Goal: Task Accomplishment & Management: Manage account settings

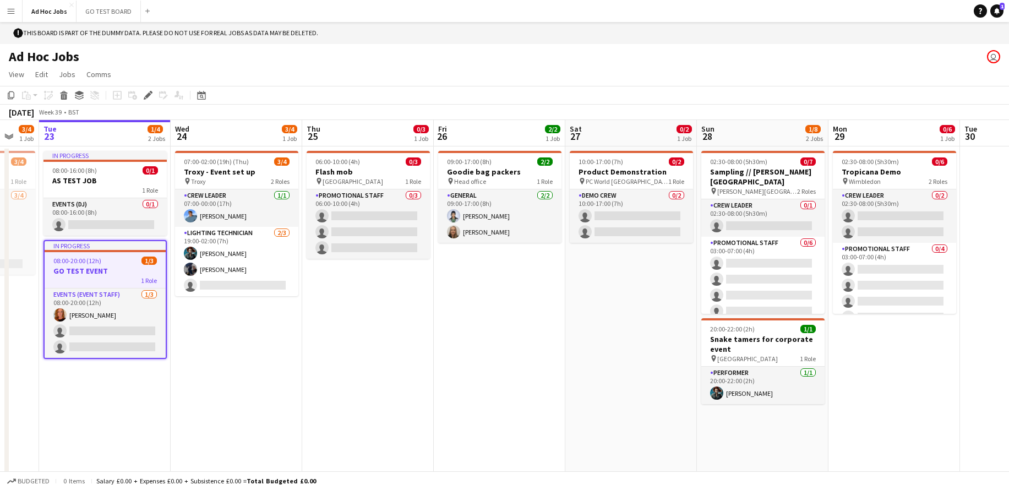
scroll to position [0, 223]
click at [866, 210] on app-card-role "Crew Leader 0/2 02:30-08:00 (5h30m) single-neutral-actions single-neutral-actio…" at bounding box center [894, 215] width 123 height 53
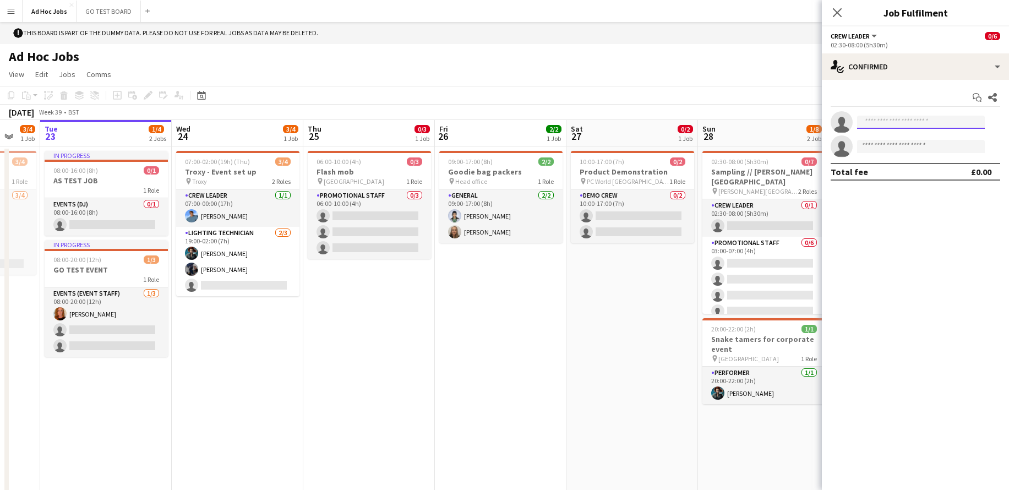
click at [879, 128] on input at bounding box center [921, 122] width 128 height 13
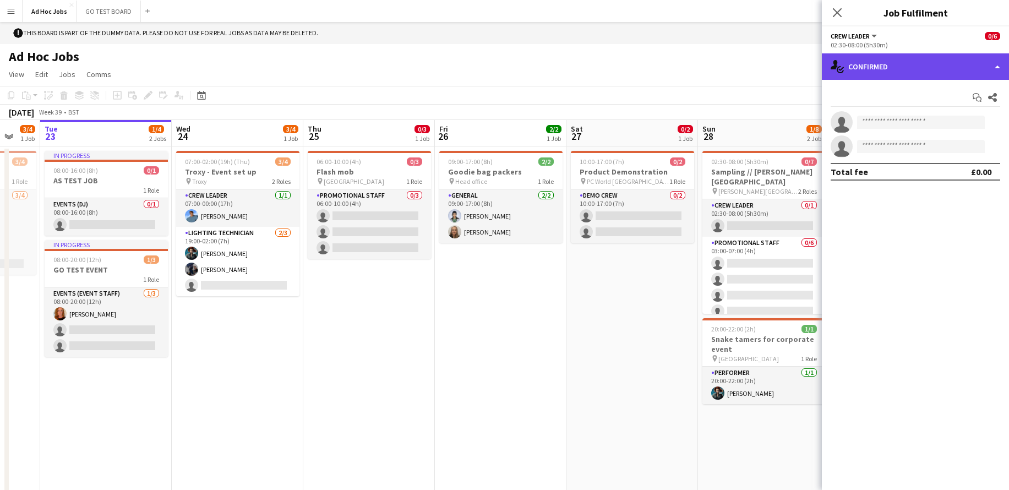
click at [1001, 72] on div "single-neutral-actions-check-2 Confirmed" at bounding box center [915, 66] width 187 height 26
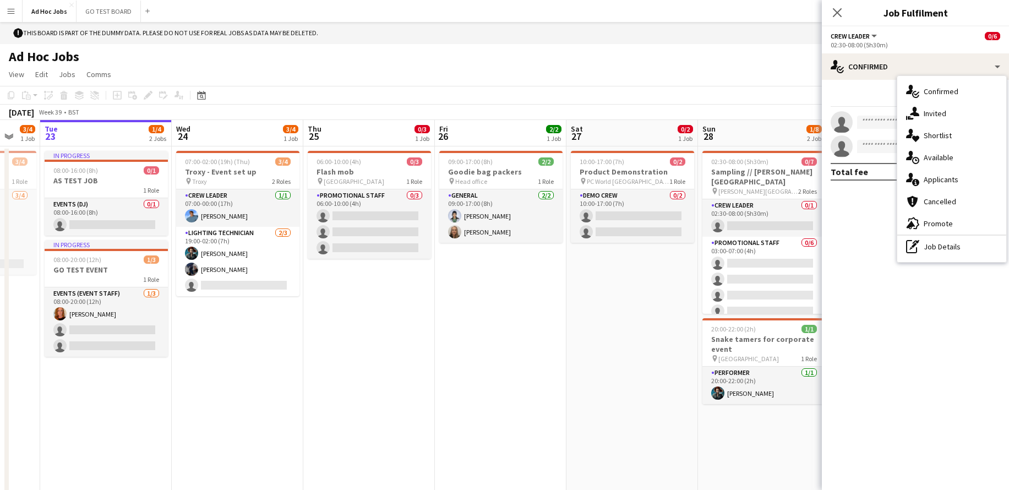
click at [878, 38] on button "Crew Leader" at bounding box center [855, 36] width 48 height 8
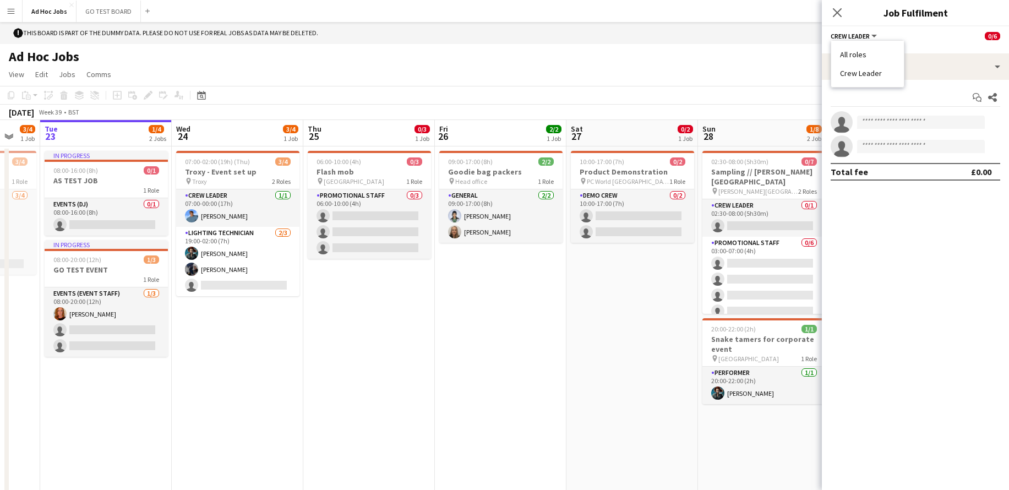
click at [871, 72] on li "Crew Leader" at bounding box center [867, 73] width 55 height 10
click at [876, 37] on button "Crew Leader" at bounding box center [855, 36] width 48 height 8
click at [876, 42] on div "02:30-08:00 (5h30m)" at bounding box center [916, 45] width 170 height 8
click at [874, 39] on button "Crew Leader" at bounding box center [855, 36] width 48 height 8
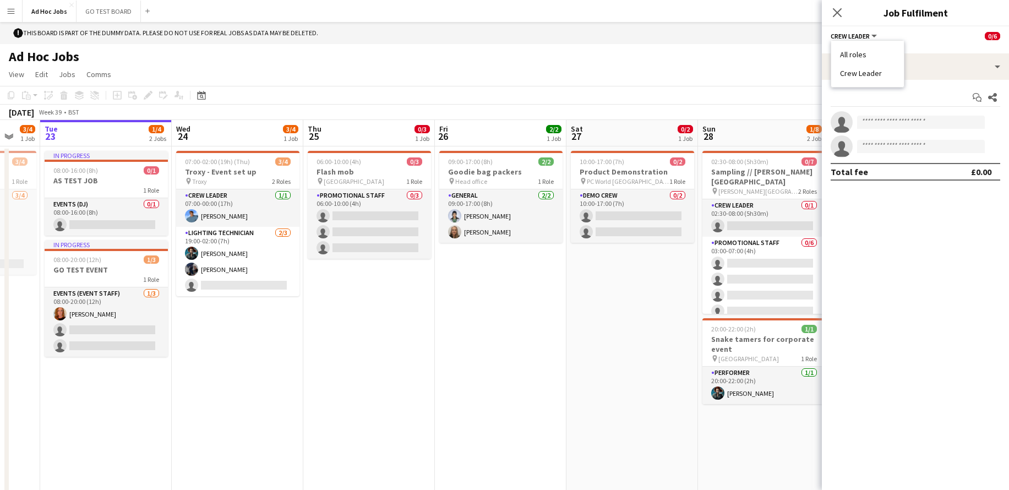
drag, startPoint x: 875, startPoint y: 78, endPoint x: 875, endPoint y: 58, distance: 19.8
click at [875, 58] on ul "All roles Crew Leader" at bounding box center [867, 64] width 55 height 29
click at [875, 58] on li "All roles" at bounding box center [867, 55] width 55 height 10
click at [869, 42] on div "1 Role" at bounding box center [916, 45] width 170 height 8
click at [866, 37] on button "All roles" at bounding box center [851, 36] width 40 height 8
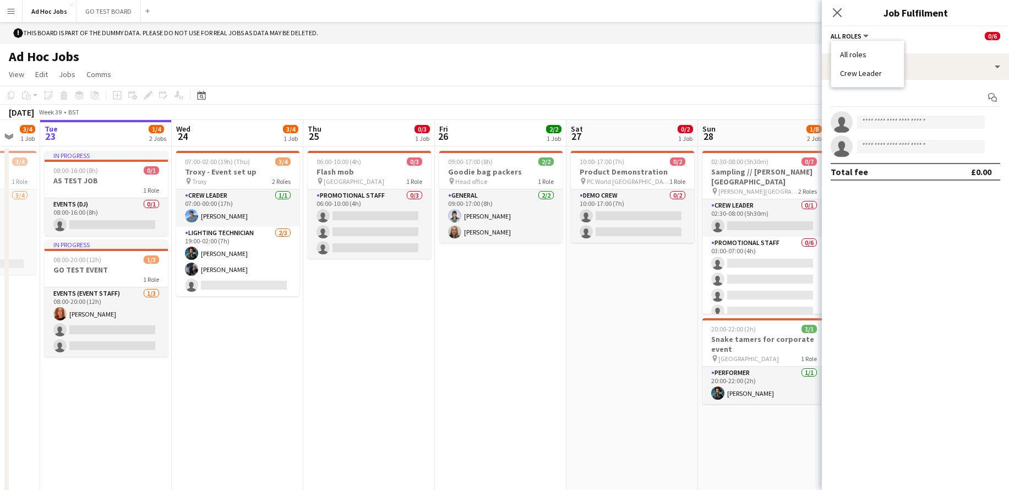
click at [864, 57] on li "All roles" at bounding box center [867, 55] width 55 height 10
click at [866, 41] on div "1 Role" at bounding box center [916, 45] width 170 height 8
click at [865, 38] on button "All roles" at bounding box center [851, 36] width 40 height 8
click at [869, 73] on li "Crew Leader" at bounding box center [867, 73] width 55 height 10
click at [993, 99] on icon at bounding box center [992, 97] width 9 height 9
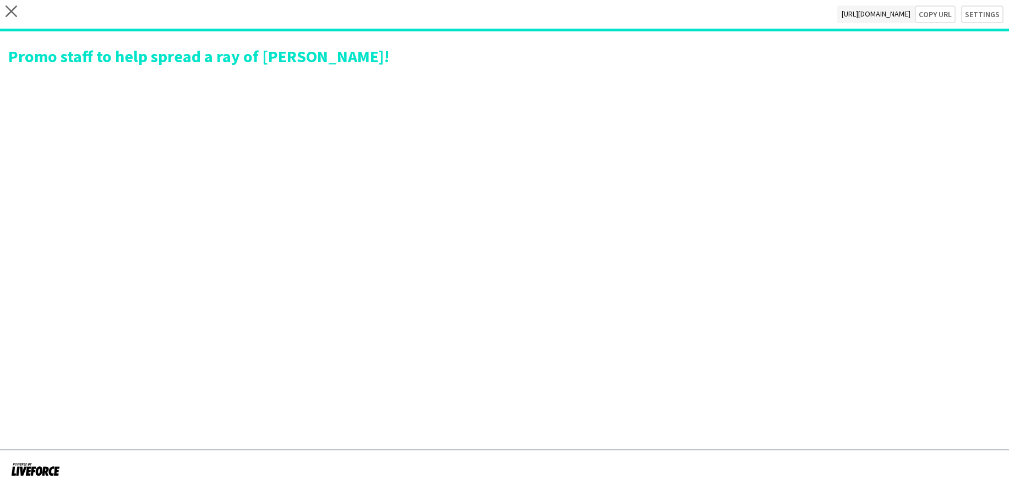
click at [837, 12] on span "https://admin.liveforce.co/v2/s/f1461d71-c76c-48a4-9813-b0a4b9a8eeea" at bounding box center [876, 15] width 78 height 18
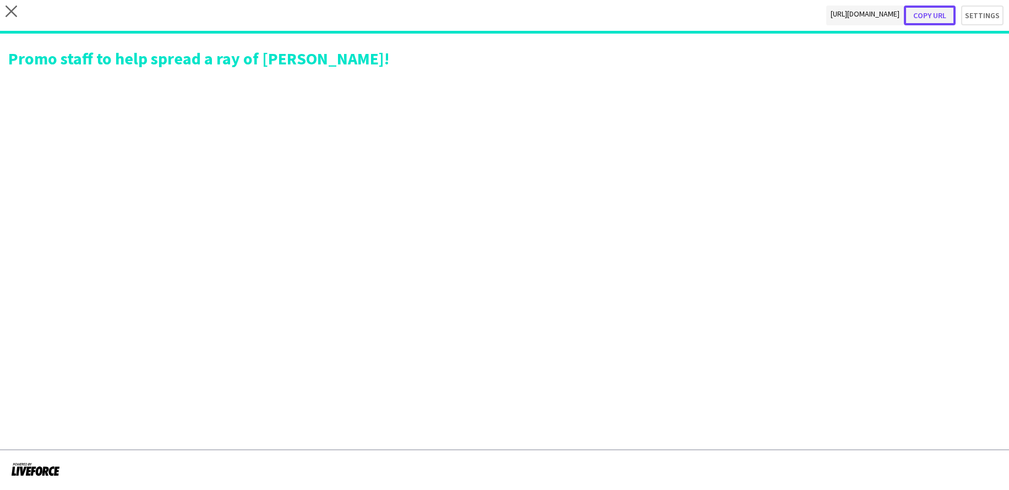
click at [944, 18] on button "Copy url" at bounding box center [930, 16] width 52 height 20
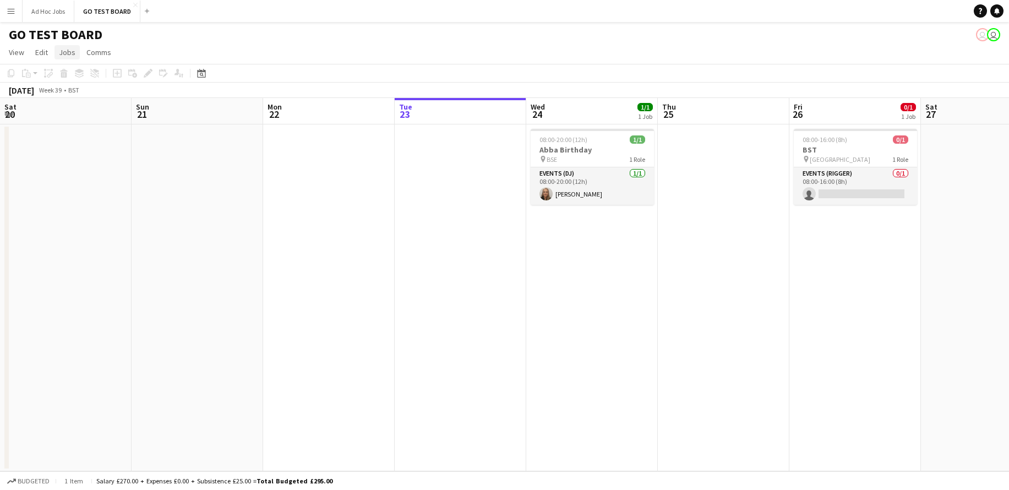
scroll to position [0, 263]
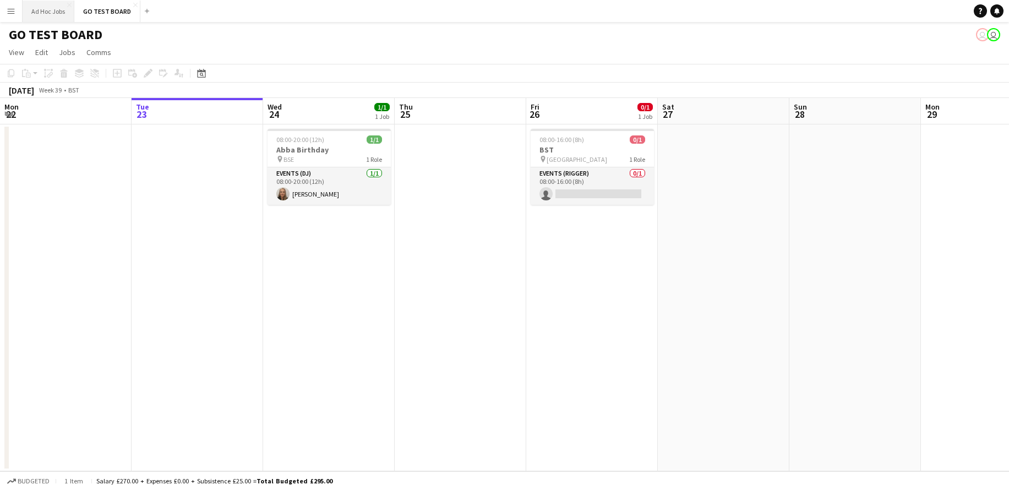
click at [54, 10] on button "Ad Hoc Jobs Close" at bounding box center [49, 11] width 52 height 21
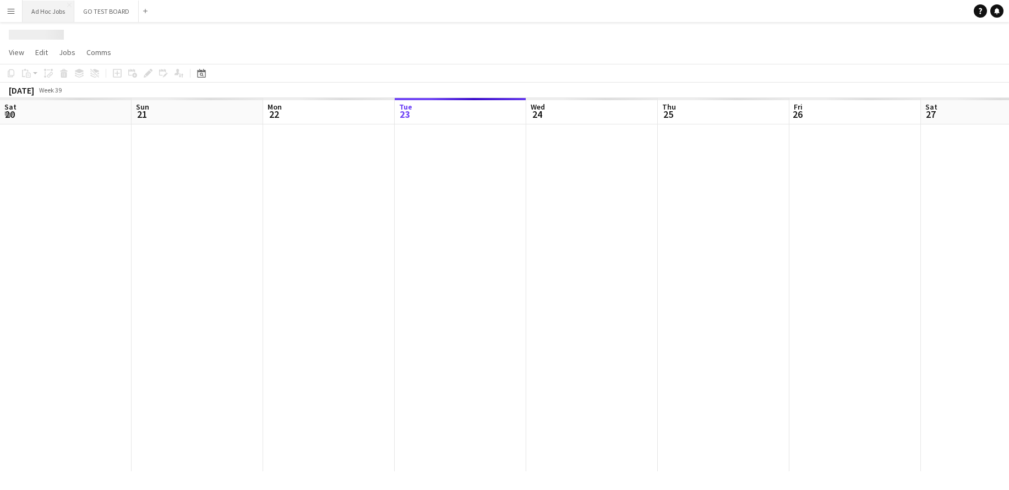
scroll to position [0, 263]
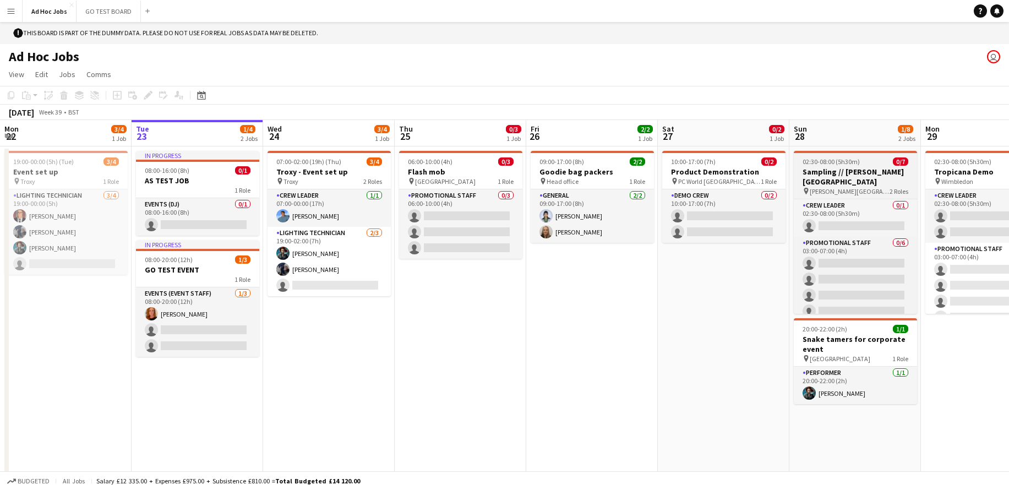
click at [828, 172] on h3 "Sampling // [PERSON_NAME][GEOGRAPHIC_DATA]" at bounding box center [855, 177] width 123 height 20
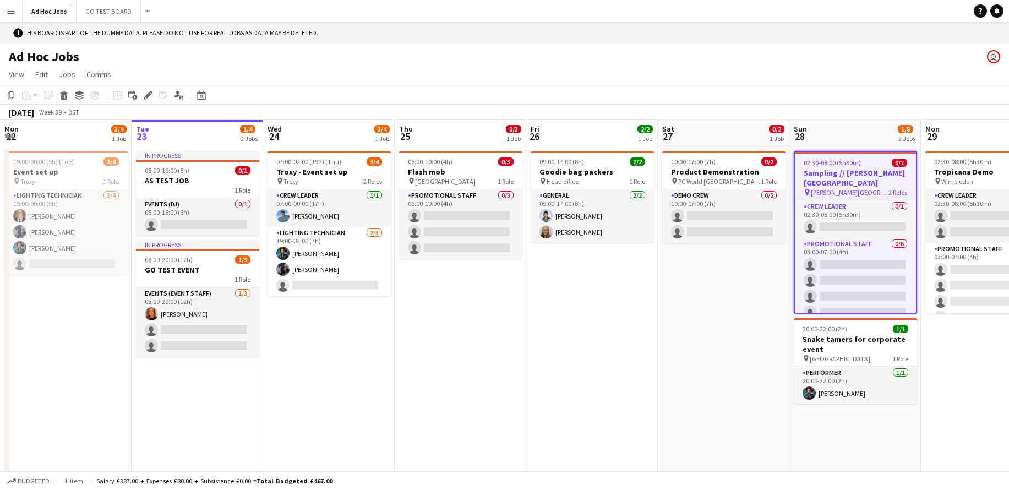
click at [839, 166] on span "02:30-08:00 (5h30m)" at bounding box center [832, 163] width 57 height 8
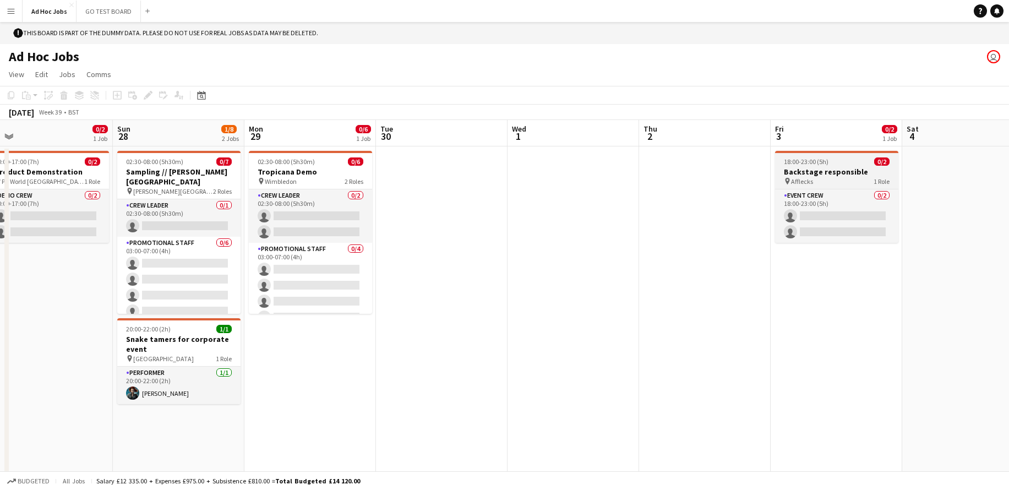
drag, startPoint x: 854, startPoint y: 185, endPoint x: 848, endPoint y: 185, distance: 6.1
click at [853, 185] on app-job-card "18:00-23:00 (5h) 0/2 Backstage responsible pin Afflecks 1 Role Event Crew 0/2 1…" at bounding box center [836, 197] width 123 height 92
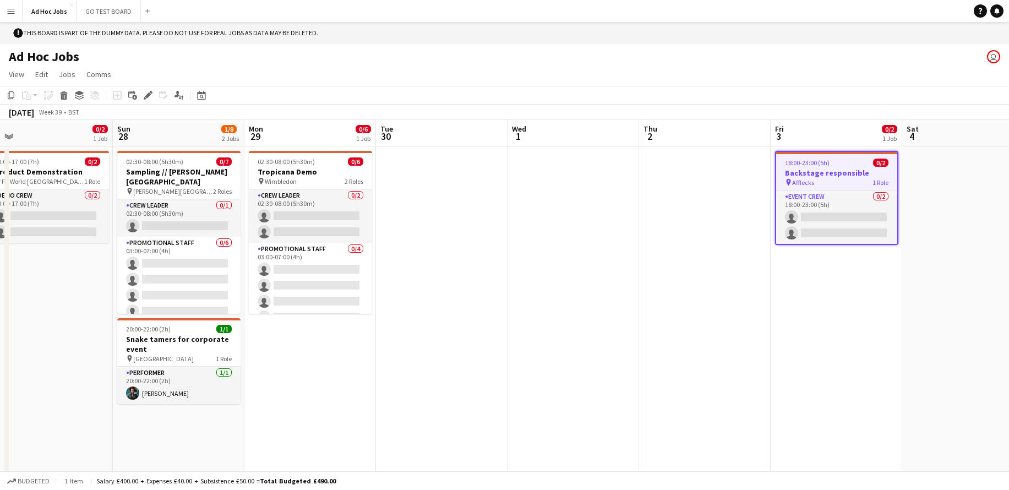
scroll to position [0, 414]
click at [843, 185] on div "pin Afflecks 1 Role" at bounding box center [835, 182] width 121 height 9
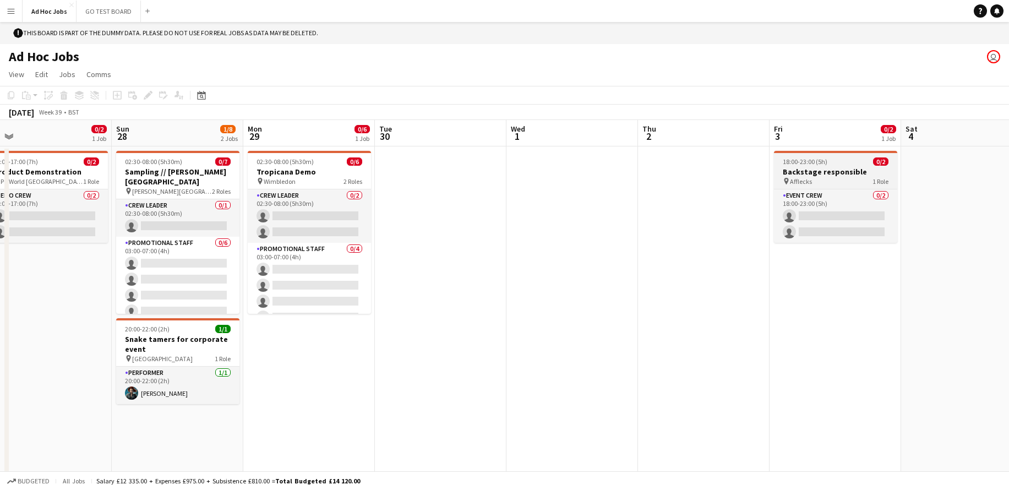
click at [843, 185] on app-job-card "18:00-23:00 (5h) 0/2 Backstage responsible pin Afflecks 1 Role Event Crew 0/2 1…" at bounding box center [835, 197] width 123 height 92
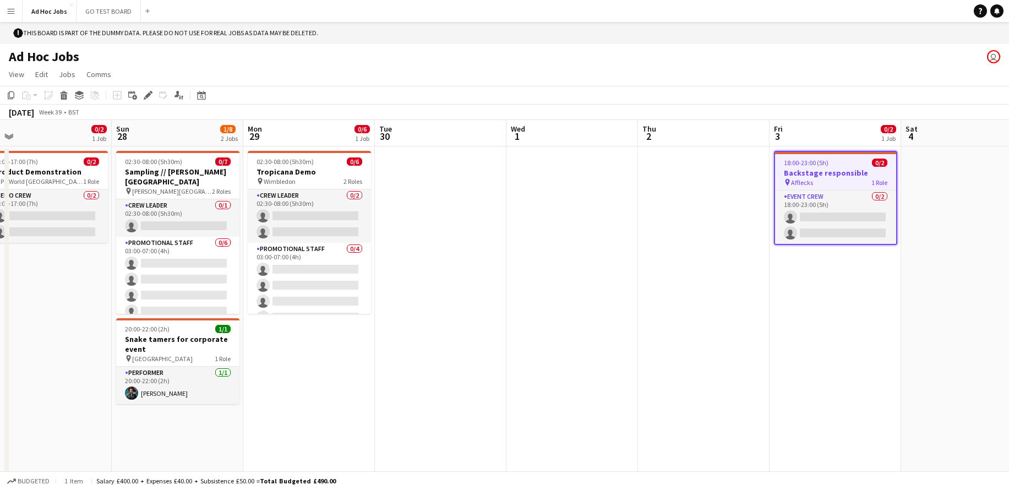
click at [843, 185] on div "pin Afflecks 1 Role" at bounding box center [835, 182] width 121 height 9
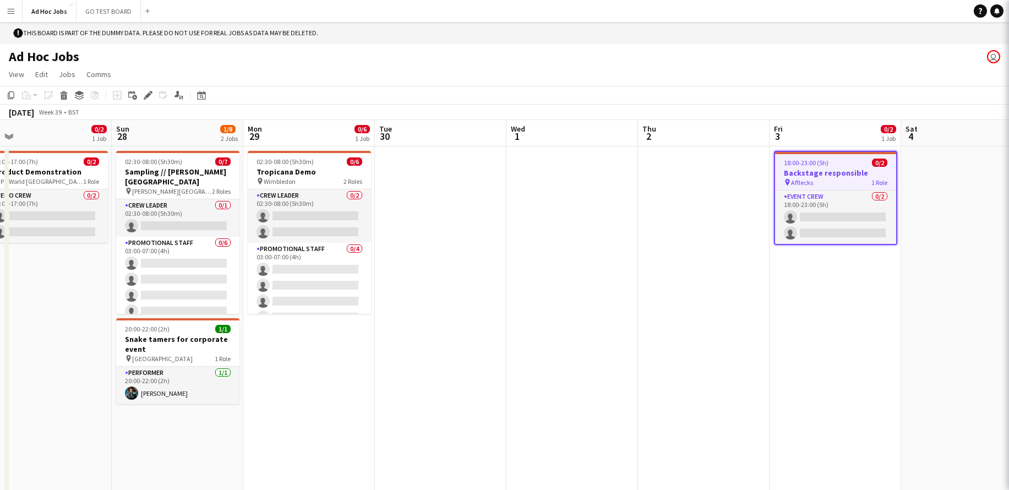
type input "**********"
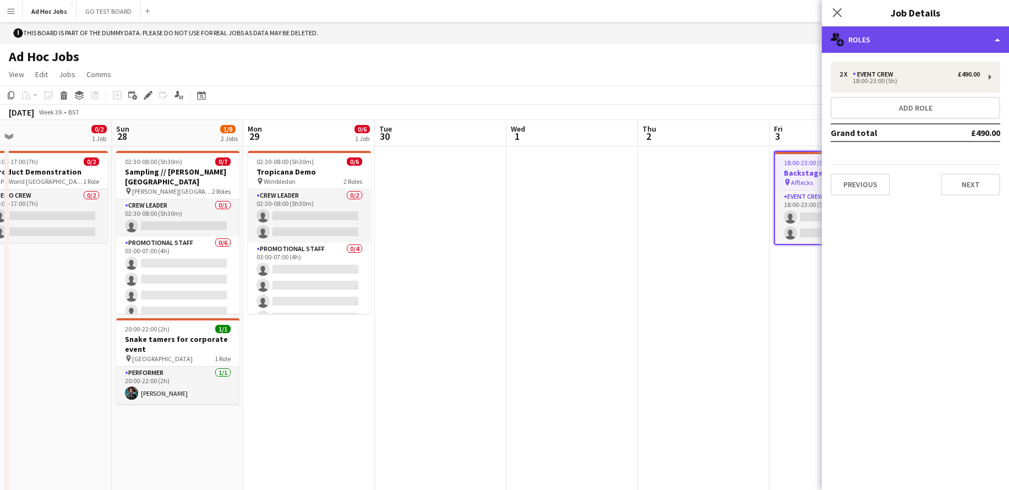
click at [999, 39] on div "multiple-users-add Roles" at bounding box center [915, 39] width 187 height 26
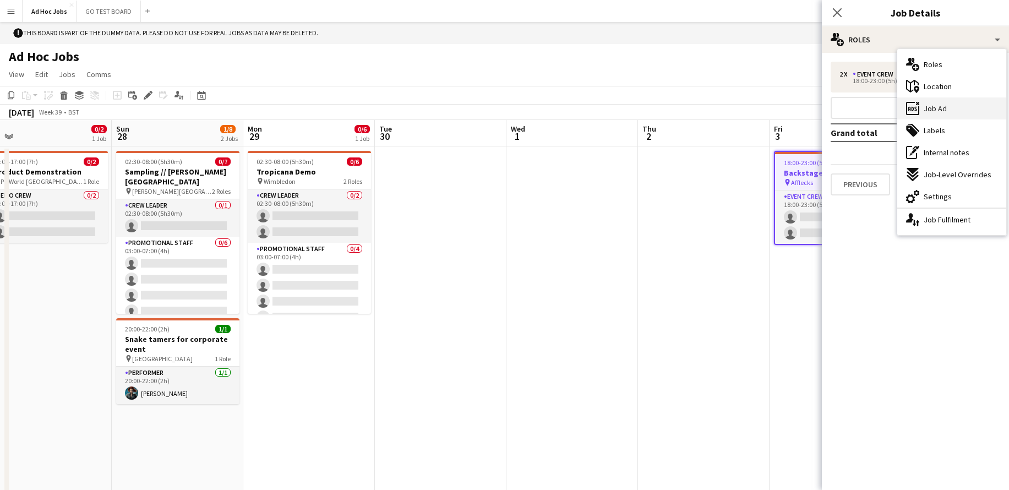
click at [952, 113] on div "ads-window Job Ad" at bounding box center [951, 108] width 109 height 22
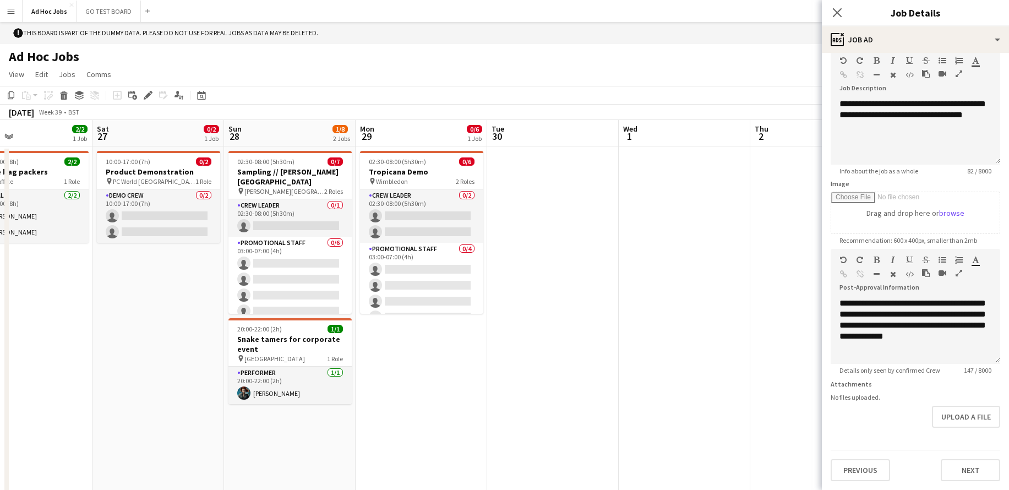
scroll to position [0, 294]
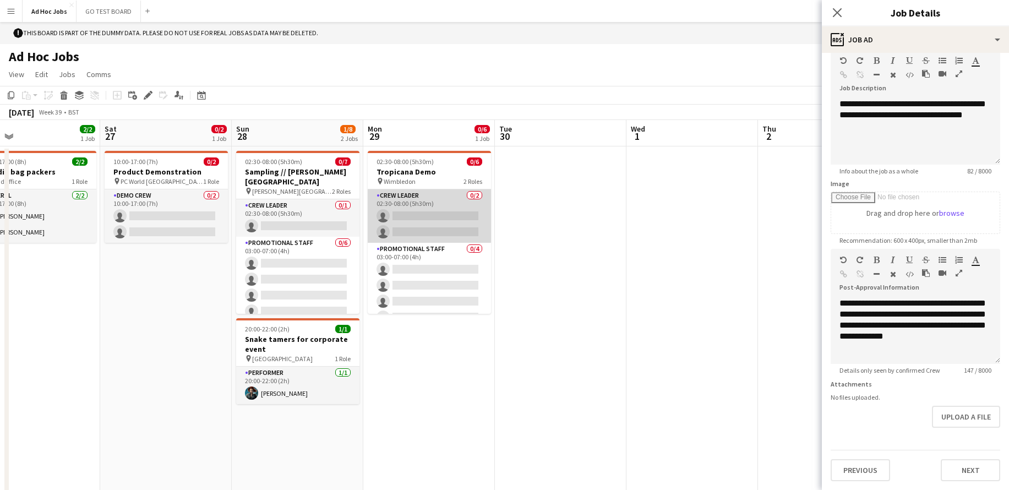
click at [403, 227] on app-card-role "Crew Leader 0/2 02:30-08:00 (5h30m) single-neutral-actions single-neutral-actio…" at bounding box center [429, 215] width 123 height 53
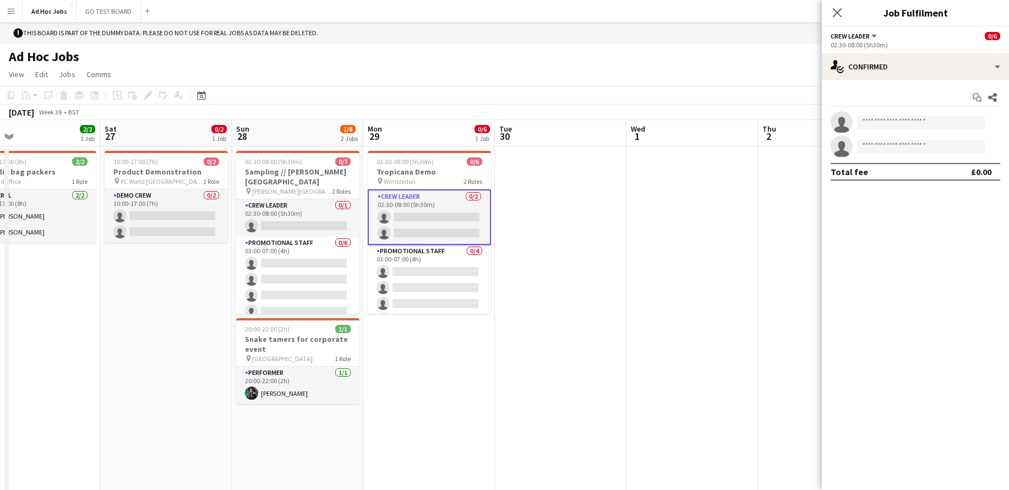
click at [403, 227] on app-card-role "Crew Leader 0/2 02:30-08:00 (5h30m) single-neutral-actions single-neutral-actio…" at bounding box center [429, 217] width 123 height 56
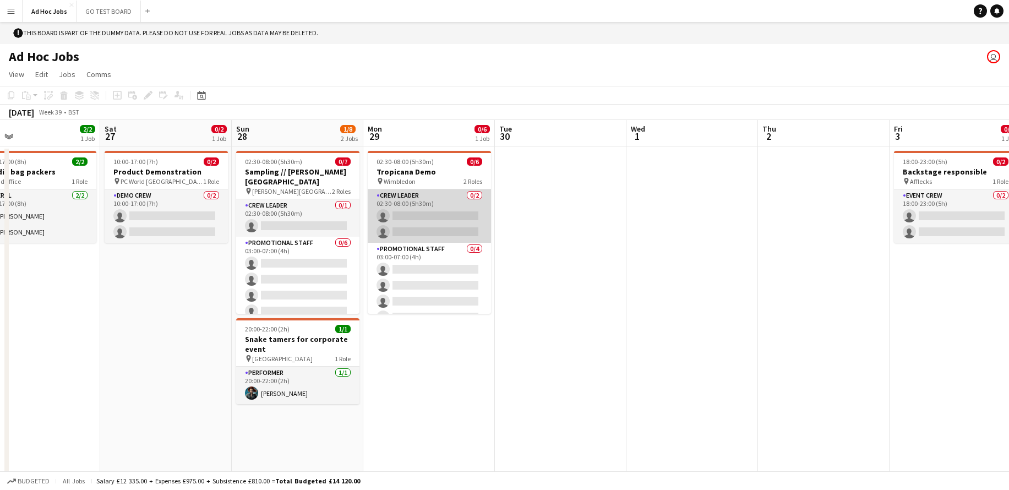
click at [403, 227] on app-card-role "Crew Leader 0/2 02:30-08:00 (5h30m) single-neutral-actions single-neutral-actio…" at bounding box center [429, 215] width 123 height 53
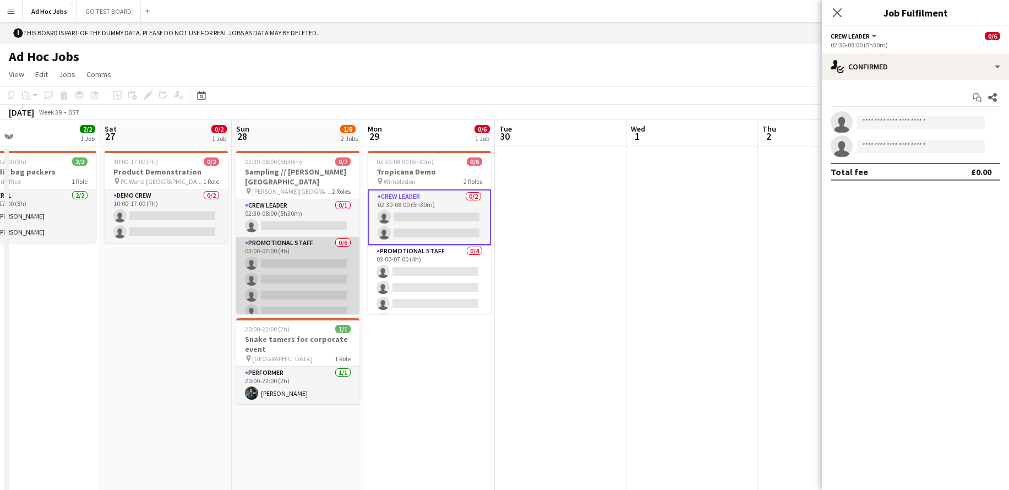
click at [311, 272] on app-card-role "Promotional Staff 0/6 03:00-07:00 (4h) single-neutral-actions single-neutral-ac…" at bounding box center [297, 295] width 123 height 117
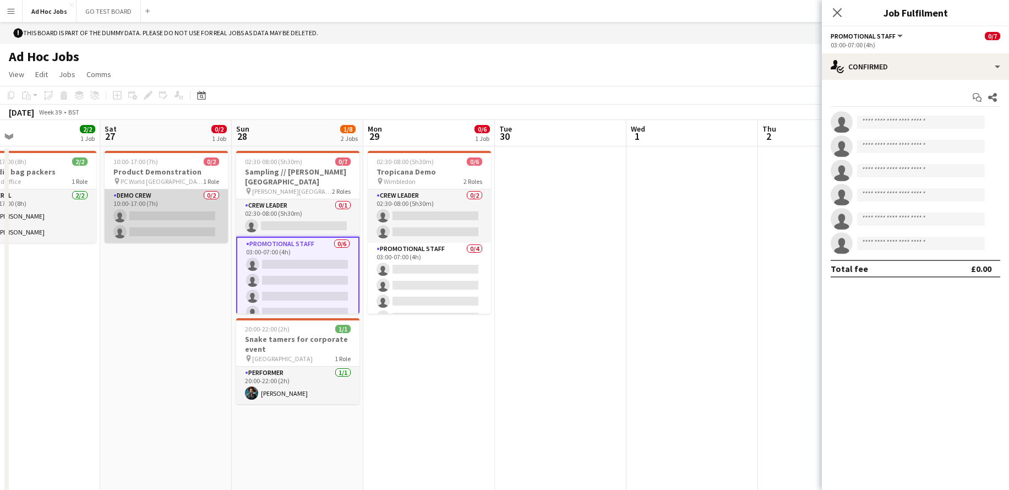
click at [219, 220] on app-card-role "Demo crew 0/2 10:00-17:00 (7h) single-neutral-actions single-neutral-actions" at bounding box center [166, 215] width 123 height 53
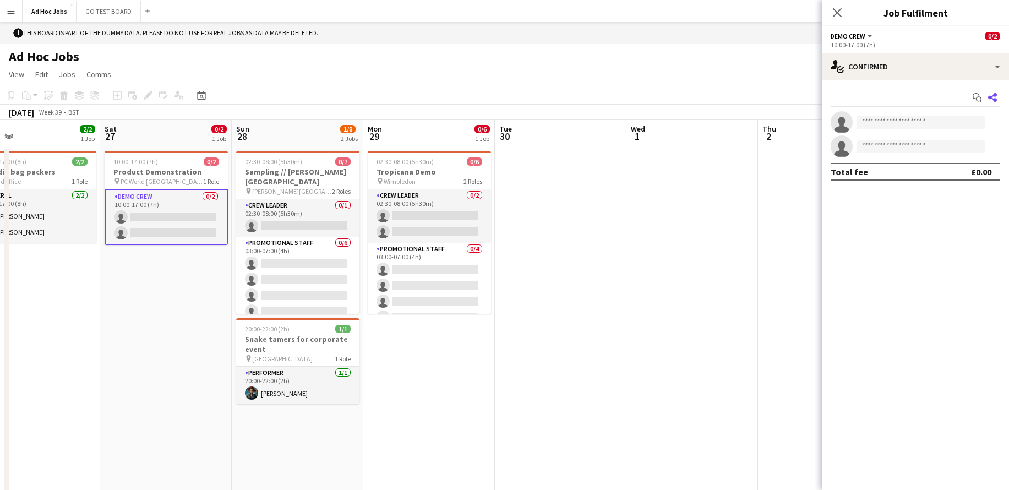
click at [996, 95] on icon at bounding box center [992, 97] width 9 height 9
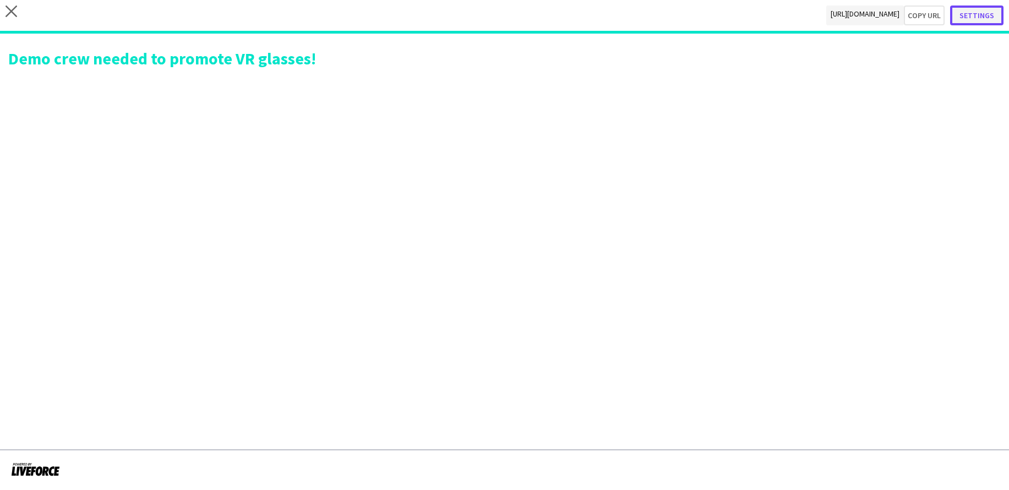
click at [972, 17] on button "Settings" at bounding box center [976, 16] width 53 height 20
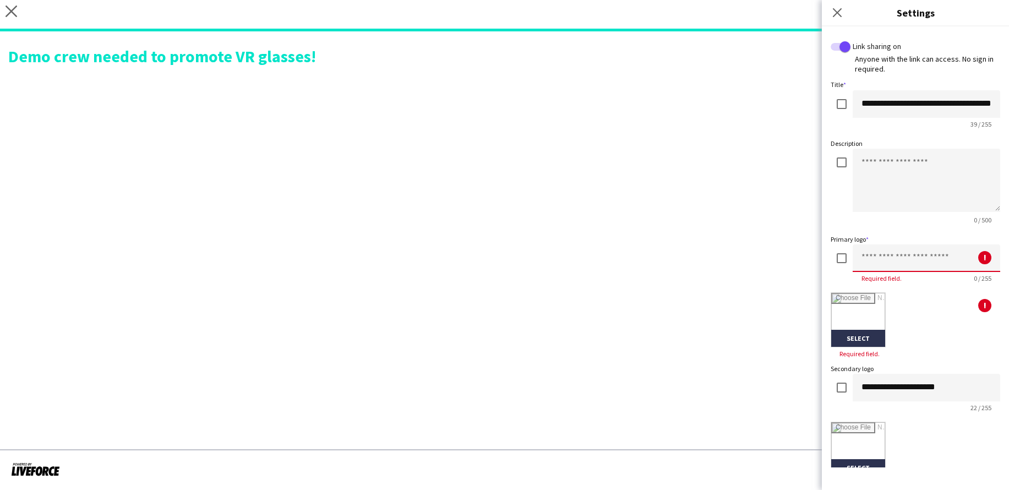
click at [870, 261] on input at bounding box center [927, 258] width 148 height 28
type input "*"
type input "**********"
click at [845, 305] on input "file" at bounding box center [858, 320] width 54 height 54
type input "**********"
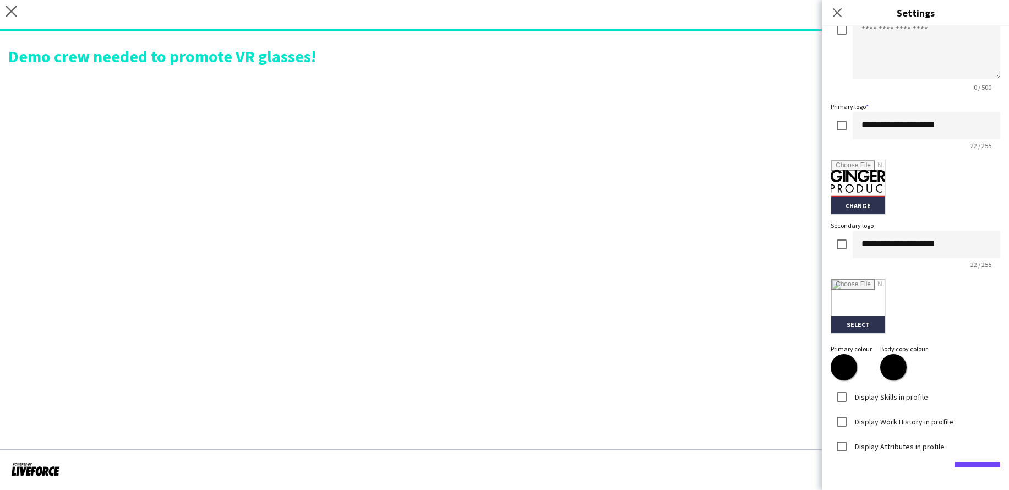
scroll to position [163, 0]
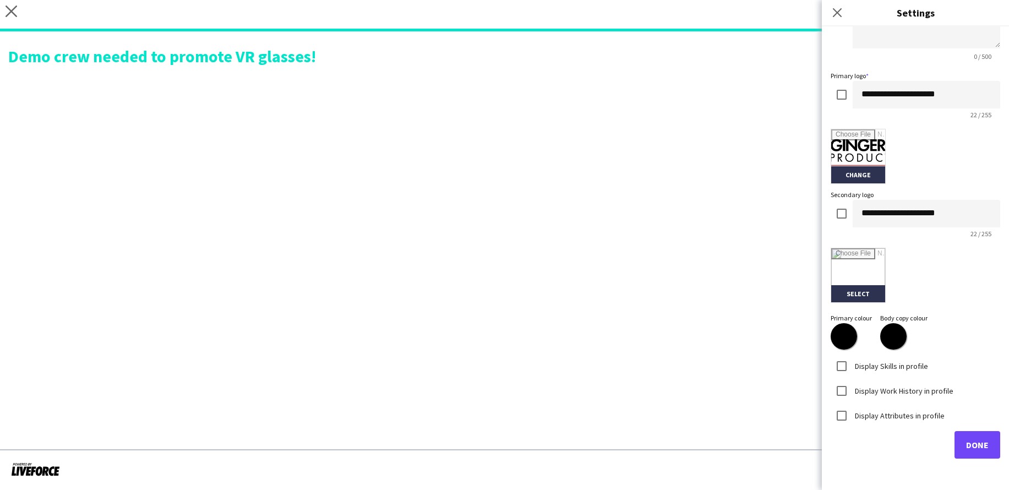
click at [848, 340] on input "*******" at bounding box center [844, 336] width 40 height 40
type input "*******"
click at [987, 444] on span "Done" at bounding box center [977, 444] width 23 height 11
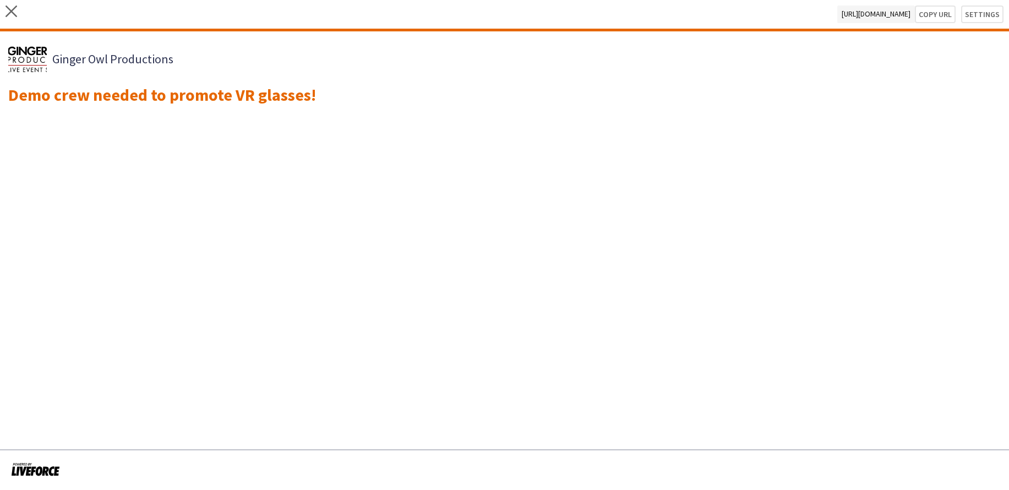
click at [25, 57] on img at bounding box center [27, 59] width 39 height 39
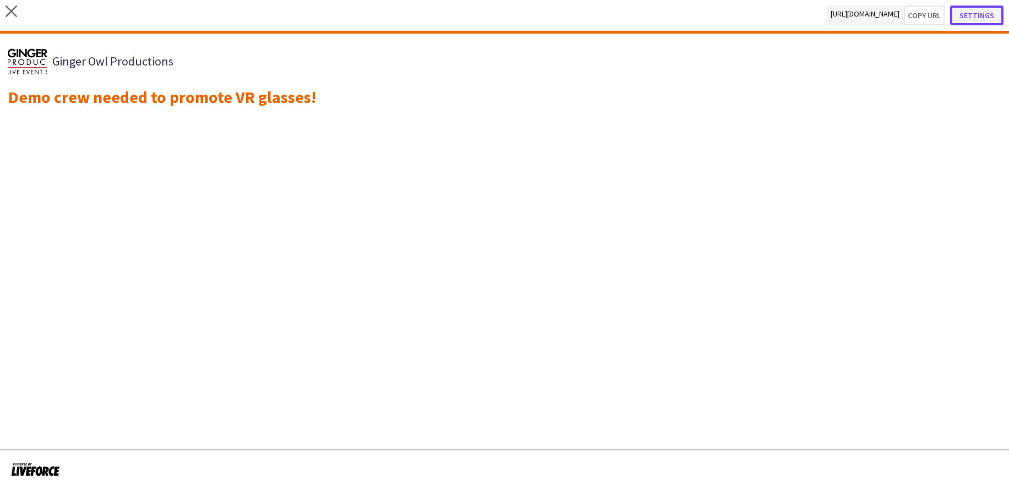
click at [990, 12] on button "Settings" at bounding box center [976, 16] width 53 height 20
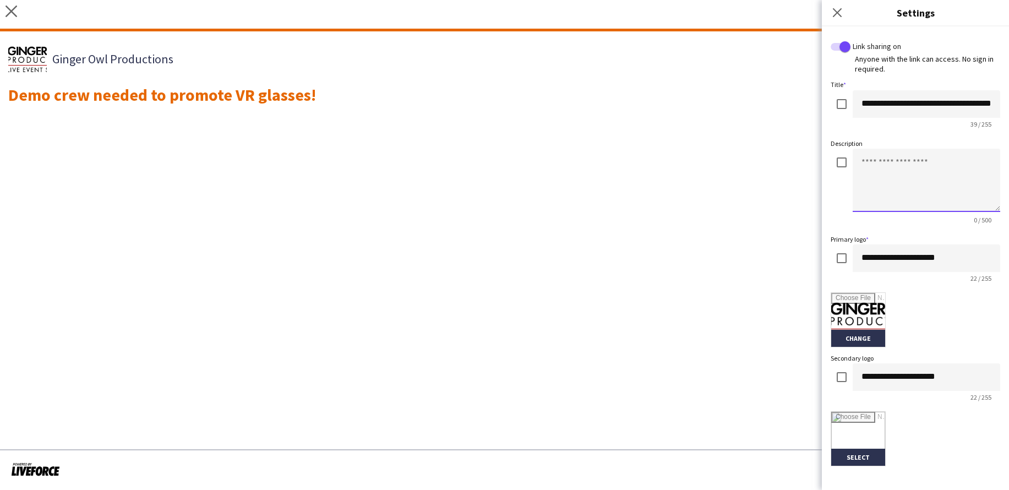
click at [868, 165] on textarea at bounding box center [927, 180] width 148 height 63
click at [875, 160] on textarea at bounding box center [927, 180] width 148 height 63
type textarea "**********"
click at [859, 339] on input "file" at bounding box center [858, 320] width 54 height 54
type input "**********"
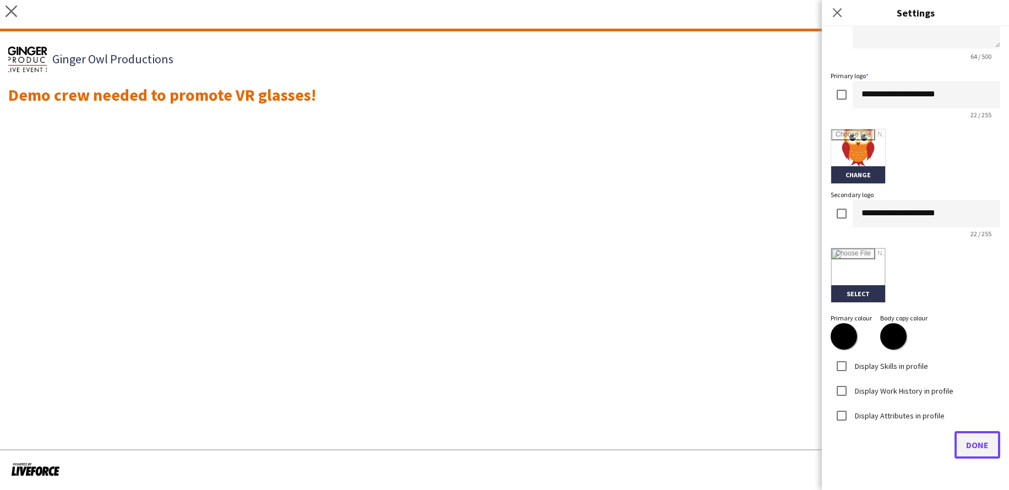
click at [973, 440] on span "Done" at bounding box center [977, 444] width 23 height 11
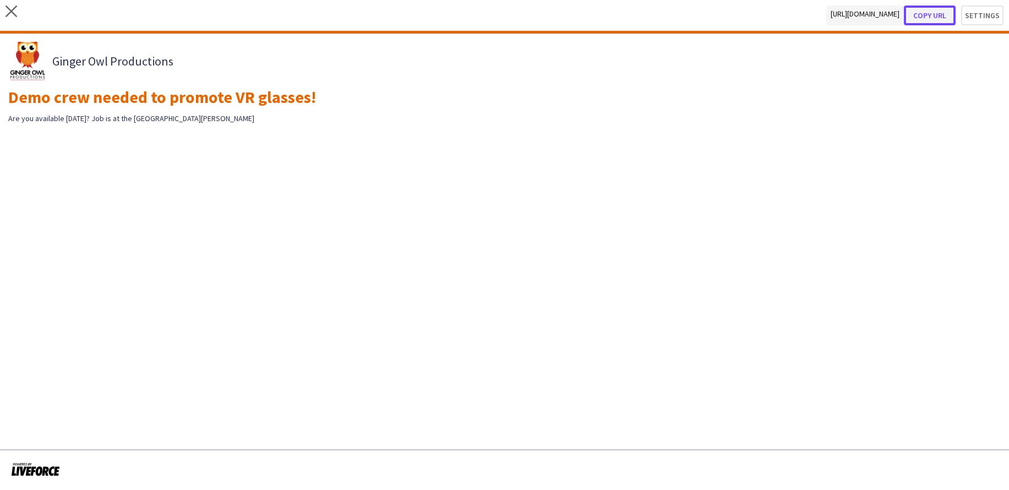
click at [934, 18] on button "Copy url" at bounding box center [930, 16] width 52 height 20
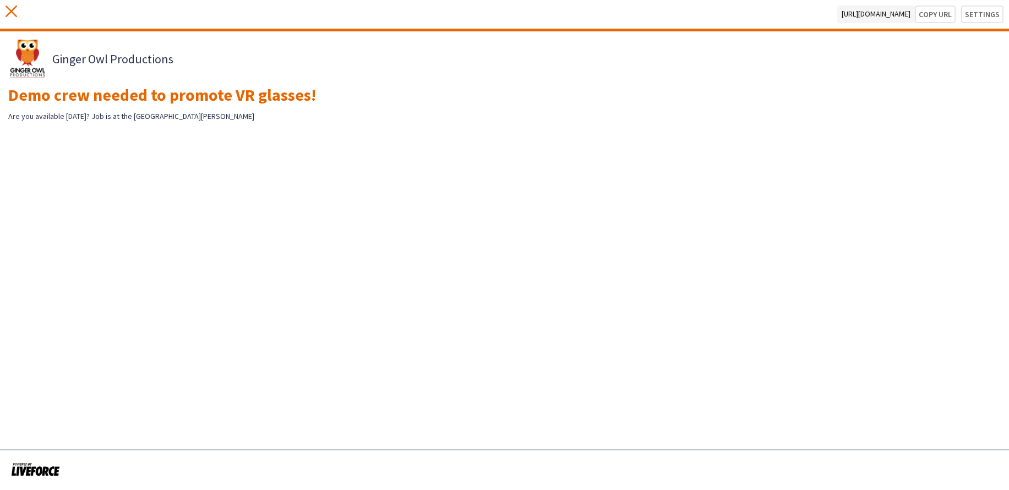
click at [13, 10] on icon "close" at bounding box center [12, 12] width 12 height 12
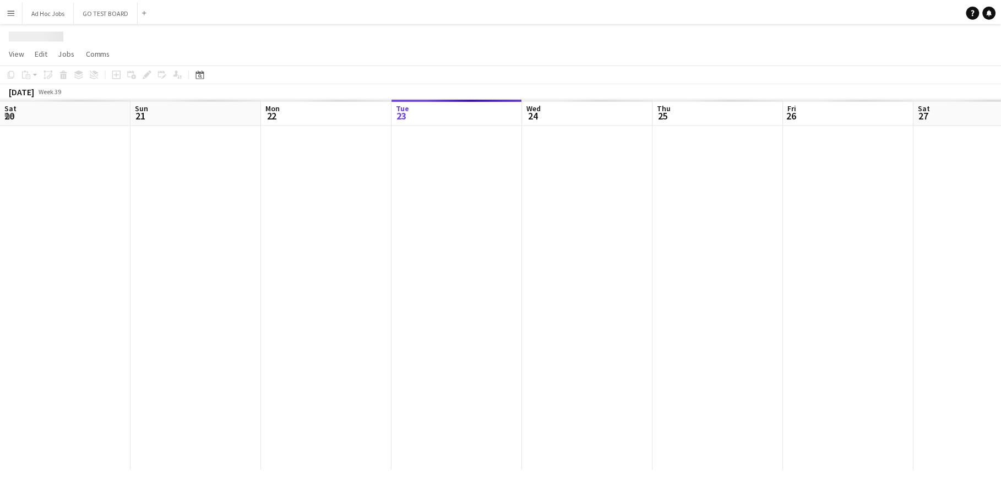
scroll to position [0, 263]
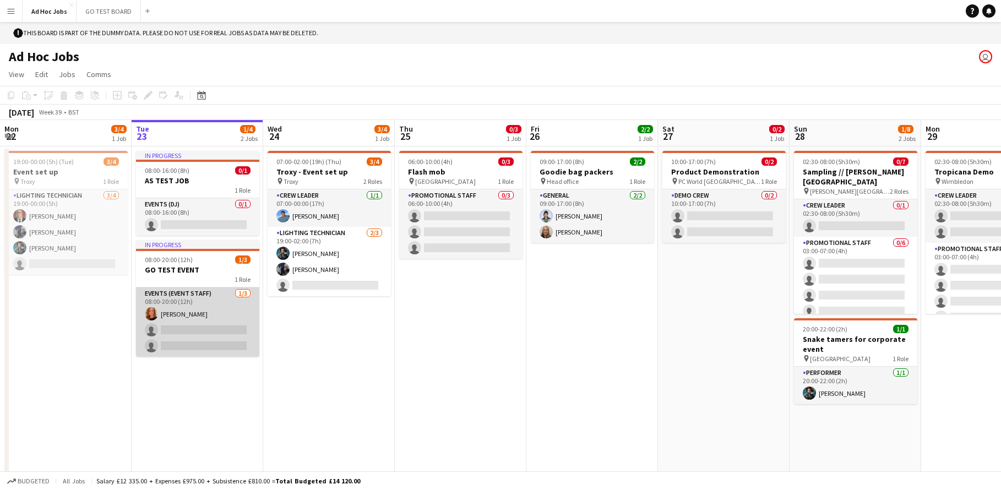
click at [187, 315] on app-card-role "Events (Event Staff) 1/3 08:00-20:00 (12h) Alice Skipper single-neutral-actions…" at bounding box center [197, 321] width 123 height 69
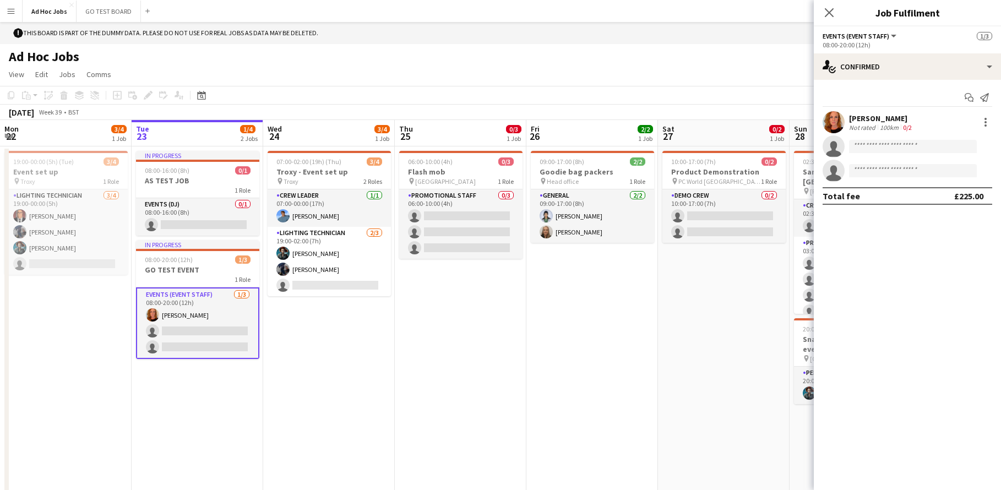
click at [878, 121] on div "[PERSON_NAME]" at bounding box center [881, 118] width 65 height 10
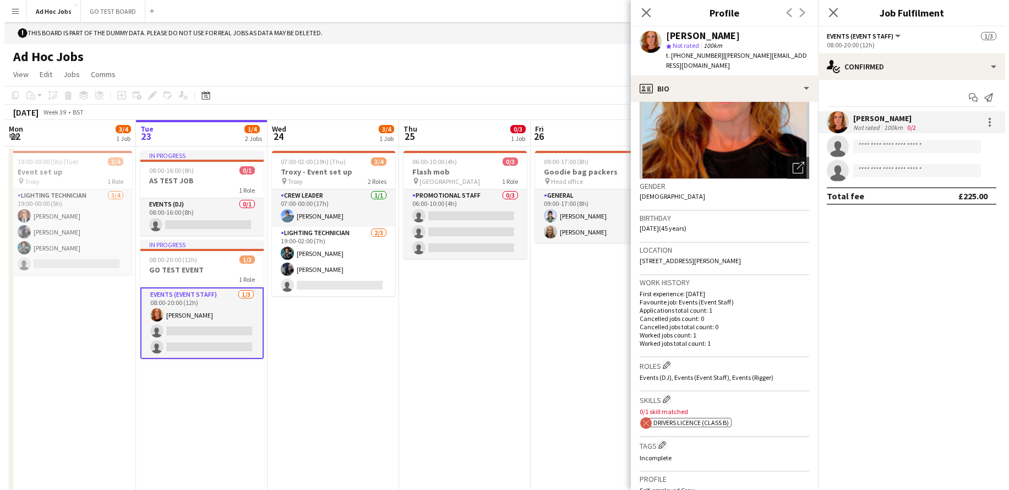
scroll to position [0, 0]
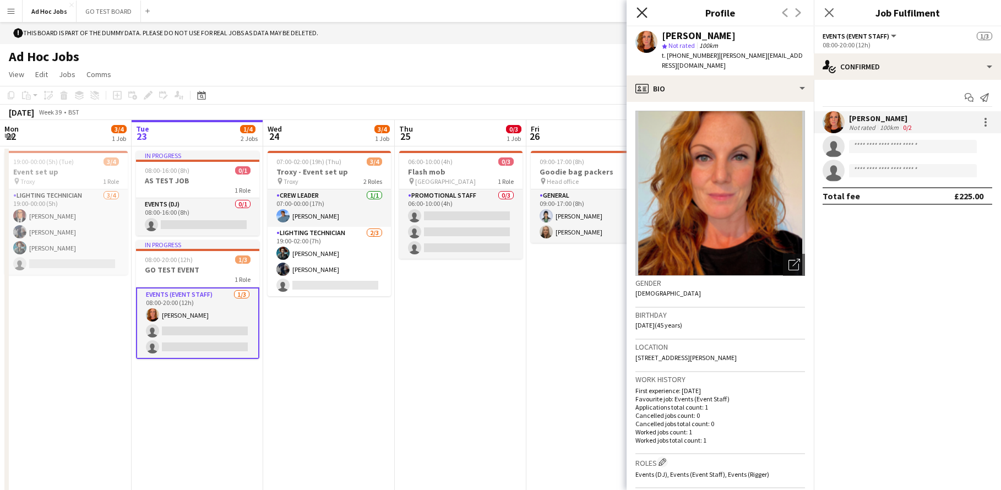
click at [640, 13] on icon "Close pop-in" at bounding box center [641, 12] width 10 height 10
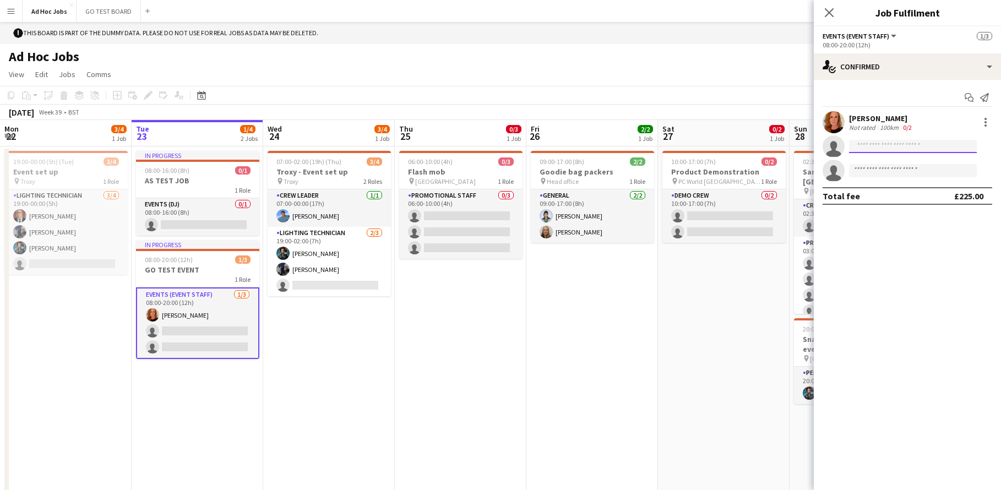
click at [858, 145] on input at bounding box center [913, 146] width 128 height 13
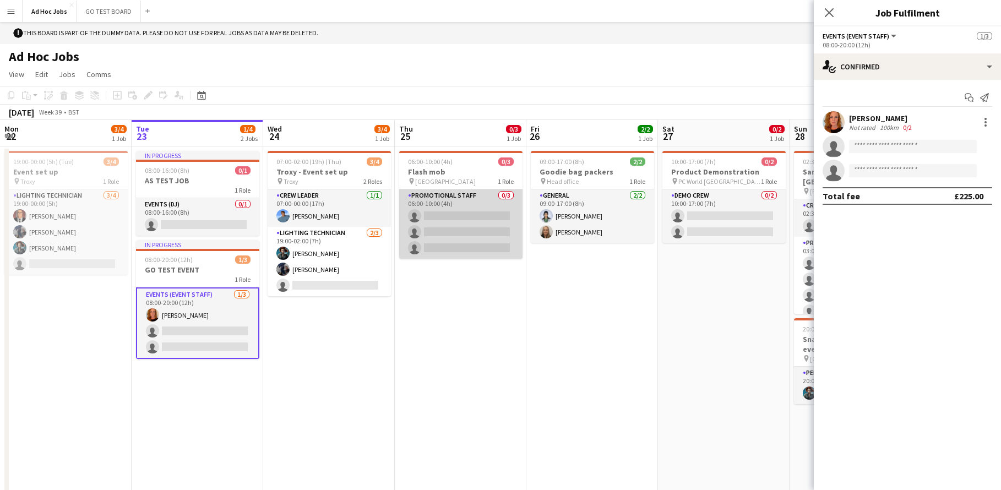
click at [459, 220] on app-card-role "Promotional Staff 0/3 06:00-10:00 (4h) single-neutral-actions single-neutral-ac…" at bounding box center [460, 223] width 123 height 69
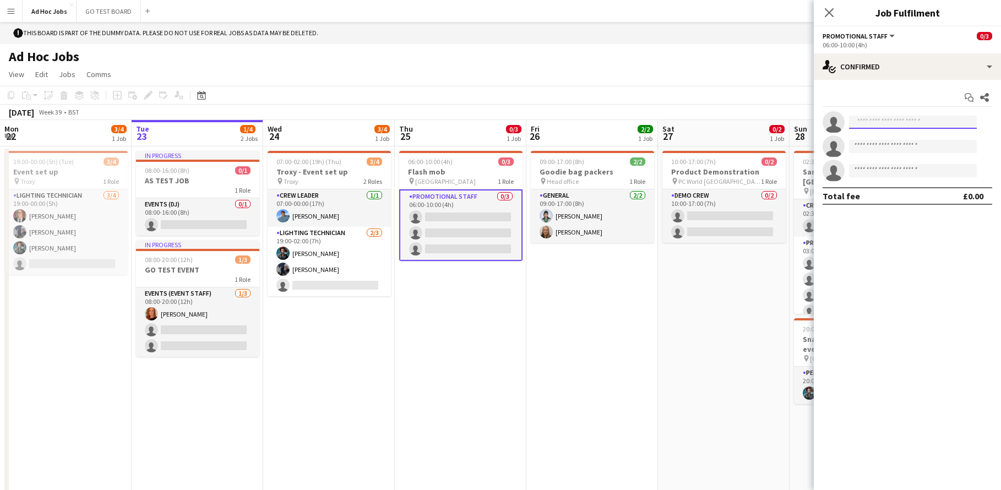
click at [897, 120] on input at bounding box center [913, 122] width 128 height 13
click at [741, 73] on app-page-menu "View Day view expanded Day view collapsed Month view Date picker Jump to today …" at bounding box center [500, 75] width 1001 height 21
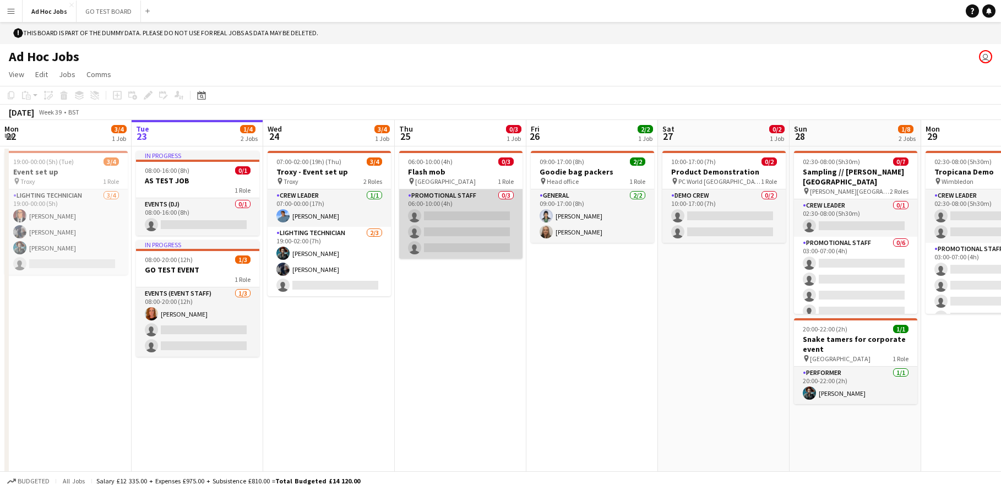
click at [453, 230] on app-card-role "Promotional Staff 0/3 06:00-10:00 (4h) single-neutral-actions single-neutral-ac…" at bounding box center [460, 223] width 123 height 69
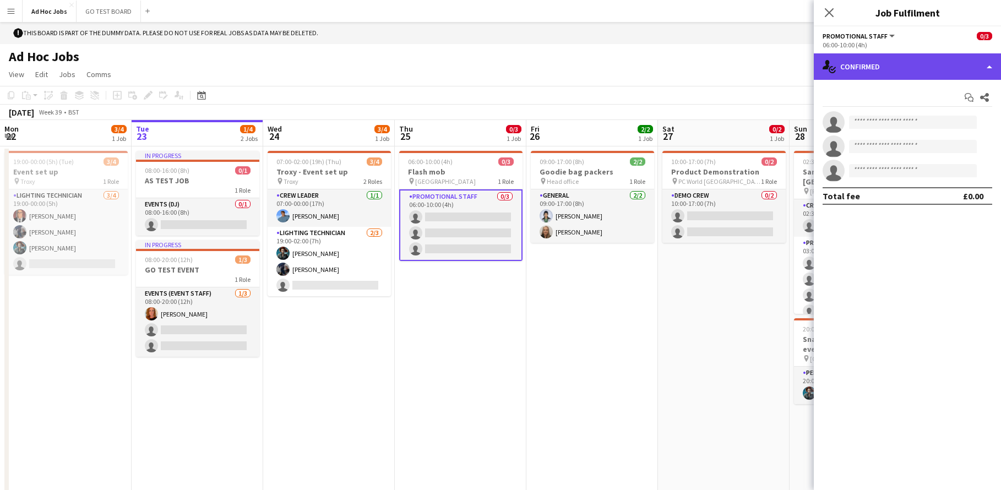
click at [987, 67] on div "single-neutral-actions-check-2 Confirmed" at bounding box center [906, 66] width 187 height 26
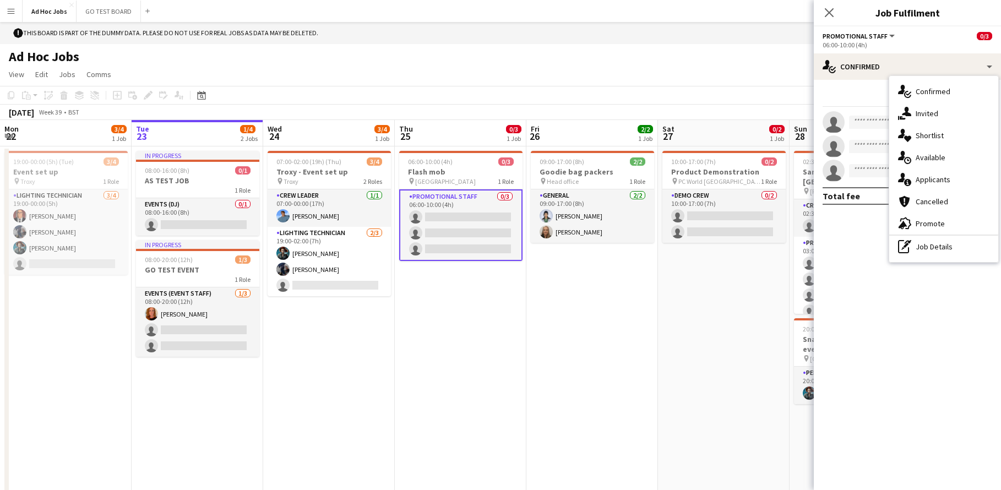
click at [720, 101] on app-toolbar "Copy Paste Paste Command V Paste with crew Command Shift V Paste linked Job [GE…" at bounding box center [500, 95] width 1001 height 19
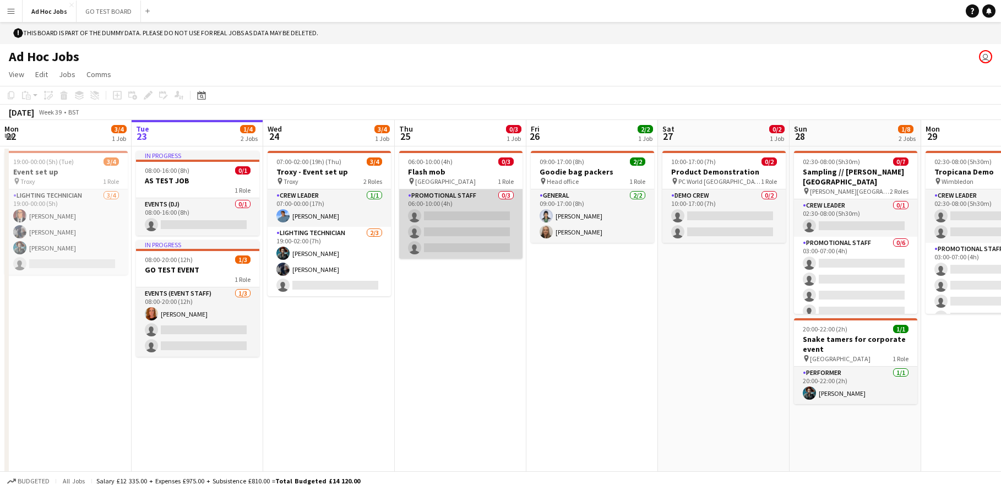
click at [467, 214] on app-card-role "Promotional Staff 0/3 06:00-10:00 (4h) single-neutral-actions single-neutral-ac…" at bounding box center [460, 223] width 123 height 69
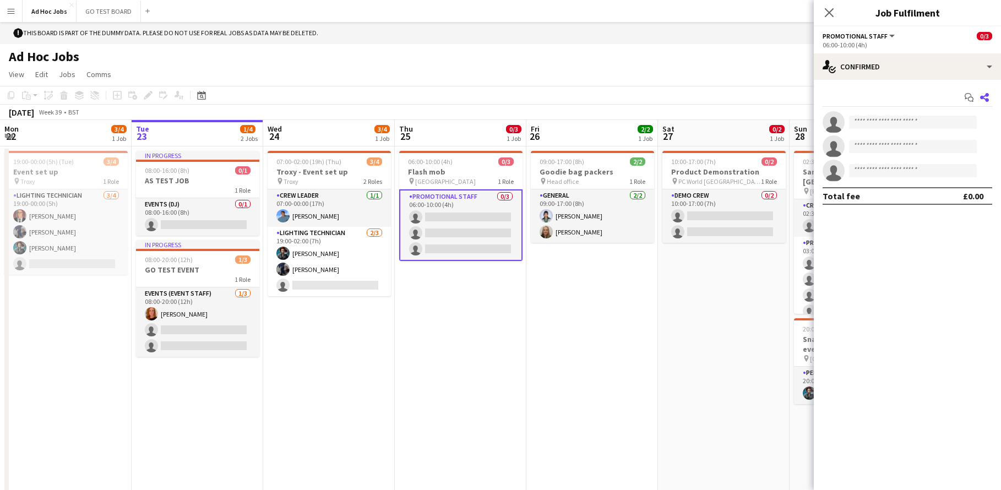
click at [986, 99] on icon at bounding box center [984, 97] width 9 height 9
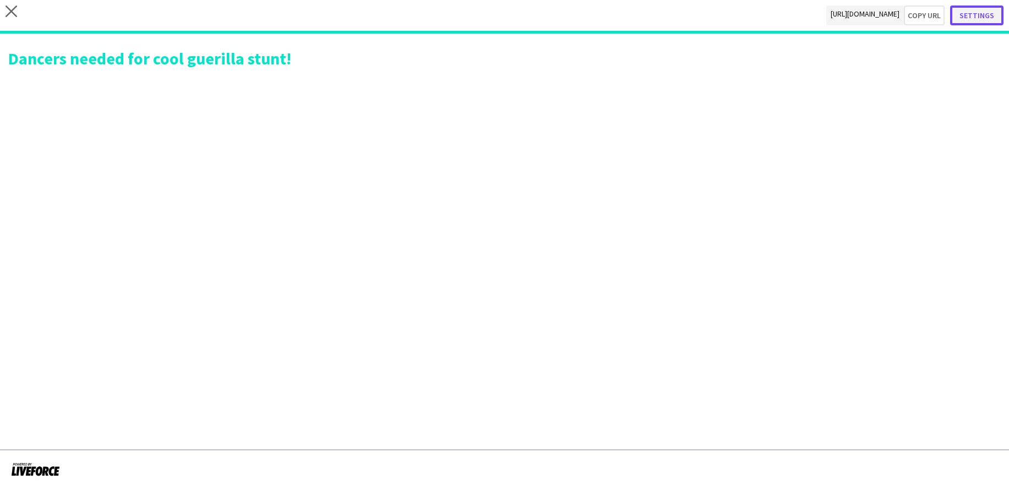
click at [977, 18] on button "Settings" at bounding box center [976, 16] width 53 height 20
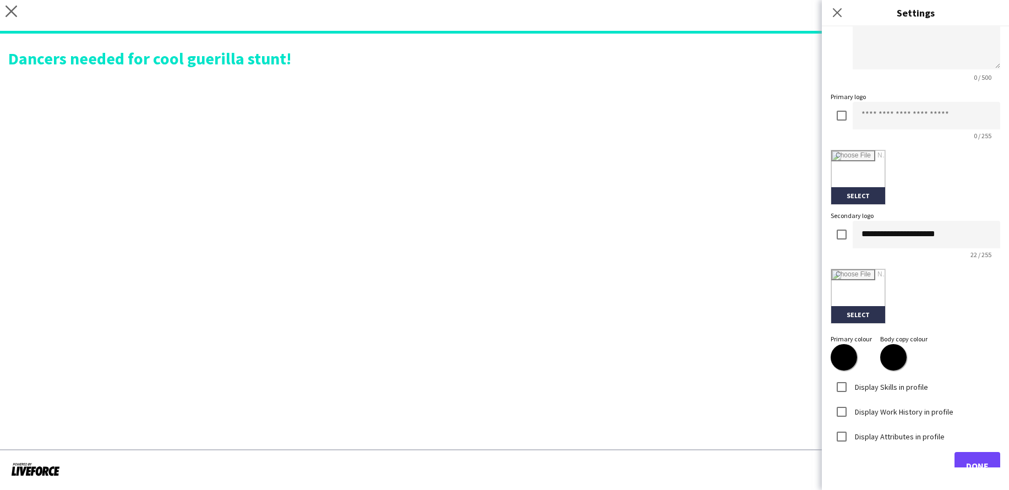
scroll to position [163, 0]
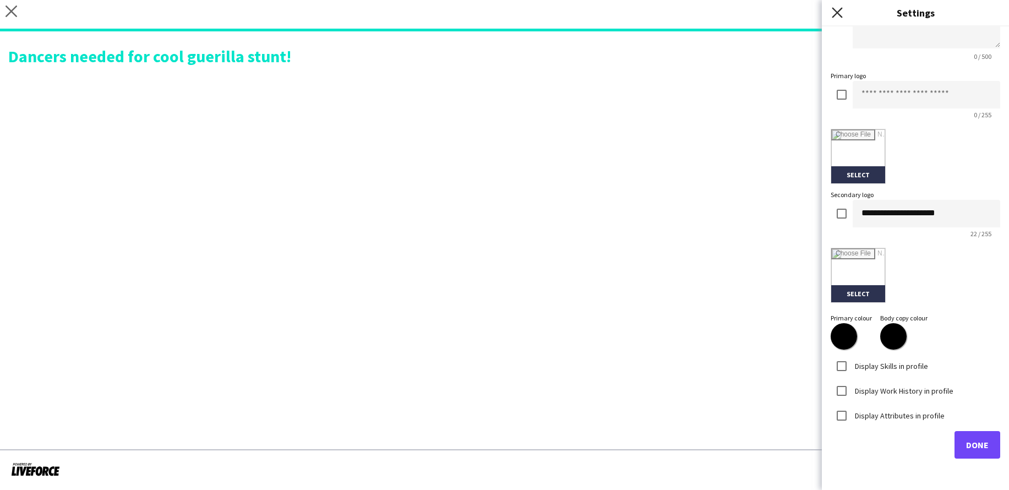
click at [834, 14] on icon "Close pop-in" at bounding box center [837, 12] width 10 height 10
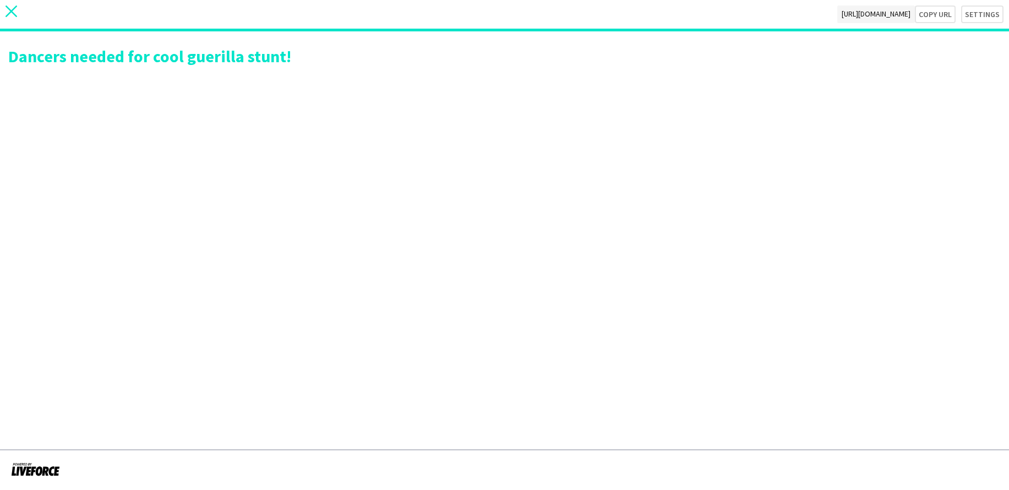
click at [12, 14] on icon "close" at bounding box center [12, 12] width 12 height 12
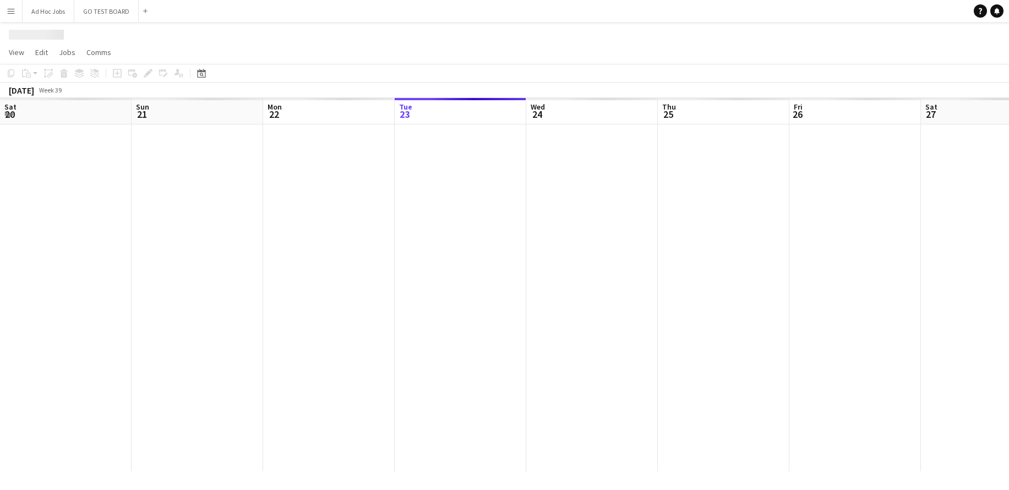
scroll to position [0, 263]
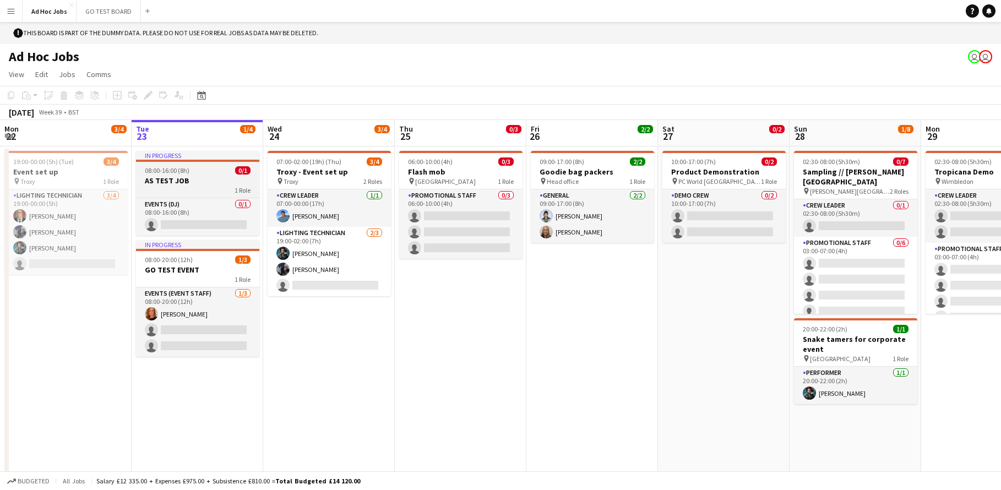
click at [180, 189] on div "1 Role" at bounding box center [197, 189] width 123 height 9
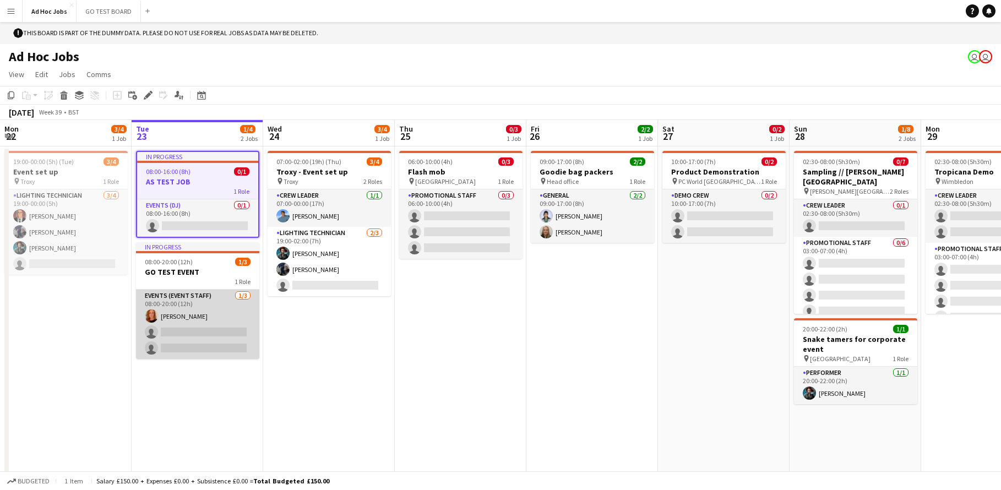
click at [188, 310] on app-card-role "Events (Event Staff) 1/3 08:00-20:00 (12h) Alice Skipper single-neutral-actions…" at bounding box center [197, 324] width 123 height 69
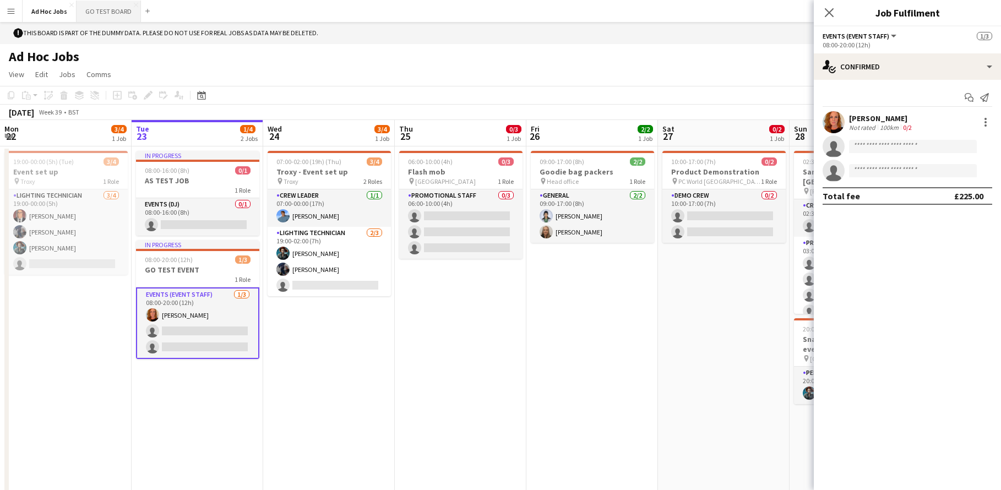
click at [110, 6] on button "GO TEST BOARD Close" at bounding box center [109, 11] width 64 height 21
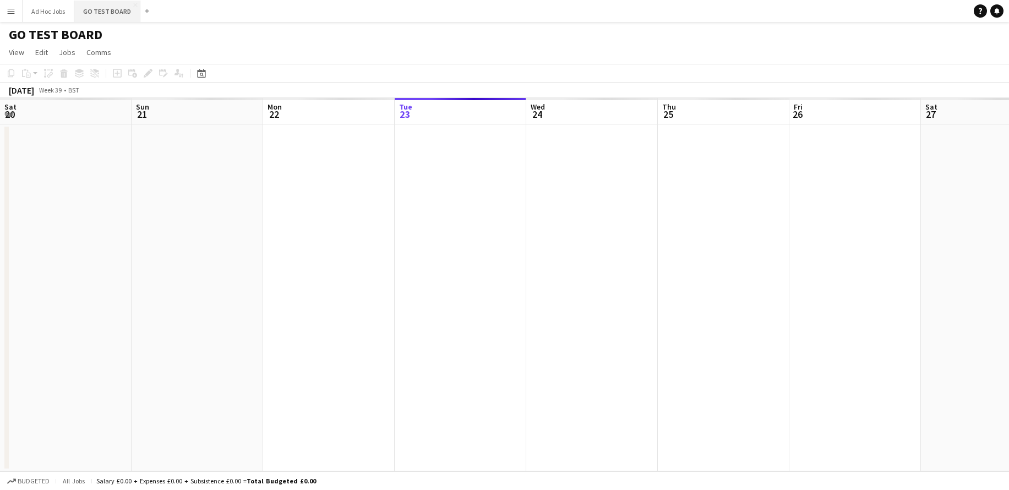
scroll to position [0, 263]
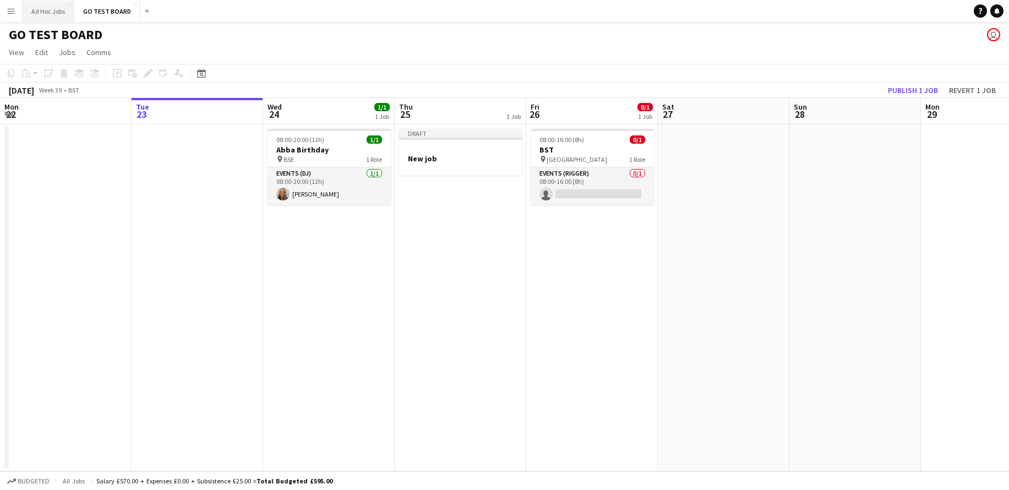
click at [59, 10] on button "Ad Hoc Jobs Close" at bounding box center [49, 11] width 52 height 21
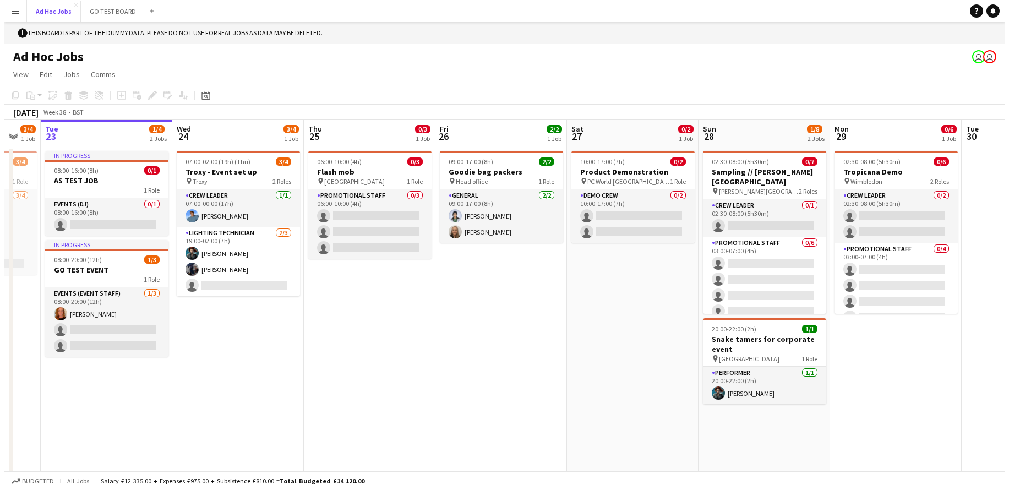
scroll to position [0, 363]
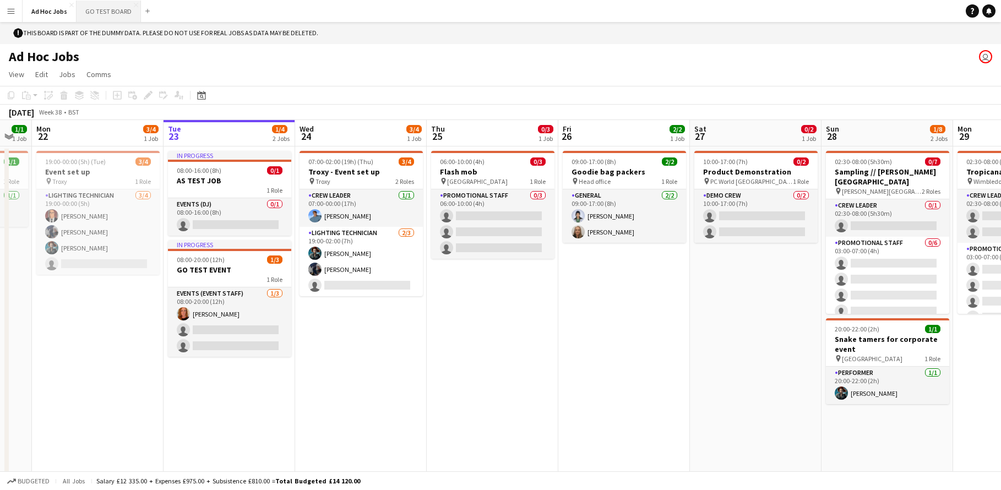
click at [114, 9] on button "GO TEST BOARD Close" at bounding box center [109, 11] width 64 height 21
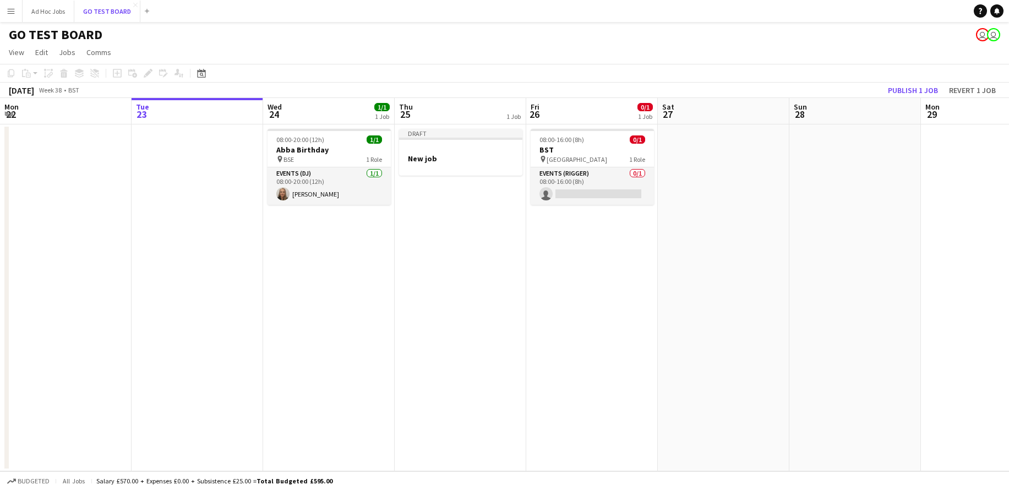
scroll to position [0, 261]
click at [20, 52] on span "View" at bounding box center [16, 52] width 15 height 10
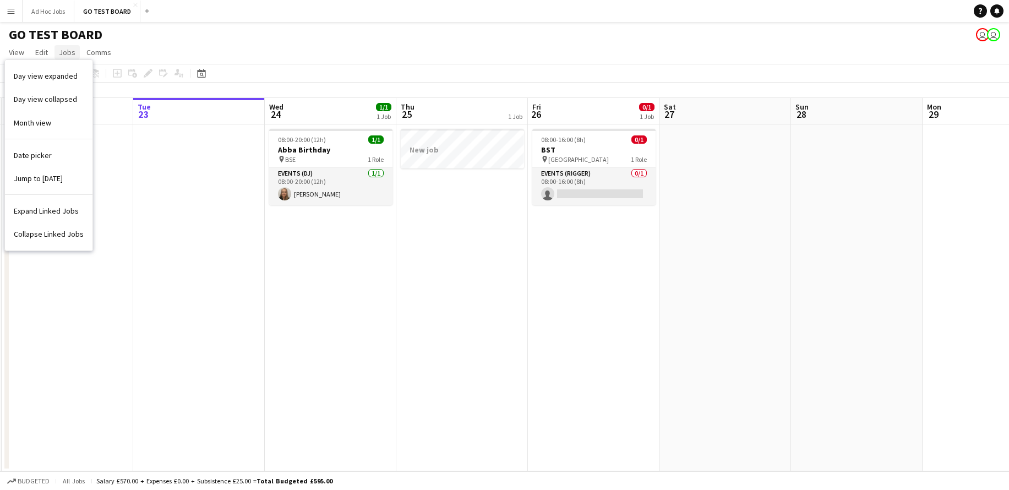
click at [61, 52] on span "Jobs" at bounding box center [67, 52] width 17 height 10
click at [72, 81] on div "New Job Edit Job Delete Job New Linked Job Edit Linked Jobs" at bounding box center [93, 124] width 77 height 121
click at [83, 75] on div "New Job Edit Job Delete Job New Linked Job Edit Linked Jobs" at bounding box center [93, 124] width 77 height 121
click at [198, 154] on app-date-cell at bounding box center [199, 297] width 132 height 347
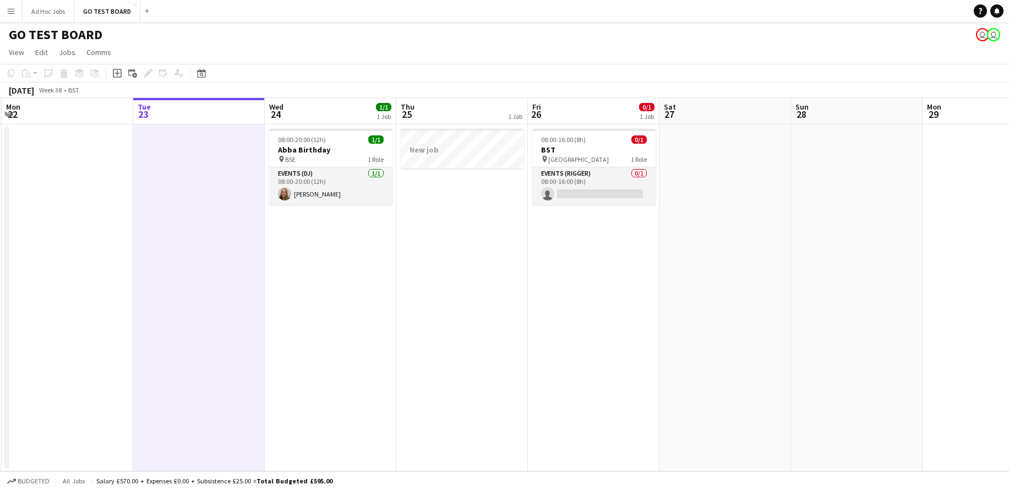
click at [786, 178] on app-date-cell at bounding box center [725, 297] width 132 height 347
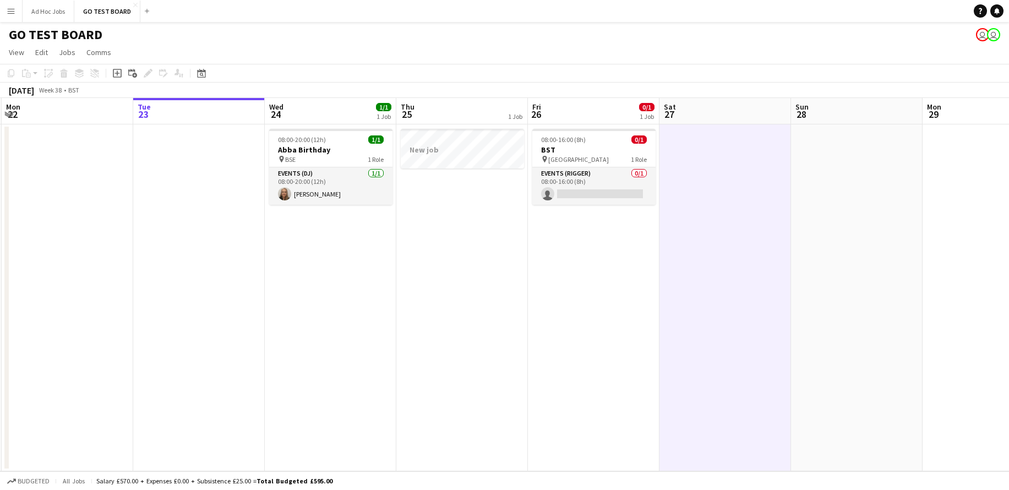
click at [990, 162] on app-date-cell at bounding box center [988, 297] width 132 height 347
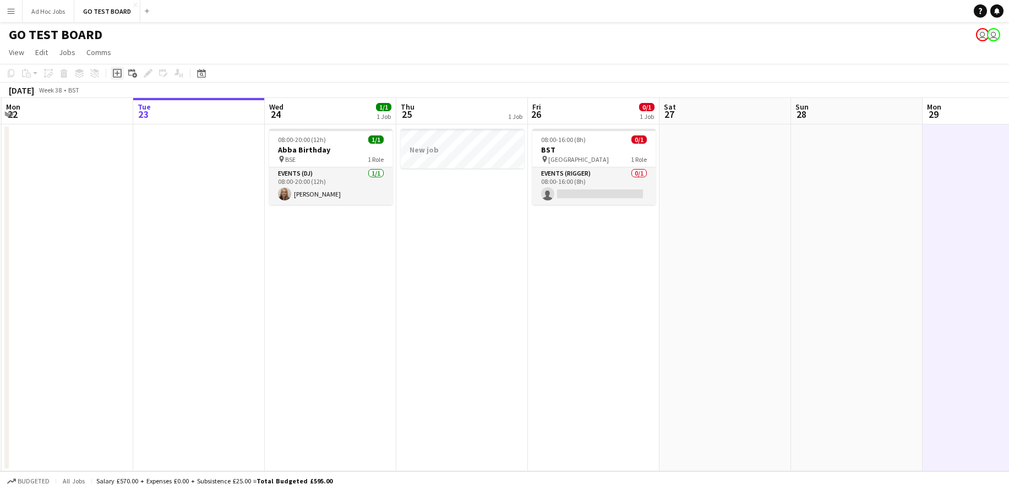
click at [115, 69] on icon "Add job" at bounding box center [117, 73] width 9 height 9
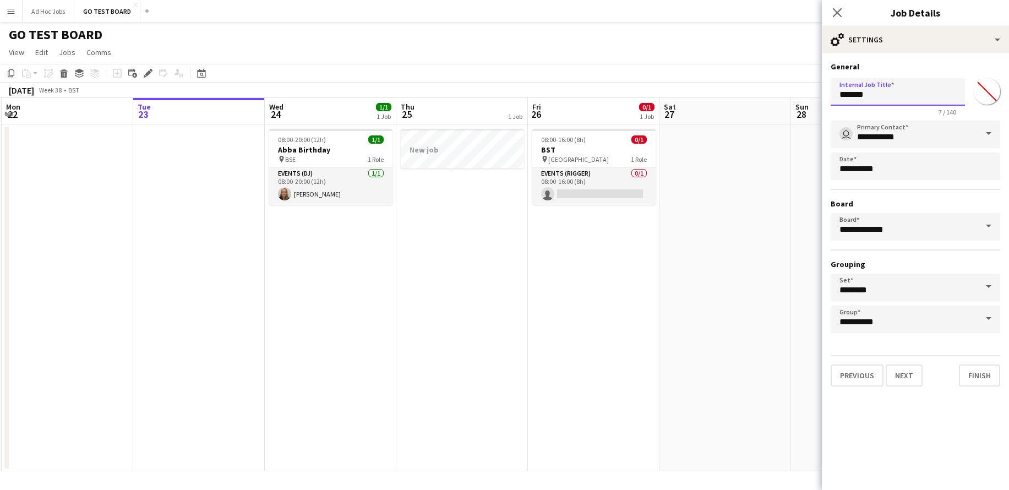
click at [892, 100] on input "*******" at bounding box center [898, 92] width 134 height 28
type input "*"
type input "**********"
click at [989, 136] on span at bounding box center [988, 134] width 23 height 26
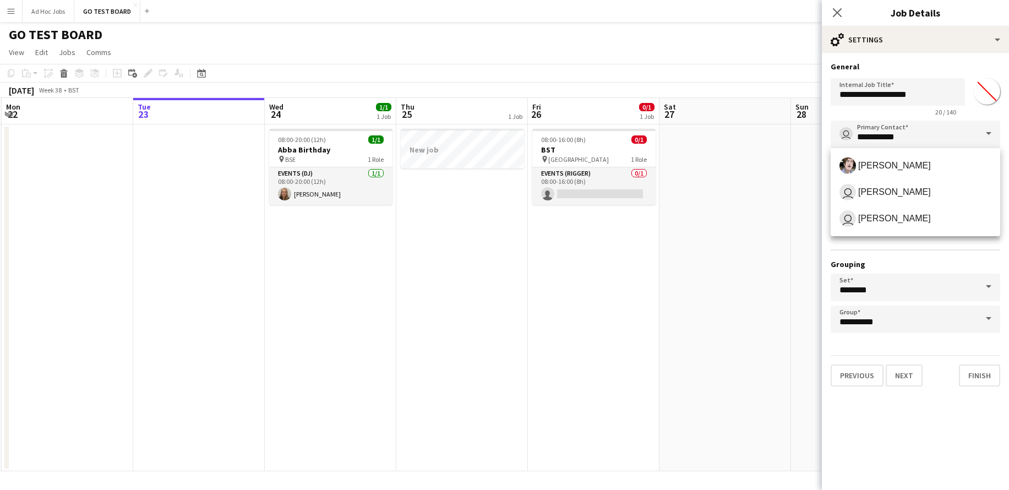
click at [989, 136] on span at bounding box center [988, 134] width 23 height 26
click at [989, 134] on span at bounding box center [988, 134] width 23 height 26
click at [872, 197] on span "user [PERSON_NAME]" at bounding box center [915, 192] width 152 height 17
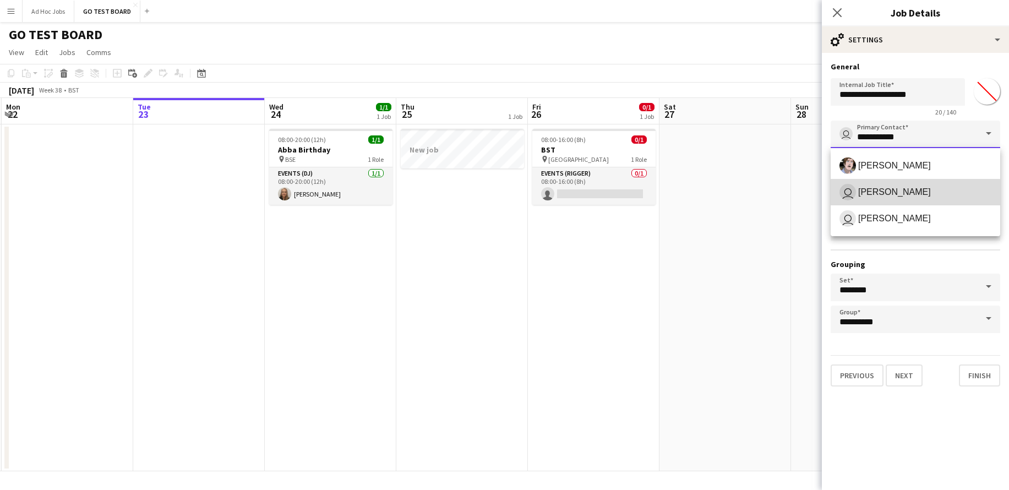
type input "**********"
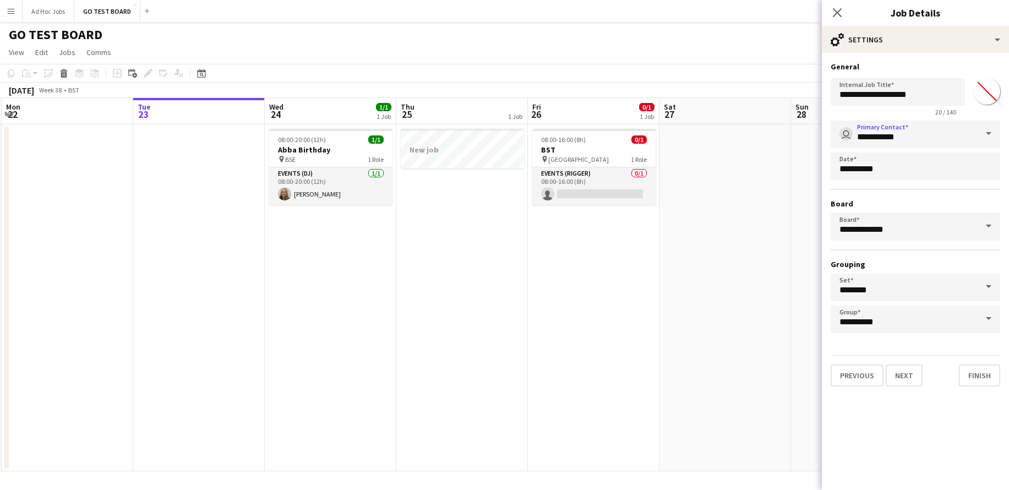
click at [993, 226] on span at bounding box center [988, 226] width 23 height 26
click at [911, 283] on span "GO TEST BOARD [BST]" at bounding box center [887, 284] width 96 height 9
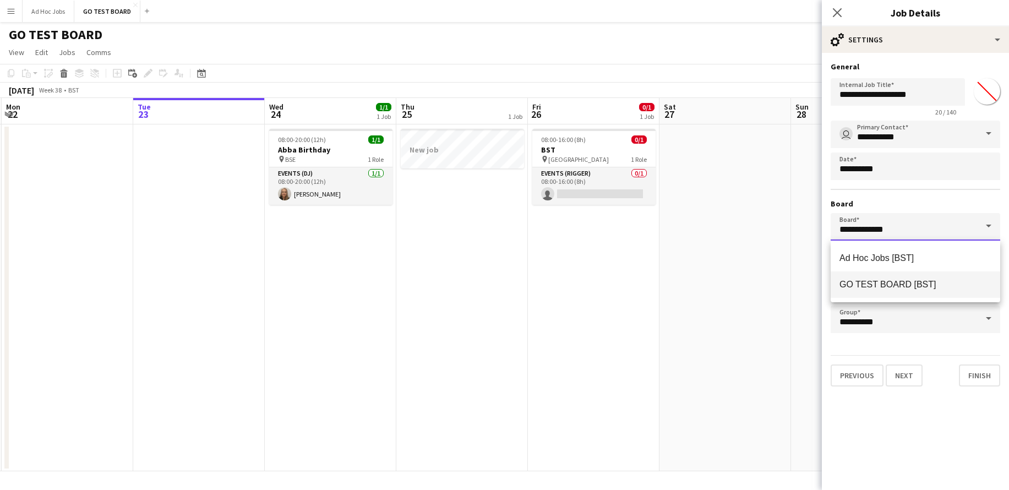
type input "**********"
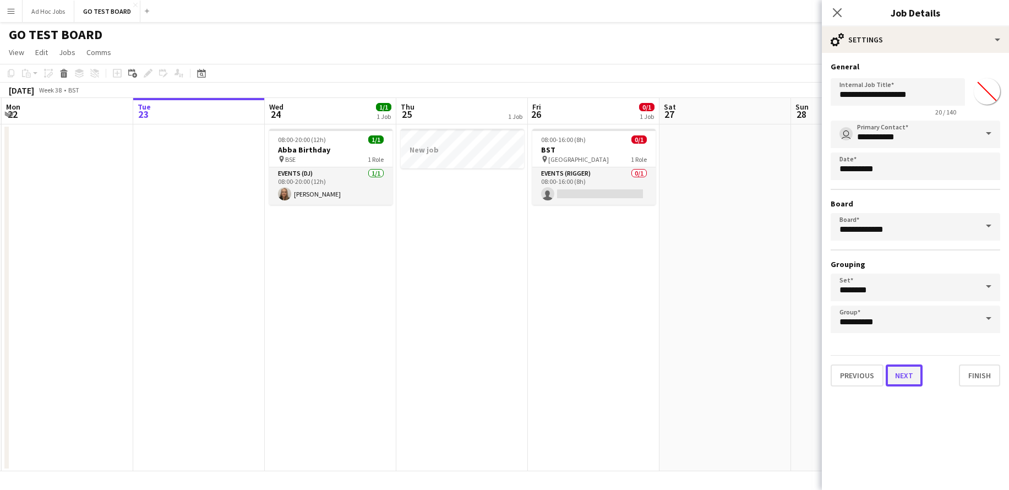
click at [904, 386] on button "Next" at bounding box center [904, 375] width 37 height 22
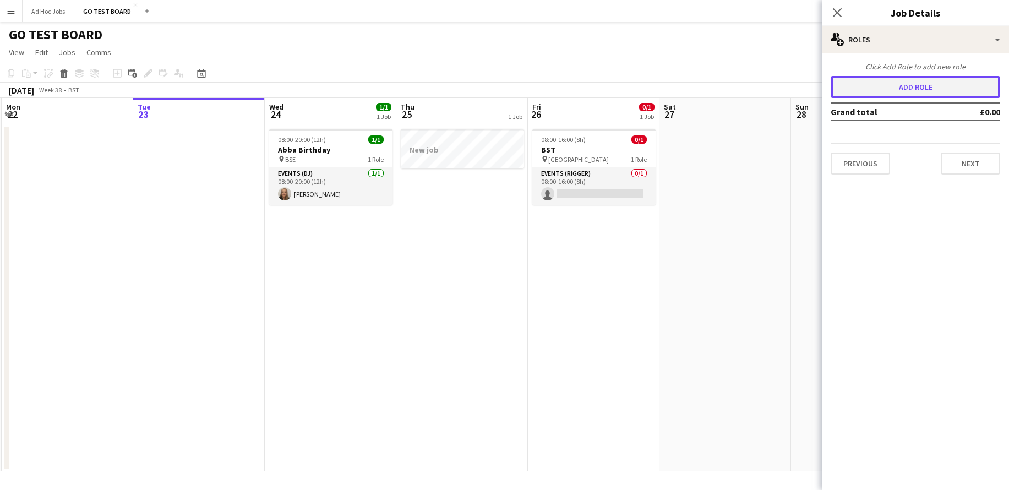
click at [935, 89] on button "Add role" at bounding box center [916, 87] width 170 height 22
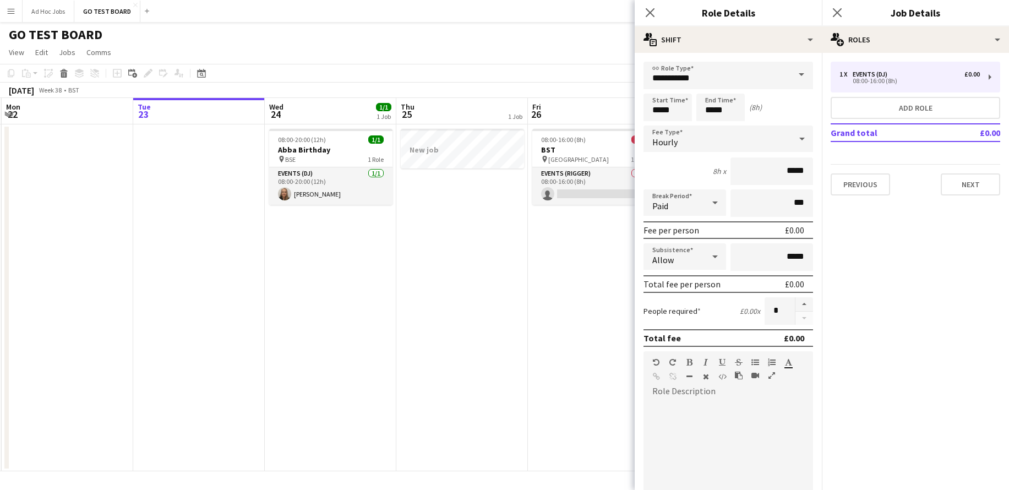
click at [799, 80] on span at bounding box center [801, 75] width 23 height 26
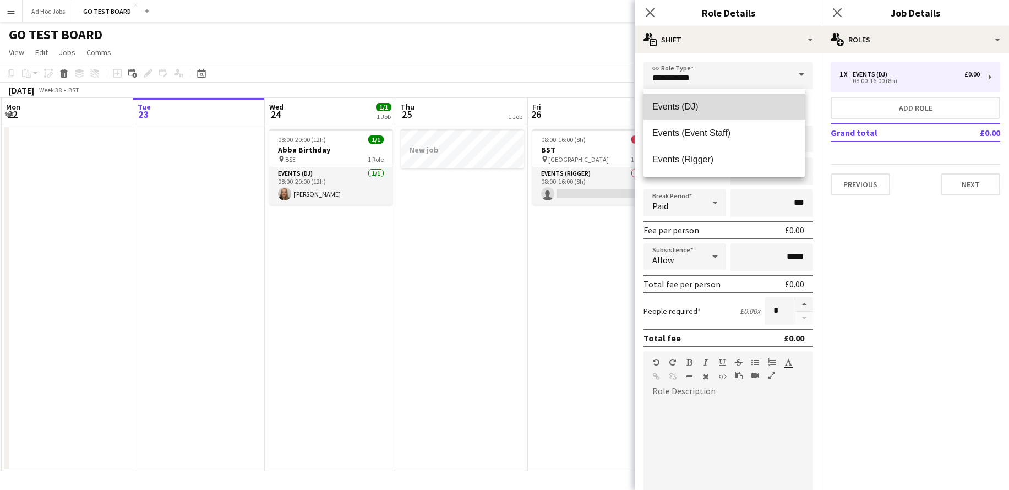
click at [711, 108] on span "Events (DJ)" at bounding box center [724, 106] width 144 height 10
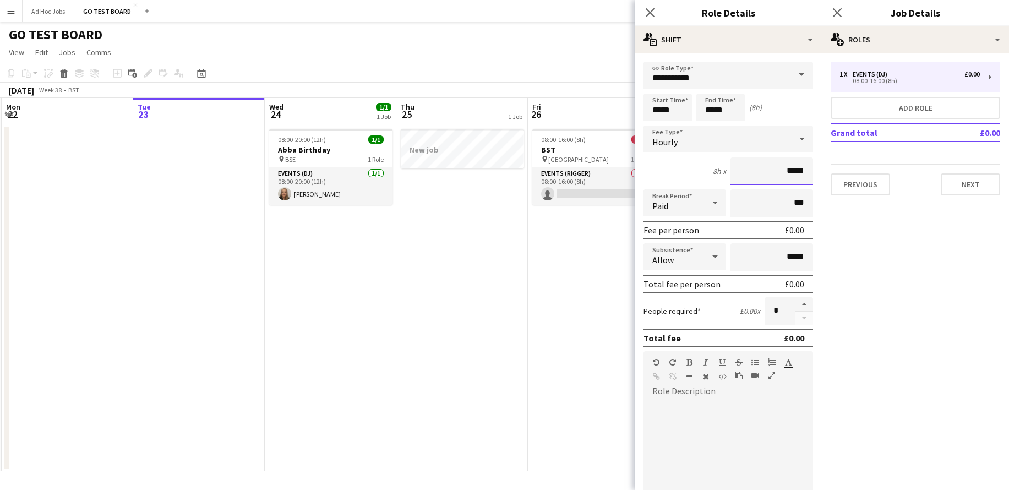
click at [776, 167] on input "*****" at bounding box center [771, 171] width 83 height 28
click at [795, 141] on icon at bounding box center [801, 139] width 13 height 22
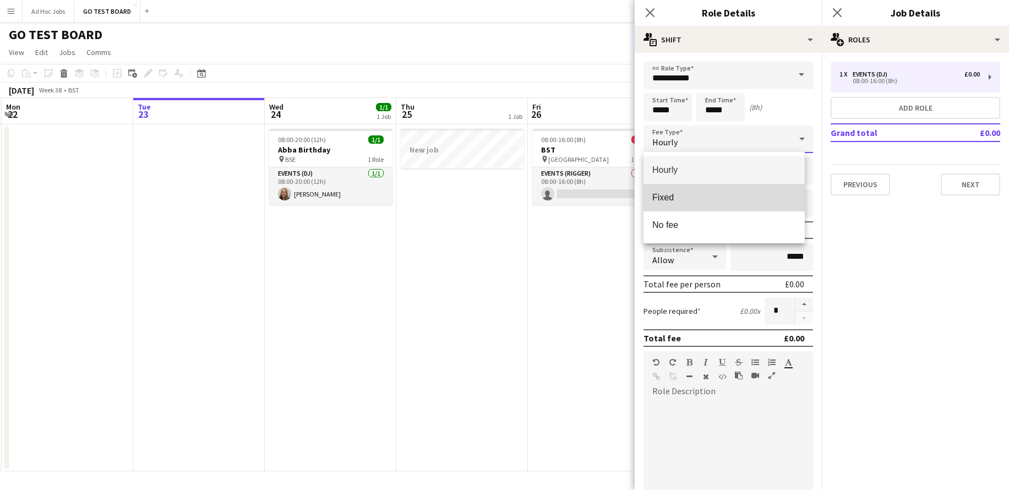
click at [744, 195] on span "Fixed" at bounding box center [724, 197] width 144 height 10
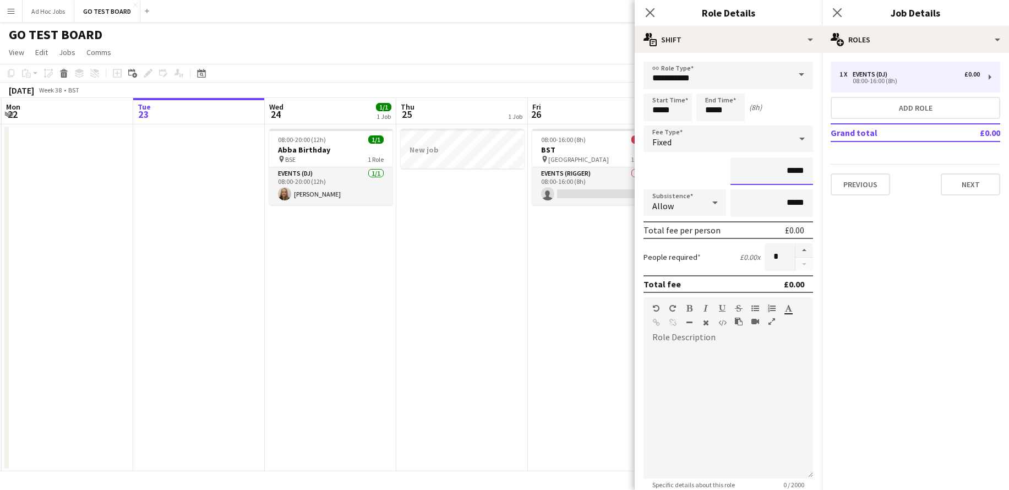
click at [779, 170] on input "*****" at bounding box center [771, 171] width 83 height 28
type input "*******"
click at [677, 337] on div "default Heading 1 Heading 2 Heading 3 Heading 4 Heading 5 Heading 6 Heading 7 P…" at bounding box center [728, 317] width 170 height 41
click at [858, 370] on mat-expansion-panel "pencil3 General details 1 x Events (DJ) £0.00 08:00-16:00 (8h) Add role Grand t…" at bounding box center [915, 271] width 187 height 437
click at [968, 191] on button "Next" at bounding box center [970, 184] width 59 height 22
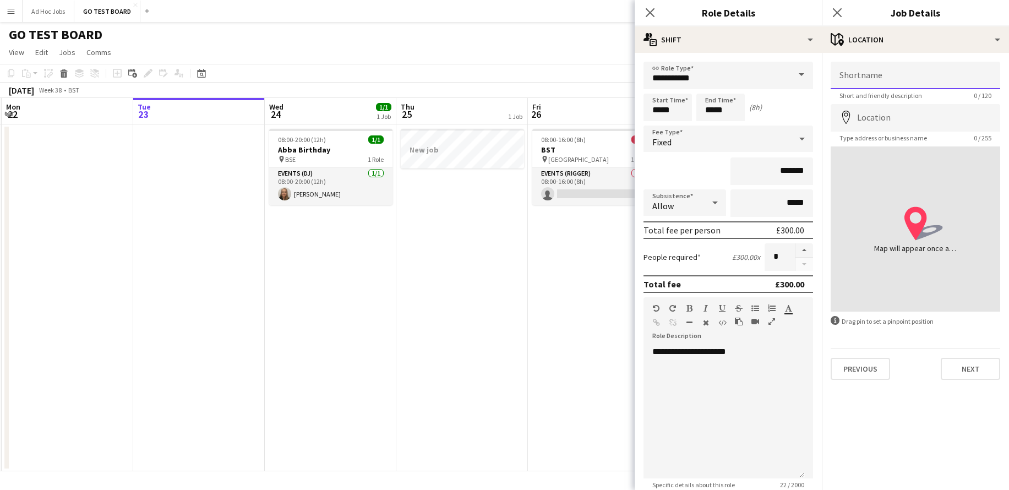
click at [877, 79] on input "Shortname" at bounding box center [916, 76] width 170 height 28
type input "*******"
click at [887, 124] on input "Location" at bounding box center [916, 118] width 170 height 28
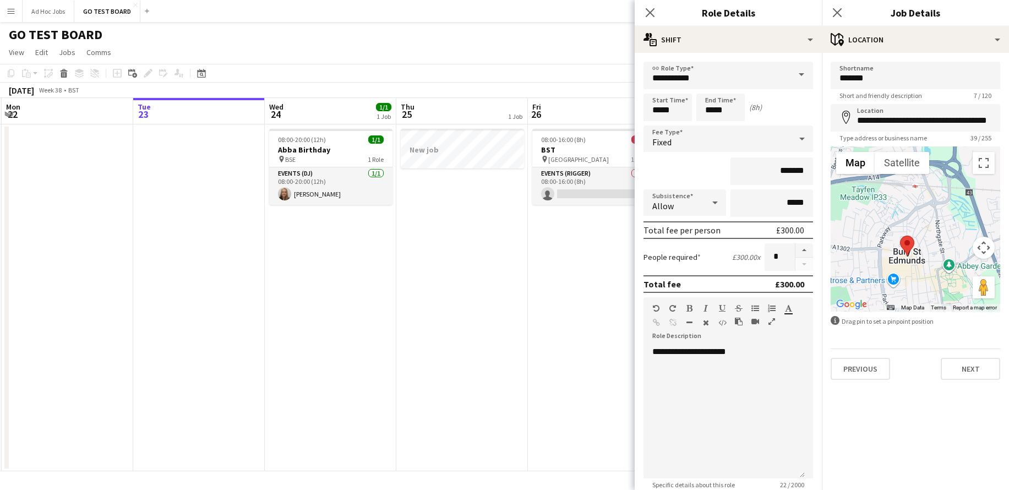
drag, startPoint x: 915, startPoint y: 231, endPoint x: 908, endPoint y: 258, distance: 28.0
click at [908, 258] on div at bounding box center [916, 228] width 170 height 165
drag, startPoint x: 907, startPoint y: 241, endPoint x: 952, endPoint y: 253, distance: 46.2
click at [943, 244] on area at bounding box center [943, 244] width 0 height 0
type input "**********"
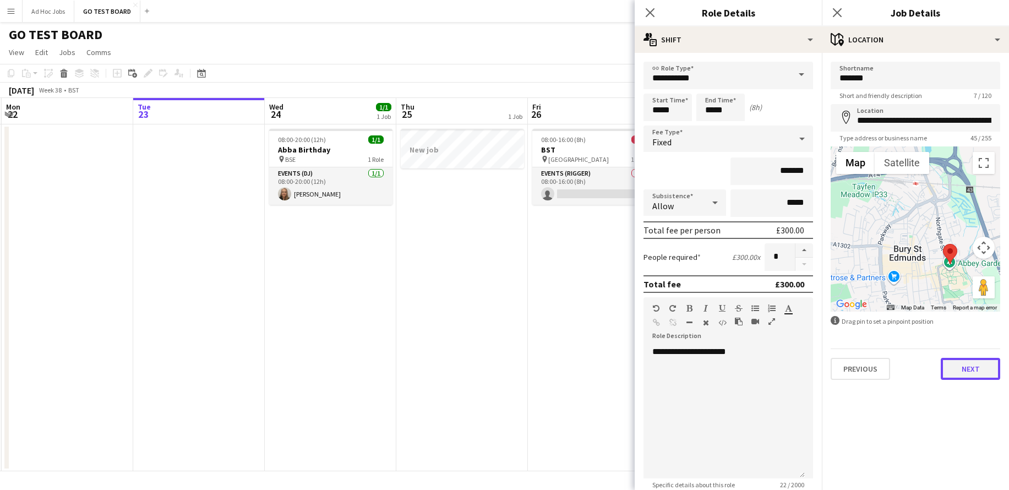
click at [965, 364] on button "Next" at bounding box center [970, 369] width 59 height 22
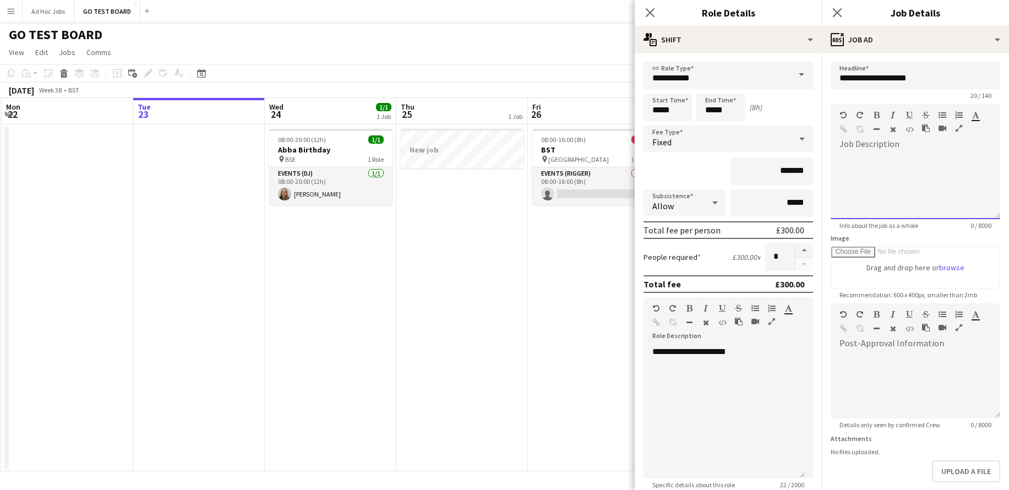
click at [857, 133] on div at bounding box center [864, 131] width 50 height 13
click at [883, 354] on div at bounding box center [916, 385] width 170 height 66
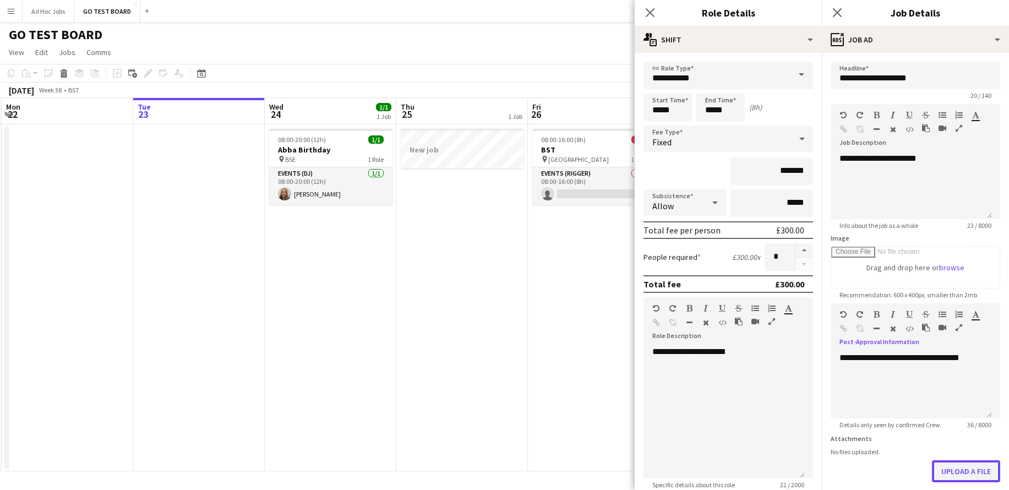
click at [976, 467] on button "Upload a file" at bounding box center [966, 471] width 68 height 22
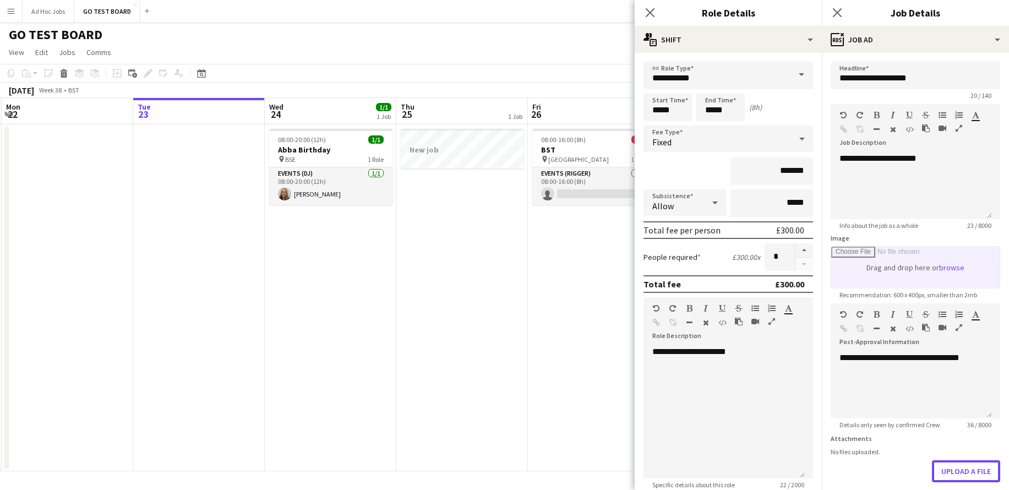
scroll to position [54, 0]
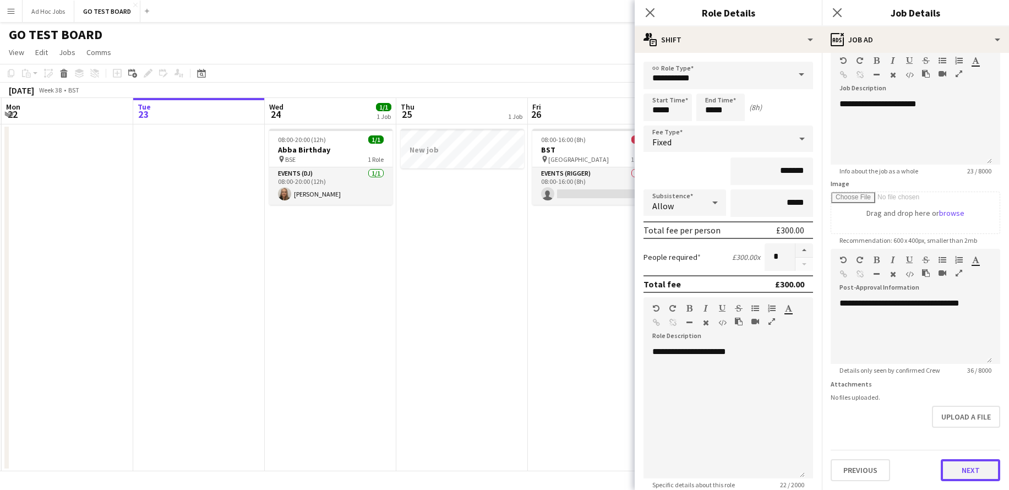
click at [958, 467] on button "Next" at bounding box center [970, 470] width 59 height 22
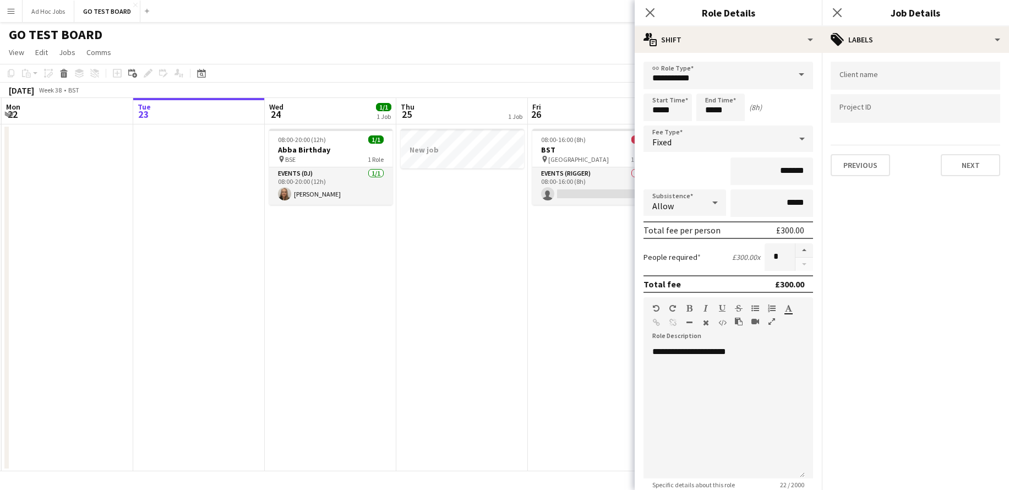
scroll to position [0, 0]
click at [898, 73] on form at bounding box center [915, 75] width 152 height 12
type input "*"
type input "**********"
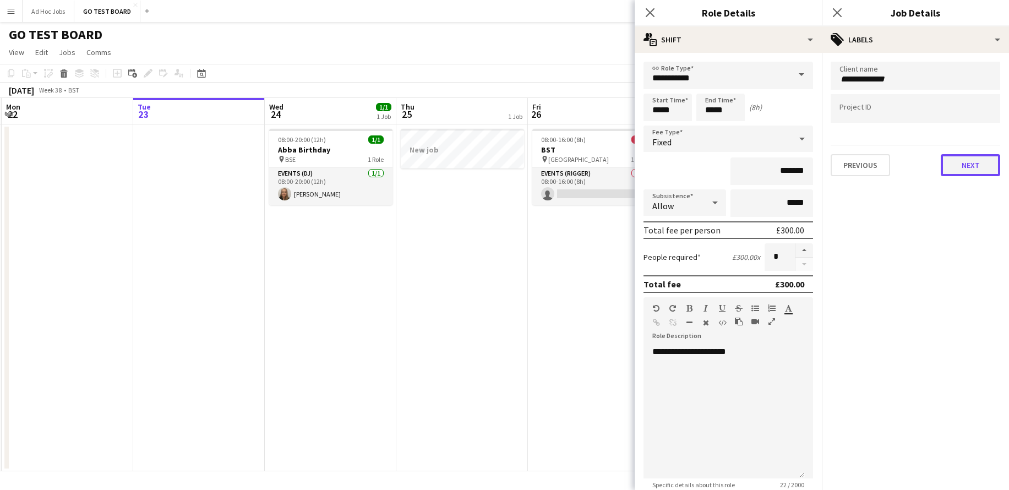
click at [989, 159] on button "Next" at bounding box center [970, 165] width 59 height 22
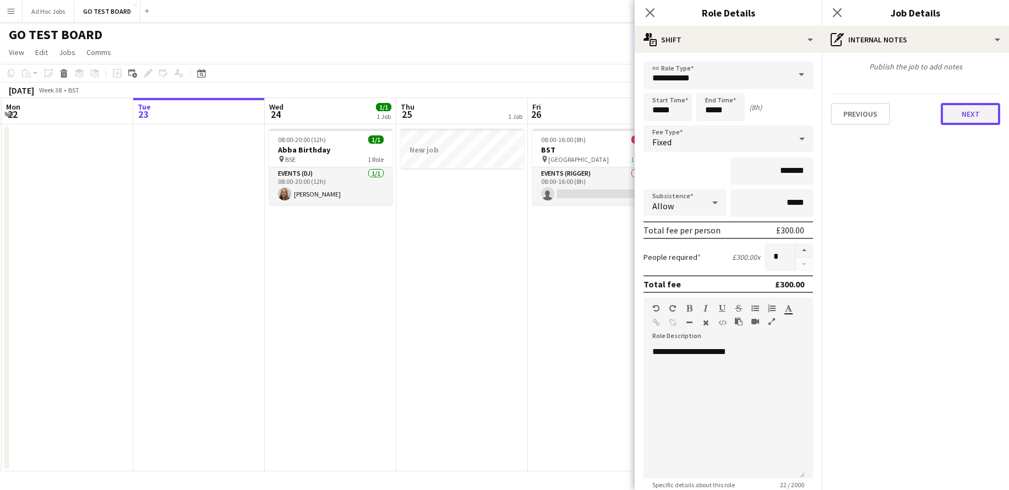
click at [971, 121] on button "Next" at bounding box center [970, 114] width 59 height 22
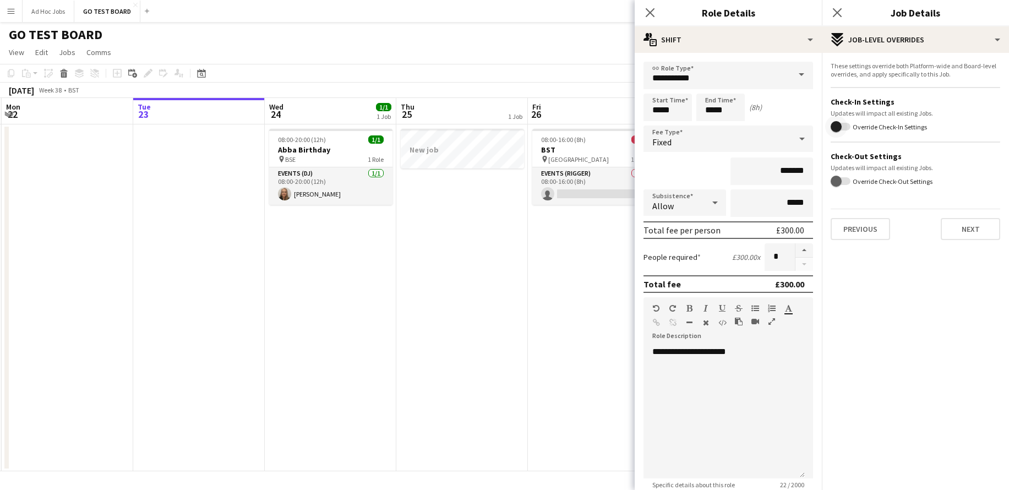
click at [841, 126] on span "button" at bounding box center [836, 126] width 11 height 11
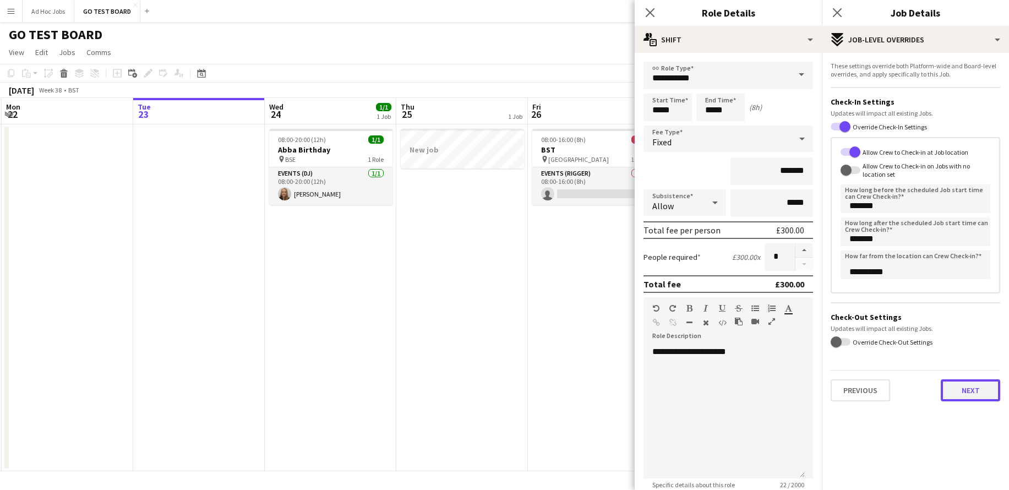
click at [955, 390] on button "Next" at bounding box center [970, 390] width 59 height 22
type input "*******"
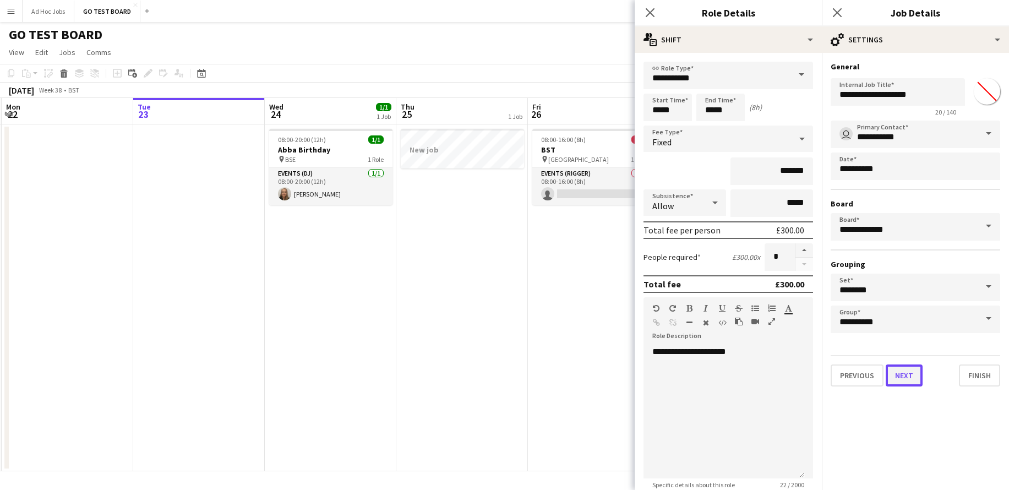
click at [902, 378] on button "Next" at bounding box center [904, 375] width 37 height 22
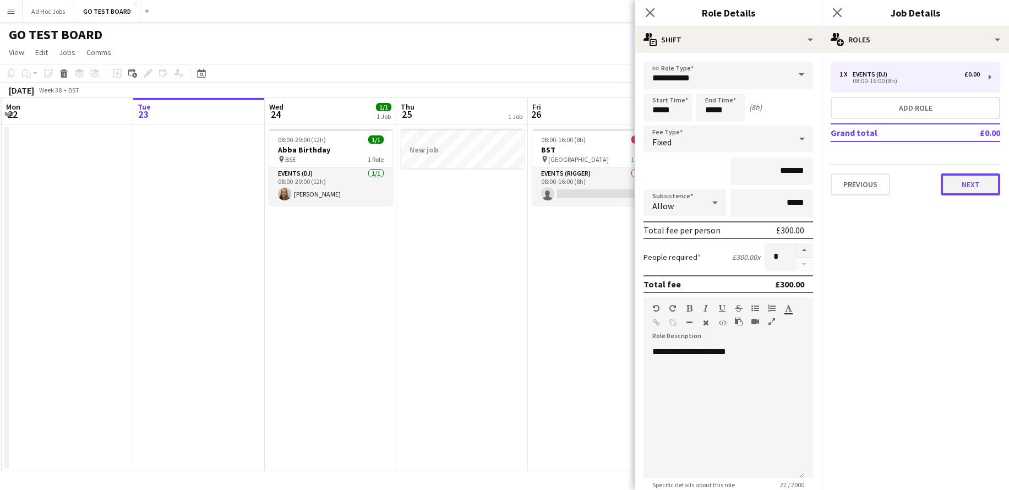
click at [966, 188] on button "Next" at bounding box center [970, 184] width 59 height 22
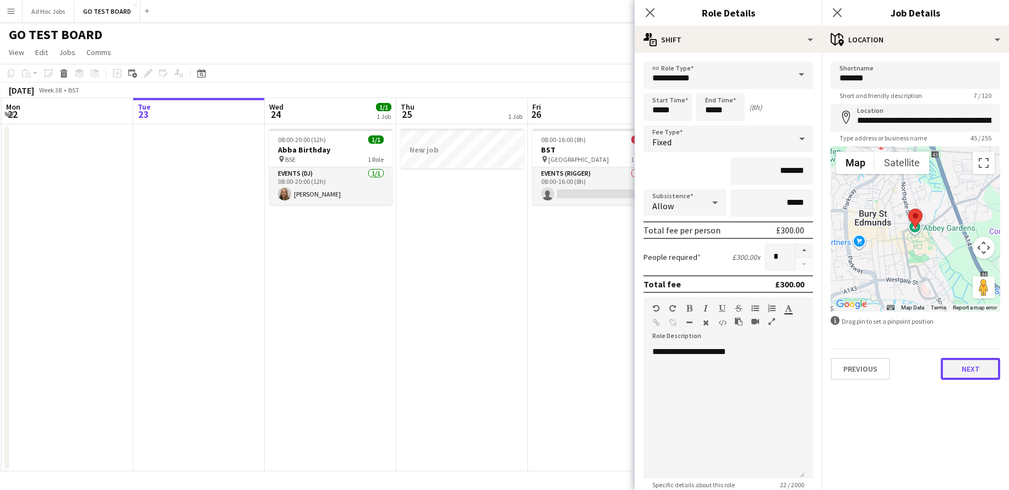
click at [985, 368] on button "Next" at bounding box center [970, 369] width 59 height 22
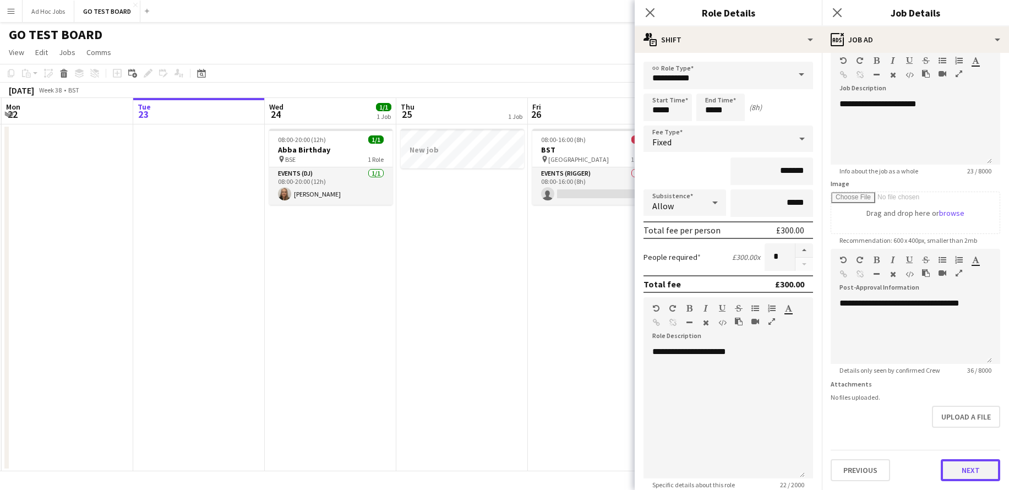
scroll to position [54, 0]
click at [963, 436] on form "**********" at bounding box center [915, 244] width 187 height 474
click at [964, 469] on button "Next" at bounding box center [970, 470] width 59 height 22
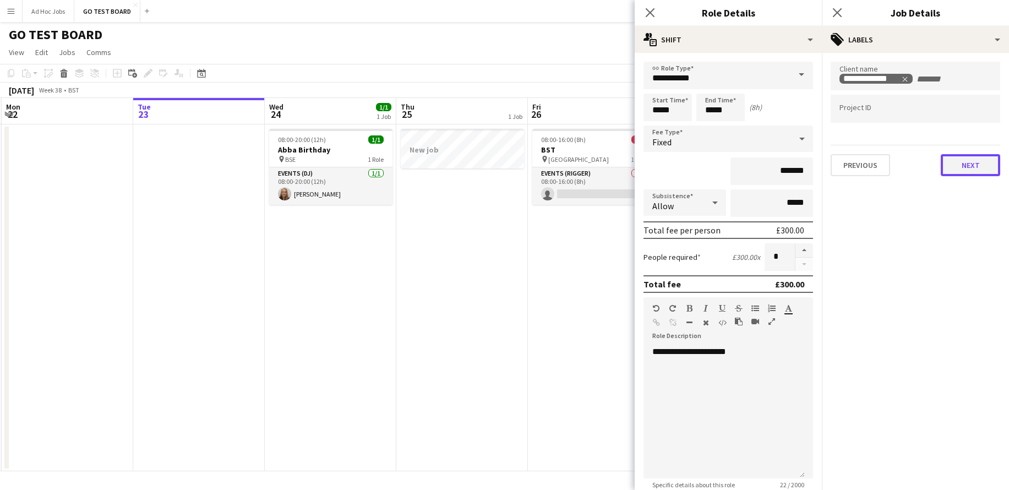
click at [955, 167] on button "Next" at bounding box center [970, 165] width 59 height 22
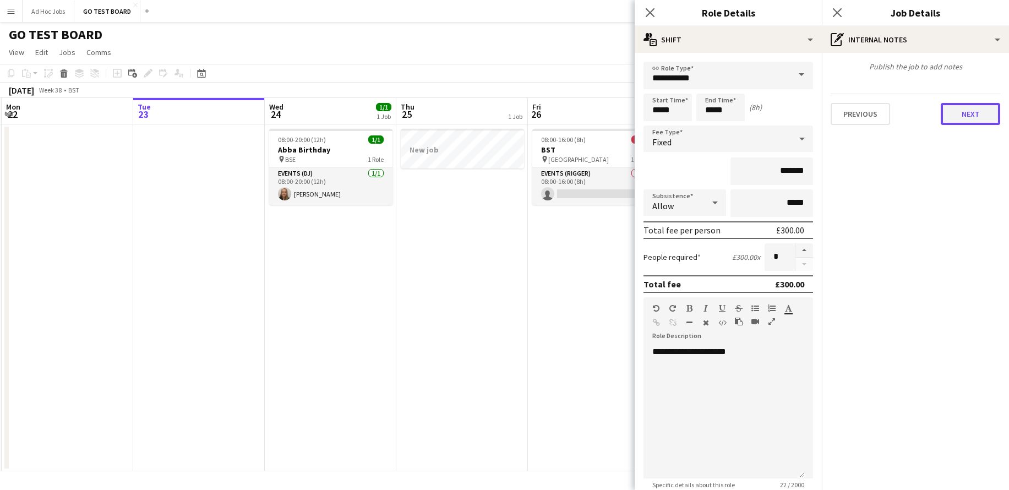
click at [971, 112] on button "Next" at bounding box center [970, 114] width 59 height 22
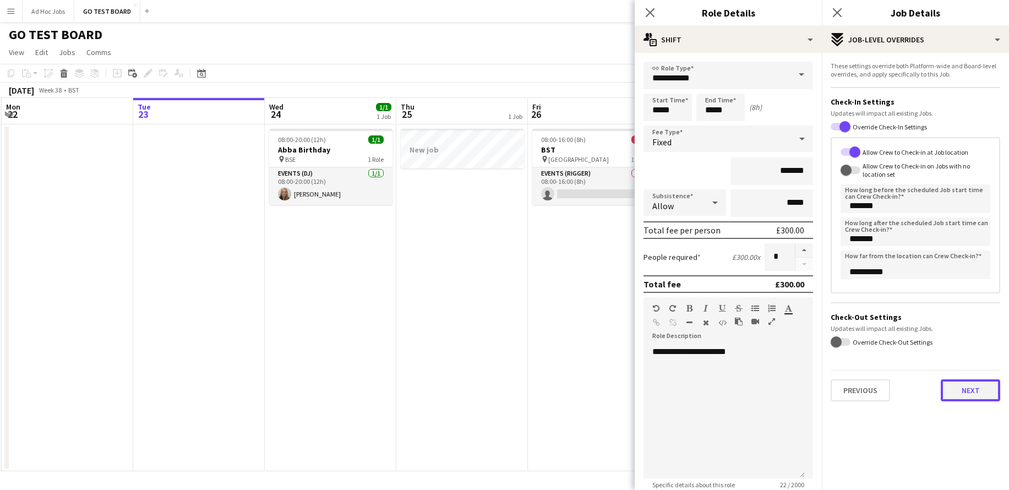
click at [975, 391] on button "Next" at bounding box center [970, 390] width 59 height 22
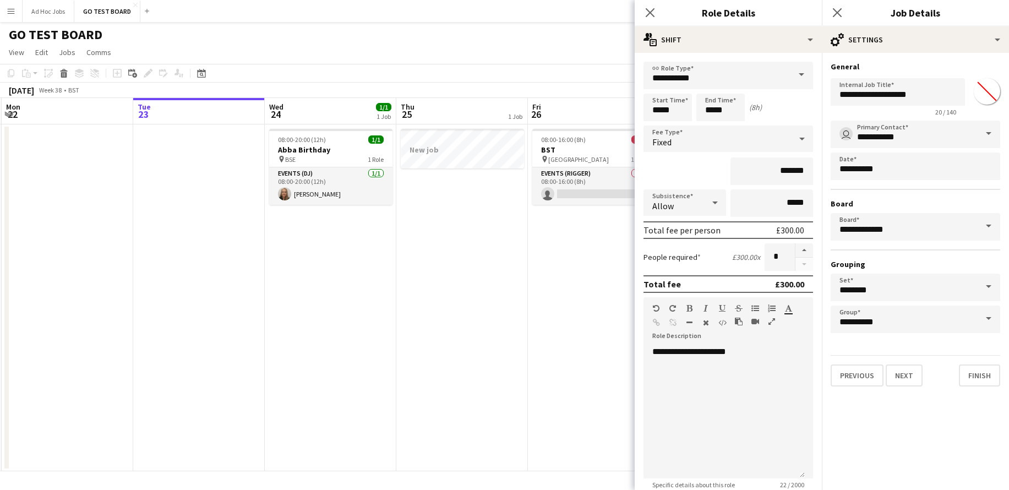
click at [1001, 288] on form "**********" at bounding box center [915, 224] width 187 height 325
click at [994, 285] on span at bounding box center [988, 287] width 23 height 26
click at [990, 286] on span at bounding box center [988, 287] width 23 height 26
click at [839, 407] on mat-expansion-panel "**********" at bounding box center [915, 271] width 187 height 437
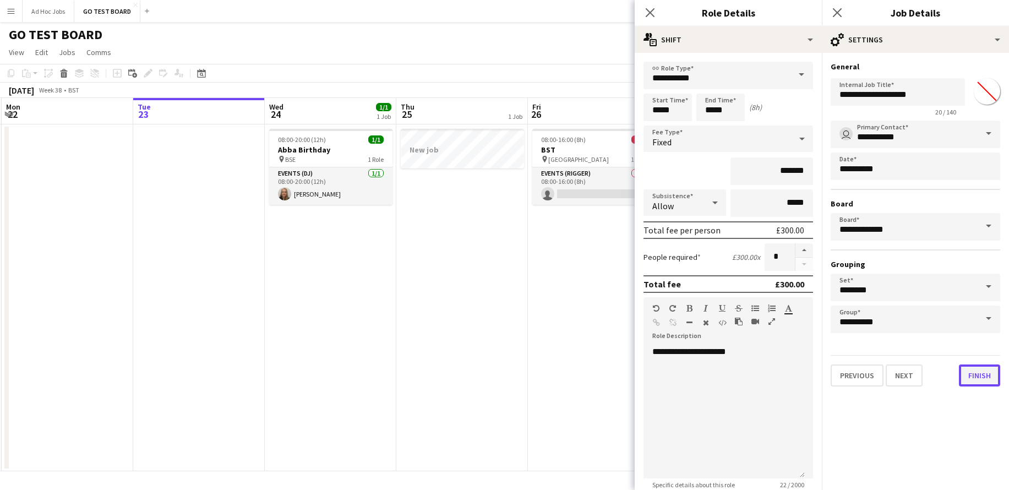
click at [975, 378] on button "Finish" at bounding box center [979, 375] width 41 height 22
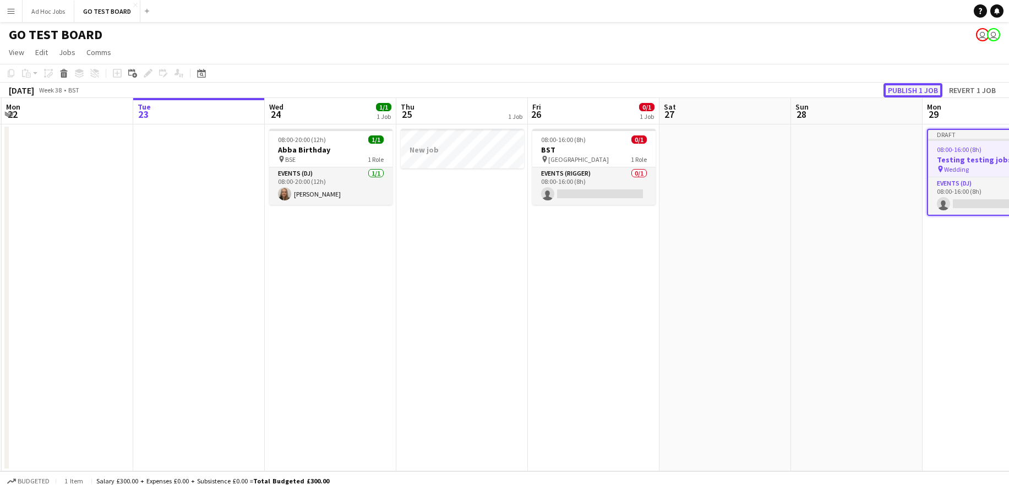
click at [910, 91] on button "Publish 1 job" at bounding box center [912, 90] width 59 height 14
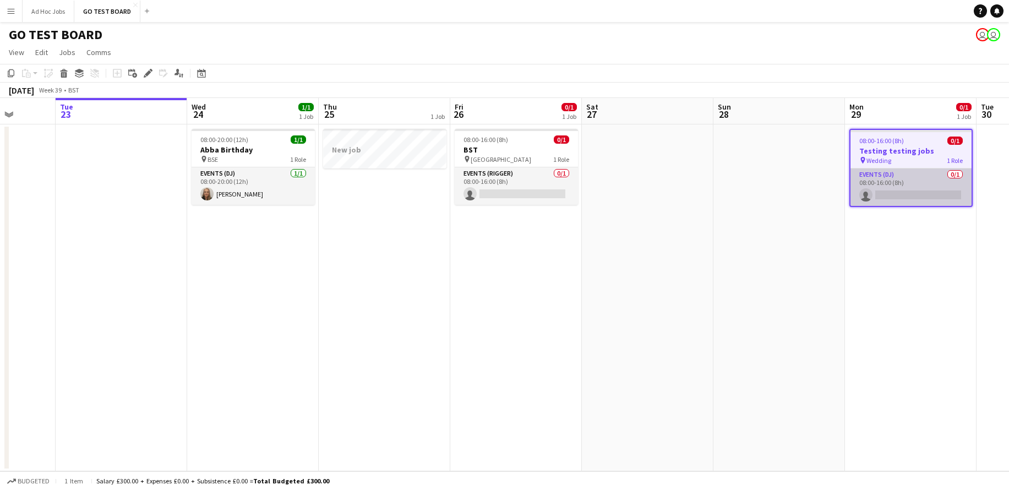
scroll to position [0, 357]
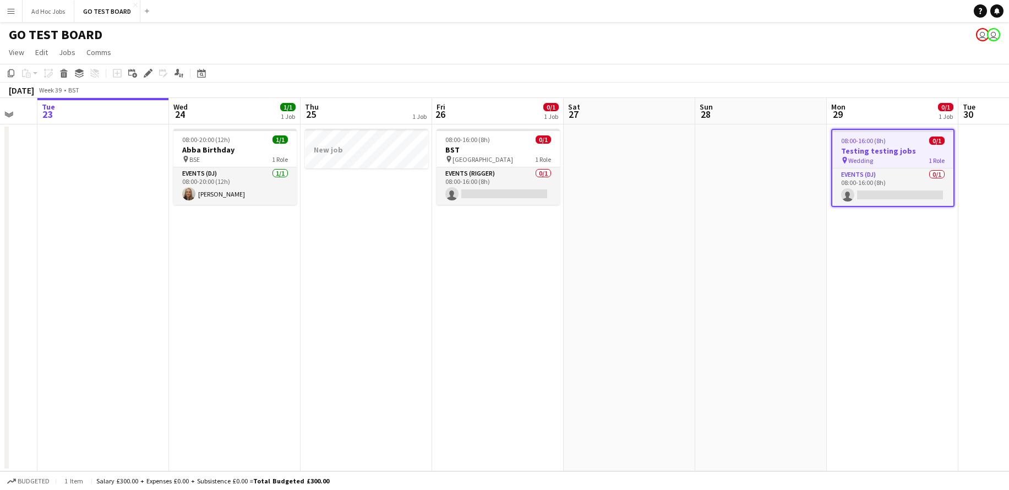
click at [877, 151] on h3 "Testing testing jobs" at bounding box center [892, 151] width 121 height 10
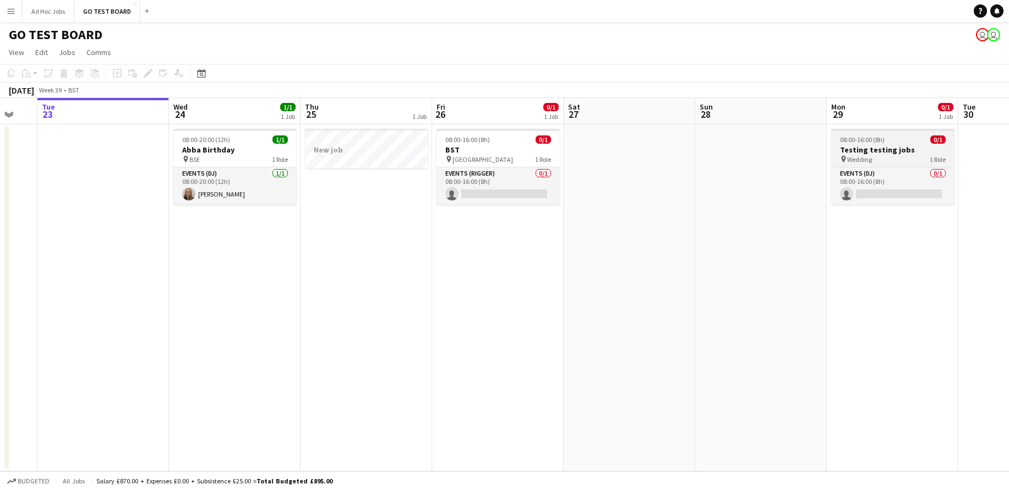
drag, startPoint x: 877, startPoint y: 152, endPoint x: 876, endPoint y: 144, distance: 8.3
click at [876, 144] on app-job-card "08:00-16:00 (8h) 0/1 Testing testing jobs pin Wedding 1 Role Events (DJ) 0/1 08…" at bounding box center [892, 167] width 123 height 76
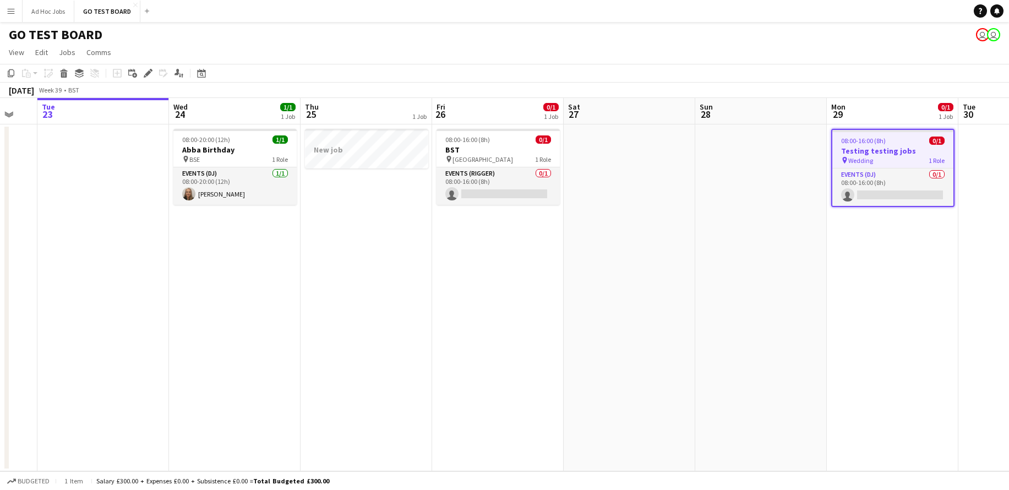
click at [876, 144] on span "08:00-16:00 (8h)" at bounding box center [863, 140] width 45 height 8
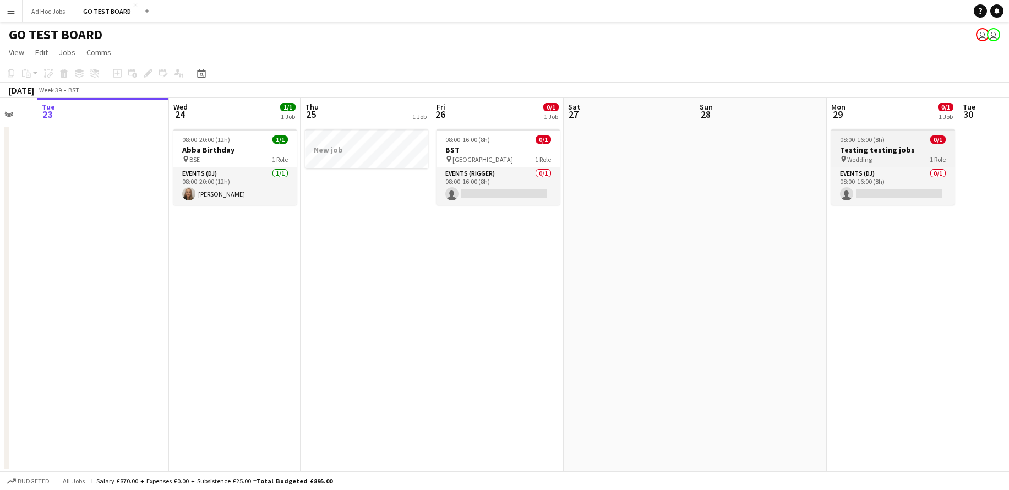
click at [876, 144] on app-job-card "08:00-16:00 (8h) 0/1 Testing testing jobs pin Wedding 1 Role Events (DJ) 0/1 08…" at bounding box center [892, 167] width 123 height 76
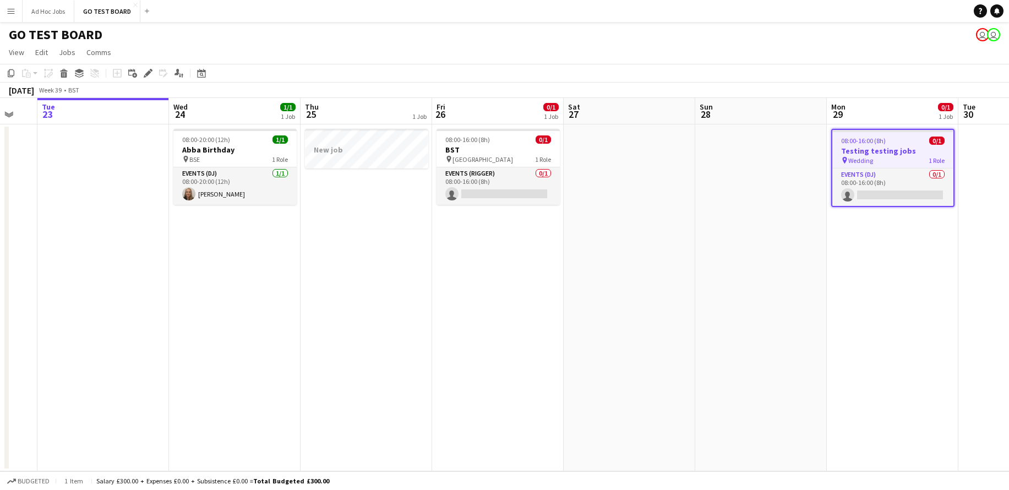
click at [872, 156] on div "pin Wedding 1 Role" at bounding box center [892, 160] width 121 height 9
click at [884, 157] on div "pin Wedding 1 Role" at bounding box center [892, 160] width 121 height 9
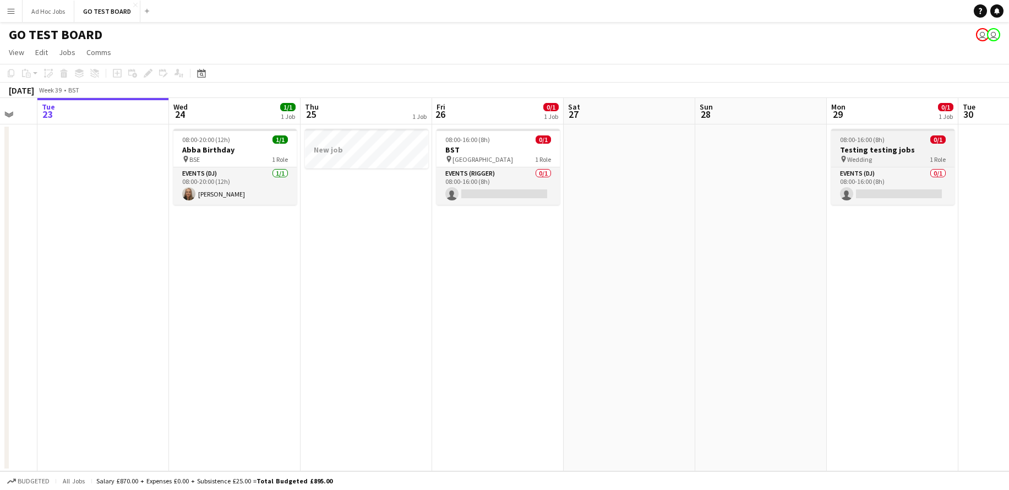
click at [884, 157] on div "pin Wedding 1 Role" at bounding box center [892, 159] width 123 height 9
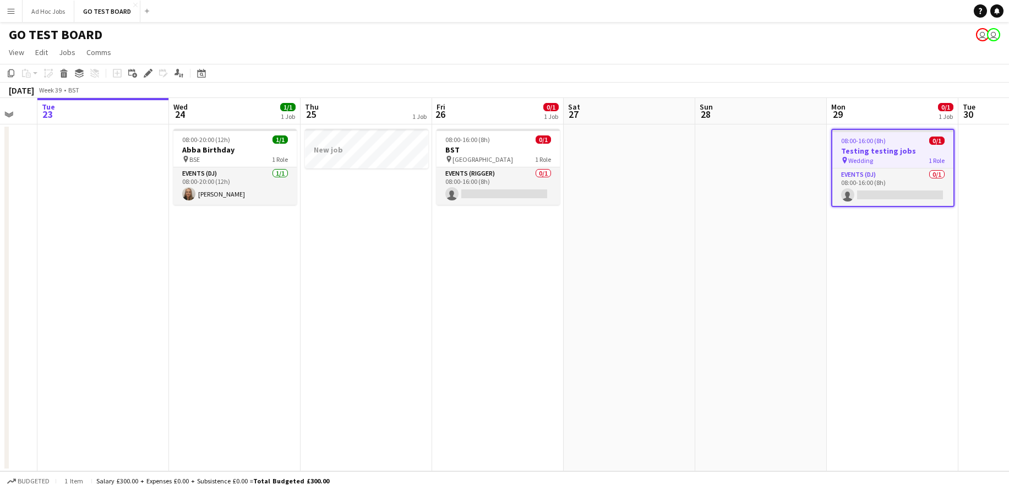
click at [884, 157] on div "pin Wedding 1 Role" at bounding box center [892, 160] width 121 height 9
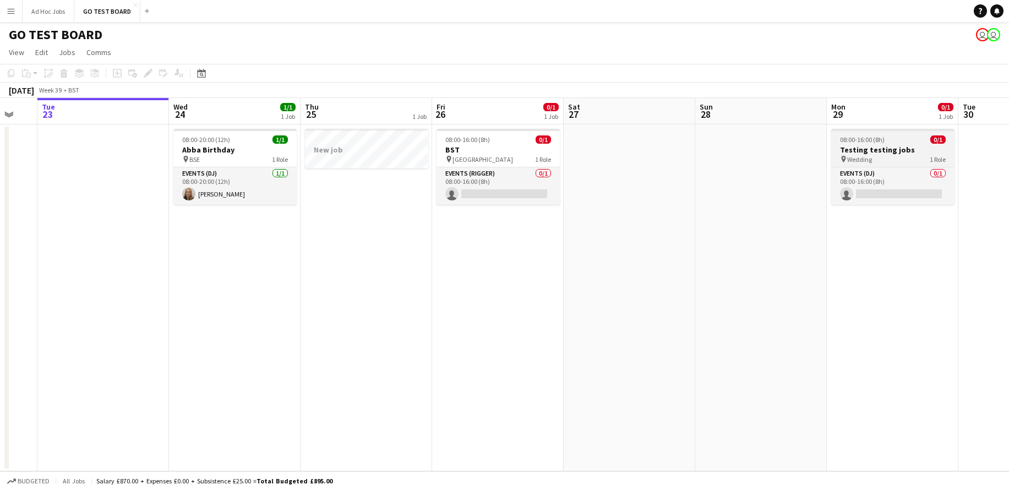
click at [884, 157] on div "pin Wedding 1 Role" at bounding box center [892, 159] width 123 height 9
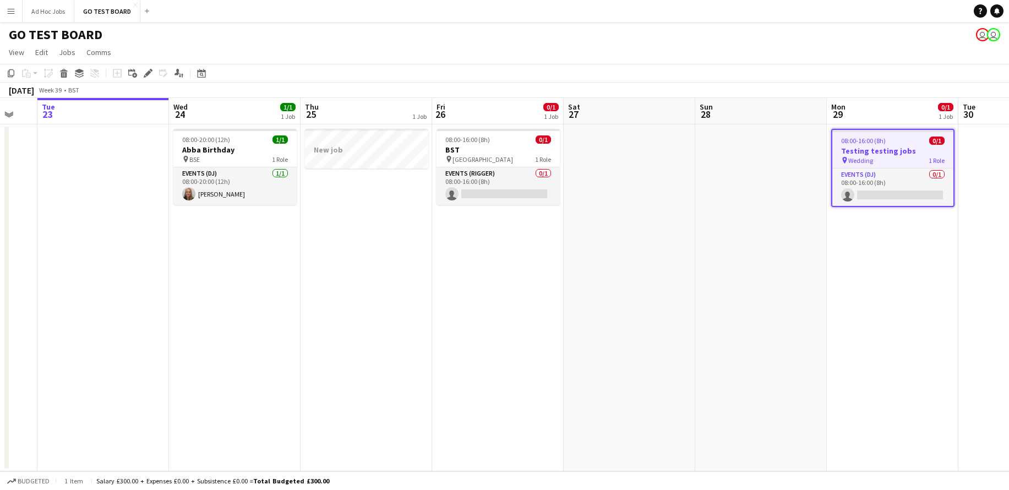
click at [884, 157] on div "pin Wedding 1 Role" at bounding box center [892, 160] width 121 height 9
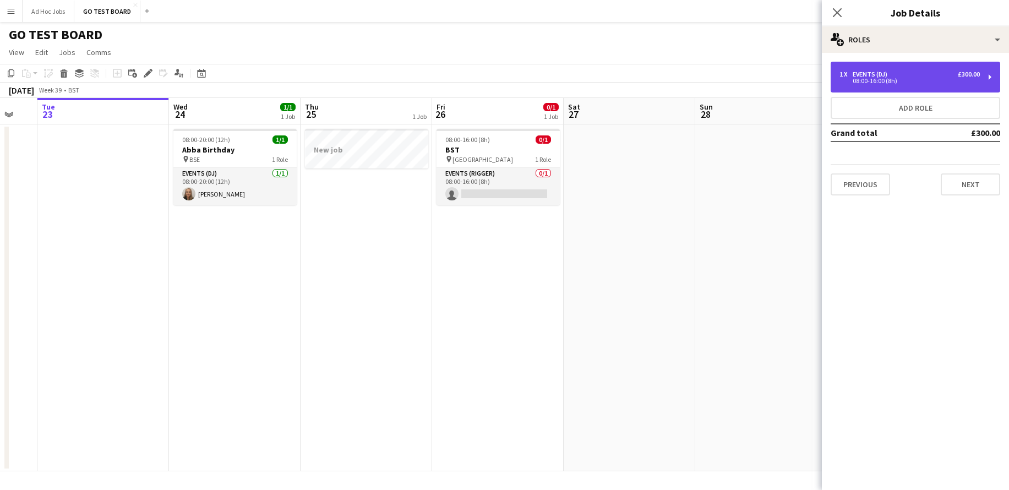
click at [992, 78] on div "1 x Events (DJ) £300.00 08:00-16:00 (8h)" at bounding box center [916, 77] width 170 height 31
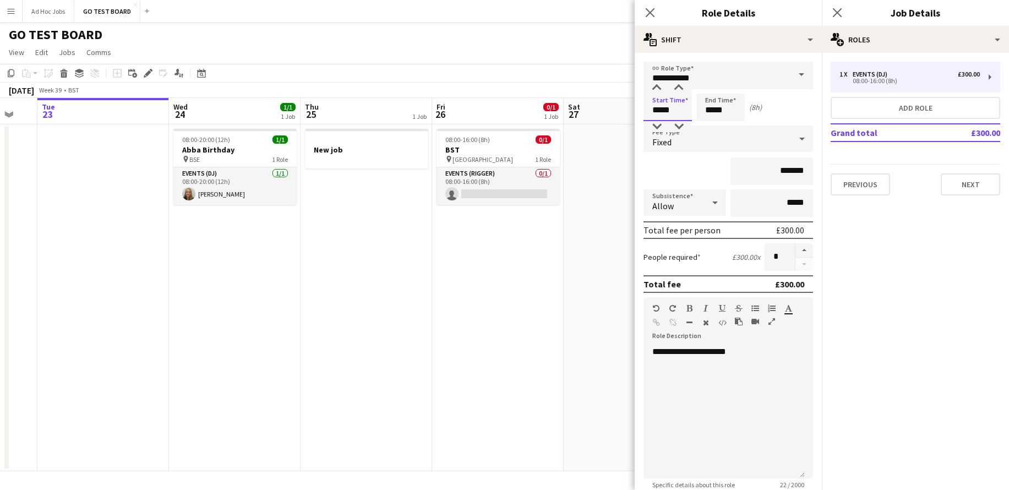
click at [672, 108] on input "*****" at bounding box center [667, 108] width 48 height 28
click at [658, 83] on div at bounding box center [657, 88] width 22 height 11
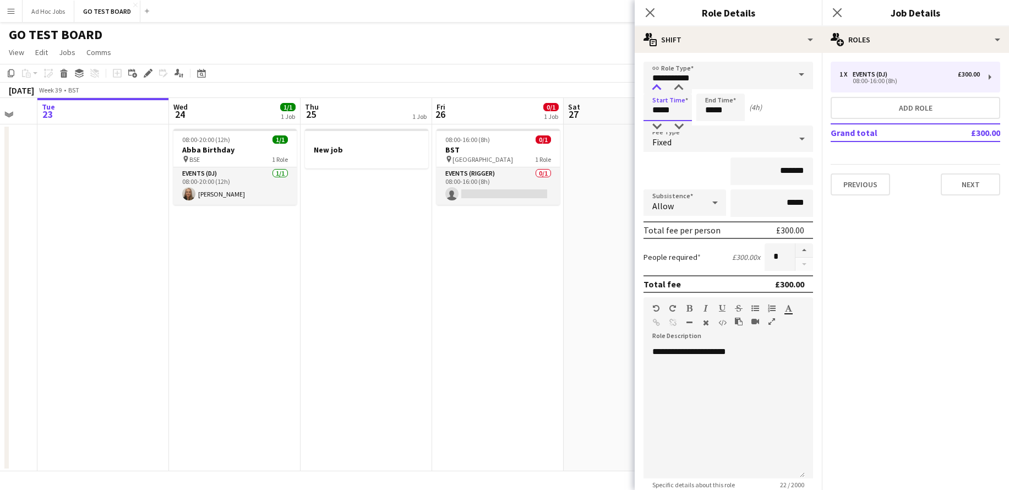
click at [658, 83] on div at bounding box center [657, 88] width 22 height 11
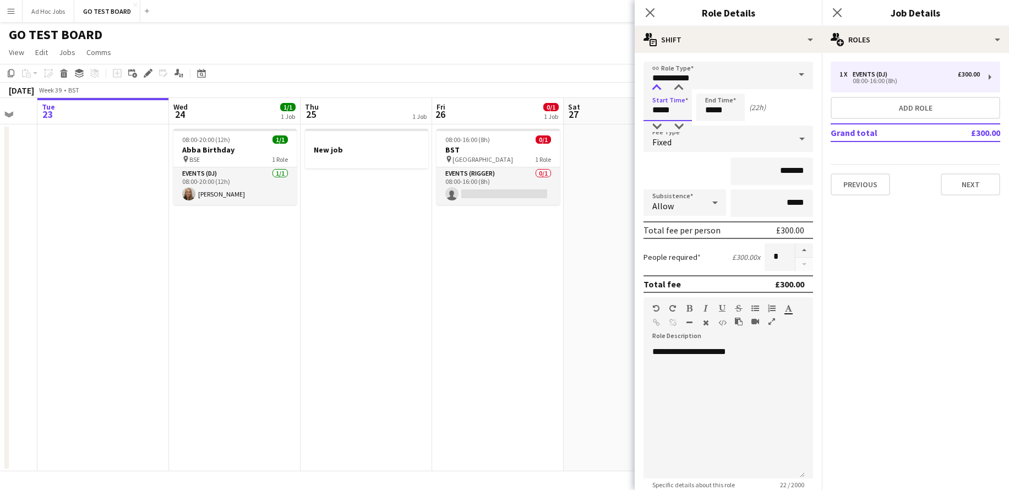
click at [658, 83] on div at bounding box center [657, 88] width 22 height 11
type input "*****"
click at [658, 83] on div at bounding box center [657, 88] width 22 height 11
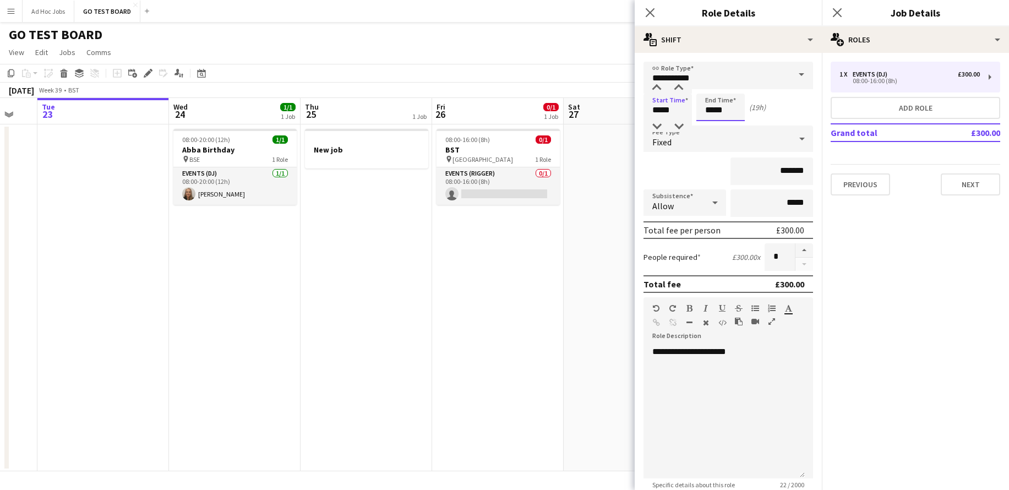
click at [722, 111] on input "*****" at bounding box center [720, 108] width 48 height 28
click at [711, 87] on div at bounding box center [709, 88] width 22 height 11
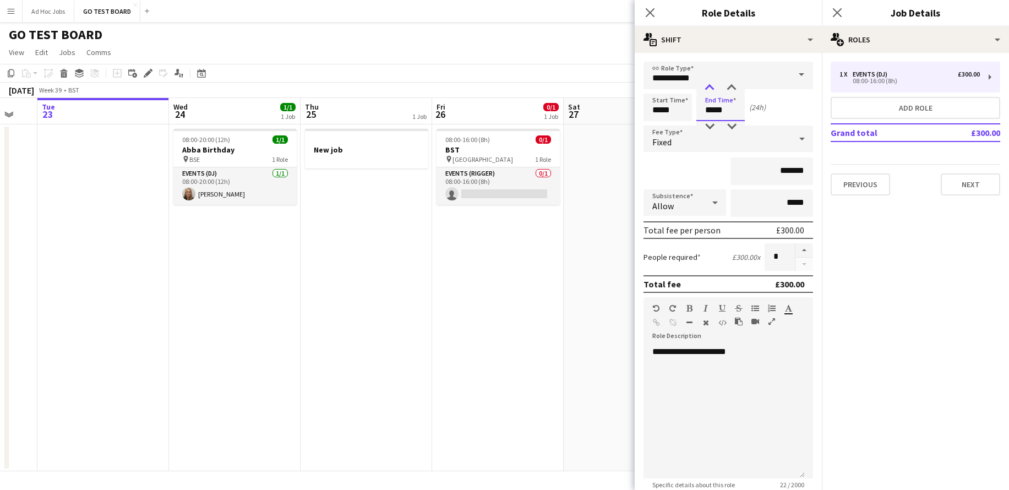
click at [711, 87] on div at bounding box center [709, 88] width 22 height 11
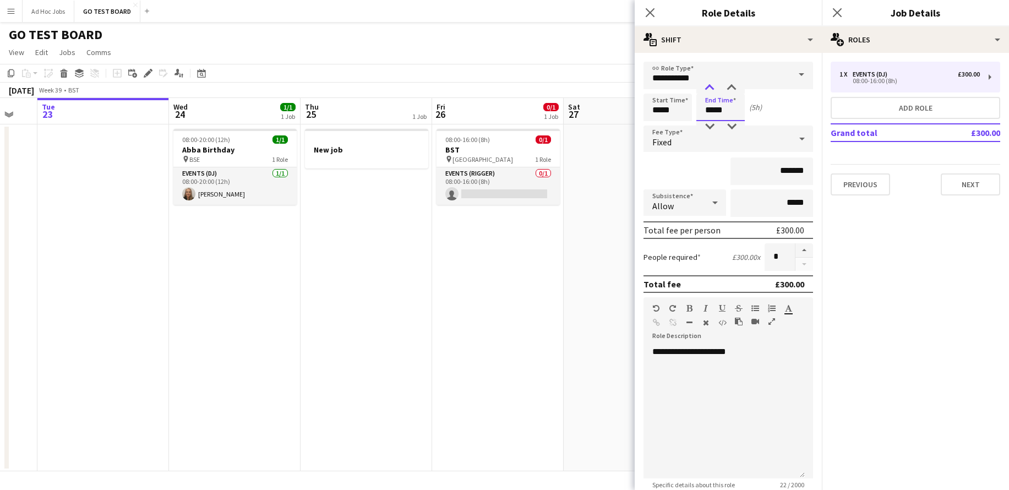
click at [711, 87] on div at bounding box center [709, 88] width 22 height 11
type input "*****"
click at [711, 87] on div at bounding box center [709, 88] width 22 height 11
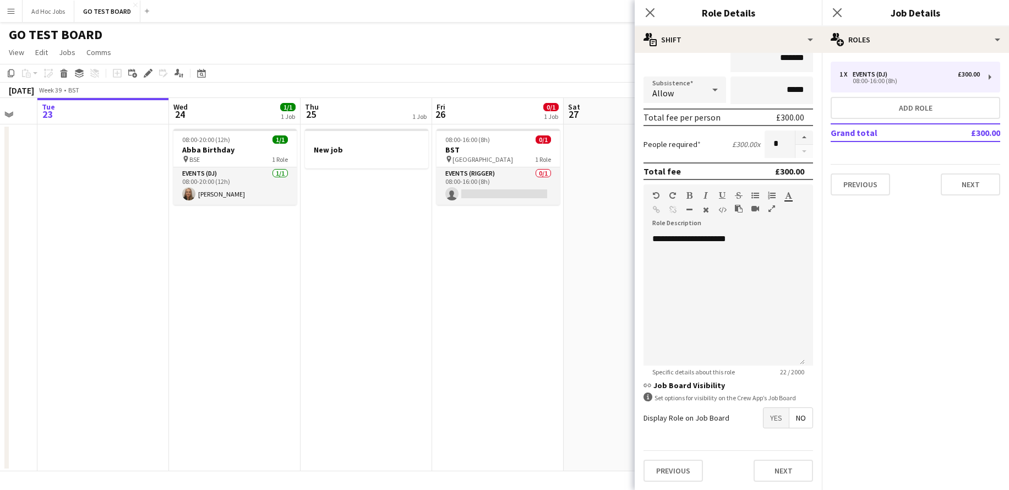
scroll to position [113, 0]
click at [767, 418] on span "Yes" at bounding box center [775, 417] width 25 height 20
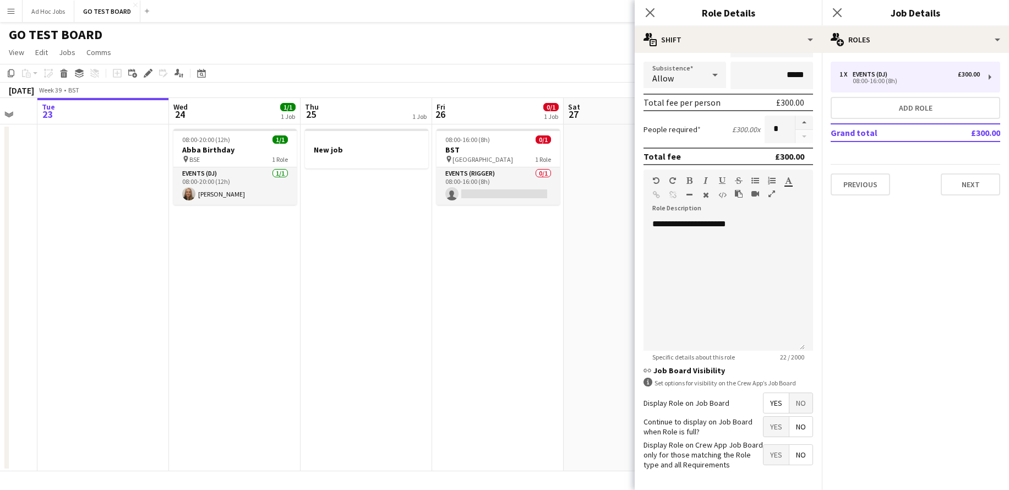
scroll to position [132, 0]
click at [766, 425] on span "Yes" at bounding box center [775, 423] width 25 height 20
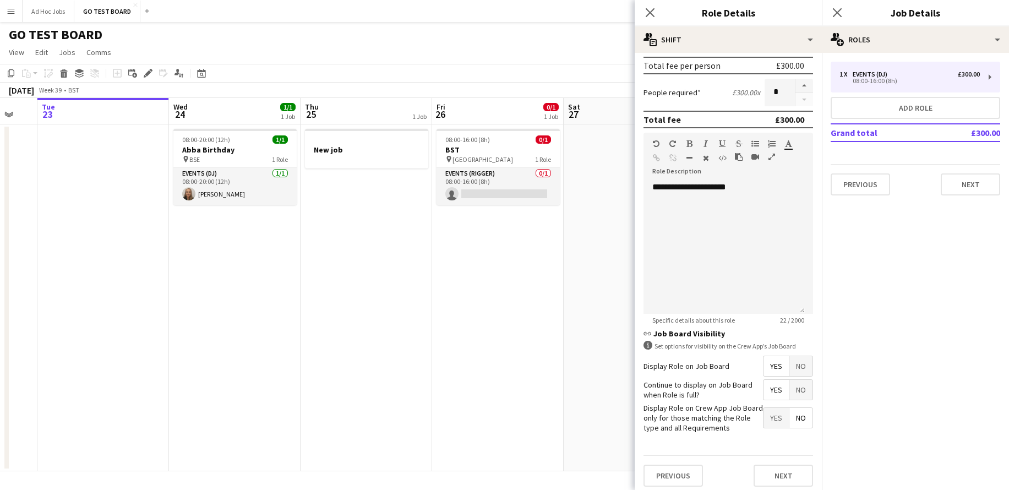
scroll to position [170, 0]
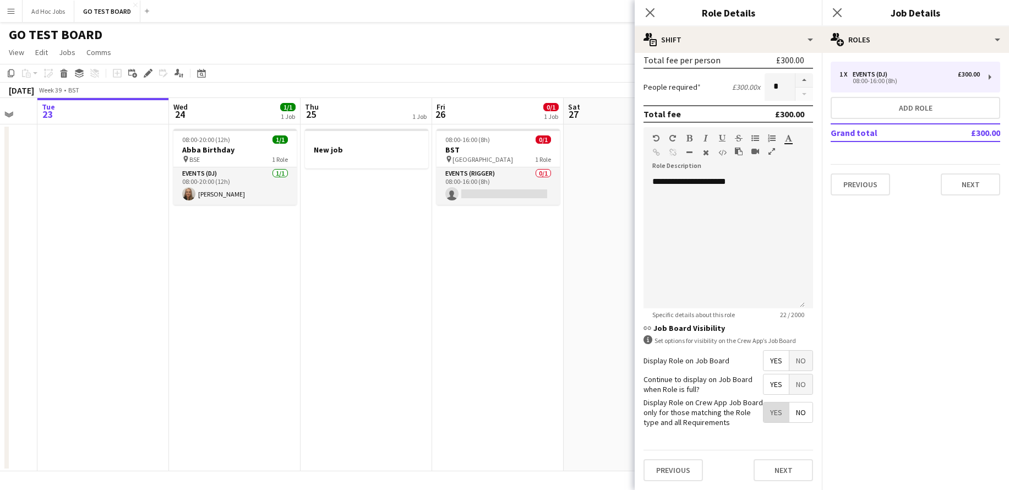
click at [763, 417] on span "Yes" at bounding box center [775, 412] width 25 height 20
click at [763, 406] on span "Yes" at bounding box center [775, 412] width 25 height 20
click at [790, 411] on span "No" at bounding box center [800, 412] width 23 height 20
click at [789, 412] on span "No" at bounding box center [800, 412] width 23 height 20
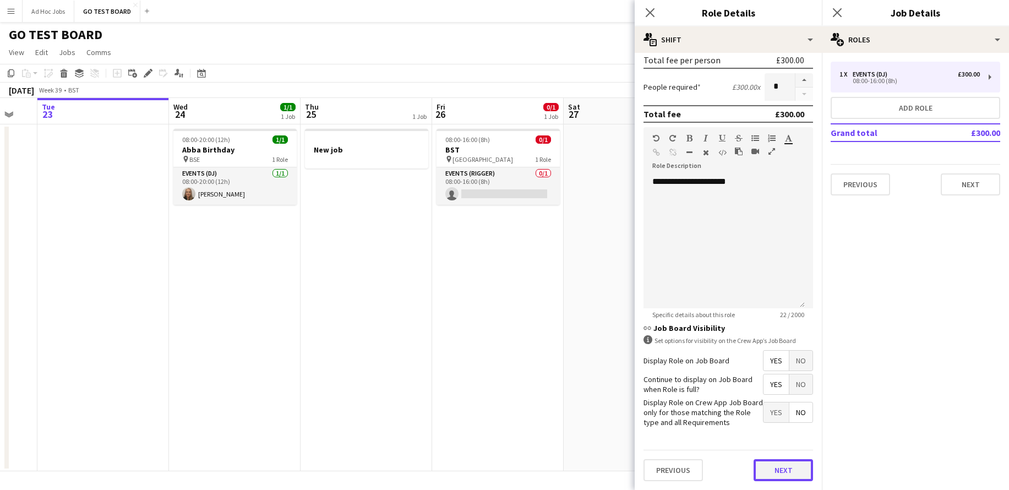
click at [780, 469] on button "Next" at bounding box center [782, 470] width 59 height 22
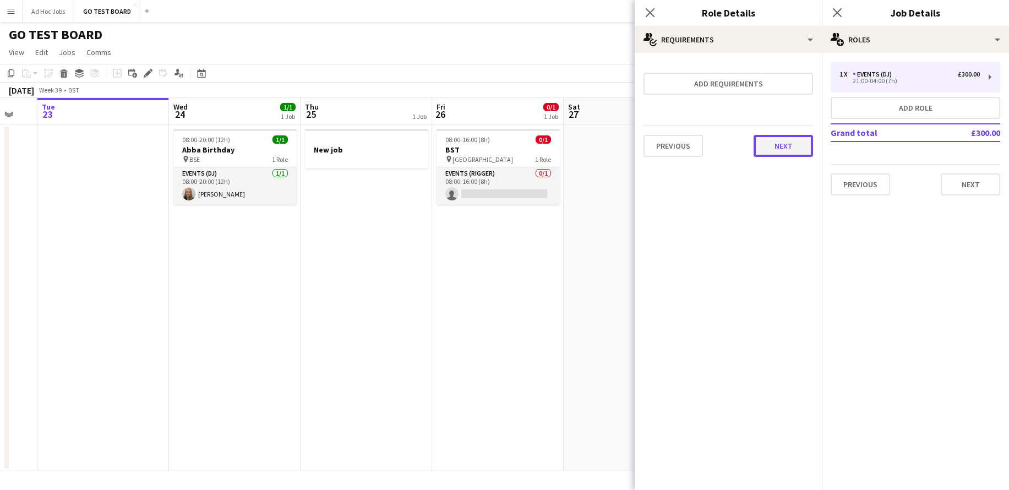
click at [771, 144] on button "Next" at bounding box center [782, 146] width 59 height 22
click at [799, 147] on button "Finish" at bounding box center [792, 147] width 41 height 22
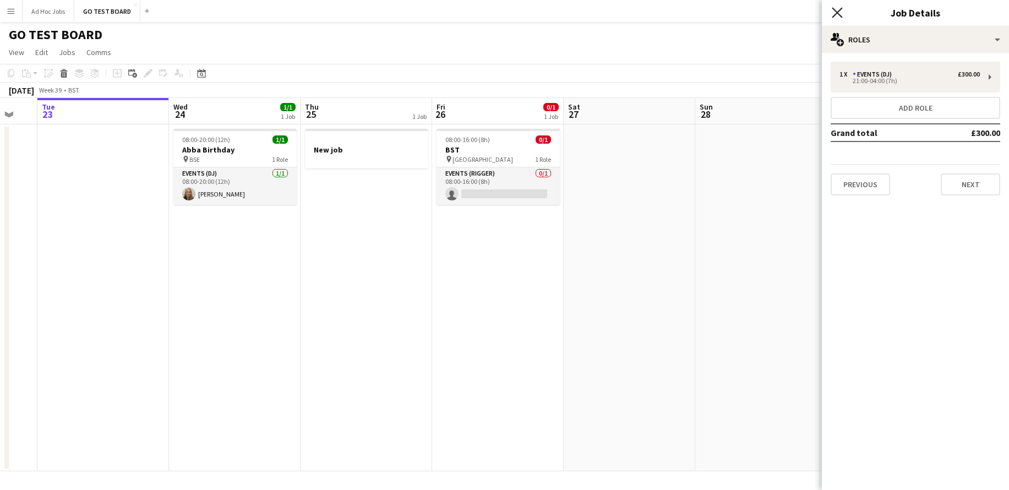
click at [840, 10] on icon "Close pop-in" at bounding box center [837, 12] width 10 height 10
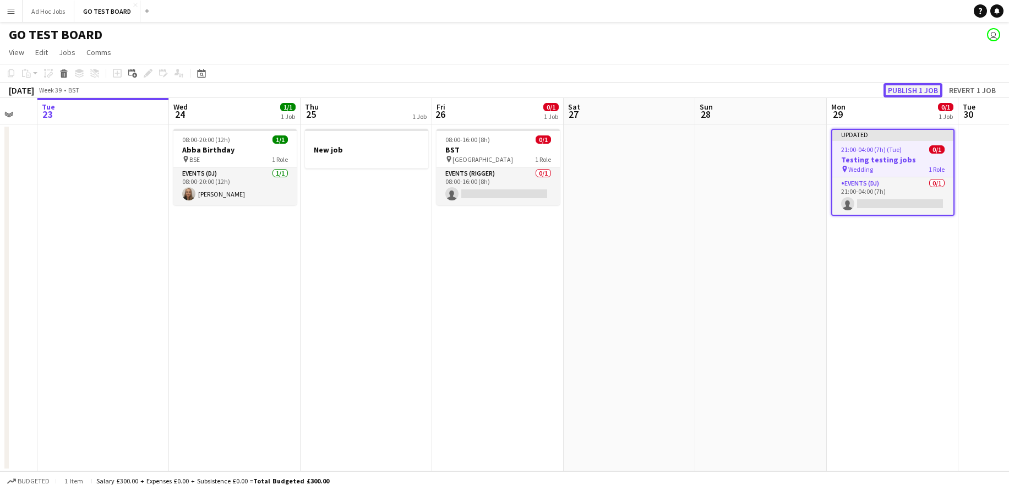
click at [919, 93] on button "Publish 1 job" at bounding box center [912, 90] width 59 height 14
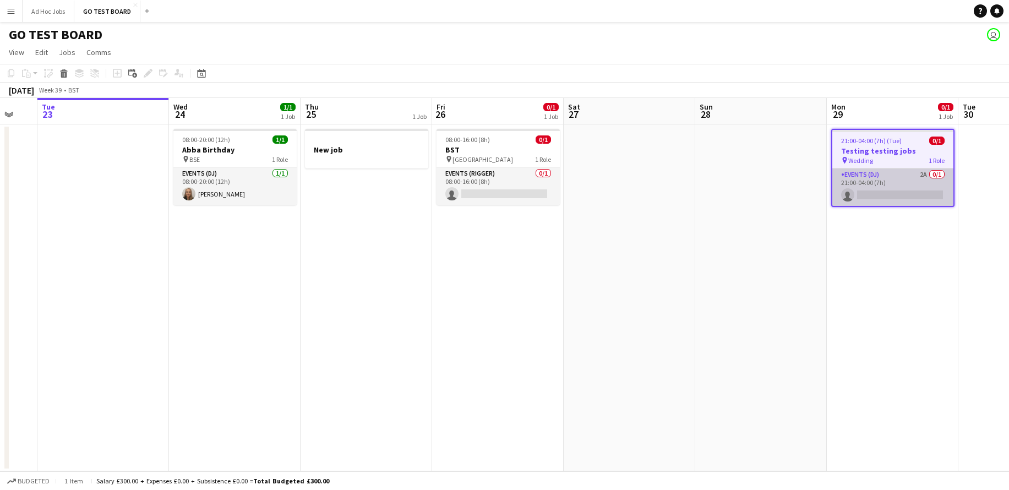
click at [923, 173] on app-card-role "Events (DJ) 2A 0/1 21:00-04:00 (7h) single-neutral-actions" at bounding box center [892, 186] width 121 height 37
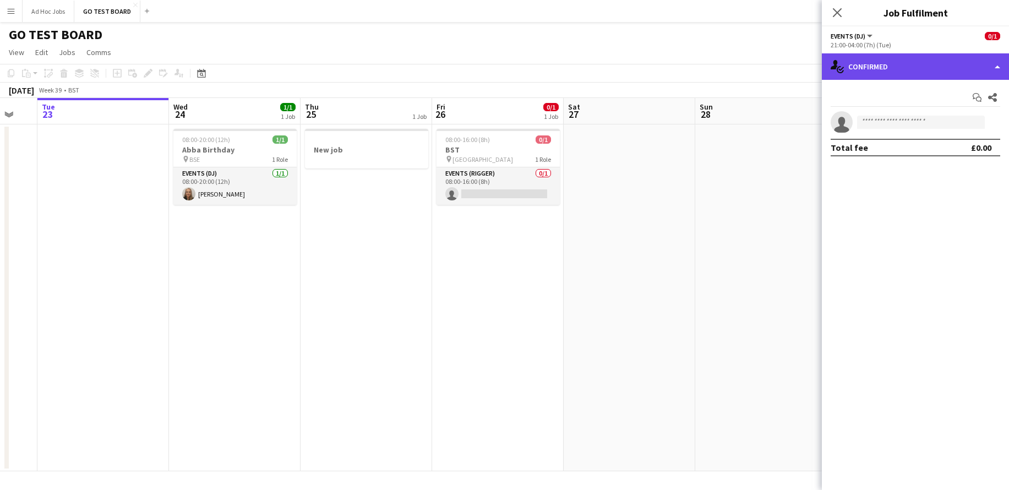
click at [997, 70] on div "single-neutral-actions-check-2 Confirmed" at bounding box center [915, 66] width 187 height 26
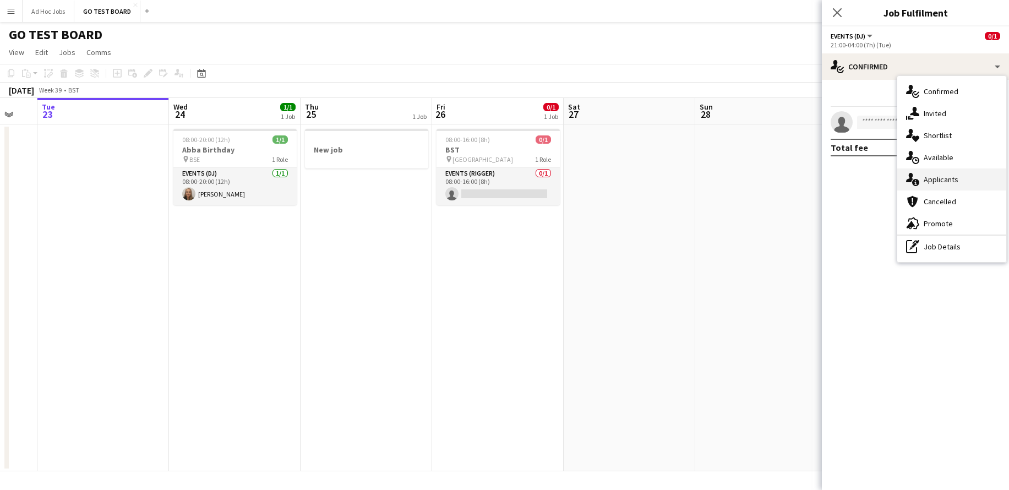
click at [950, 179] on span "Applicants" at bounding box center [941, 179] width 35 height 10
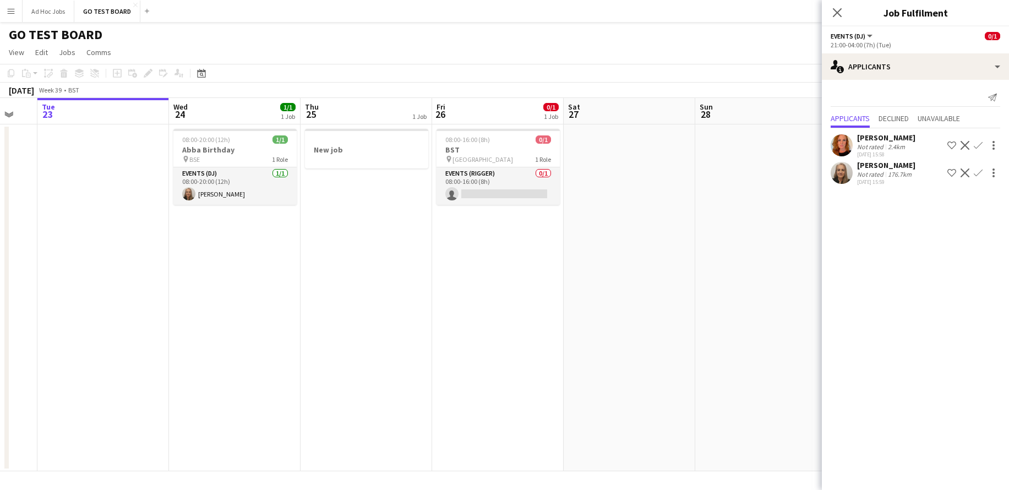
click at [953, 145] on app-icon "Shortlist crew" at bounding box center [951, 145] width 9 height 9
click at [995, 174] on div at bounding box center [993, 172] width 13 height 13
click at [986, 192] on span "Send notification" at bounding box center [958, 192] width 65 height 9
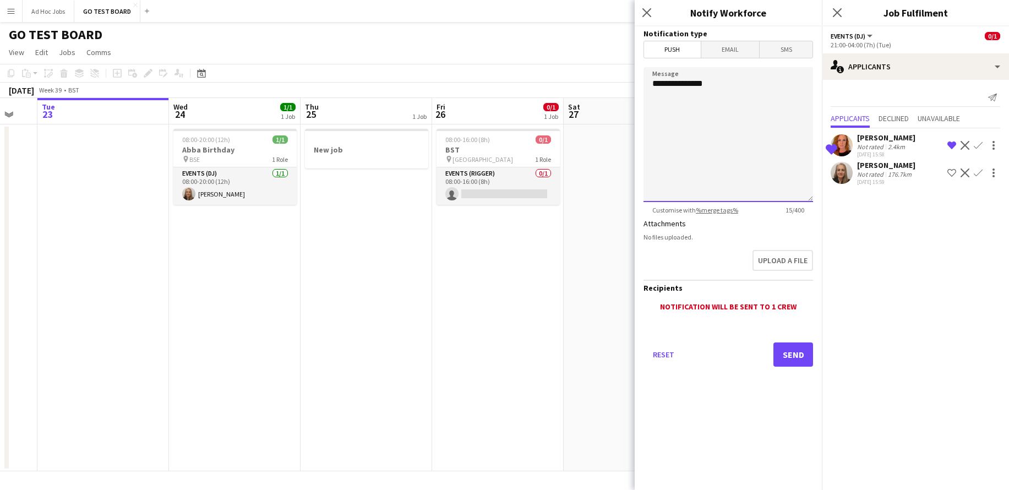
click at [669, 107] on textarea "**********" at bounding box center [728, 134] width 170 height 135
type textarea "**********"
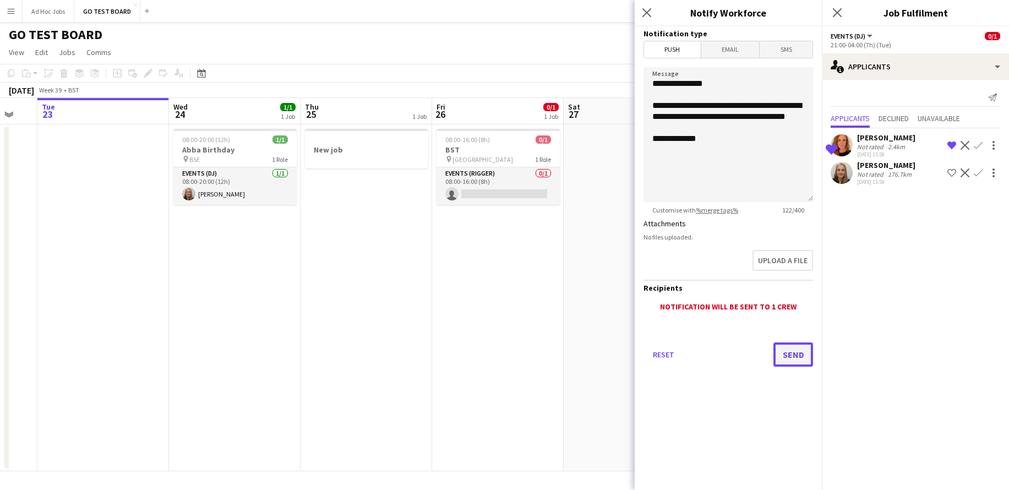
click at [791, 353] on button "Send" at bounding box center [793, 354] width 40 height 24
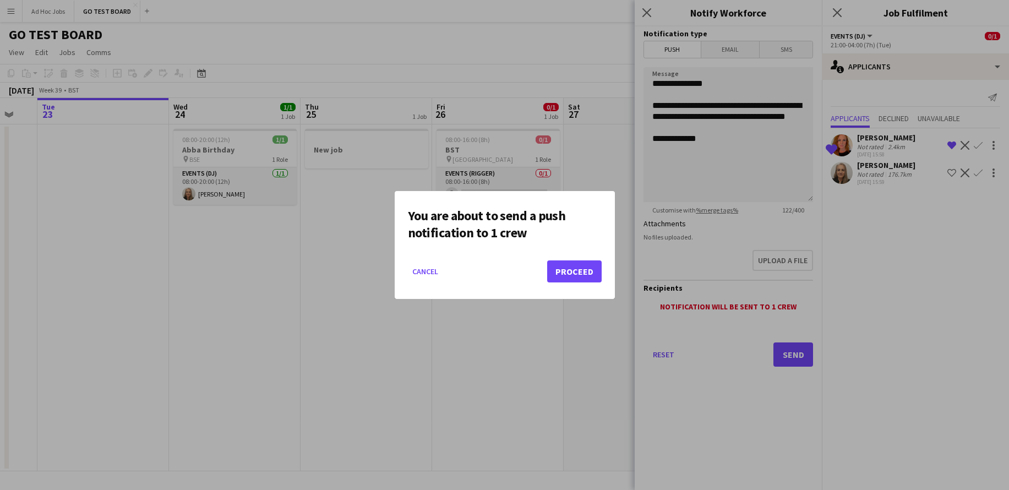
click at [791, 353] on div at bounding box center [504, 245] width 1009 height 490
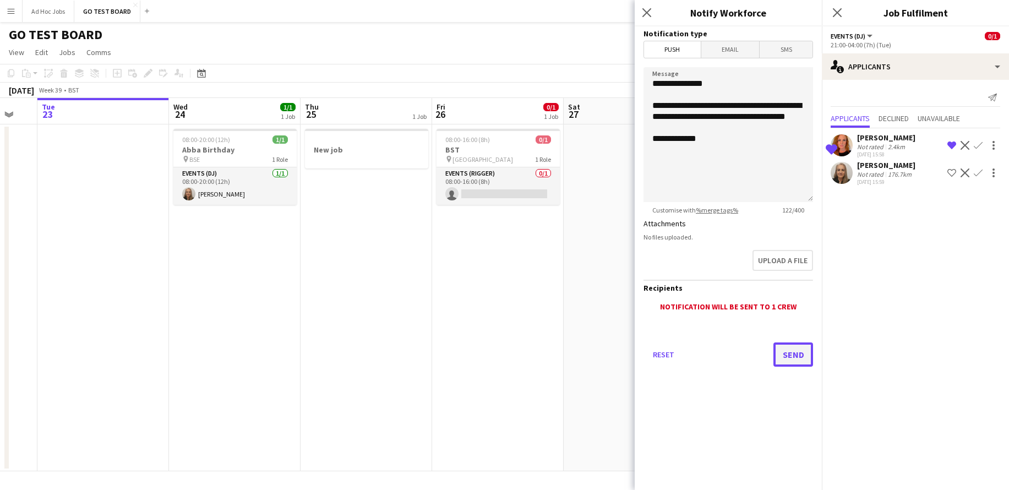
click at [791, 351] on button "Send" at bounding box center [793, 354] width 40 height 24
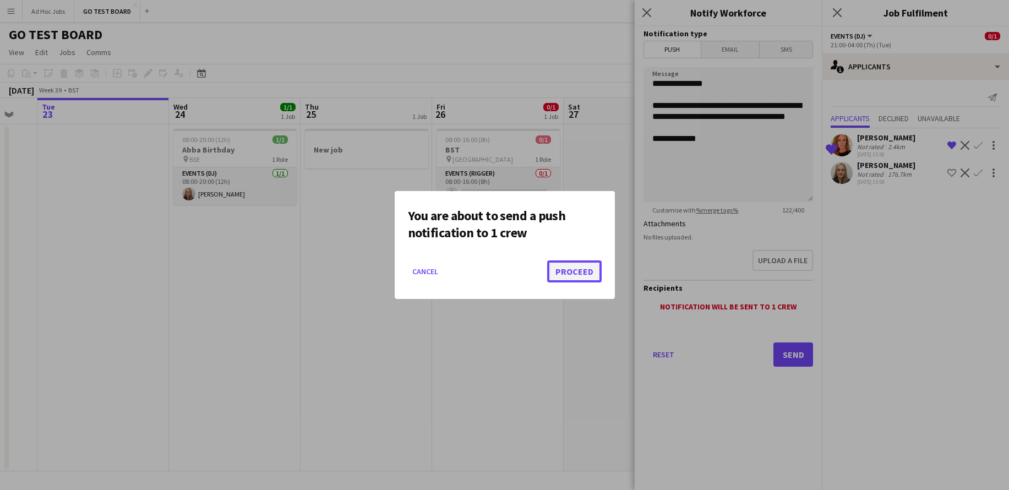
click at [581, 266] on button "Proceed" at bounding box center [574, 271] width 54 height 22
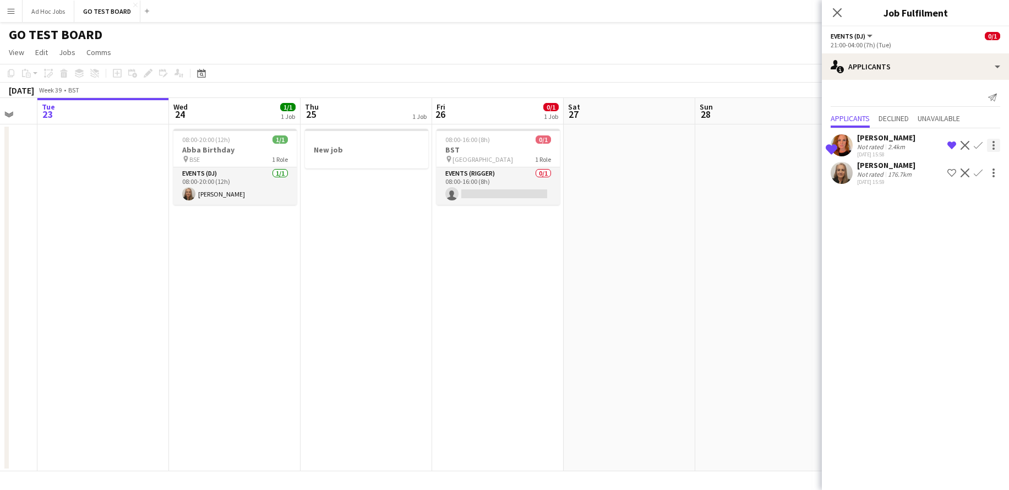
click at [995, 145] on div at bounding box center [993, 145] width 13 height 13
click at [952, 249] on div at bounding box center [504, 245] width 1009 height 490
click at [964, 173] on app-icon "Decline" at bounding box center [964, 172] width 9 height 9
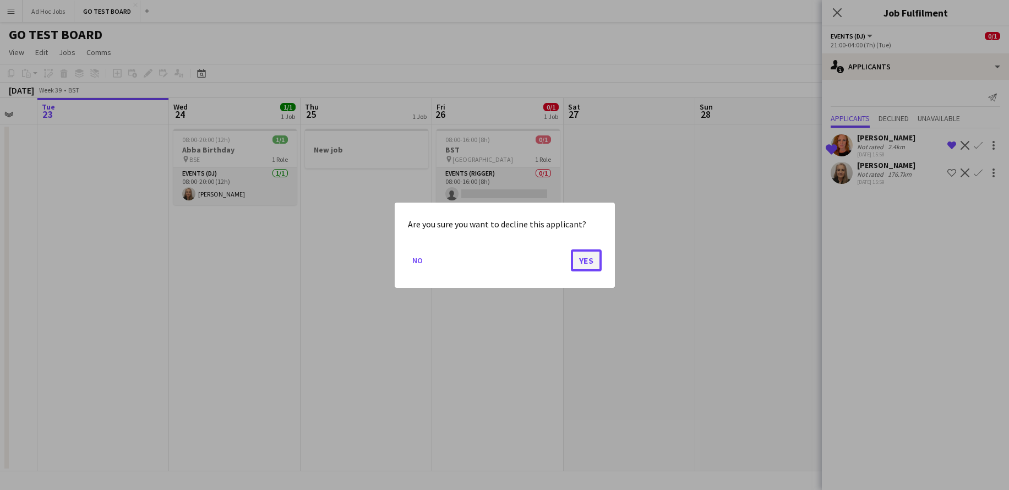
click at [588, 263] on button "Yes" at bounding box center [586, 260] width 31 height 22
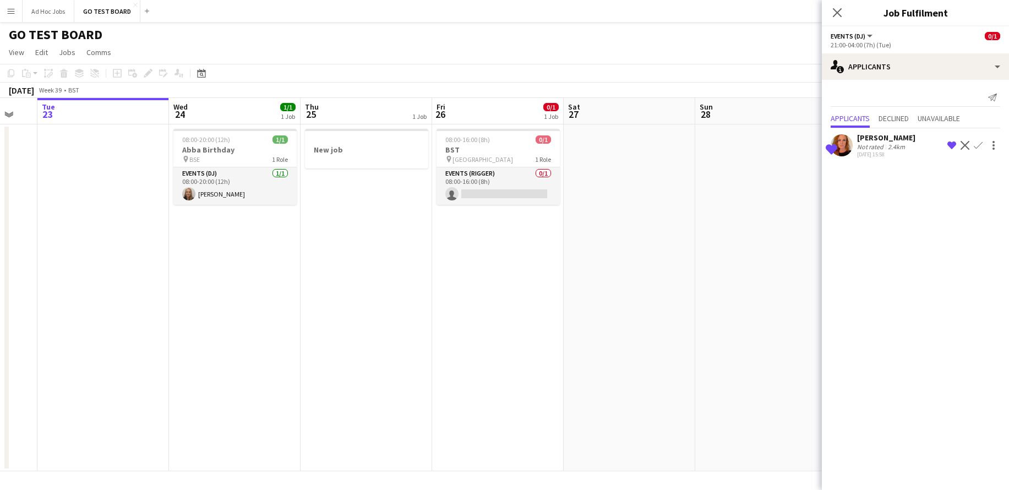
click at [976, 146] on app-icon "Confirm" at bounding box center [978, 145] width 9 height 9
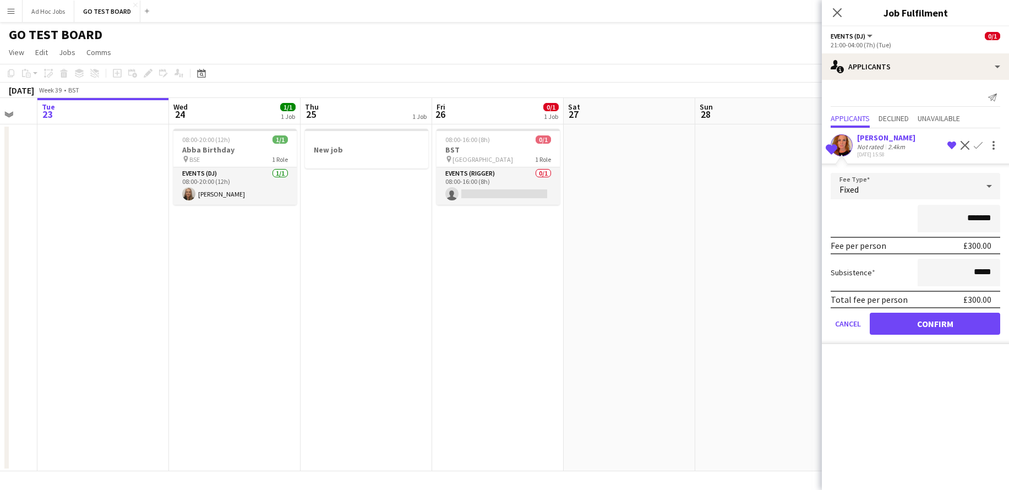
click at [974, 216] on input "*******" at bounding box center [959, 219] width 83 height 28
type input "*******"
click at [932, 319] on button "Confirm" at bounding box center [935, 324] width 130 height 22
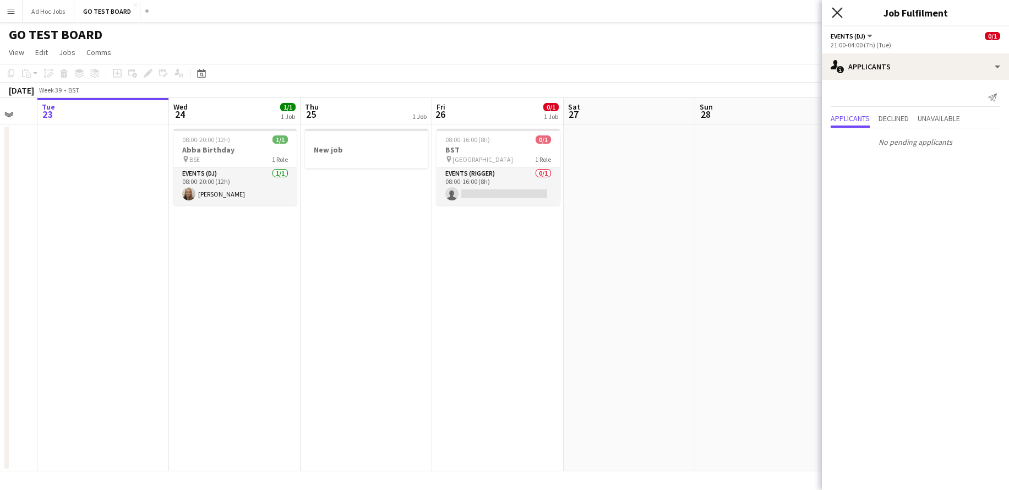
click at [834, 12] on icon "Close pop-in" at bounding box center [837, 12] width 10 height 10
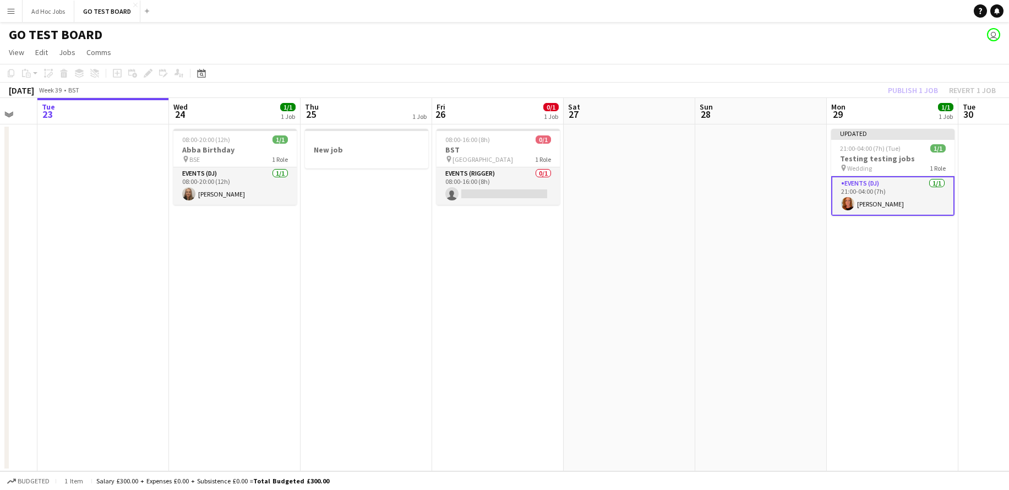
click at [914, 91] on div "Publish 1 job Revert 1 job" at bounding box center [942, 90] width 134 height 14
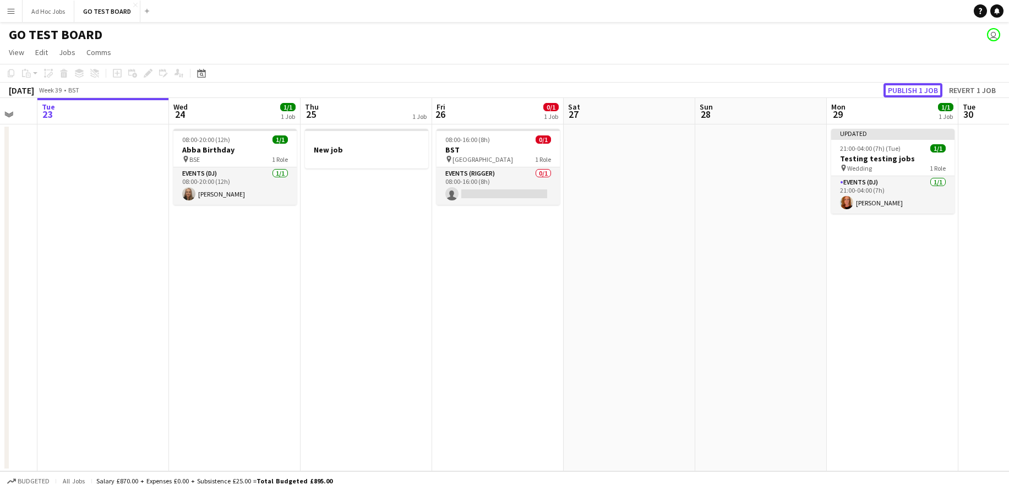
click at [914, 91] on button "Publish 1 job" at bounding box center [912, 90] width 59 height 14
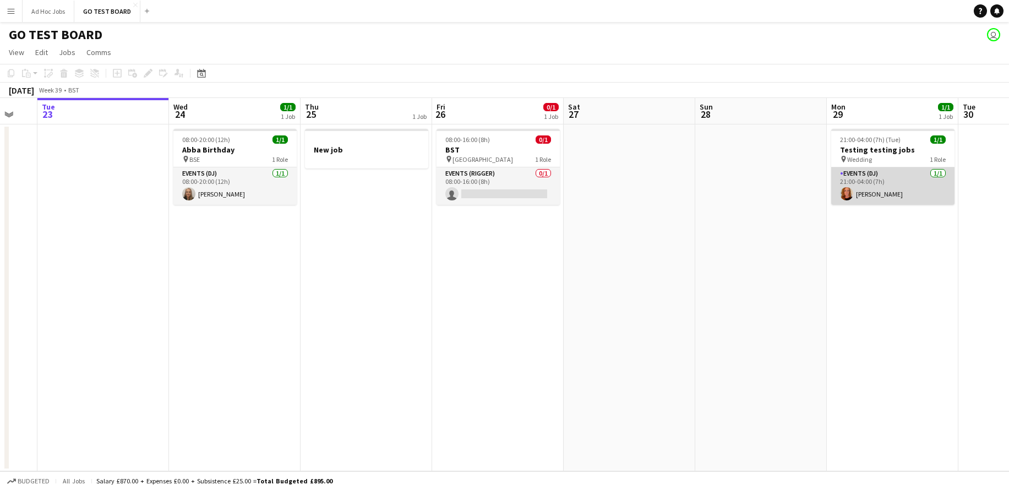
click at [907, 177] on app-card-role "Events (DJ) 1/1 21:00-04:00 (7h) Alice Skipper" at bounding box center [892, 185] width 123 height 37
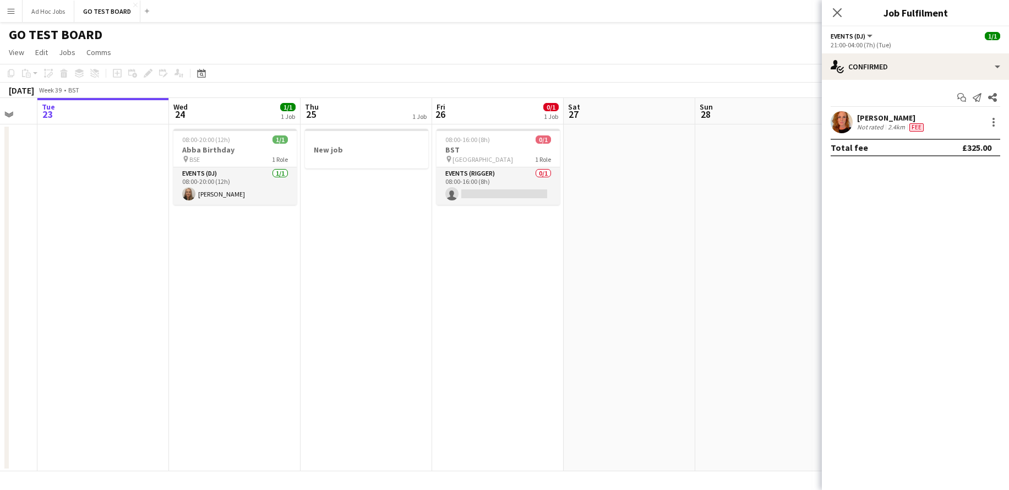
click at [919, 129] on span "Fee" at bounding box center [916, 127] width 14 height 8
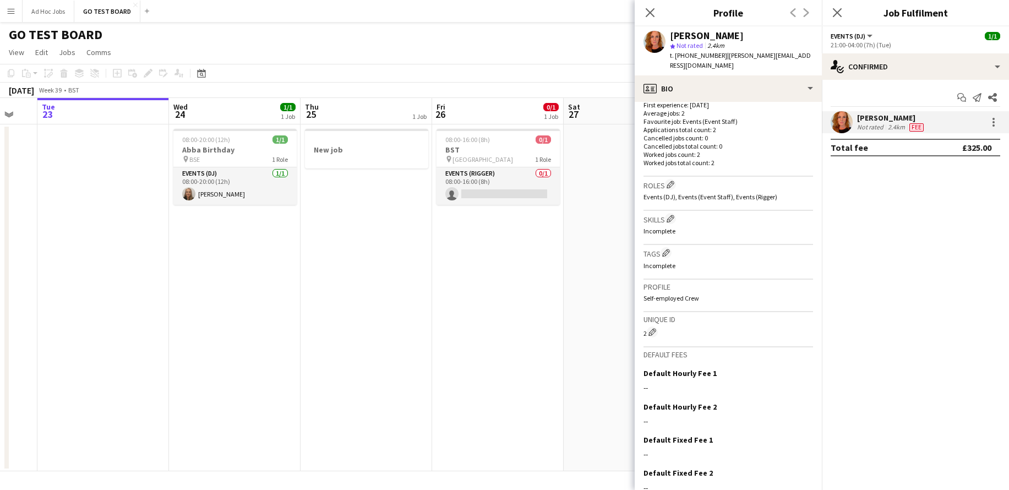
scroll to position [337, 0]
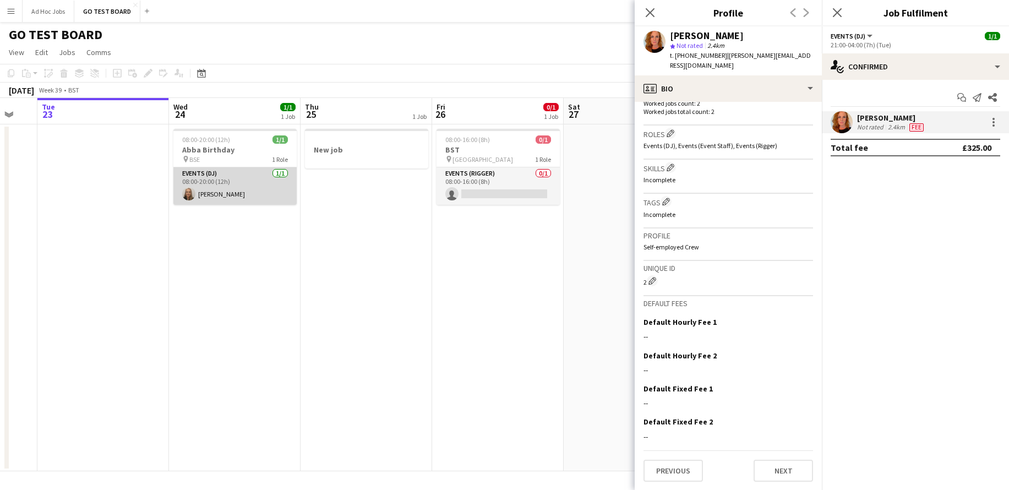
click at [234, 173] on app-card-role "Events (DJ) 1/1 08:00-20:00 (12h) Kelly Munce" at bounding box center [234, 185] width 123 height 37
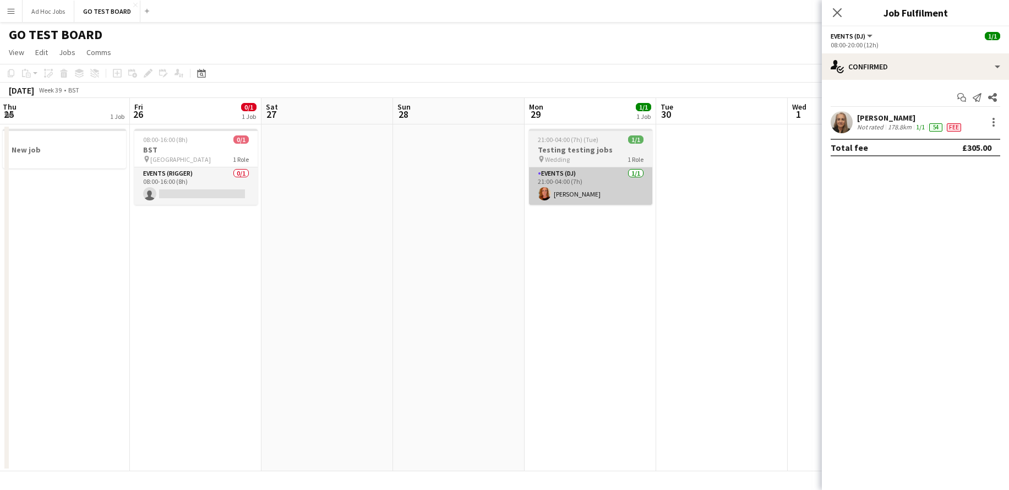
scroll to position [0, 398]
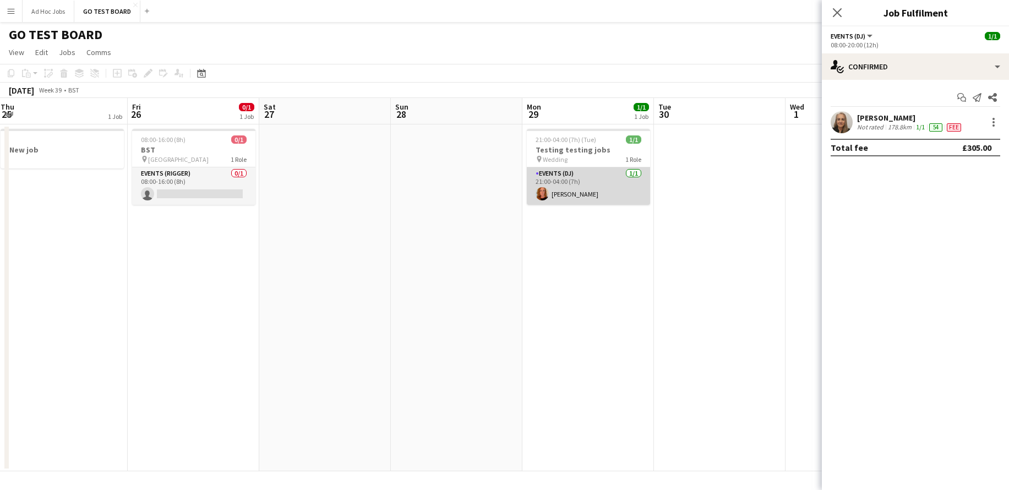
click at [585, 187] on app-card-role "Events (DJ) 1/1 21:00-04:00 (7h) Alice Skipper" at bounding box center [588, 185] width 123 height 37
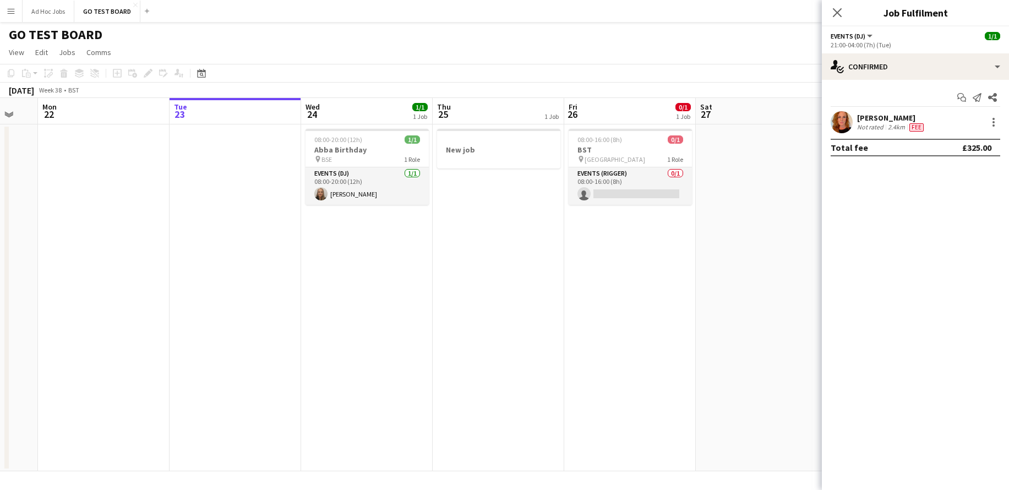
scroll to position [0, 367]
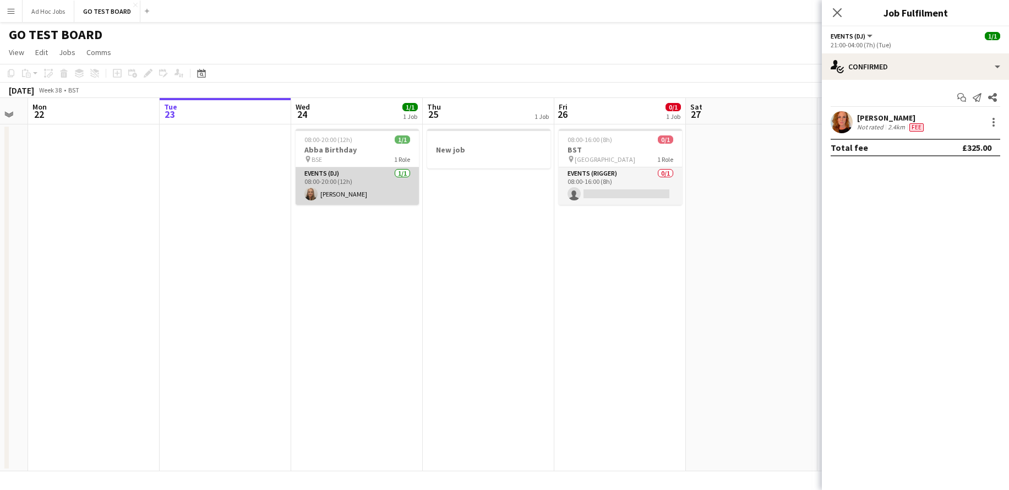
click at [327, 193] on app-card-role "Events (DJ) 1/1 08:00-20:00 (12h) Kelly Munce" at bounding box center [357, 185] width 123 height 37
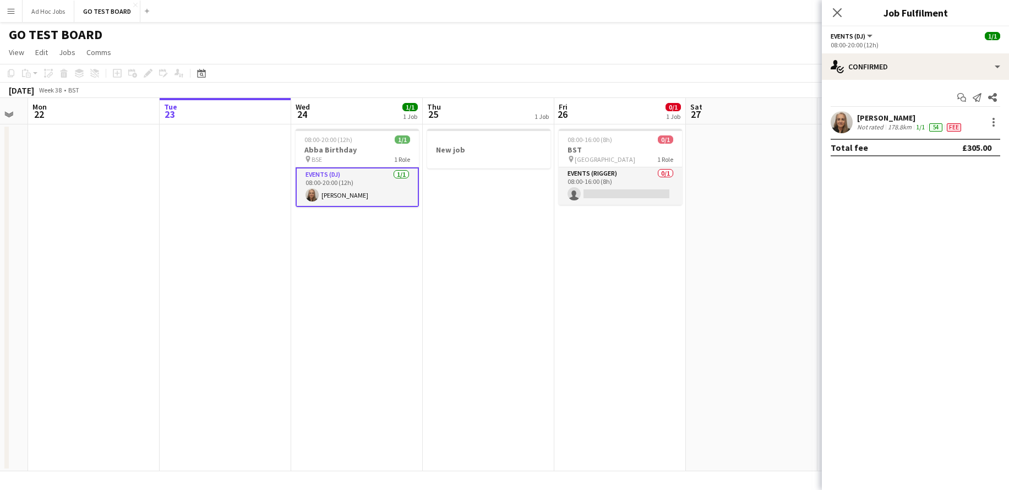
click at [952, 125] on span "Fee" at bounding box center [954, 127] width 14 height 8
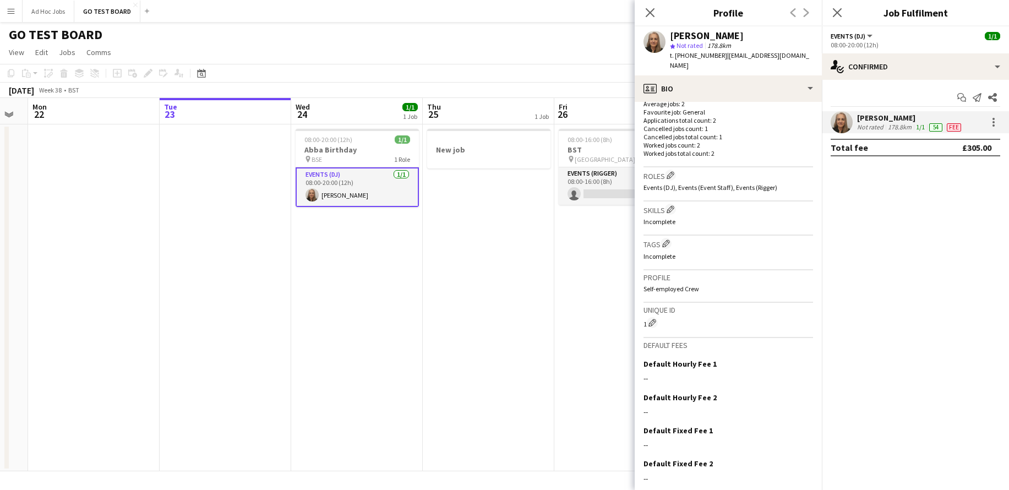
scroll to position [327, 0]
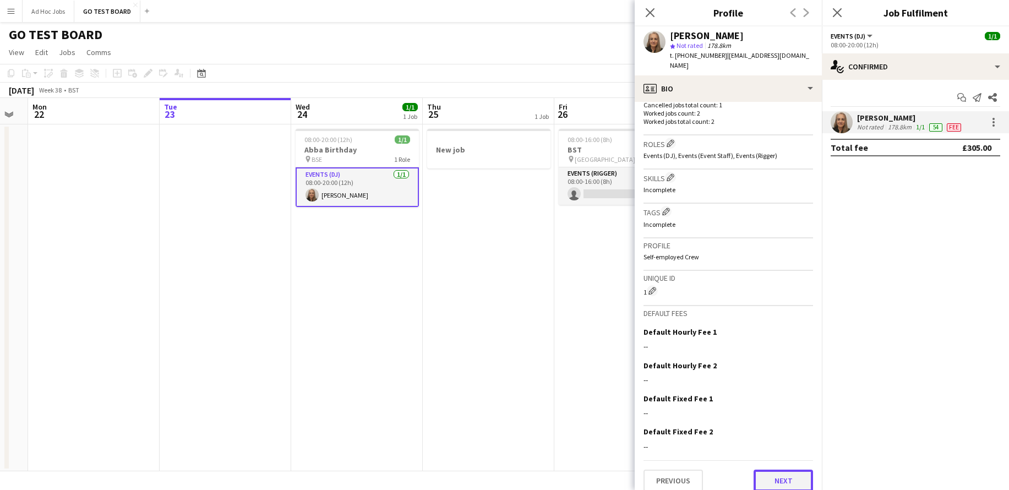
click at [778, 473] on button "Next" at bounding box center [782, 480] width 59 height 22
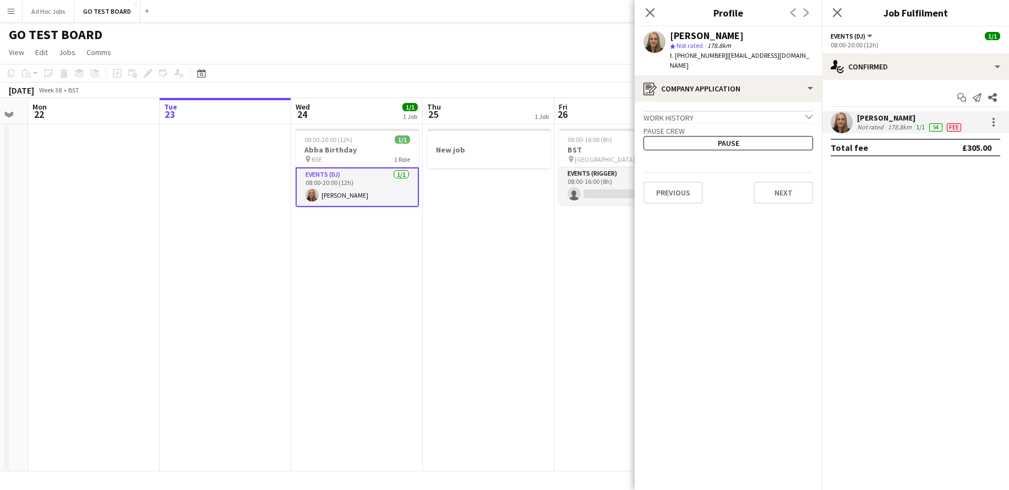
click at [810, 113] on app-icon "chevron-down" at bounding box center [809, 118] width 8 height 10
click at [810, 113] on app-icon "chevron-right" at bounding box center [809, 118] width 8 height 10
click at [648, 12] on icon "Close pop-in" at bounding box center [650, 12] width 10 height 10
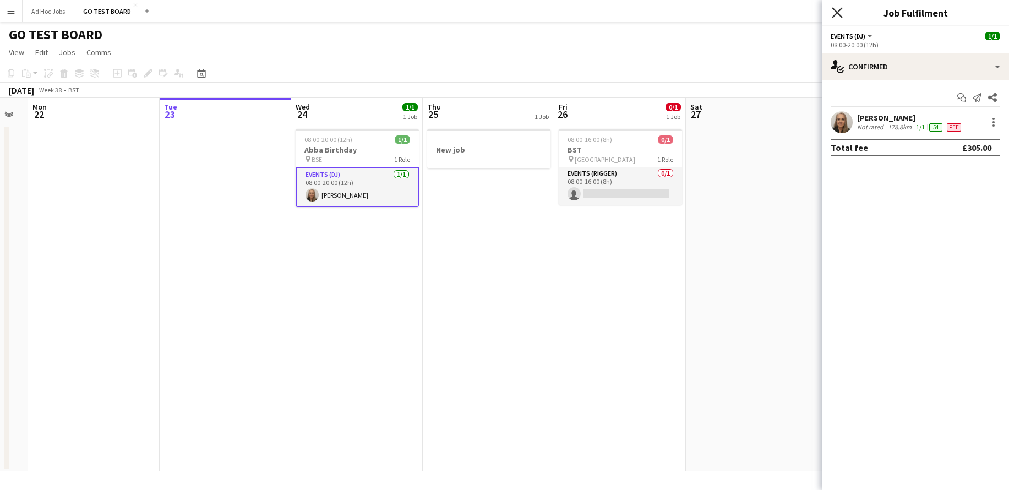
click at [836, 12] on icon at bounding box center [837, 12] width 10 height 10
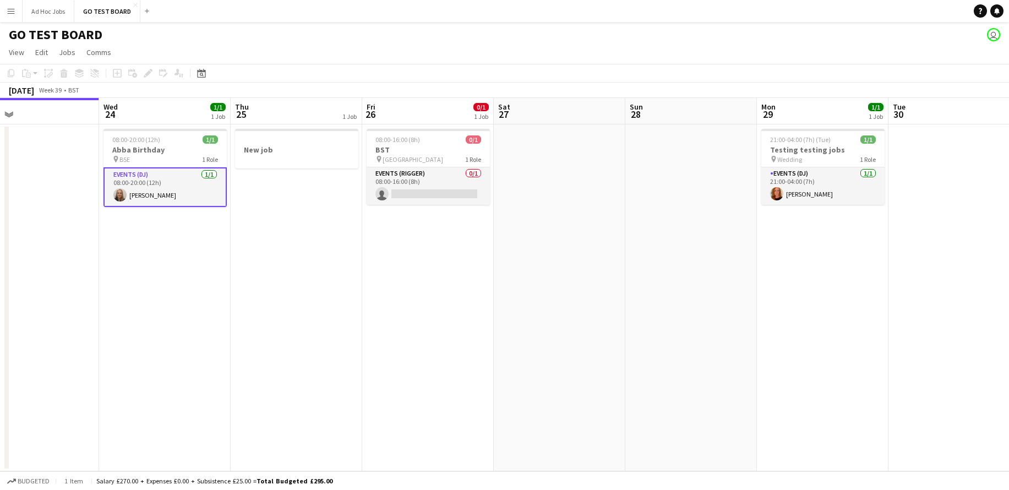
scroll to position [0, 451]
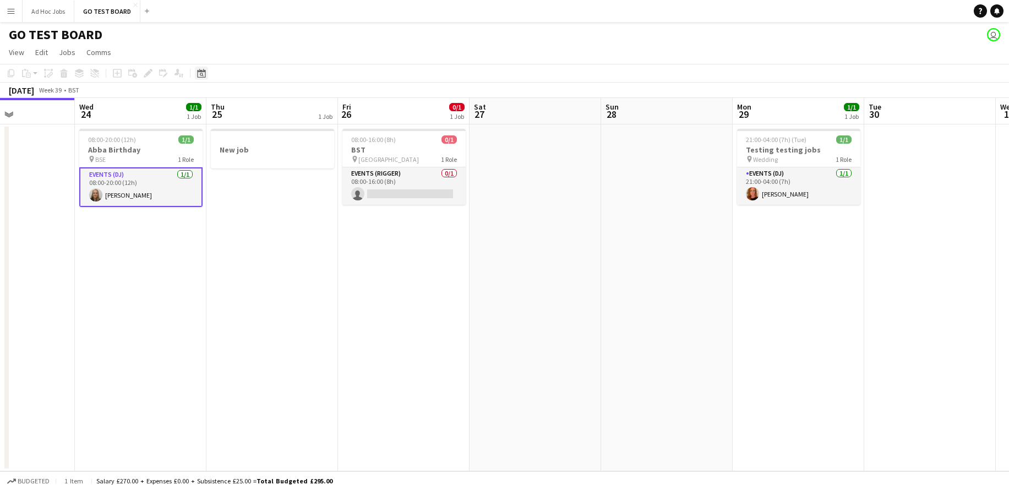
click at [201, 77] on icon at bounding box center [201, 73] width 8 height 9
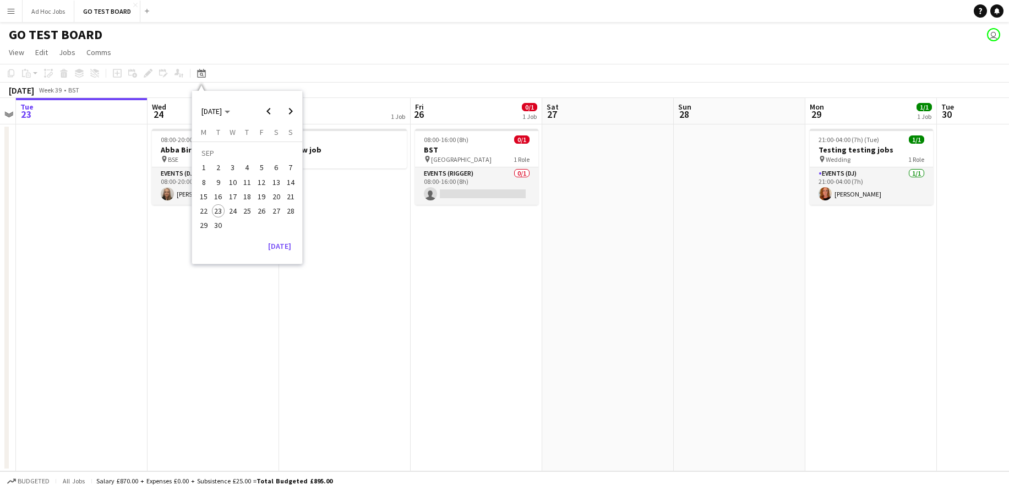
scroll to position [0, 378]
drag, startPoint x: 776, startPoint y: 152, endPoint x: 849, endPoint y: 170, distance: 75.3
click at [849, 170] on app-calendar-viewport "Sat 20 Sun 21 Mon 22 Tue 23 Wed 24 1/1 1 Job Thu 25 1 Job Fri 26 0/1 1 Job Sat …" at bounding box center [504, 284] width 1009 height 373
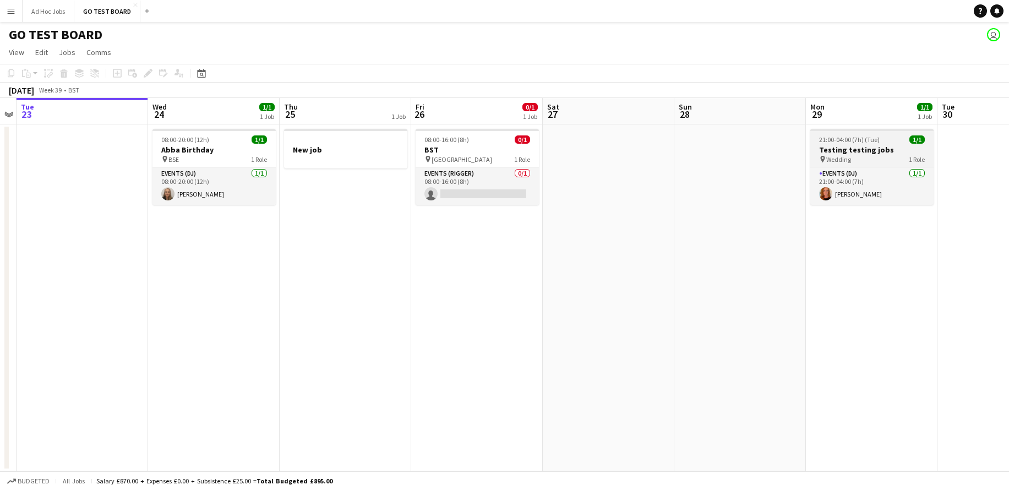
click at [850, 164] on app-job-card "21:00-04:00 (7h) (Tue) 1/1 Testing testing jobs pin Wedding 1 Role Events (DJ) …" at bounding box center [871, 167] width 123 height 76
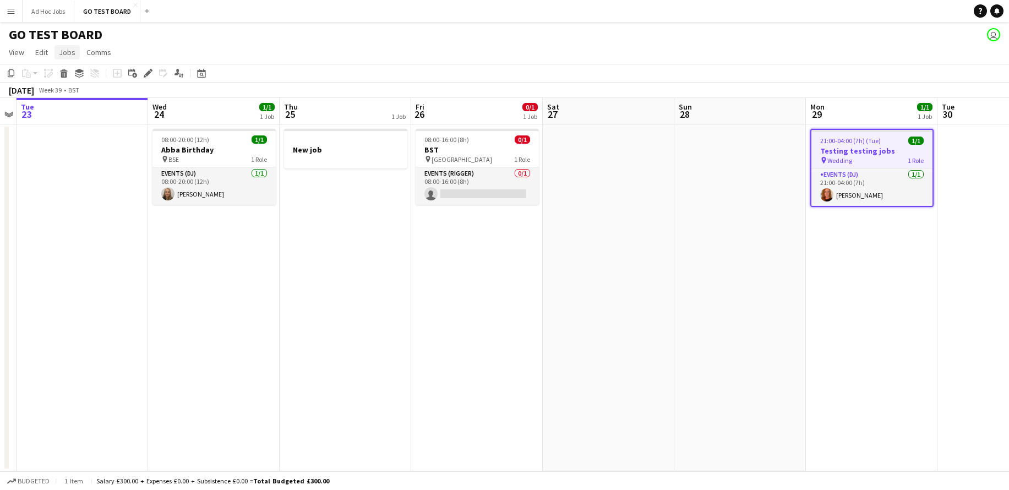
click at [63, 53] on span "Jobs" at bounding box center [67, 52] width 17 height 10
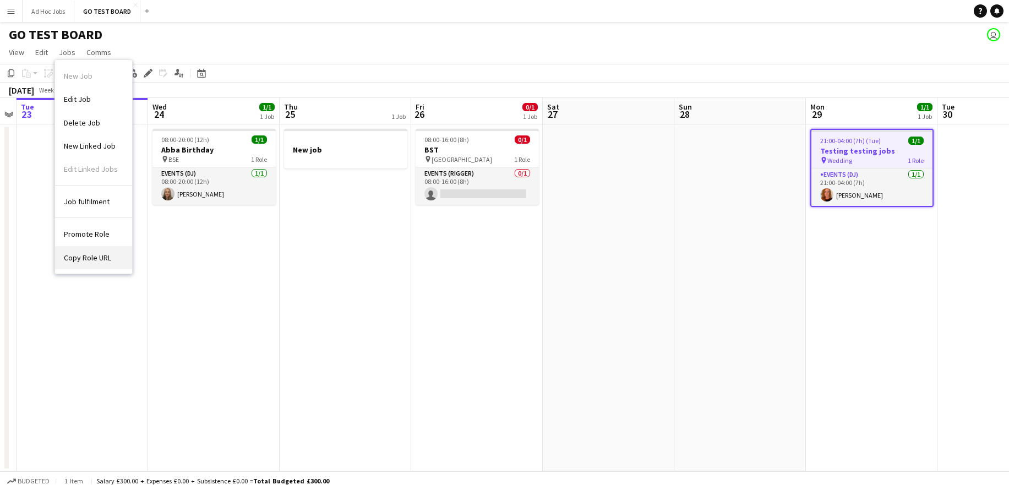
click at [103, 253] on span "Copy Role URL" at bounding box center [87, 258] width 47 height 10
type textarea "**********"
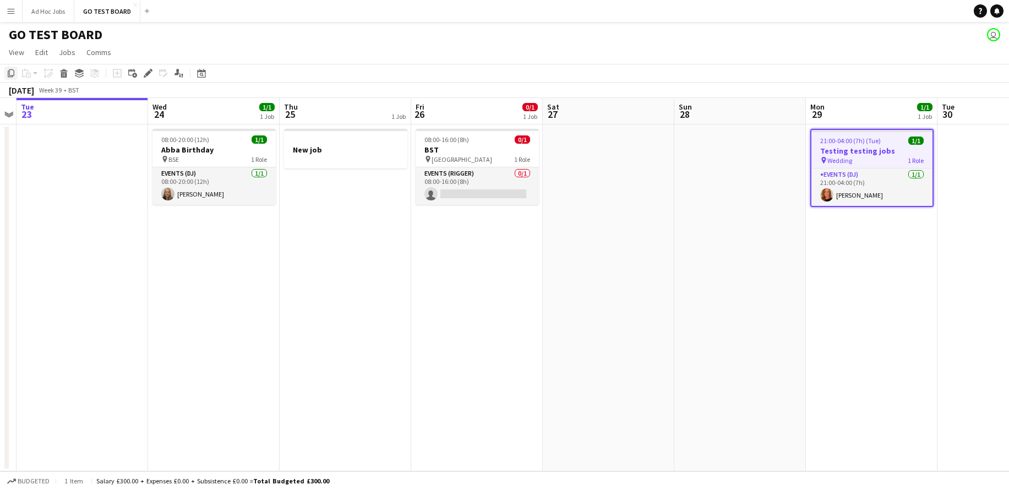
click at [9, 75] on icon "Copy" at bounding box center [11, 73] width 9 height 9
click at [13, 75] on icon at bounding box center [11, 73] width 7 height 8
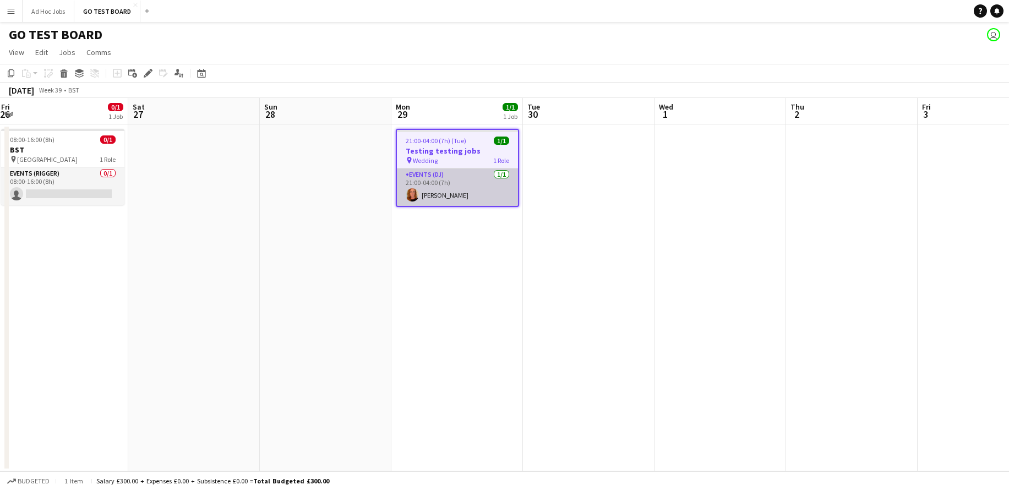
scroll to position [0, 398]
click at [68, 55] on span "Jobs" at bounding box center [67, 52] width 17 height 10
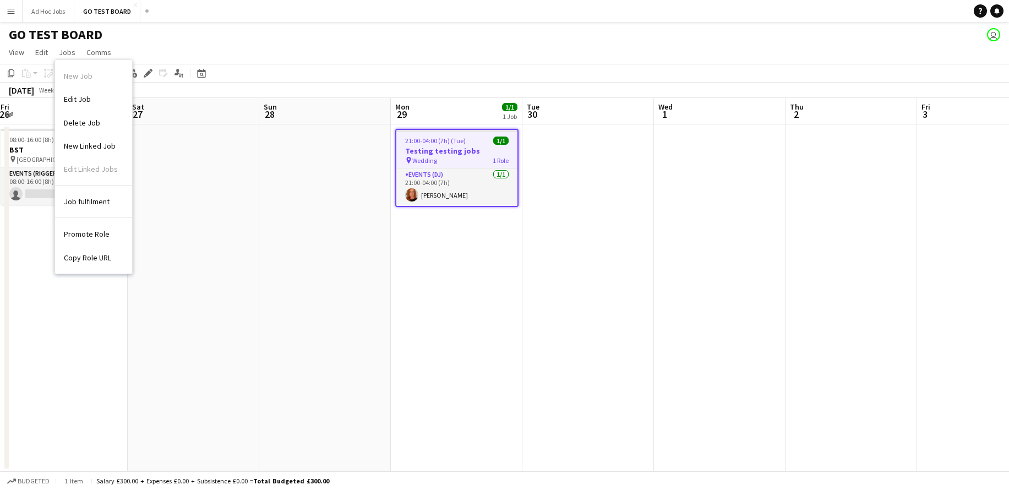
click at [192, 151] on app-date-cell at bounding box center [194, 297] width 132 height 347
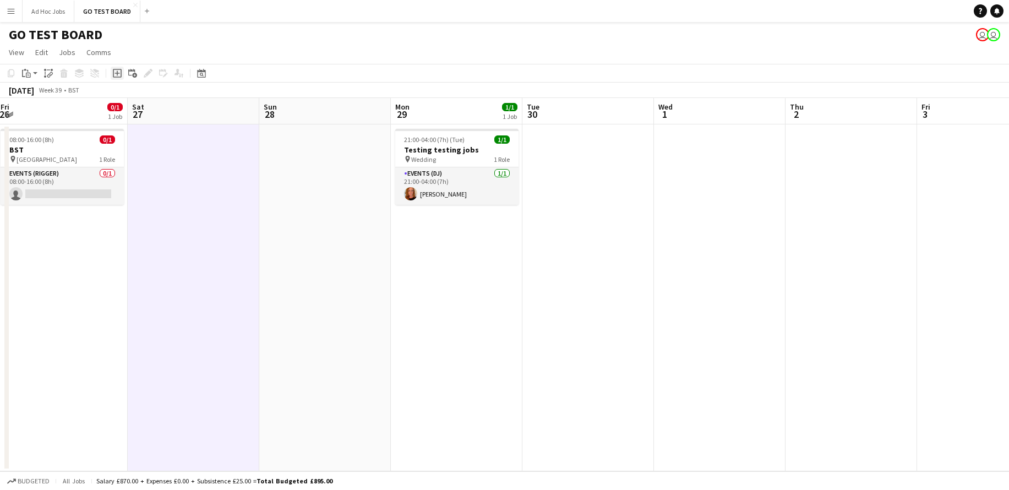
click at [115, 78] on div "Add job" at bounding box center [117, 73] width 13 height 13
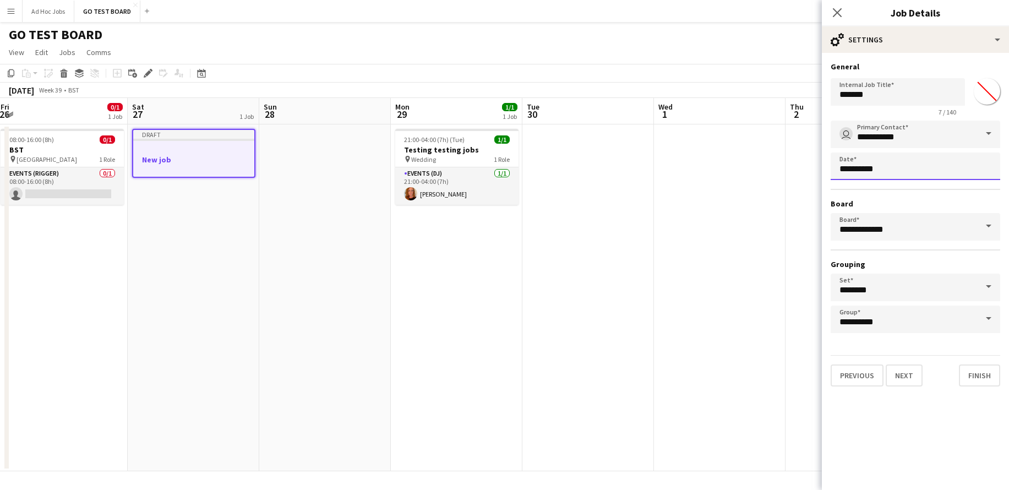
click at [982, 170] on body "Menu Boards Boards Boards All jobs Status Workforce Workforce My Workforce Recr…" at bounding box center [504, 245] width 1009 height 490
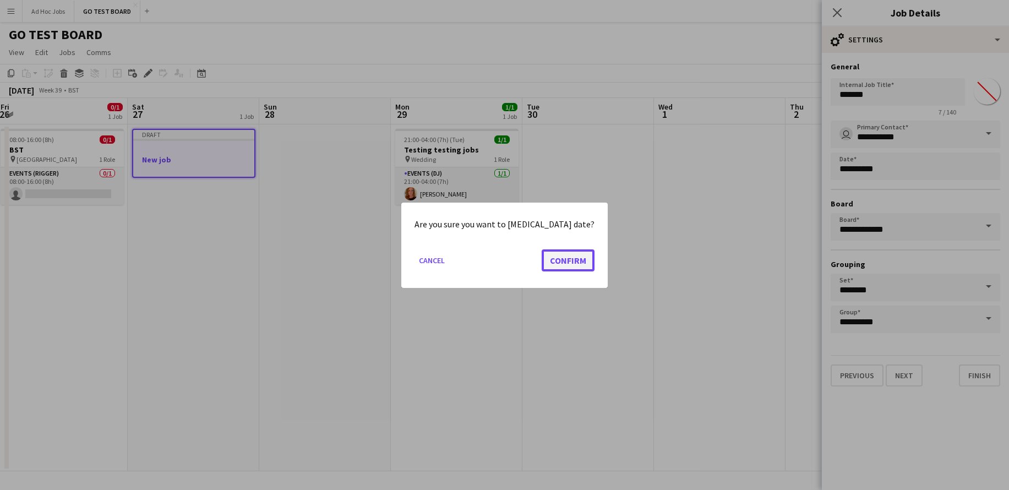
click at [542, 260] on button "Confirm" at bounding box center [568, 260] width 53 height 22
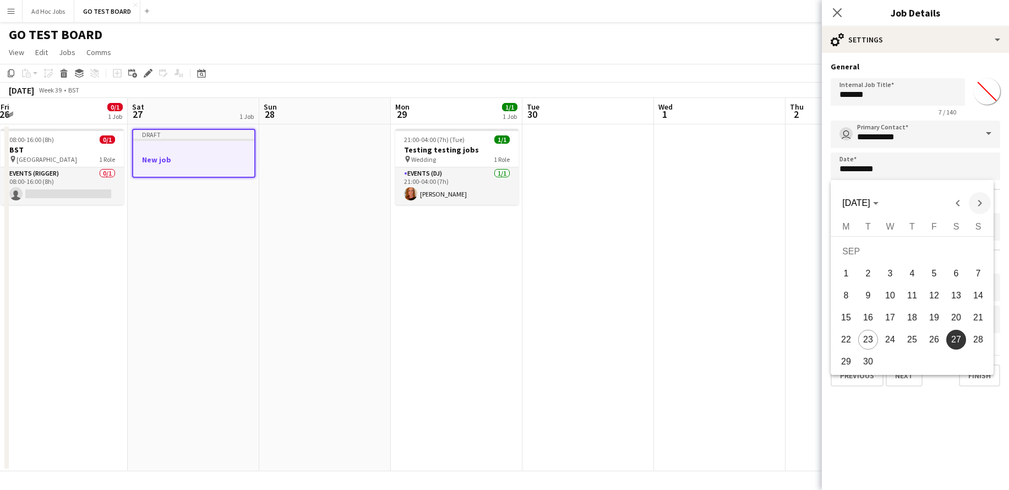
click at [980, 205] on span "Next month" at bounding box center [980, 203] width 22 height 22
drag, startPoint x: 893, startPoint y: 278, endPoint x: 940, endPoint y: 278, distance: 47.3
click at [940, 278] on tr "1 2 3 4 5" at bounding box center [912, 274] width 154 height 22
click at [834, 25] on div at bounding box center [504, 245] width 1009 height 490
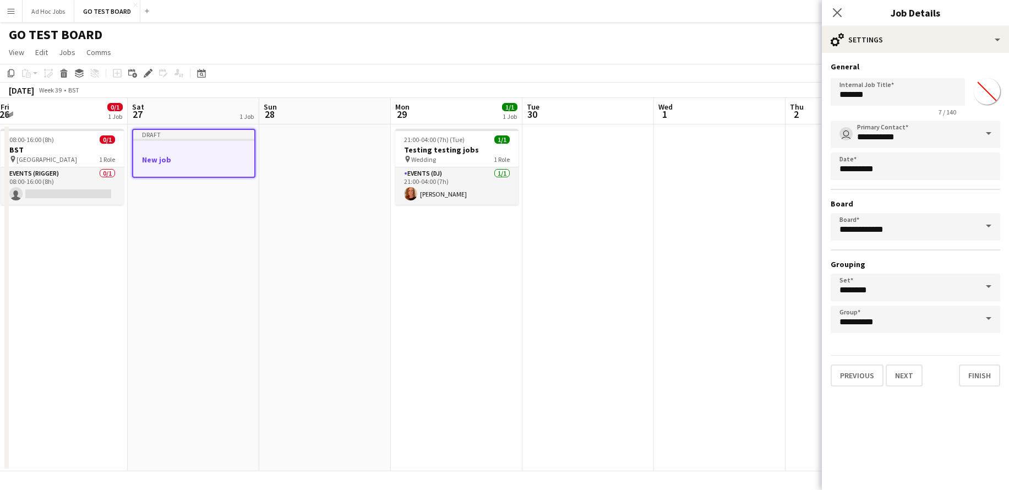
drag, startPoint x: 834, startPoint y: 14, endPoint x: 753, endPoint y: 255, distance: 254.8
click at [753, 255] on body "Menu Boards Boards Boards All jobs Status Workforce Workforce My Workforce Recr…" at bounding box center [504, 245] width 1009 height 490
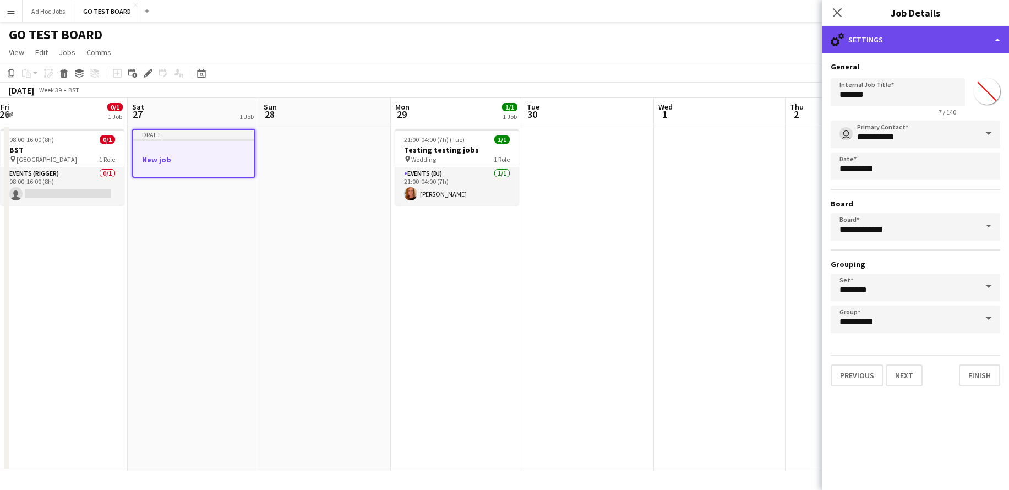
click at [993, 45] on div "cog-double-3 Settings" at bounding box center [915, 39] width 187 height 26
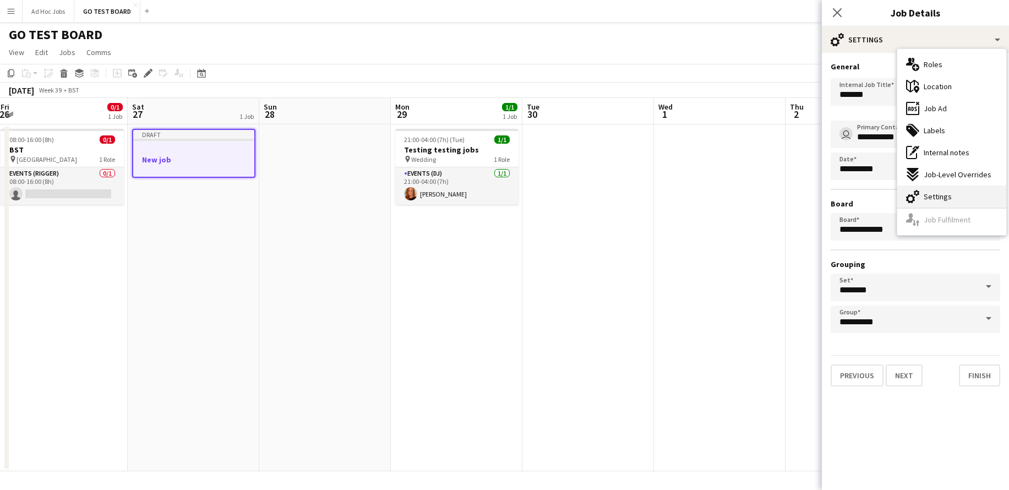
click at [928, 186] on div "cog-double-3 Settings" at bounding box center [951, 196] width 109 height 22
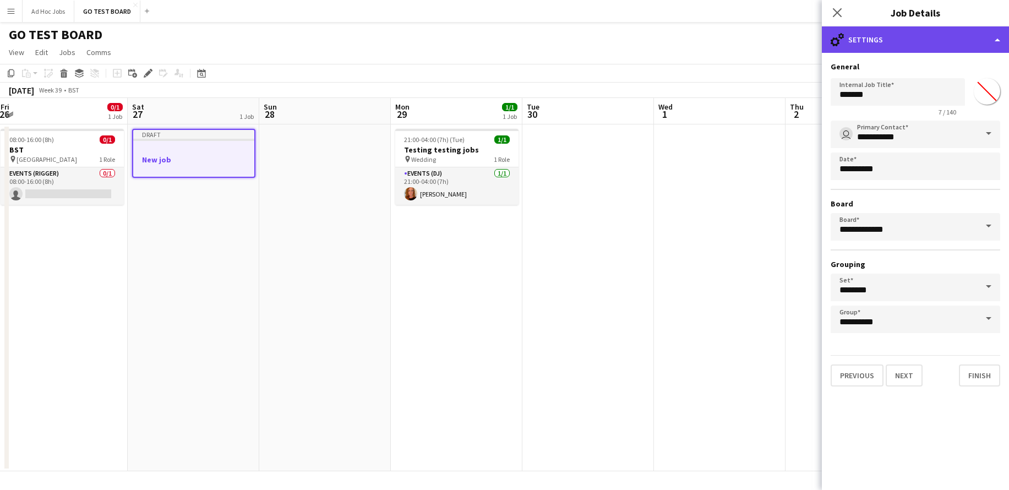
click at [995, 40] on div "cog-double-3 Settings" at bounding box center [915, 39] width 187 height 26
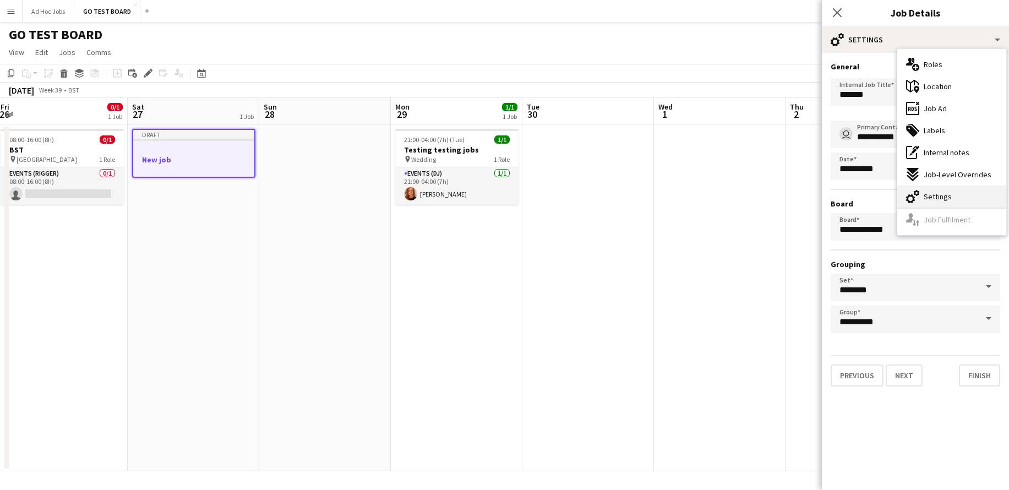
click at [938, 196] on span "Settings" at bounding box center [938, 197] width 28 height 10
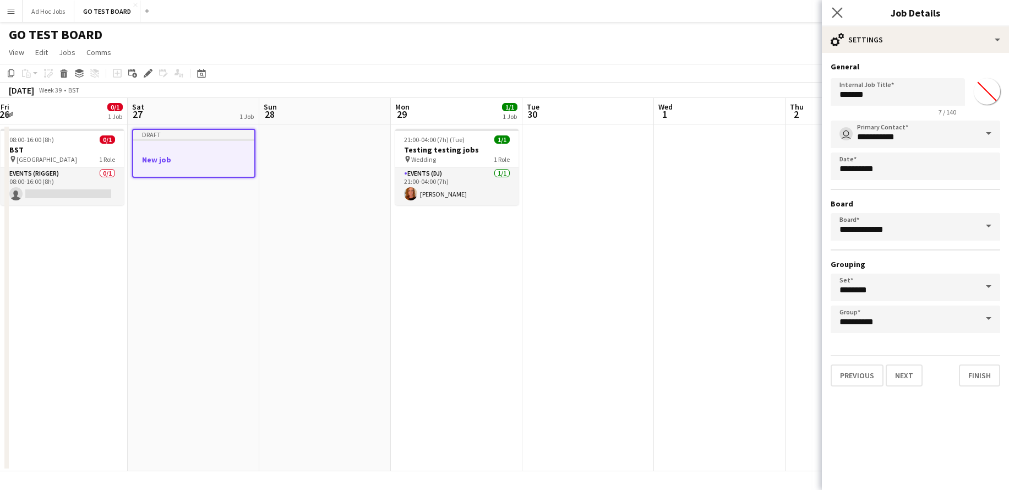
click at [842, 11] on icon "Close pop-in" at bounding box center [837, 12] width 10 height 10
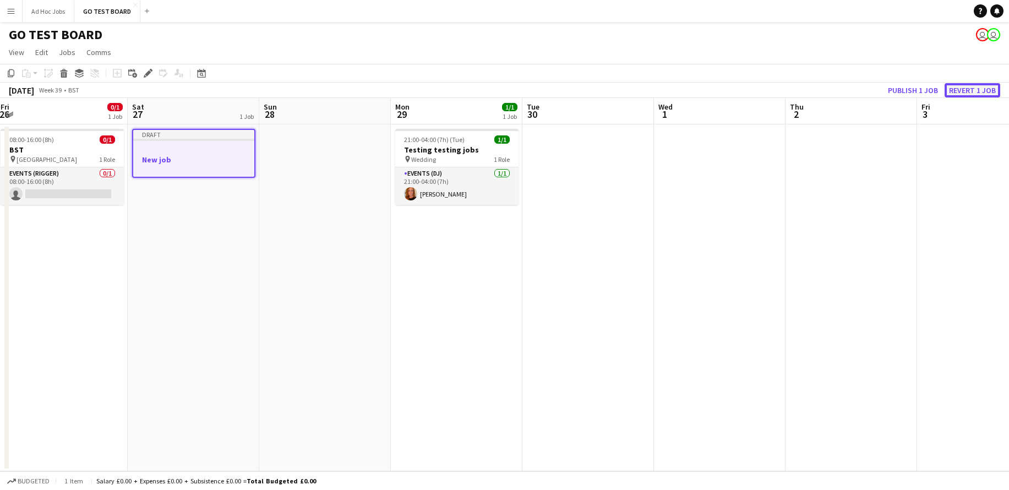
click at [969, 91] on button "Revert 1 job" at bounding box center [972, 90] width 56 height 14
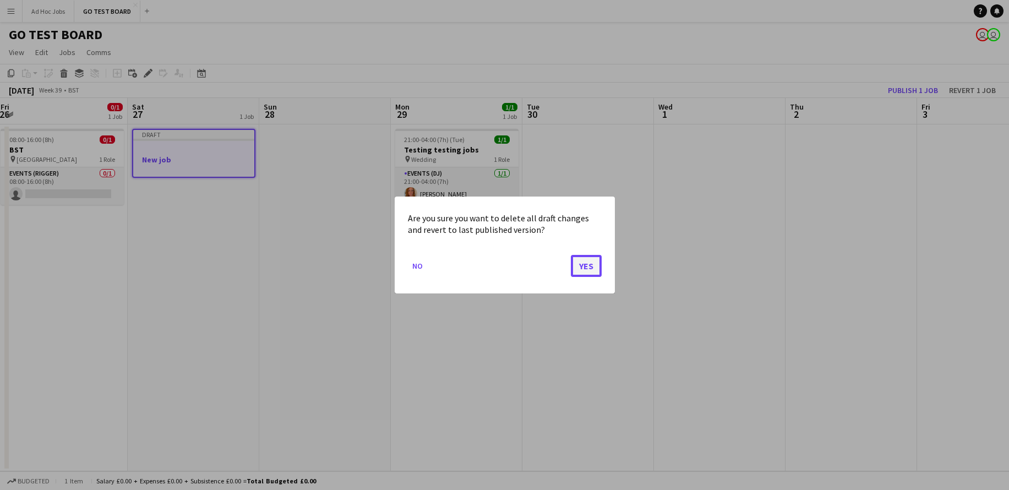
click at [586, 263] on button "Yes" at bounding box center [586, 266] width 31 height 22
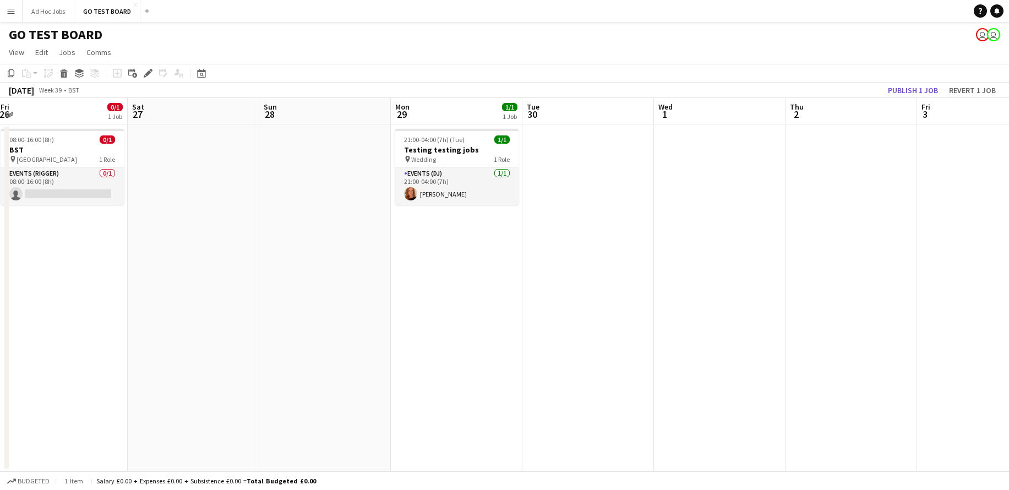
click at [709, 227] on app-date-cell at bounding box center [720, 297] width 132 height 347
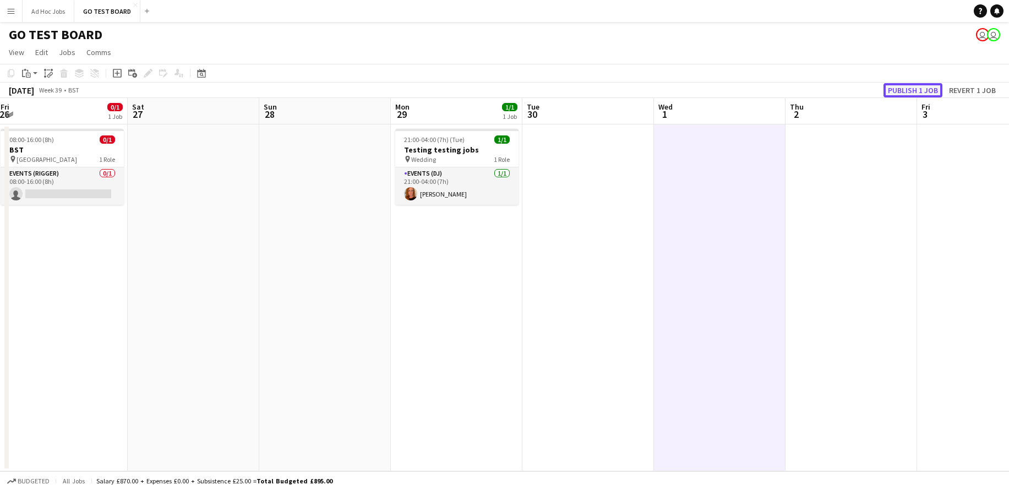
click at [908, 95] on button "Publish 1 job" at bounding box center [912, 90] width 59 height 14
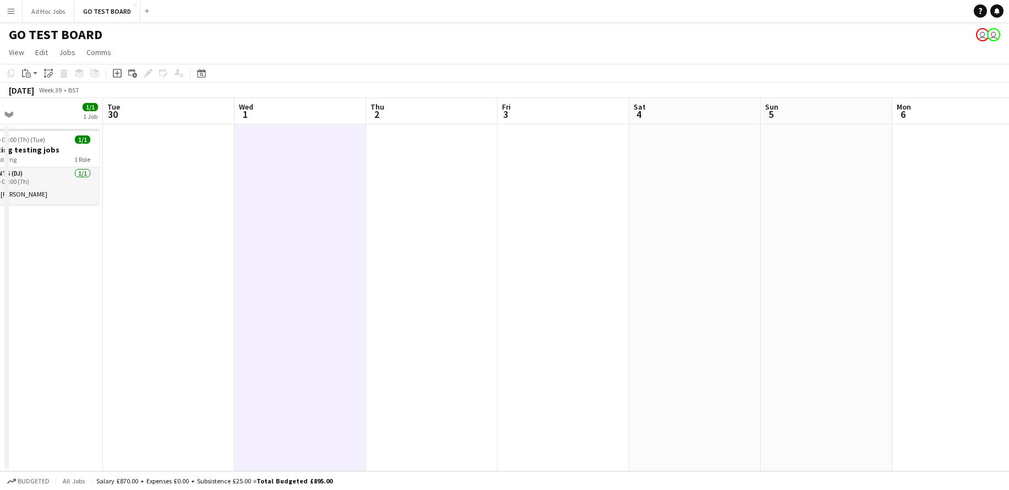
scroll to position [0, 428]
click at [248, 183] on app-date-cell at bounding box center [296, 297] width 132 height 347
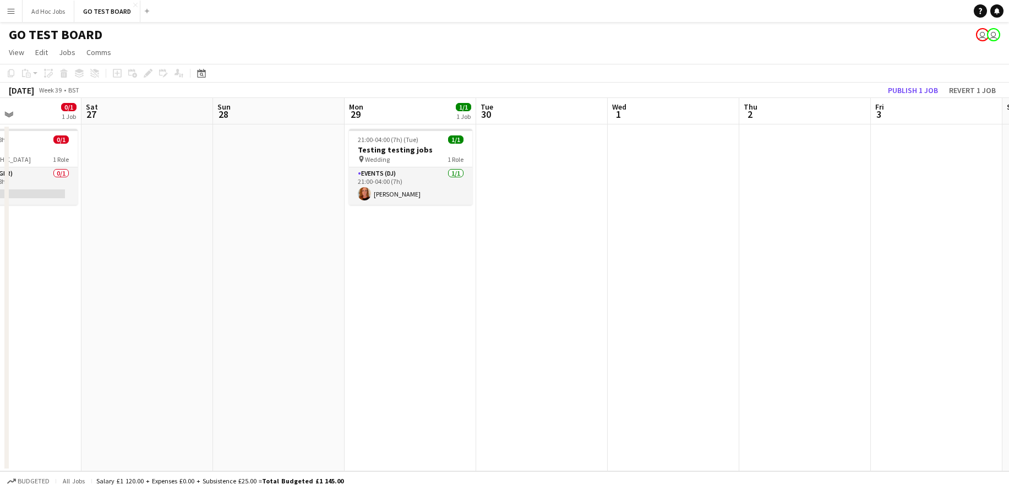
scroll to position [0, 439]
drag, startPoint x: 711, startPoint y: 170, endPoint x: 717, endPoint y: 170, distance: 6.1
click at [717, 170] on app-calendar-viewport "Tue 23 Wed 24 1/1 1 Job Thu 25 0/1 1 Job Fri 26 0/1 1 Job Sat 27 Sun 28 Mon 29 …" at bounding box center [504, 284] width 1009 height 373
click at [717, 170] on app-date-cell at bounding box center [680, 297] width 132 height 347
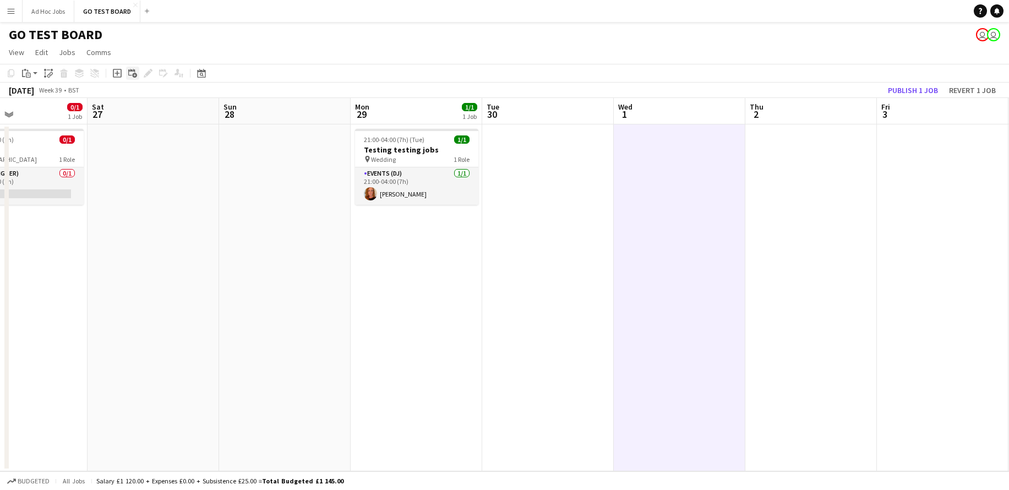
click at [132, 74] on icon at bounding box center [134, 75] width 5 height 5
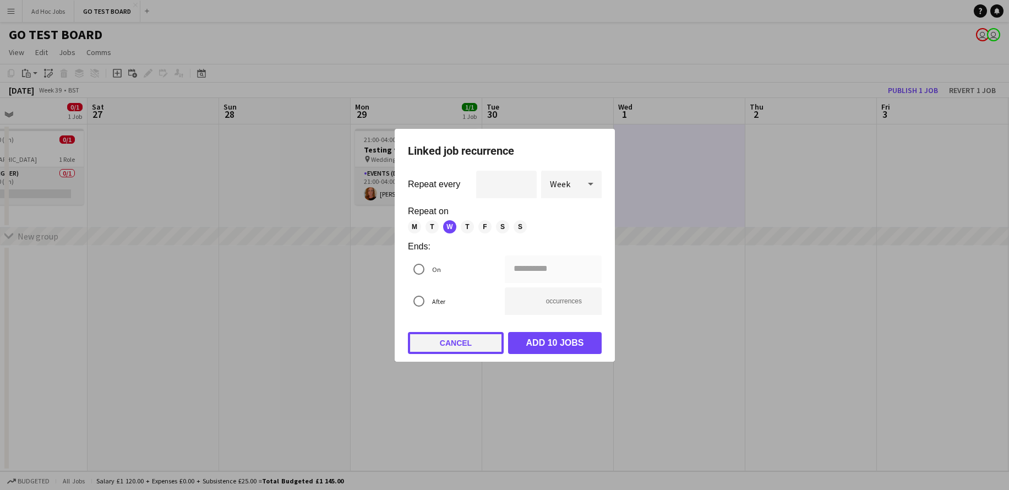
click at [435, 342] on button "Cancel" at bounding box center [456, 343] width 96 height 22
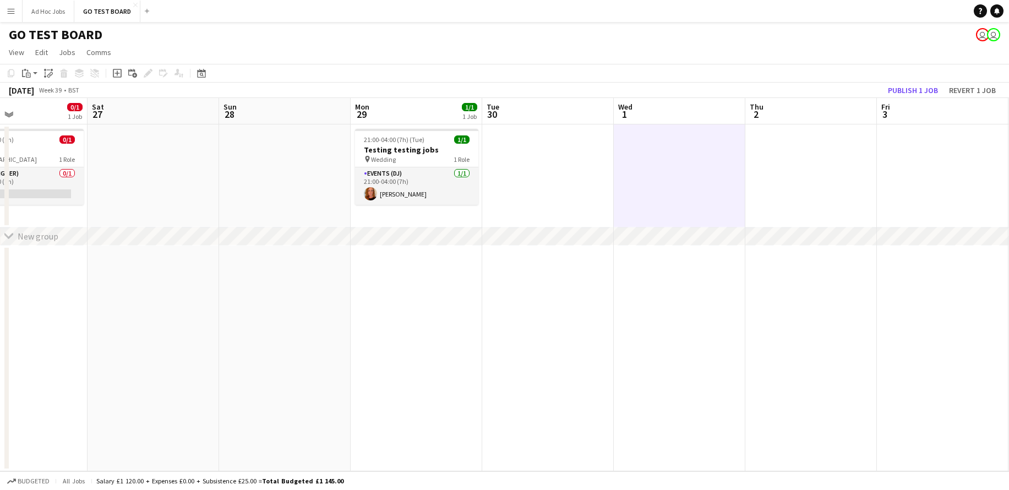
click at [719, 159] on app-date-cell at bounding box center [680, 175] width 132 height 103
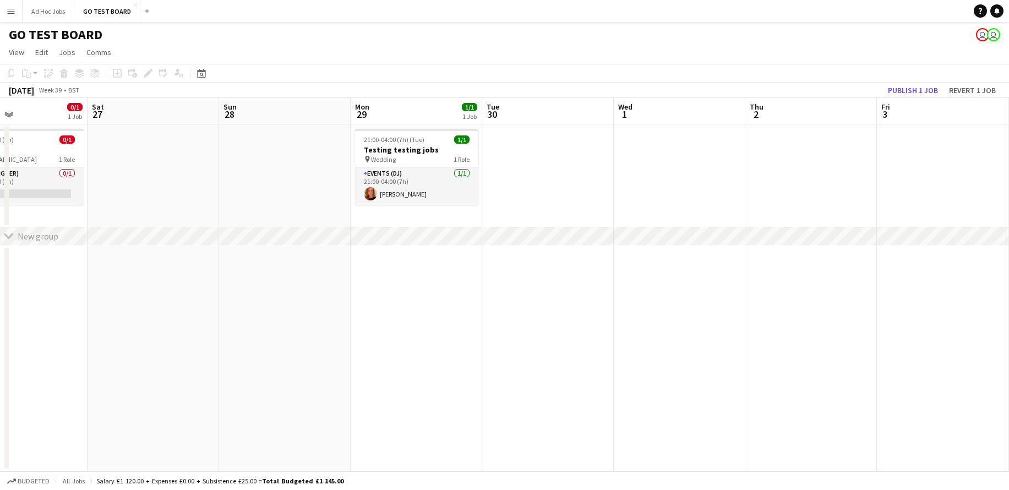
click at [676, 150] on app-date-cell at bounding box center [680, 175] width 132 height 103
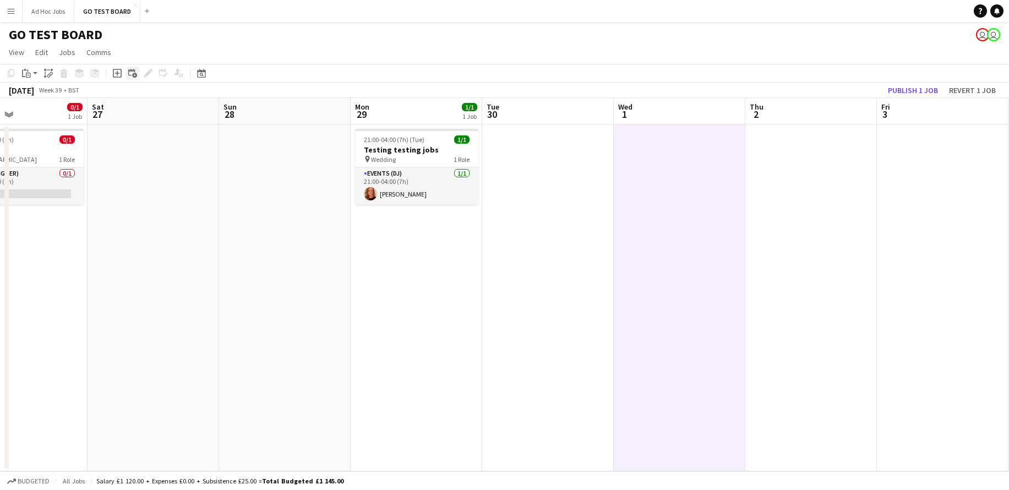
click at [130, 75] on icon at bounding box center [131, 72] width 7 height 7
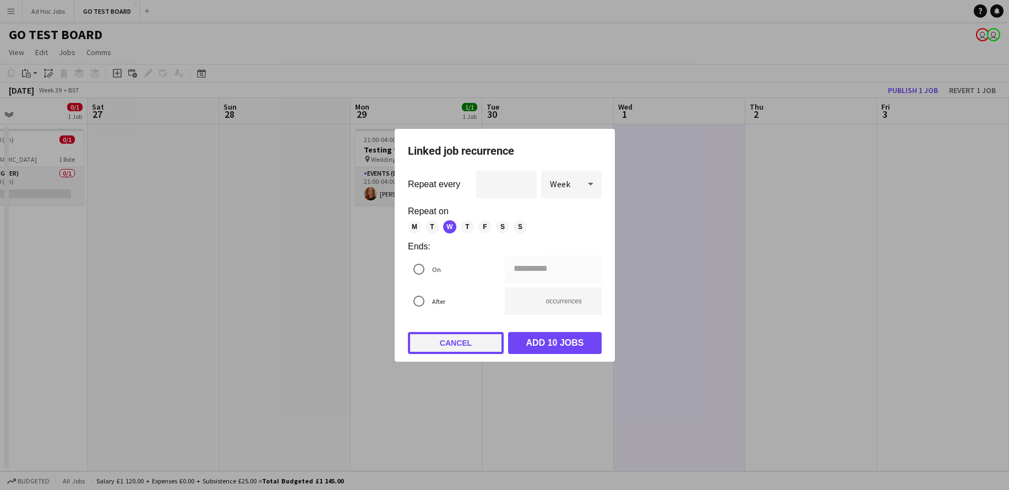
click at [463, 343] on button "Cancel" at bounding box center [456, 343] width 96 height 22
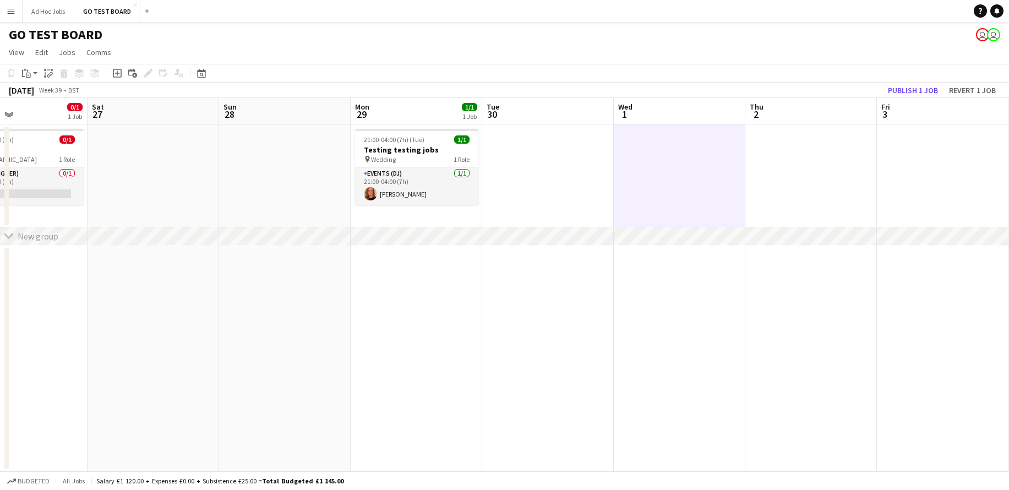
click at [643, 154] on app-date-cell at bounding box center [680, 175] width 132 height 103
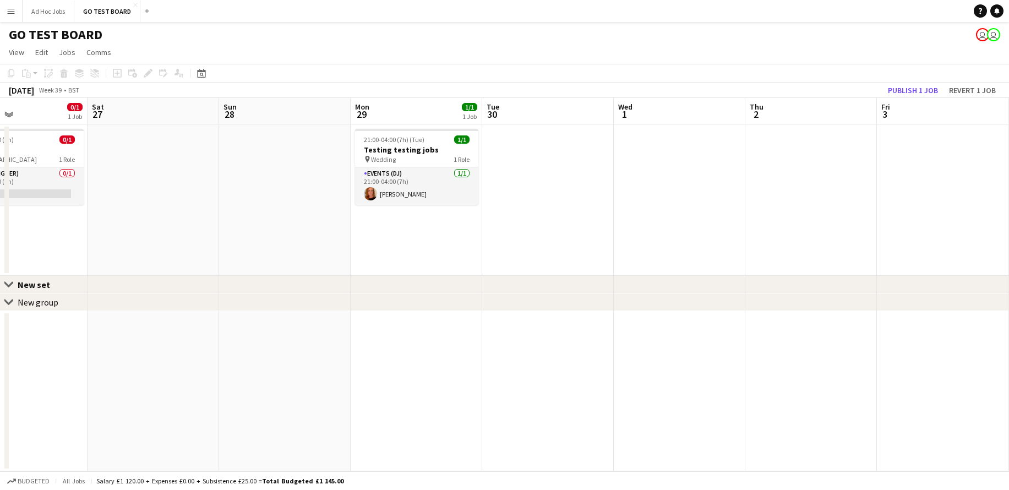
click at [658, 167] on app-date-cell at bounding box center [680, 199] width 132 height 151
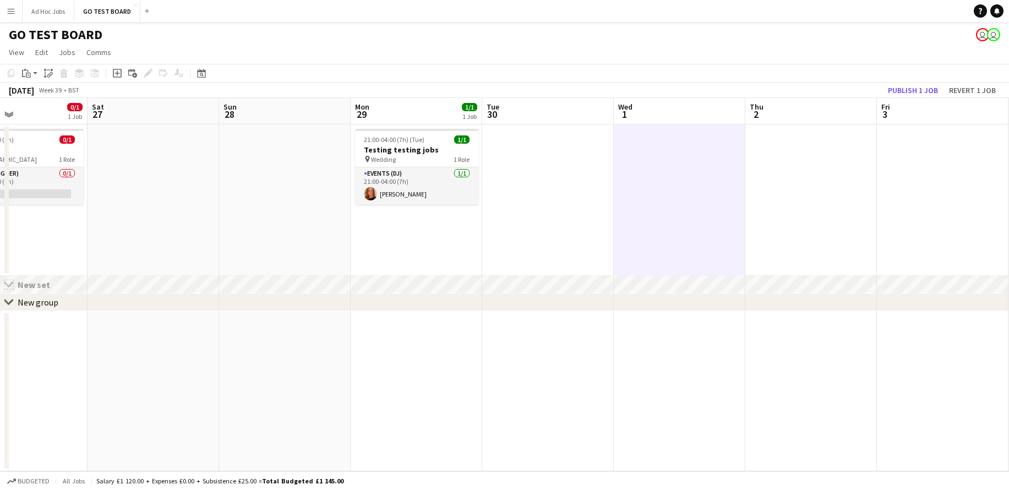
click at [7, 283] on app-icon "Close set" at bounding box center [8, 284] width 9 height 9
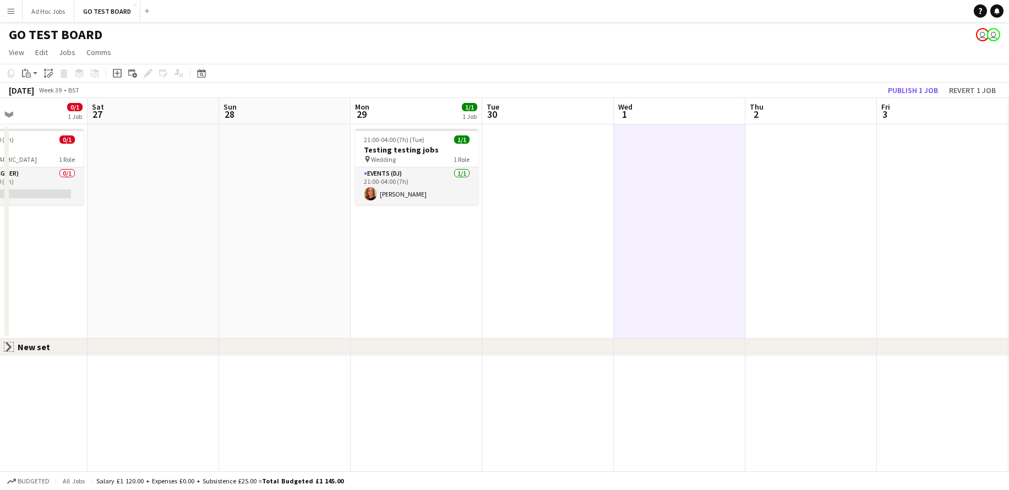
click at [5, 343] on app-icon "Close set" at bounding box center [8, 346] width 9 height 9
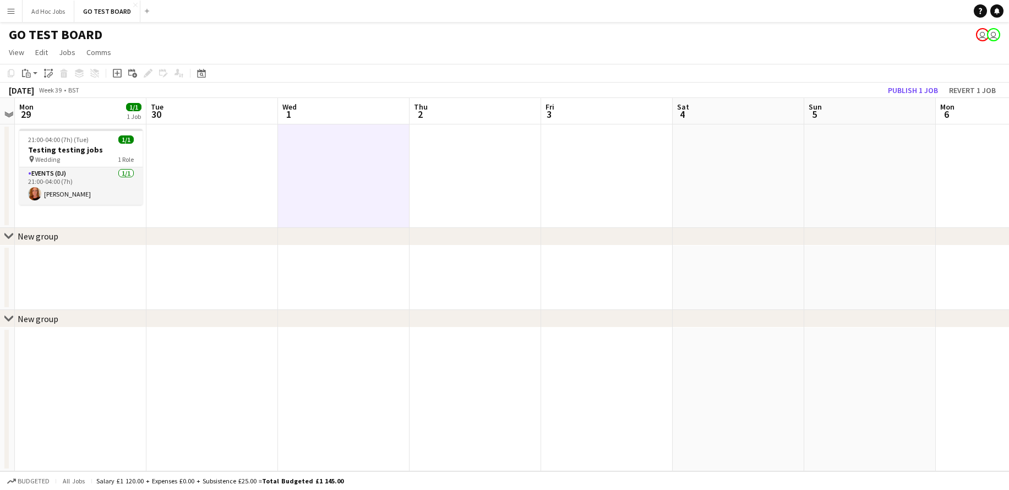
scroll to position [0, 243]
click at [60, 140] on span "21:00-04:00 (7h) (Tue)" at bounding box center [63, 139] width 61 height 8
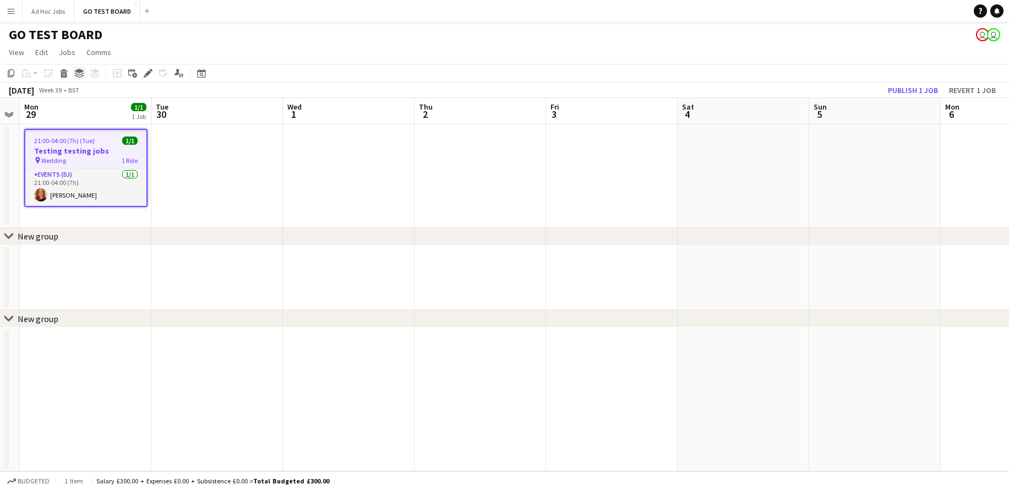
click at [79, 75] on icon at bounding box center [79, 74] width 9 height 3
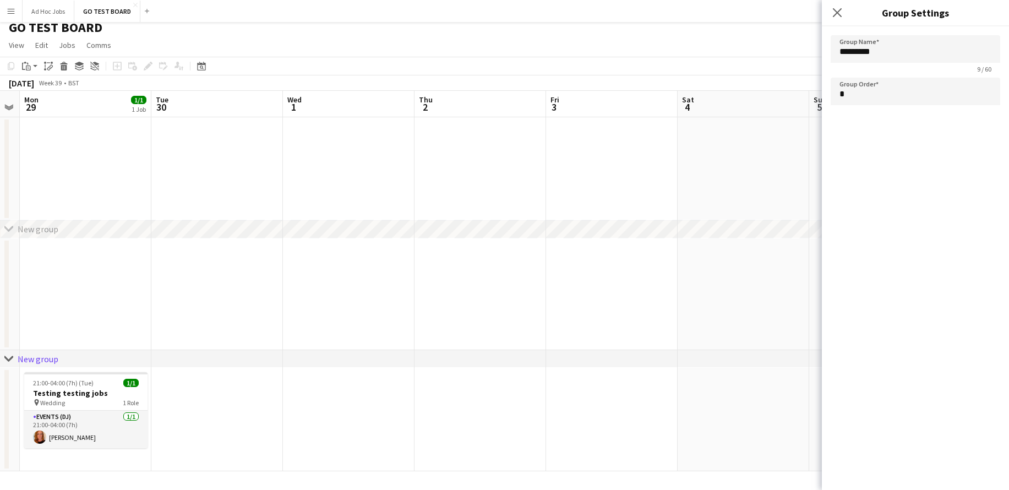
scroll to position [0, 0]
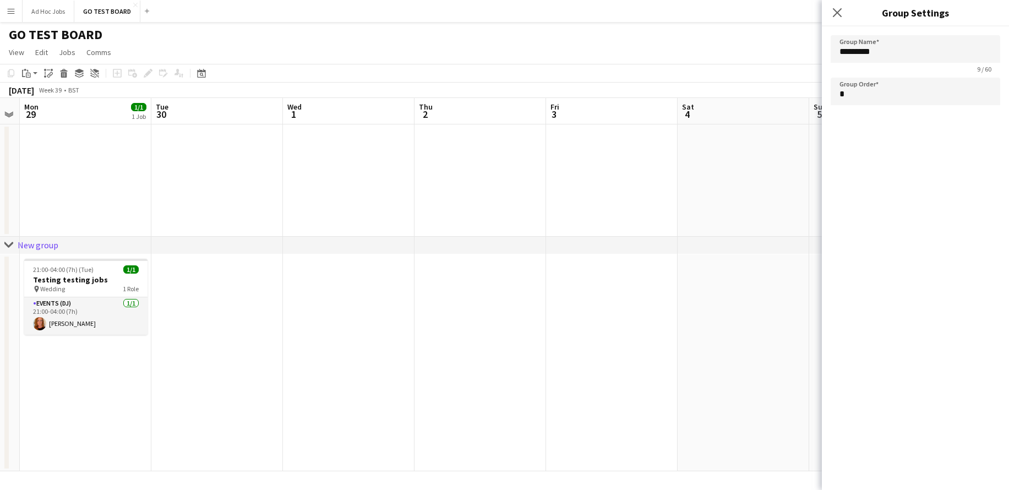
click at [168, 282] on app-date-cell at bounding box center [217, 362] width 132 height 217
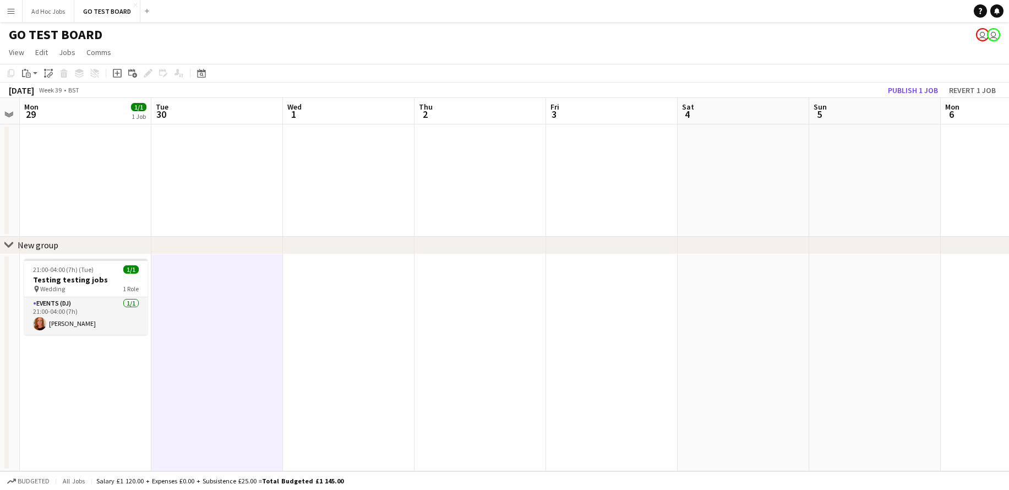
click at [302, 285] on app-date-cell at bounding box center [349, 362] width 132 height 217
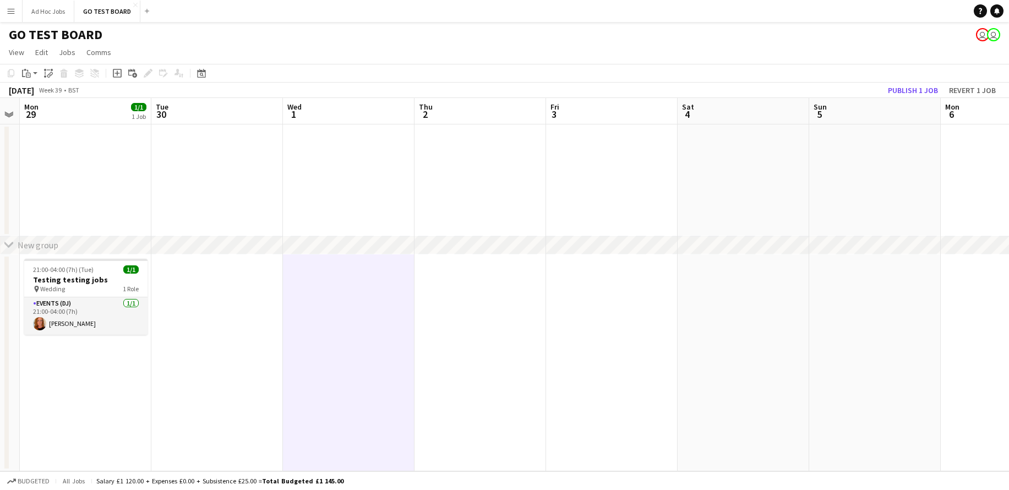
click at [215, 254] on div "chevron-right New group" at bounding box center [504, 246] width 1009 height 18
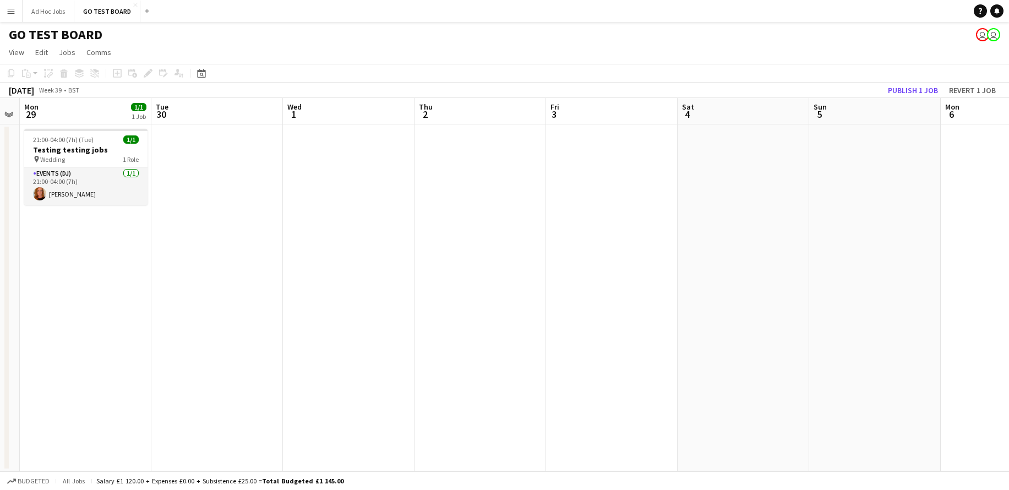
scroll to position [0, 247]
click at [84, 152] on h3 "Testing testing jobs" at bounding box center [81, 150] width 123 height 10
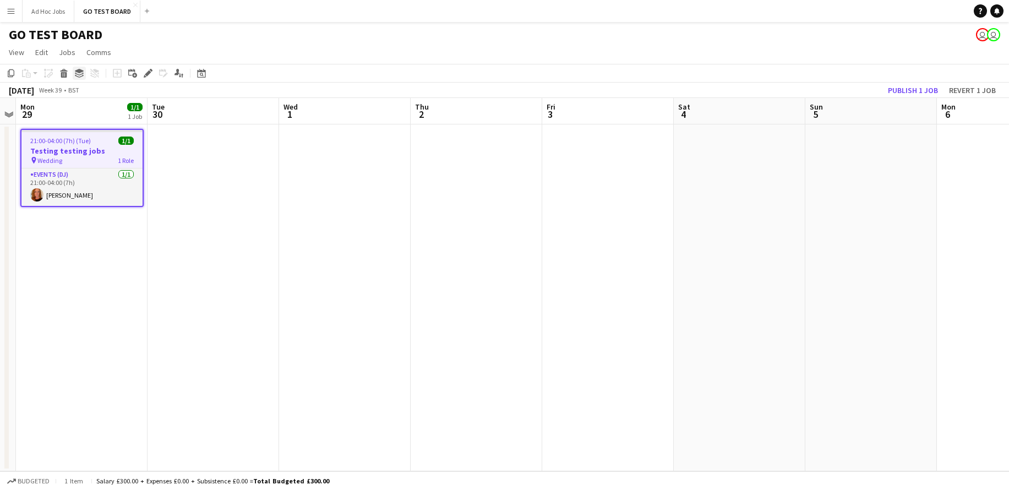
click at [77, 70] on icon at bounding box center [79, 71] width 9 height 4
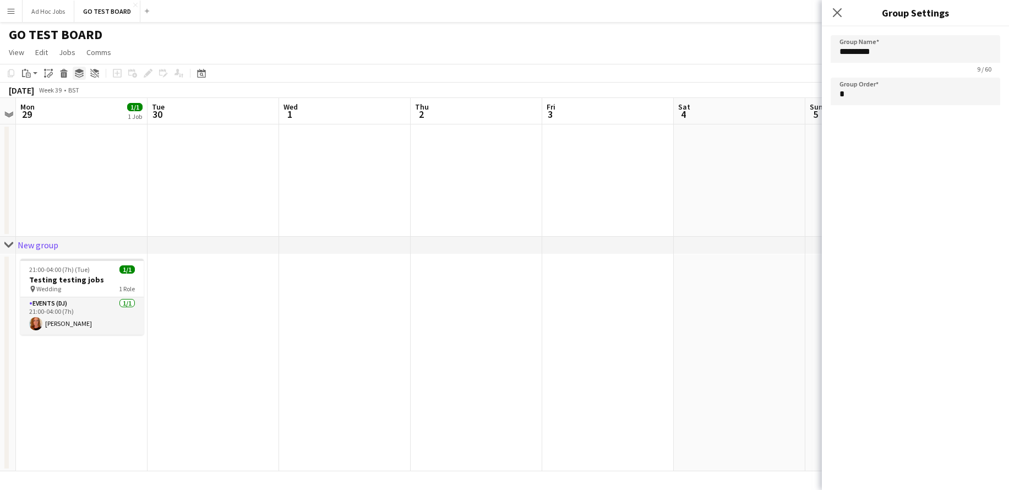
click at [82, 74] on icon "Group" at bounding box center [79, 73] width 9 height 9
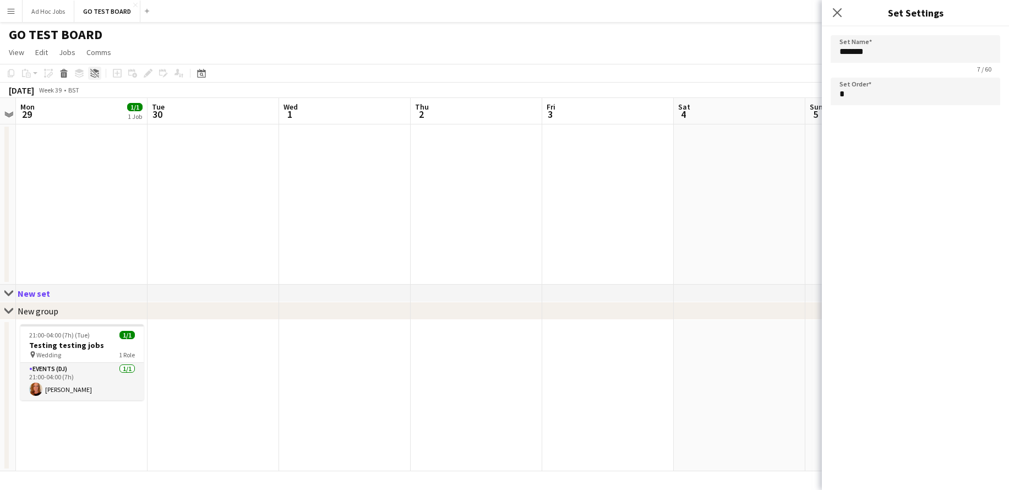
click at [93, 74] on icon at bounding box center [92, 74] width 5 height 3
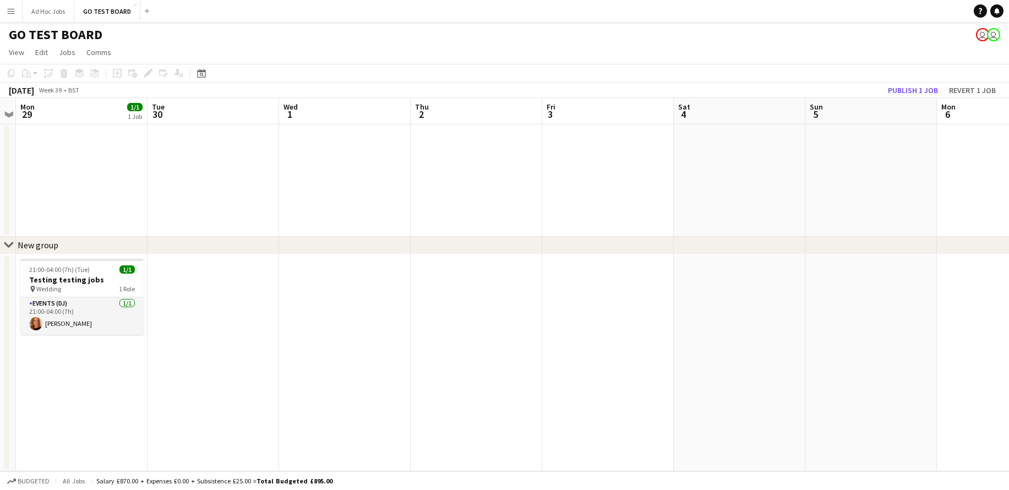
click at [70, 232] on app-date-cell at bounding box center [82, 180] width 132 height 112
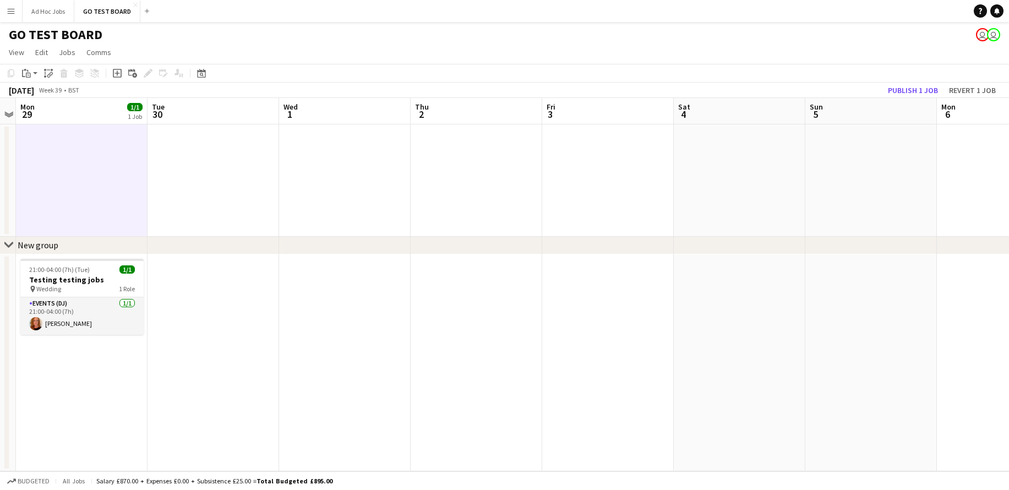
click at [59, 249] on div "chevron-right New group" at bounding box center [504, 246] width 1009 height 18
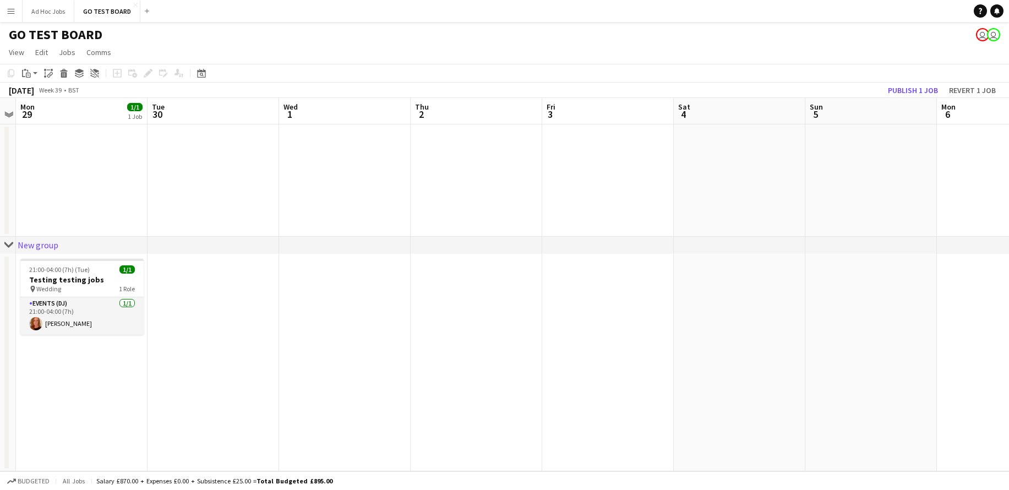
click at [59, 249] on div "chevron-right New group" at bounding box center [504, 246] width 1009 height 18
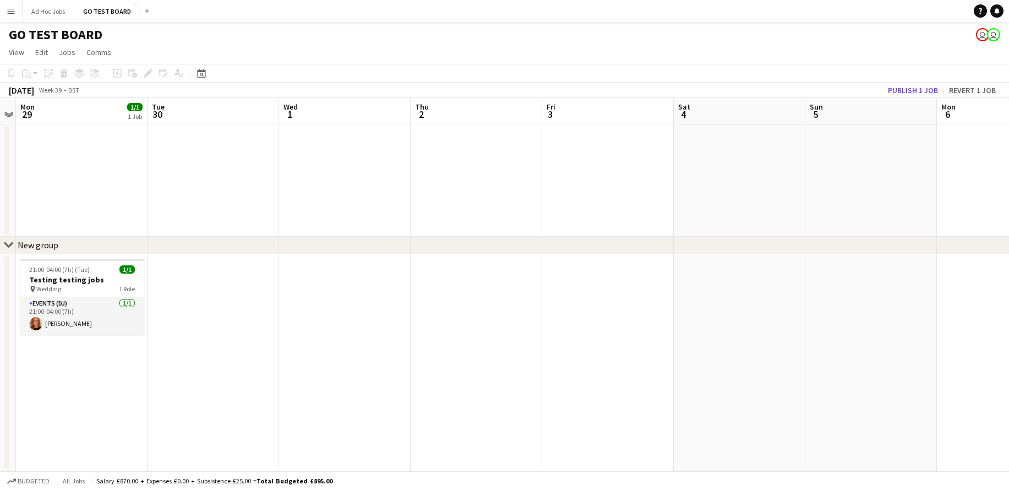
click at [7, 245] on icon at bounding box center [8, 245] width 8 height 4
click at [7, 245] on icon "chevron-right" at bounding box center [8, 245] width 9 height 9
click at [91, 281] on h3 "Testing testing jobs" at bounding box center [81, 280] width 123 height 10
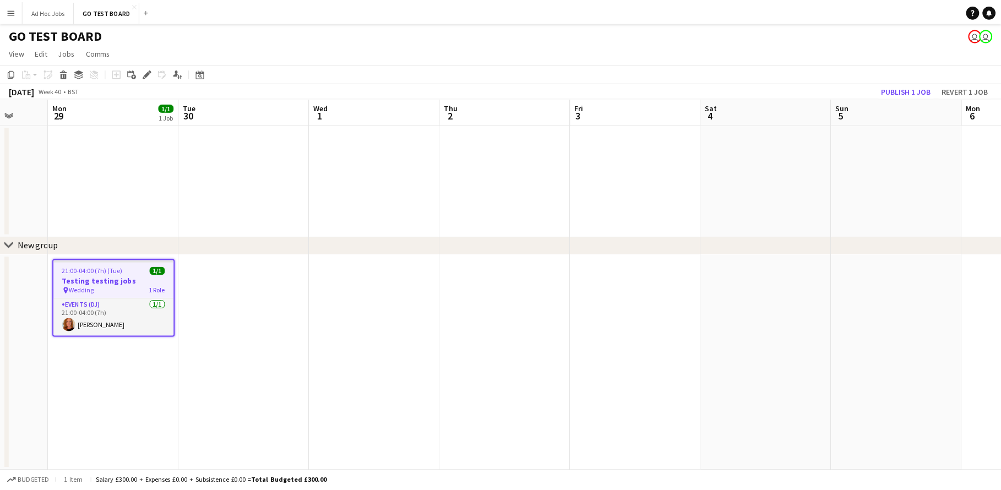
scroll to position [0, 314]
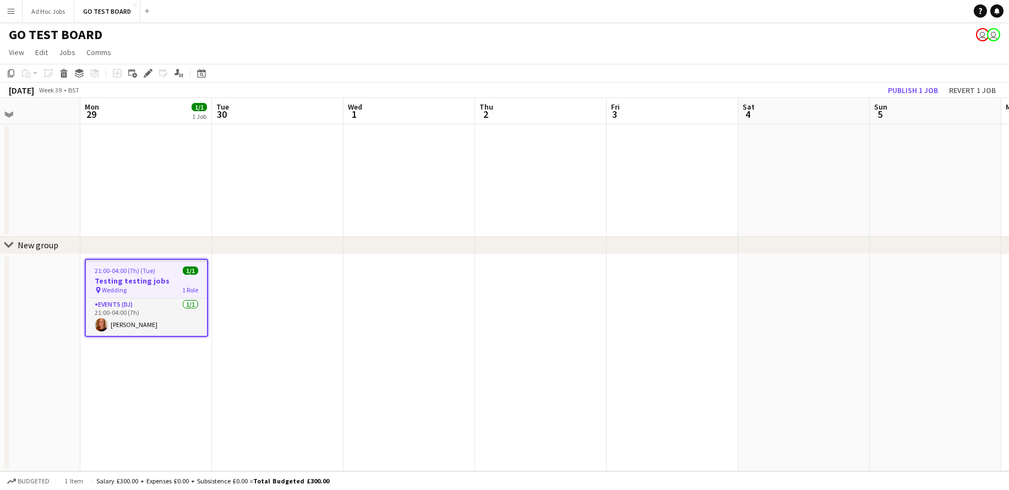
drag, startPoint x: 256, startPoint y: 296, endPoint x: 196, endPoint y: 280, distance: 61.5
click at [196, 280] on div "21:00-04:00 (7h) (Tue) 1/1 Testing testing jobs pin Wedding 1 Role Events (DJ) …" at bounding box center [541, 362] width 1710 height 217
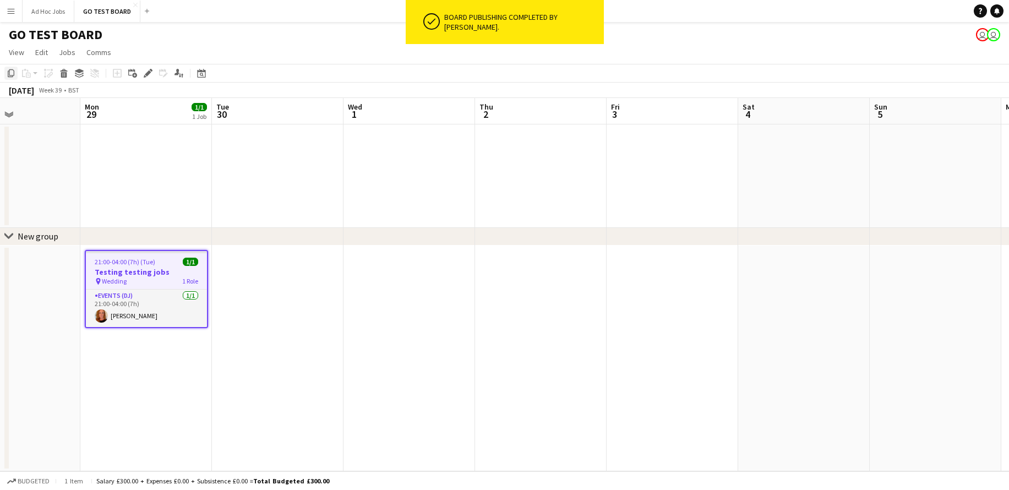
click at [11, 75] on icon at bounding box center [11, 73] width 7 height 8
click at [242, 265] on app-date-cell at bounding box center [278, 358] width 132 height 226
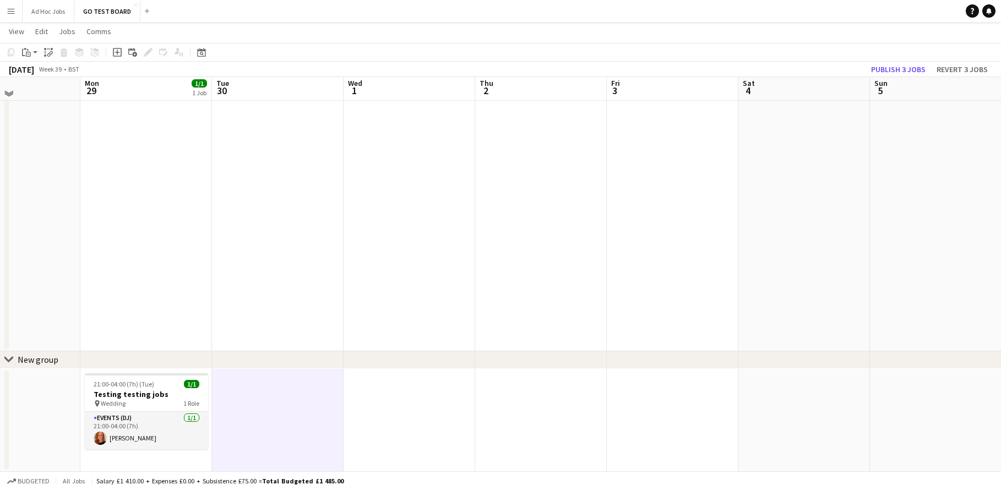
scroll to position [75, 0]
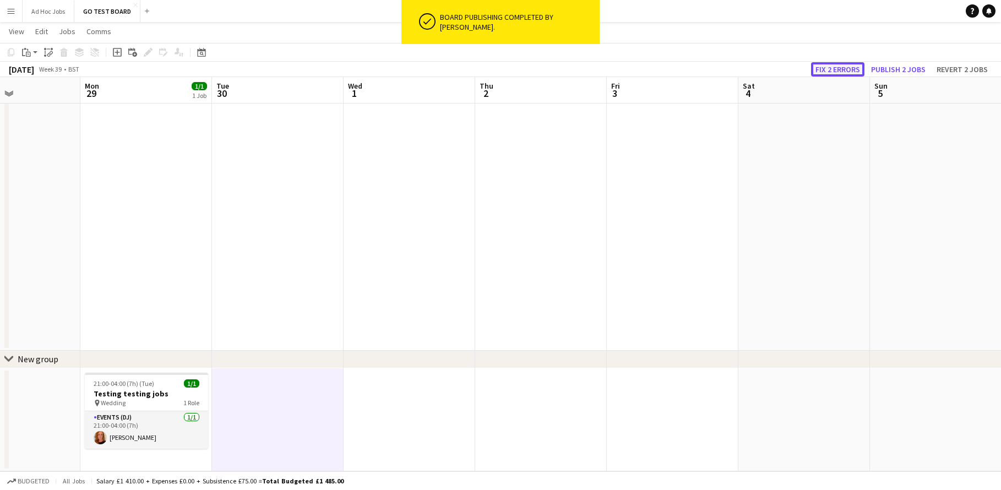
click at [823, 70] on button "Fix 2 errors" at bounding box center [837, 69] width 53 height 14
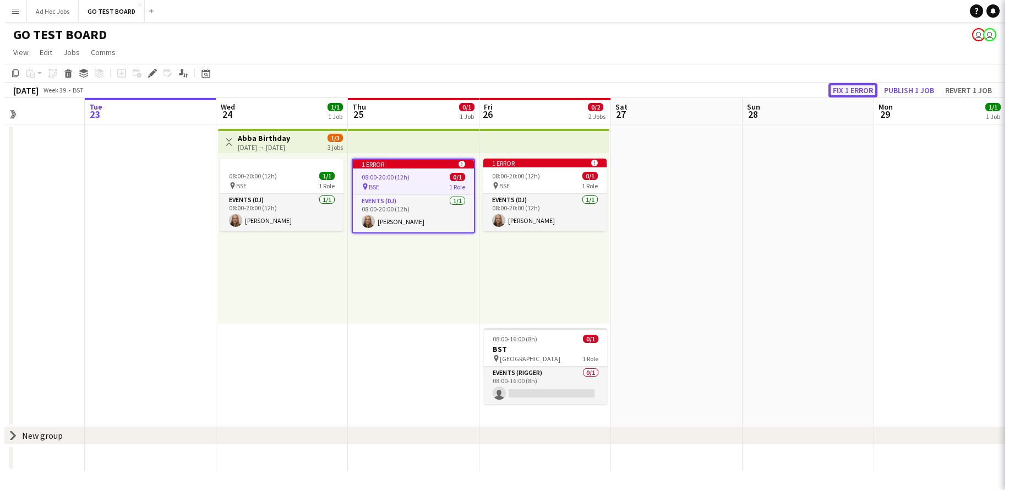
scroll to position [0, 379]
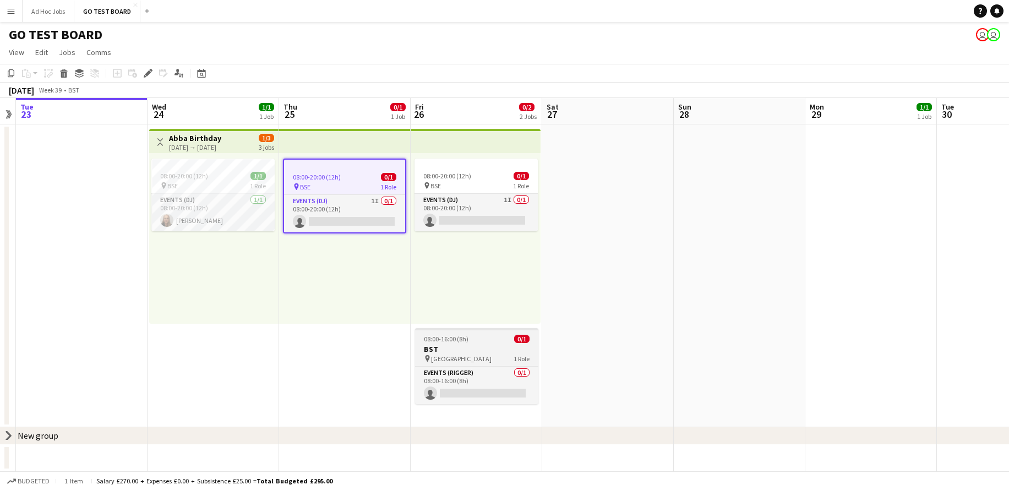
click at [491, 354] on div "pin HYDE PARK 1 Role" at bounding box center [476, 358] width 123 height 9
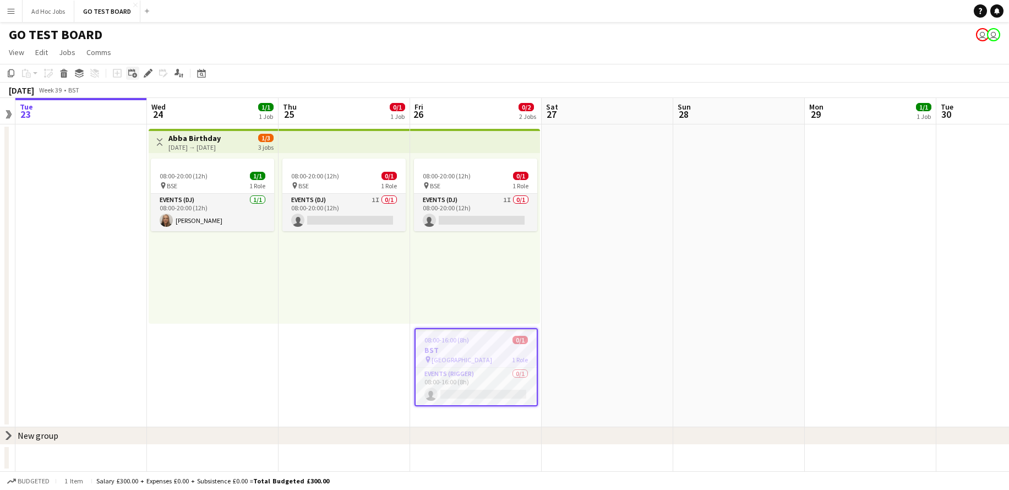
click at [135, 75] on icon "Add linked Job" at bounding box center [132, 73] width 9 height 9
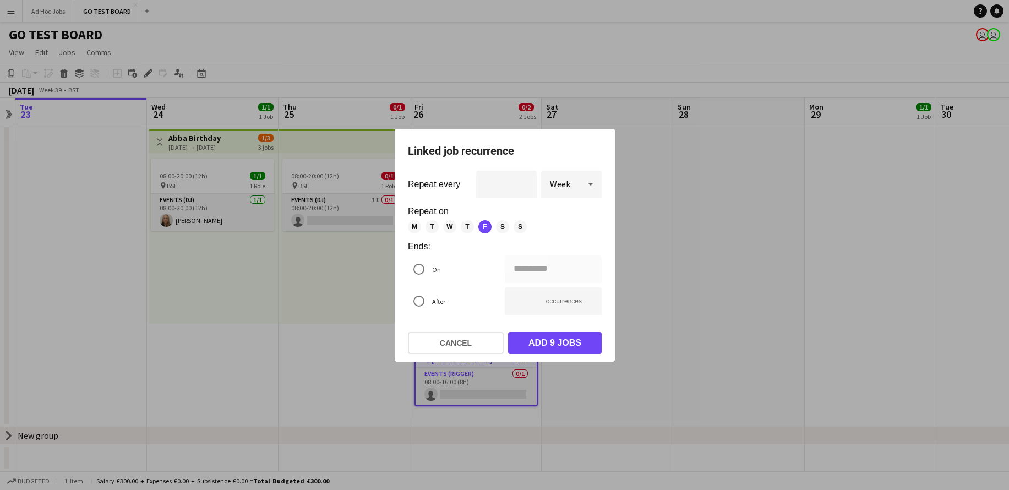
click at [588, 184] on icon at bounding box center [590, 184] width 13 height 22
click at [574, 210] on span "Day" at bounding box center [571, 214] width 43 height 10
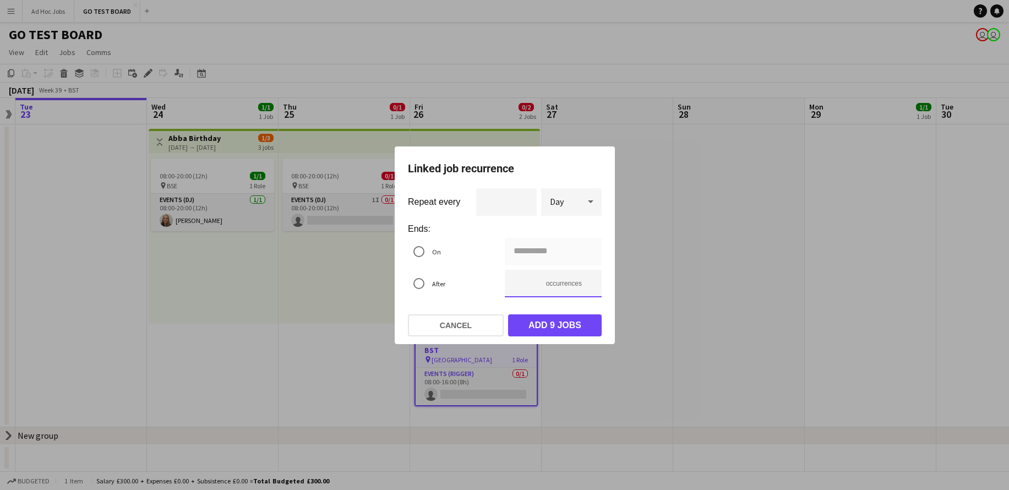
type input "**********"
type input "**"
click at [591, 281] on input "**" at bounding box center [553, 284] width 97 height 28
type input "**********"
type input "**"
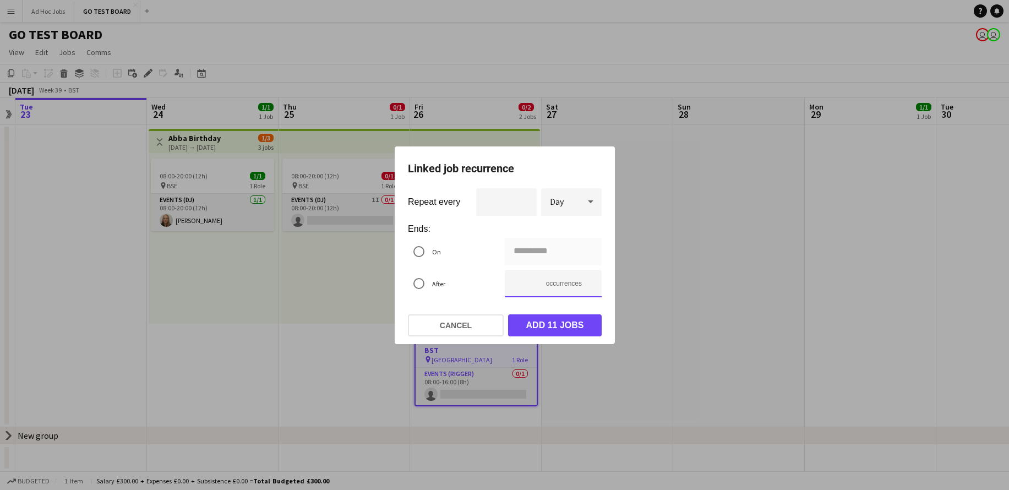
click at [591, 281] on input "**" at bounding box center [553, 284] width 97 height 28
type input "**********"
type input "**"
click at [591, 281] on input "**" at bounding box center [553, 284] width 97 height 28
type input "**********"
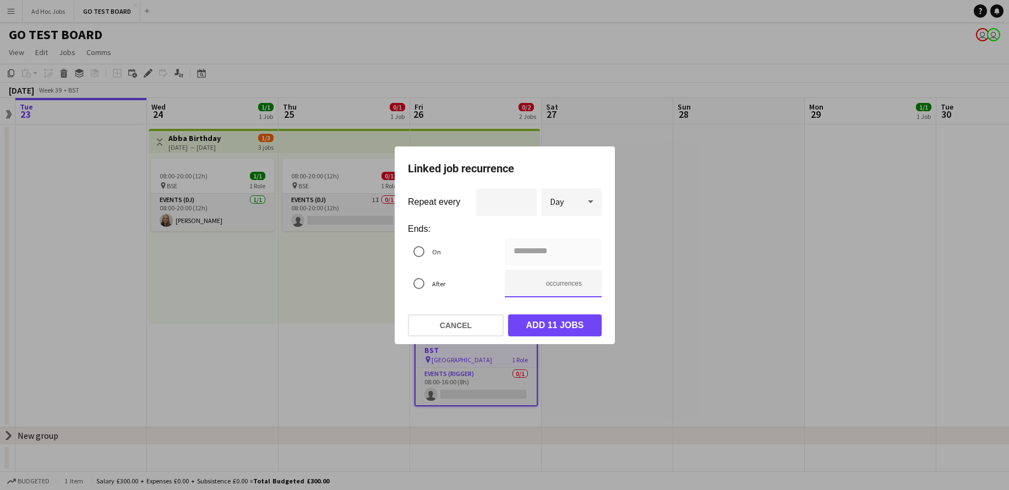
type input "**"
click at [591, 284] on input "**" at bounding box center [553, 284] width 97 height 28
type input "**********"
type input "**"
click at [591, 284] on input "**" at bounding box center [553, 284] width 97 height 28
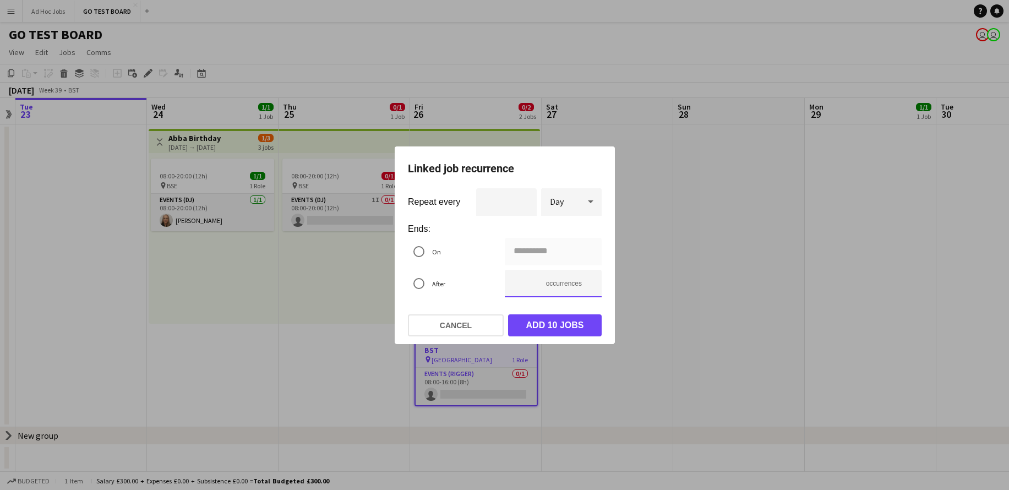
type input "**********"
type input "**"
click at [591, 284] on input "**" at bounding box center [553, 284] width 97 height 28
type input "**********"
type input "*"
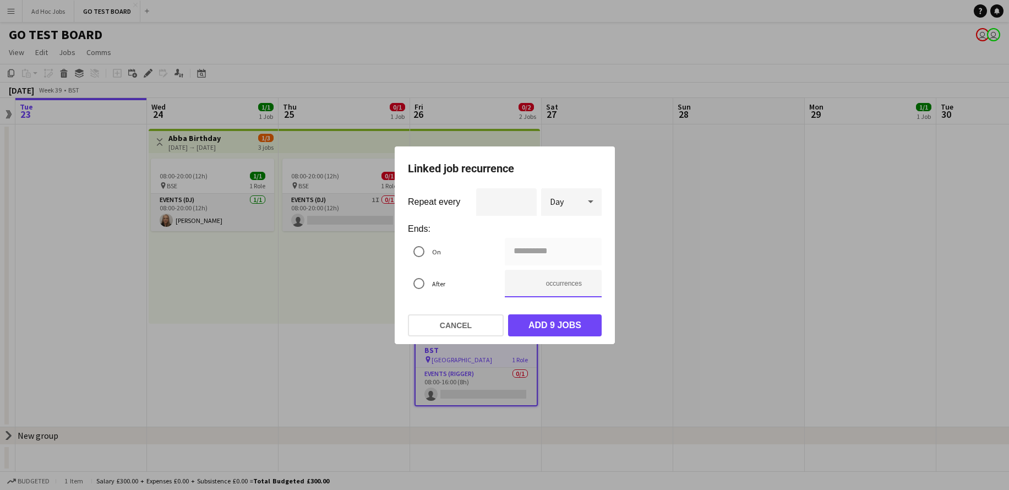
click at [591, 284] on input "*" at bounding box center [553, 284] width 97 height 28
type input "**********"
type input "*"
click at [591, 284] on input "*" at bounding box center [553, 284] width 97 height 28
type input "**********"
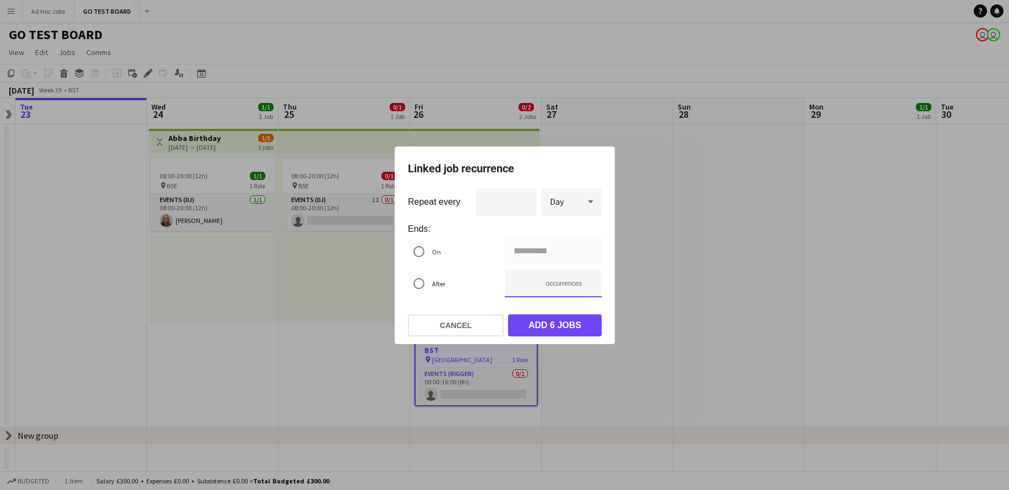
type input "*"
click at [591, 284] on input "*" at bounding box center [553, 284] width 97 height 28
type input "**********"
type input "*"
click at [591, 284] on input "*" at bounding box center [553, 284] width 97 height 28
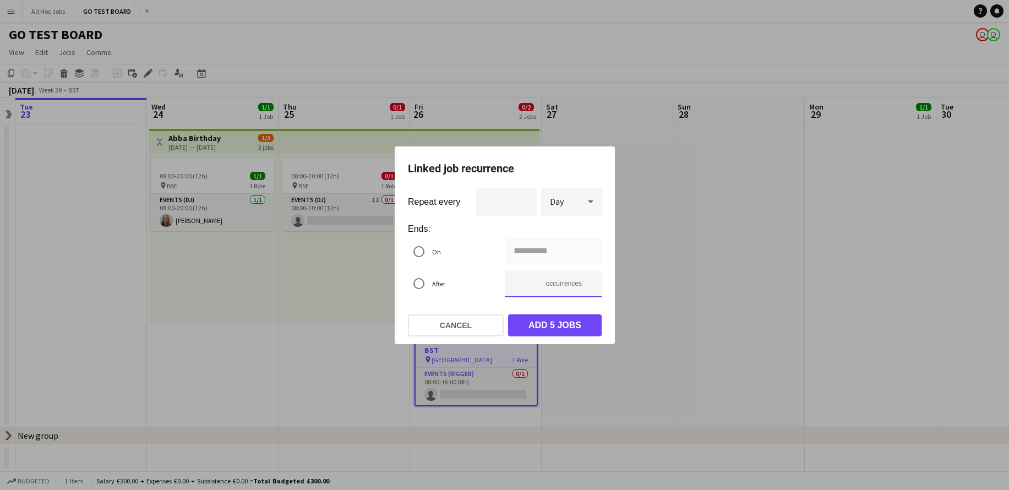
type input "**********"
type input "*"
click at [591, 284] on input "*" at bounding box center [553, 284] width 97 height 28
type input "**********"
type input "*"
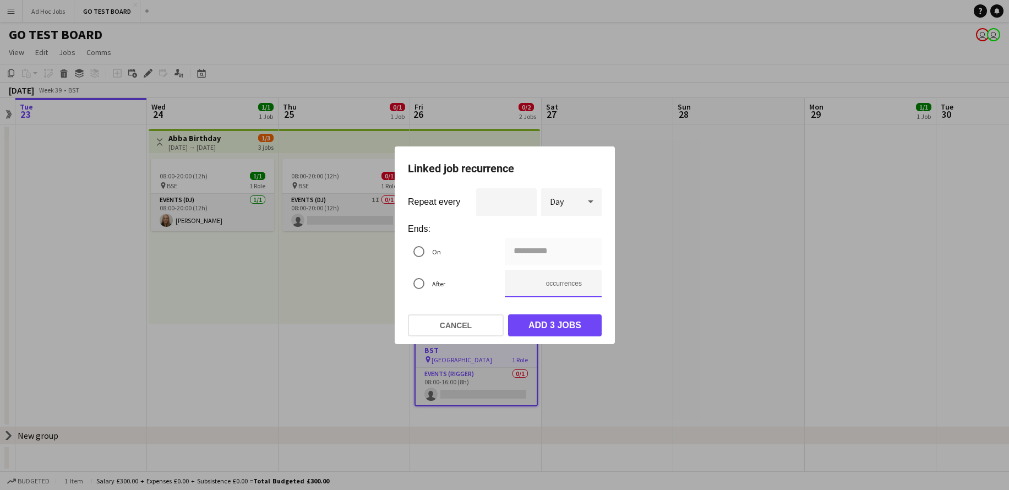
click at [591, 284] on input "*" at bounding box center [553, 284] width 97 height 28
type input "**********"
type input "*"
click at [591, 284] on input "*" at bounding box center [553, 284] width 97 height 28
click at [547, 320] on button "Add 2 jobs" at bounding box center [555, 325] width 94 height 22
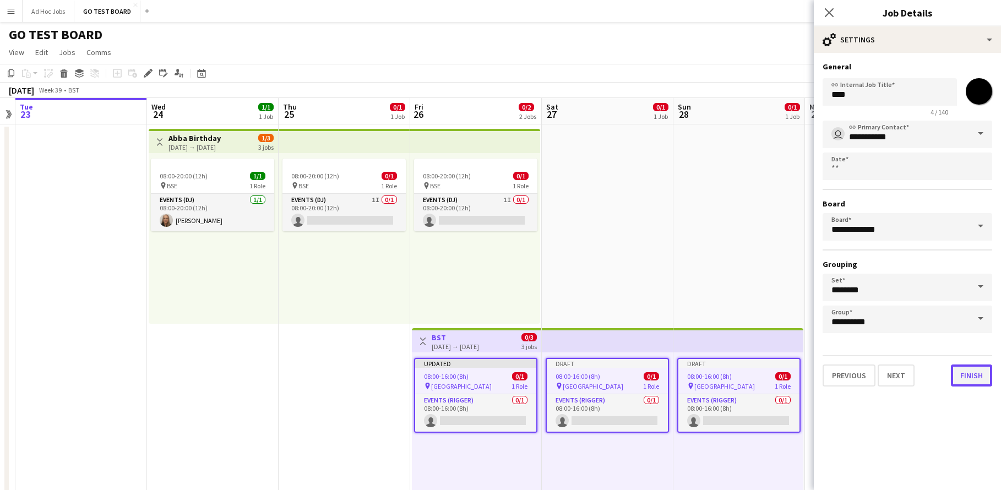
click at [964, 379] on button "Finish" at bounding box center [971, 375] width 41 height 22
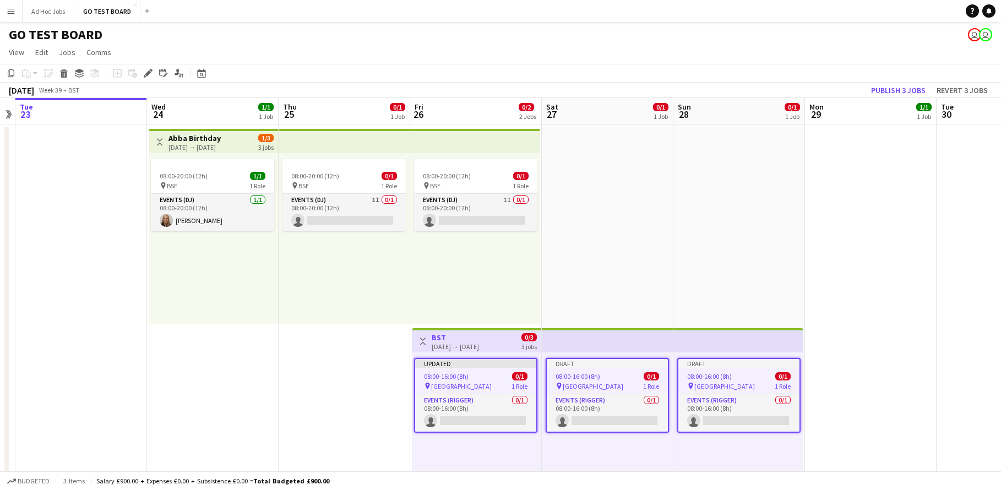
click at [621, 374] on div "08:00-16:00 (8h) 0/1" at bounding box center [607, 376] width 121 height 8
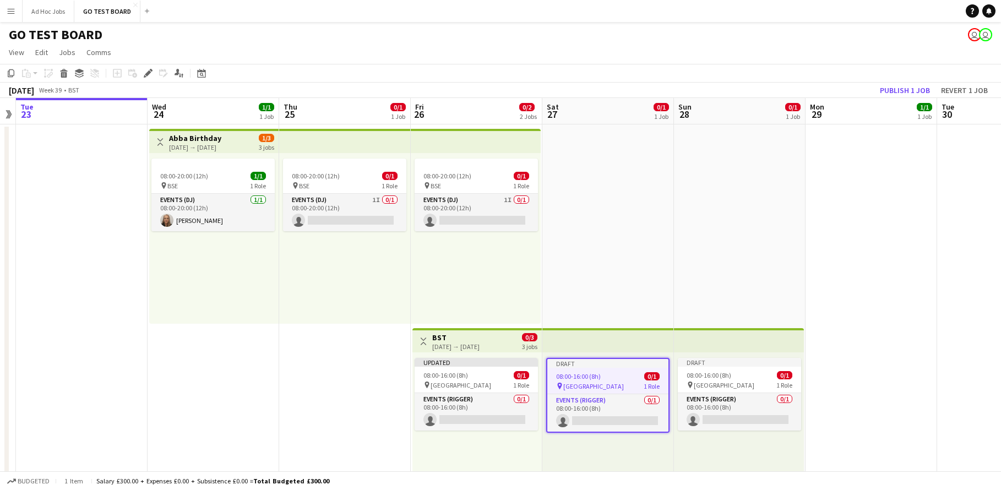
click at [621, 374] on div "08:00-16:00 (8h) 0/1" at bounding box center [607, 376] width 121 height 8
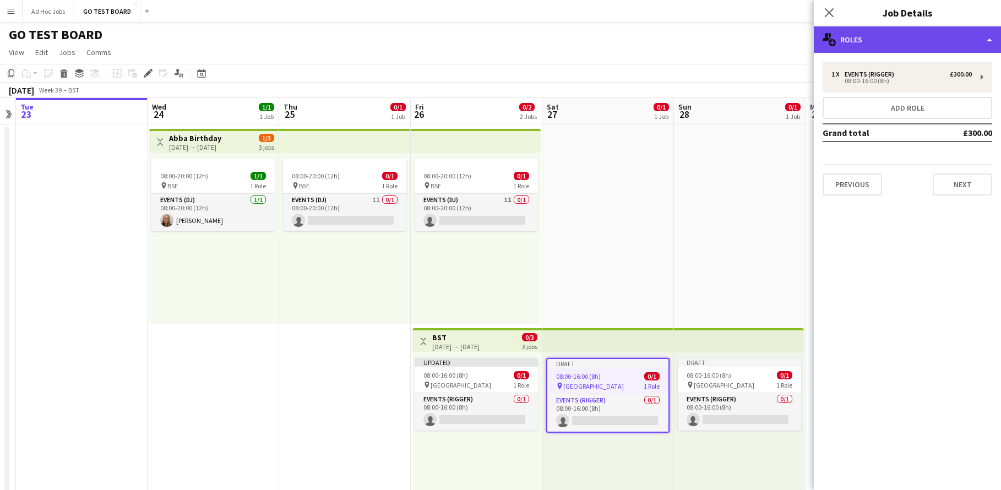
click at [831, 42] on icon "multiple-users-add" at bounding box center [828, 39] width 13 height 13
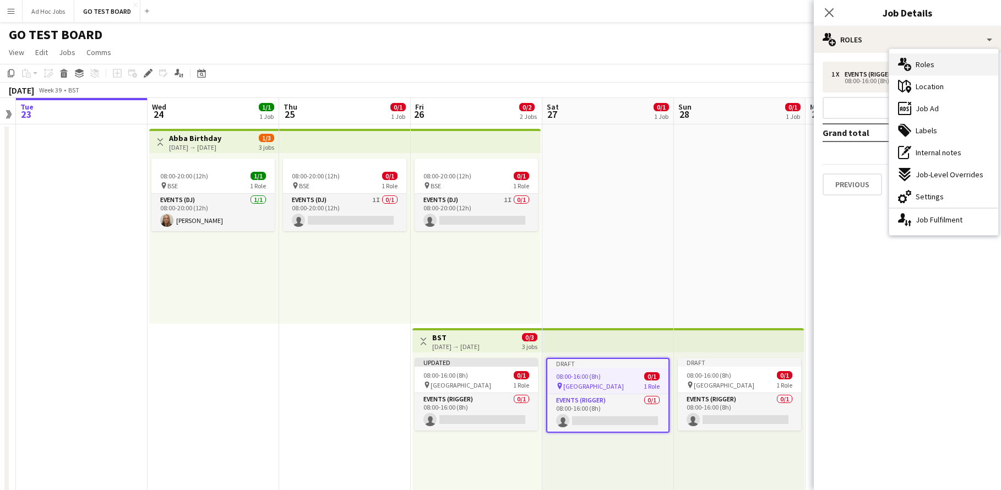
click at [922, 67] on span "Roles" at bounding box center [924, 64] width 19 height 10
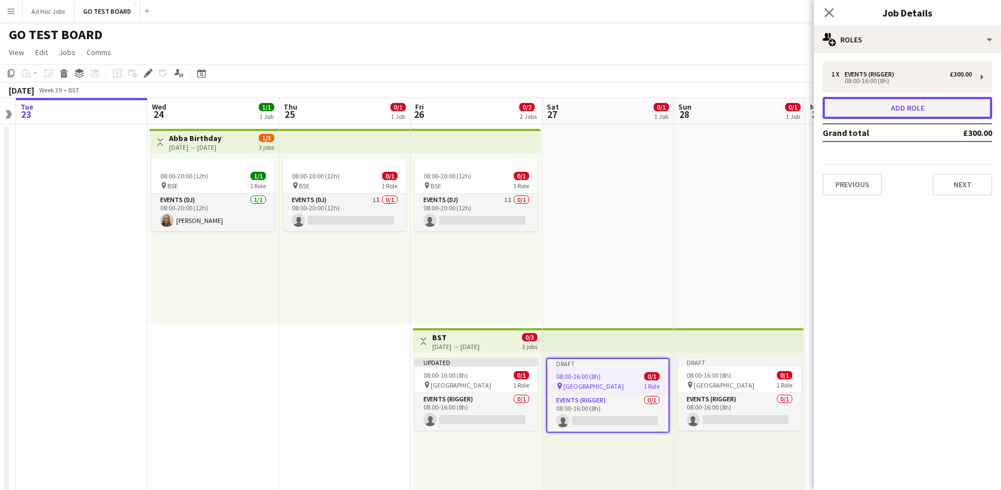
click at [943, 104] on button "Add role" at bounding box center [907, 108] width 170 height 22
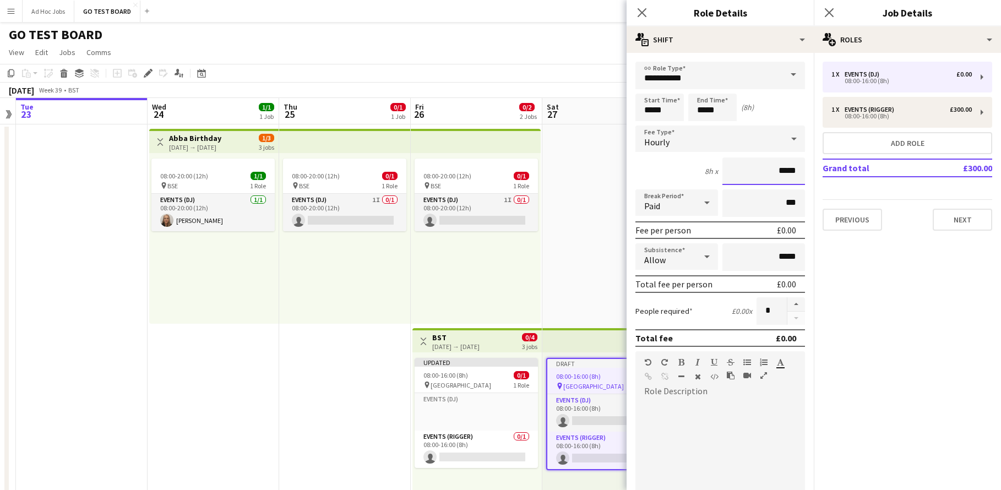
click at [777, 170] on input "*****" at bounding box center [763, 171] width 83 height 28
click at [773, 170] on input "*****" at bounding box center [763, 171] width 83 height 28
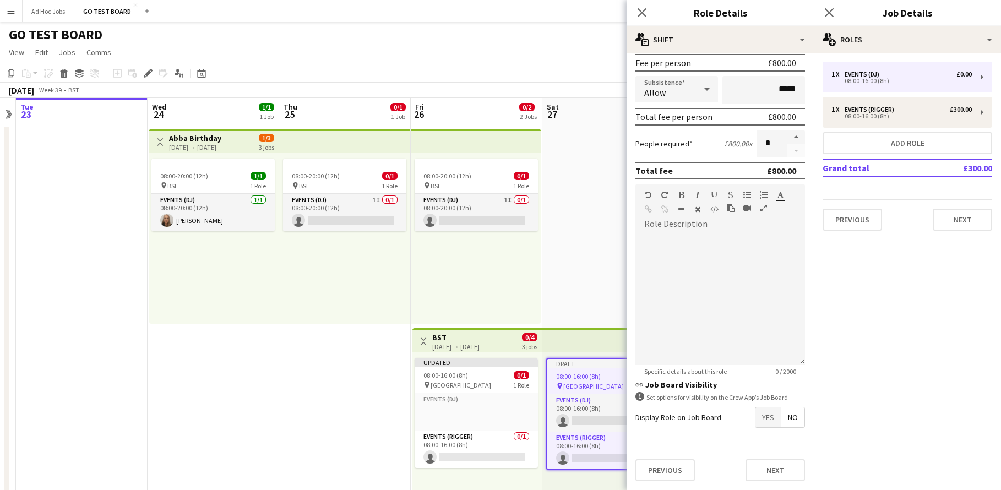
scroll to position [0, 0]
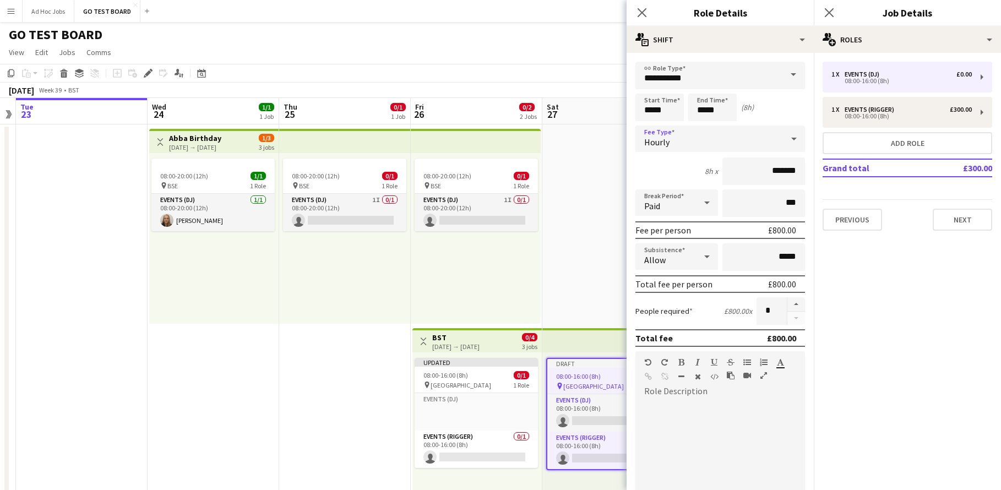
click at [787, 143] on icon at bounding box center [793, 139] width 13 height 22
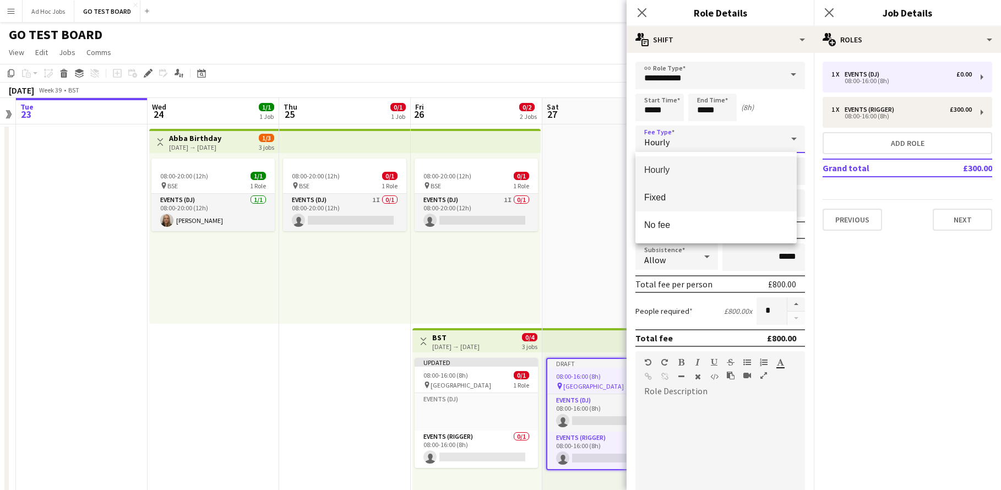
click at [674, 199] on span "Fixed" at bounding box center [716, 197] width 144 height 10
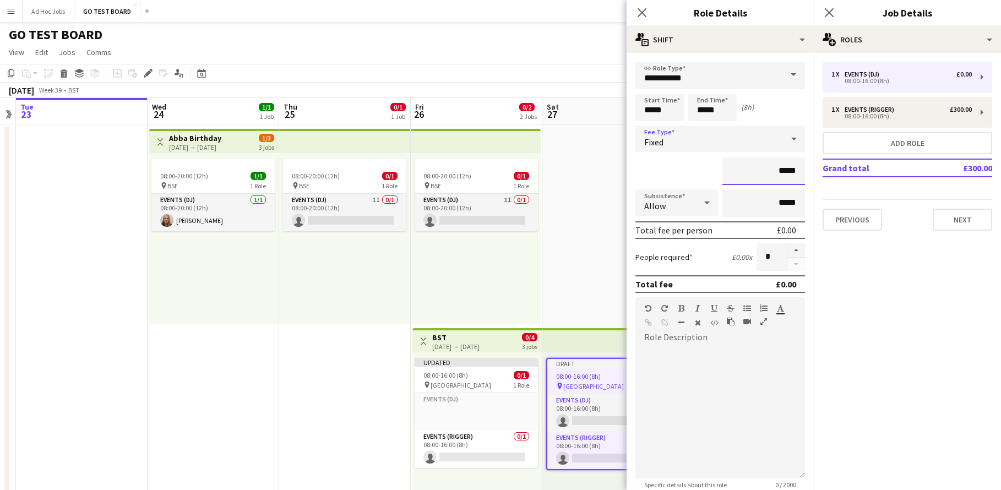
click at [772, 170] on input "*****" at bounding box center [763, 171] width 83 height 28
type input "*******"
click at [962, 214] on button "Next" at bounding box center [961, 220] width 59 height 22
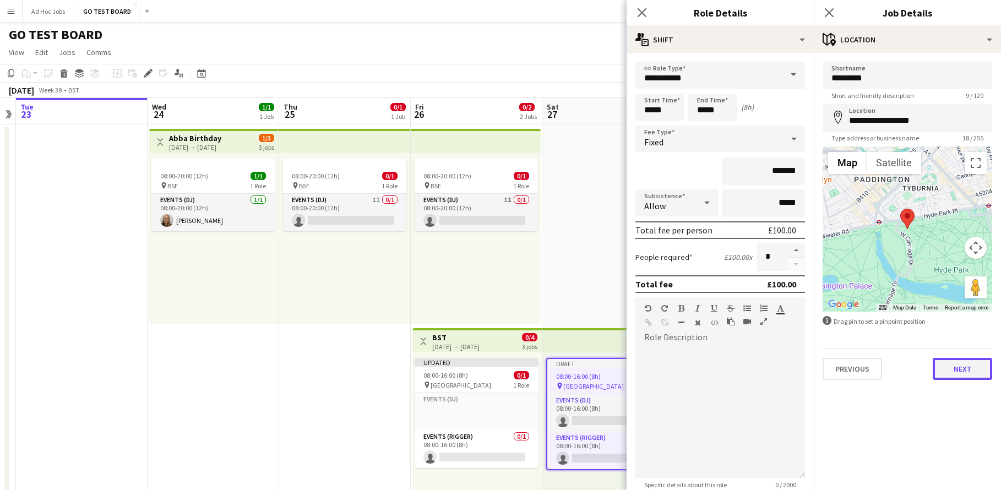
click at [968, 372] on button "Next" at bounding box center [961, 369] width 59 height 22
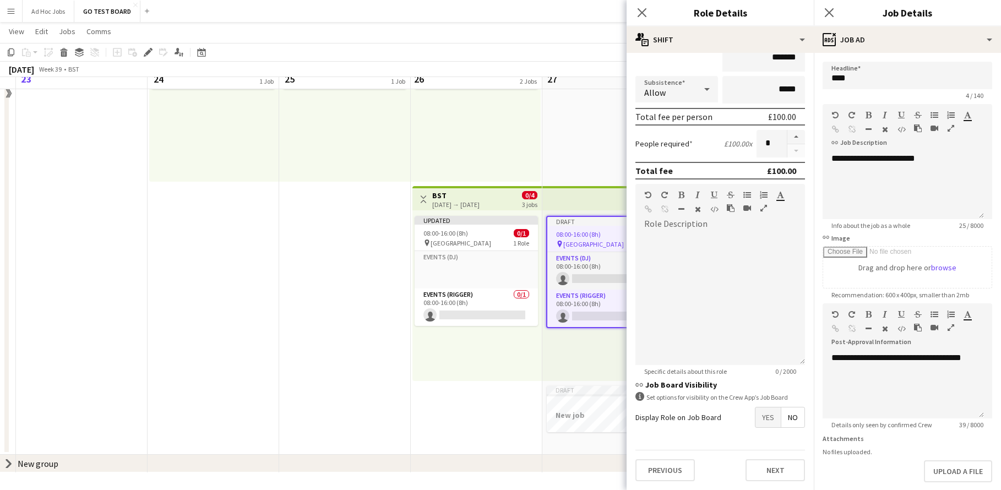
scroll to position [142, 0]
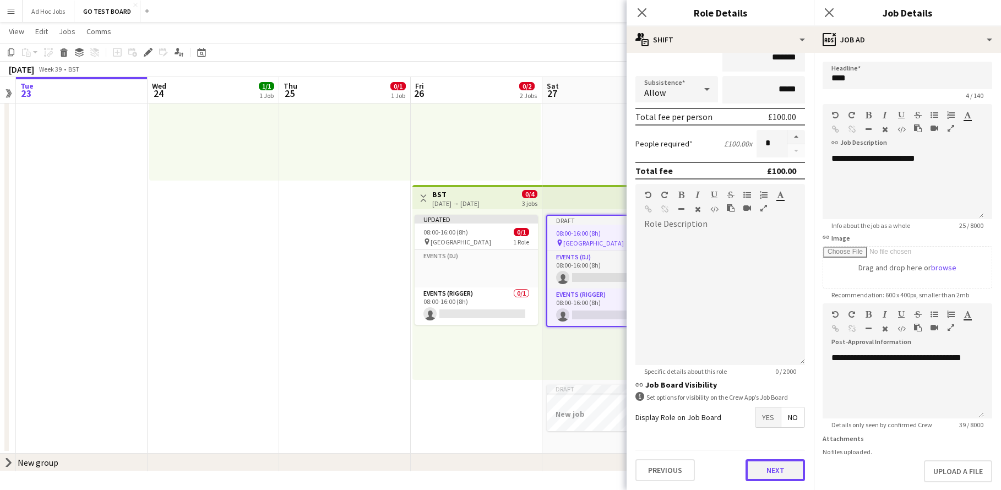
click at [765, 465] on button "Next" at bounding box center [774, 470] width 59 height 22
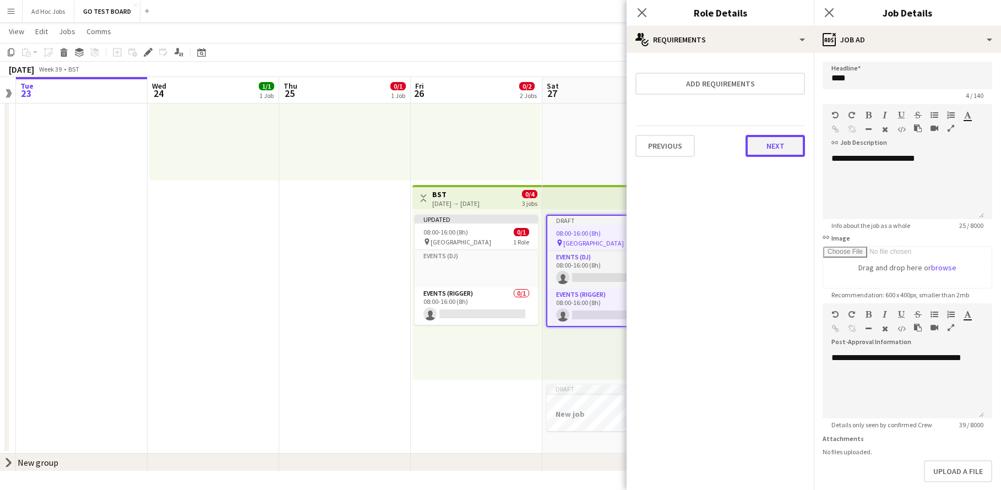
click at [774, 135] on button "Next" at bounding box center [774, 146] width 59 height 22
click at [771, 150] on button "Finish" at bounding box center [783, 147] width 41 height 22
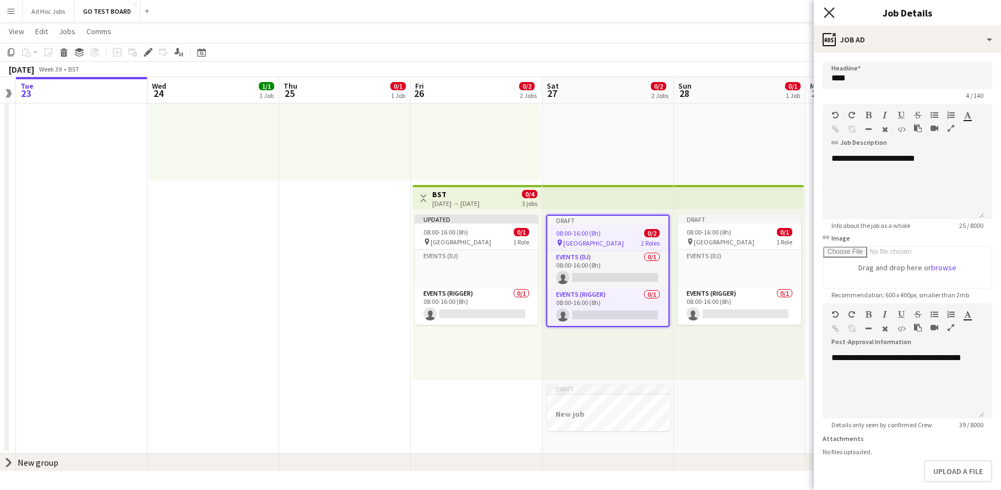
click at [830, 15] on icon at bounding box center [828, 12] width 10 height 10
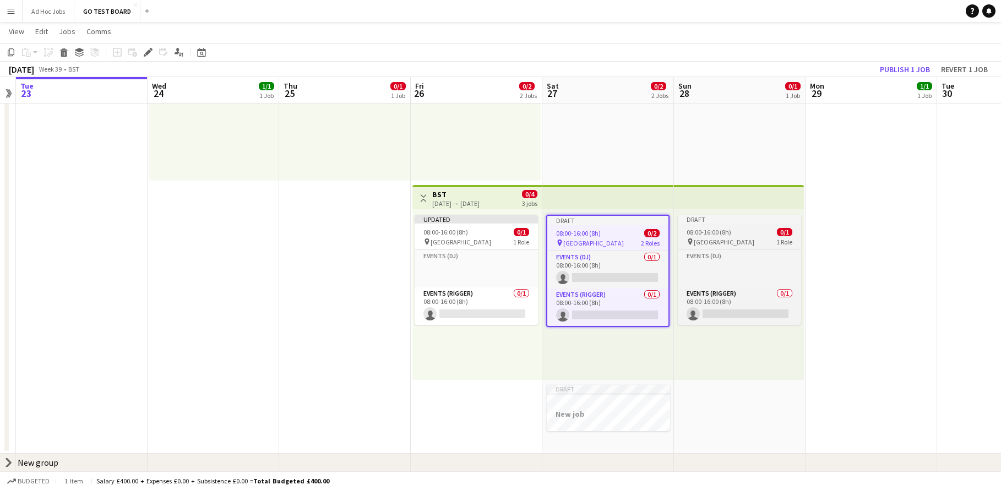
click at [732, 225] on app-job-card "Draft 08:00-16:00 (8h) 0/1 pin HYDE PARK 1 Role Events (DJ) Click to add Role E…" at bounding box center [739, 270] width 123 height 110
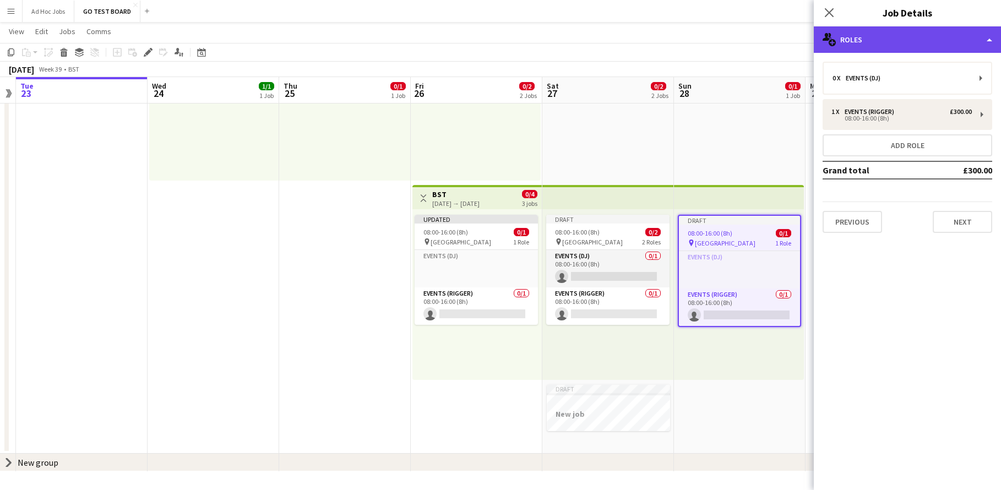
click at [987, 38] on div "multiple-users-add Roles" at bounding box center [906, 39] width 187 height 26
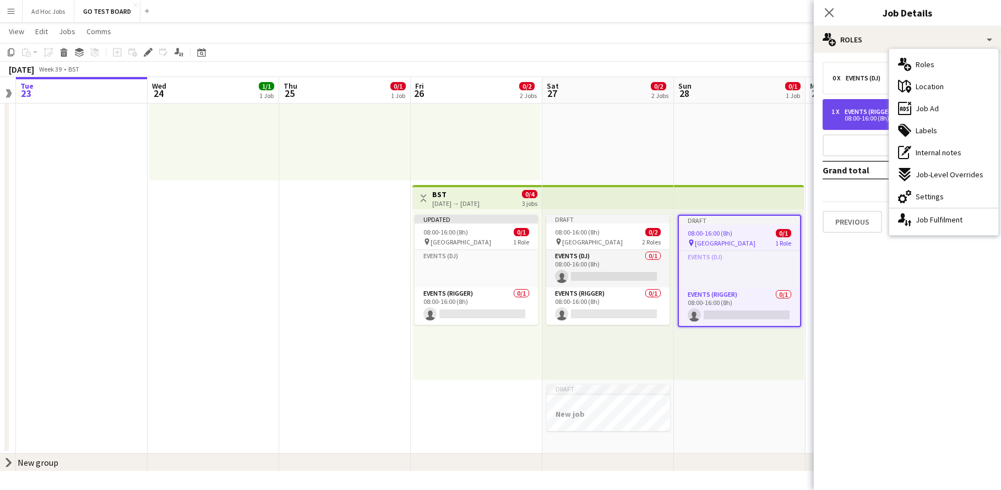
click at [855, 113] on div "Events (Rigger)" at bounding box center [871, 112] width 54 height 8
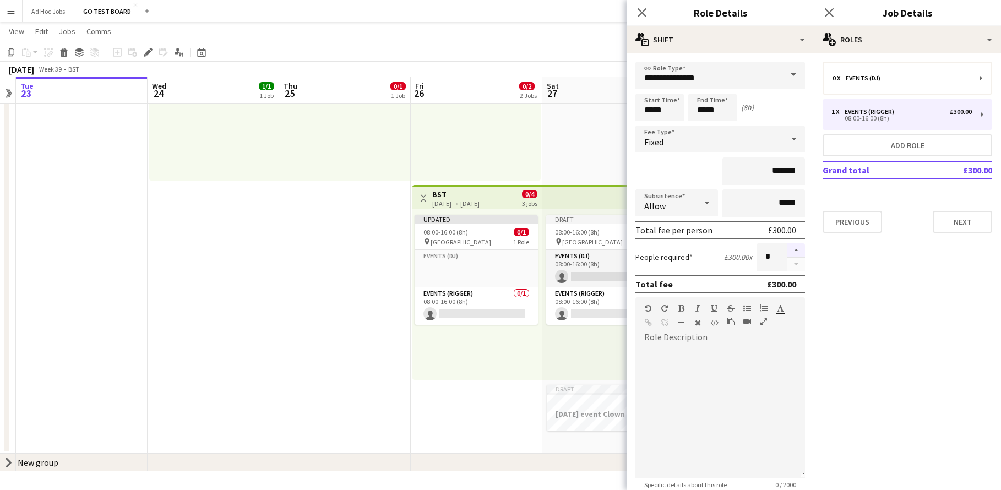
click at [788, 253] on button "button" at bounding box center [796, 250] width 18 height 14
type input "*"
click at [953, 223] on button "Next" at bounding box center [961, 222] width 59 height 22
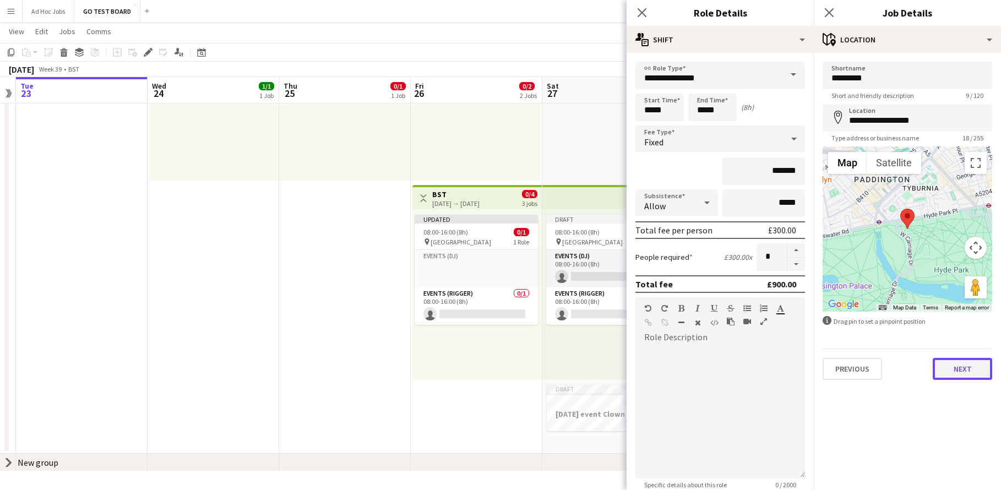
click at [963, 371] on button "Next" at bounding box center [961, 369] width 59 height 22
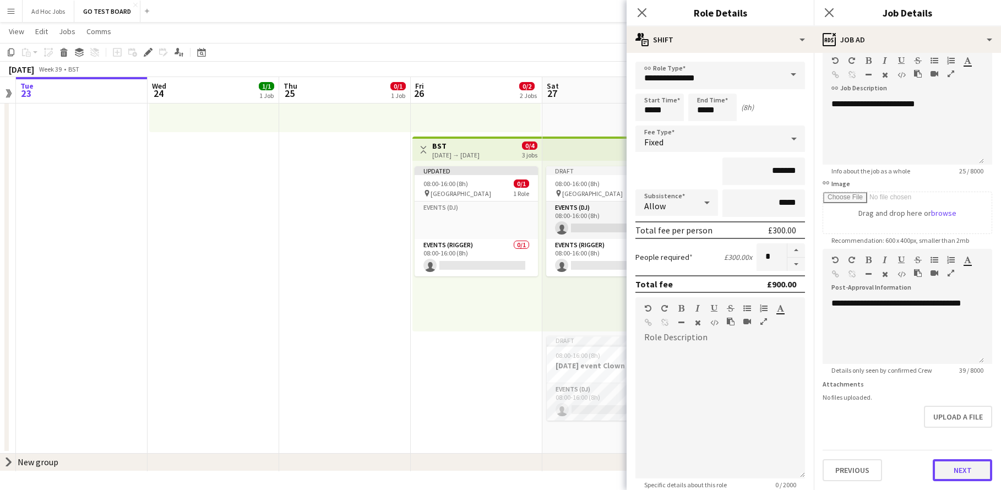
scroll to position [54, 0]
click at [958, 431] on form "**********" at bounding box center [906, 244] width 187 height 474
click at [960, 470] on button "Next" at bounding box center [961, 470] width 59 height 22
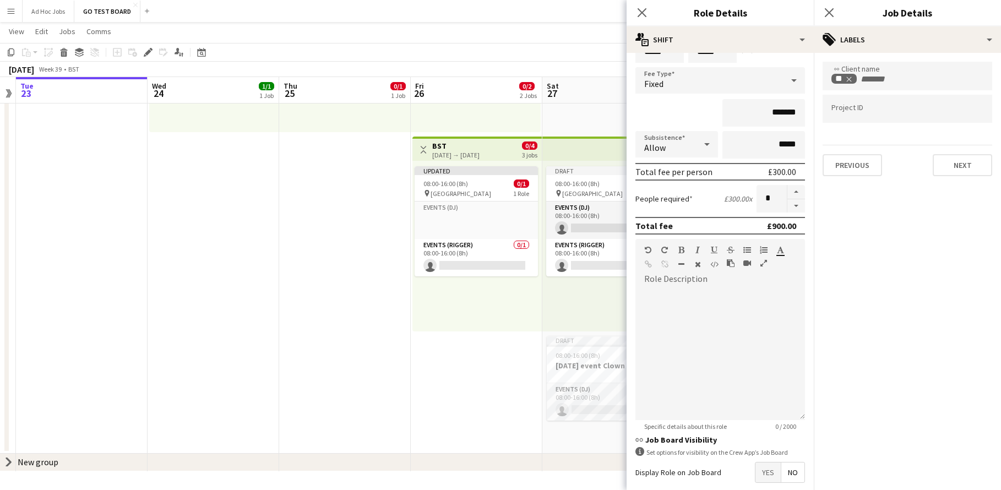
scroll to position [113, 0]
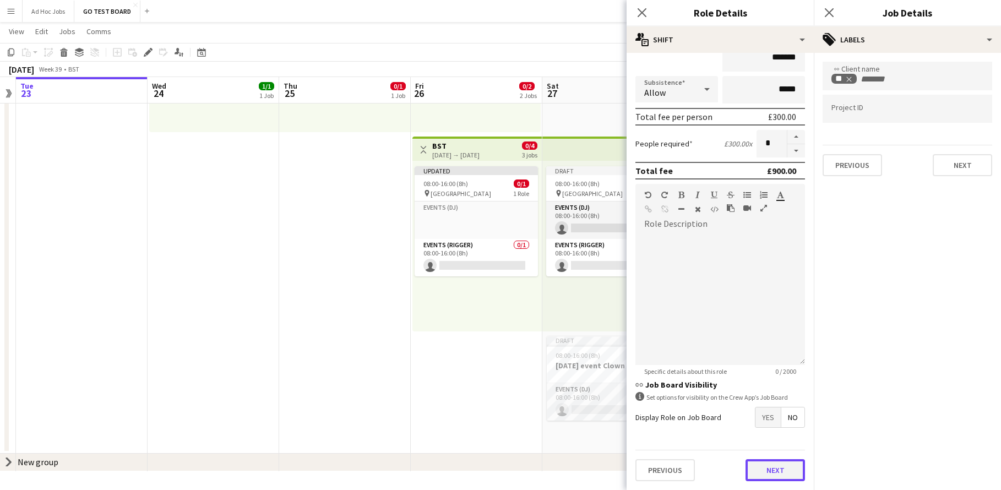
click at [772, 477] on button "Next" at bounding box center [774, 470] width 59 height 22
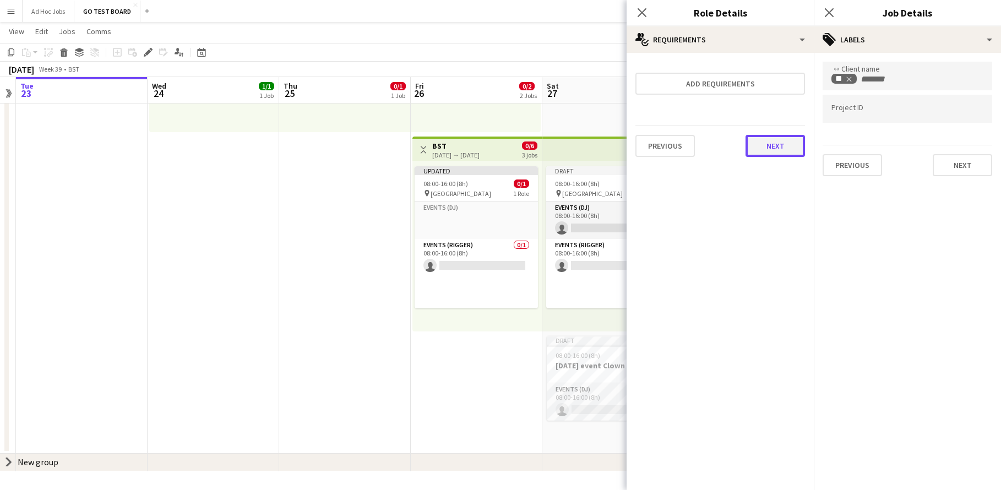
click at [768, 150] on button "Next" at bounding box center [774, 146] width 59 height 22
click at [779, 143] on button "Finish" at bounding box center [783, 147] width 41 height 22
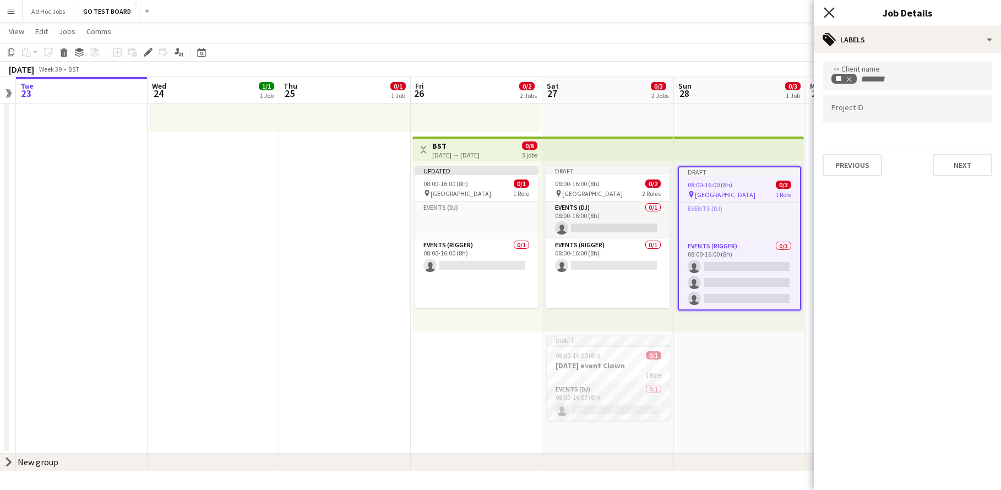
click at [826, 10] on icon at bounding box center [828, 12] width 10 height 10
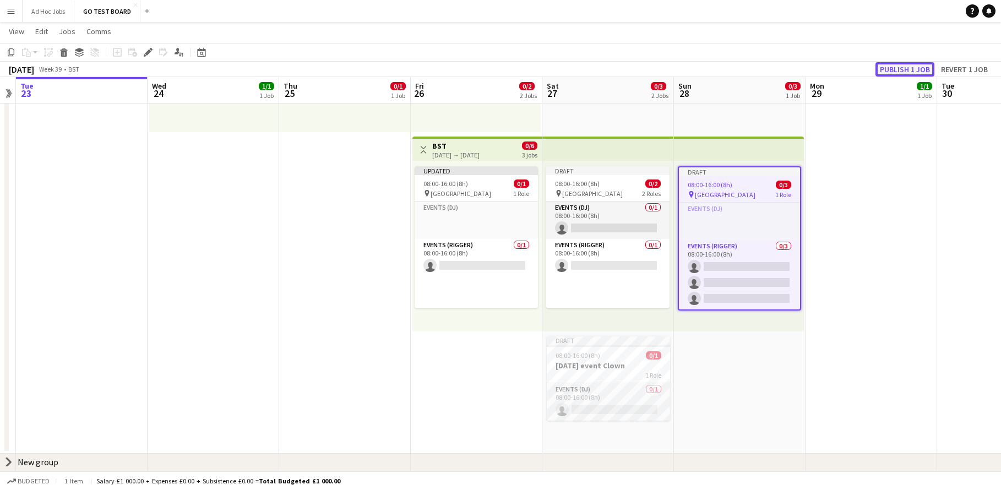
click at [900, 69] on button "Publish 1 job" at bounding box center [904, 69] width 59 height 14
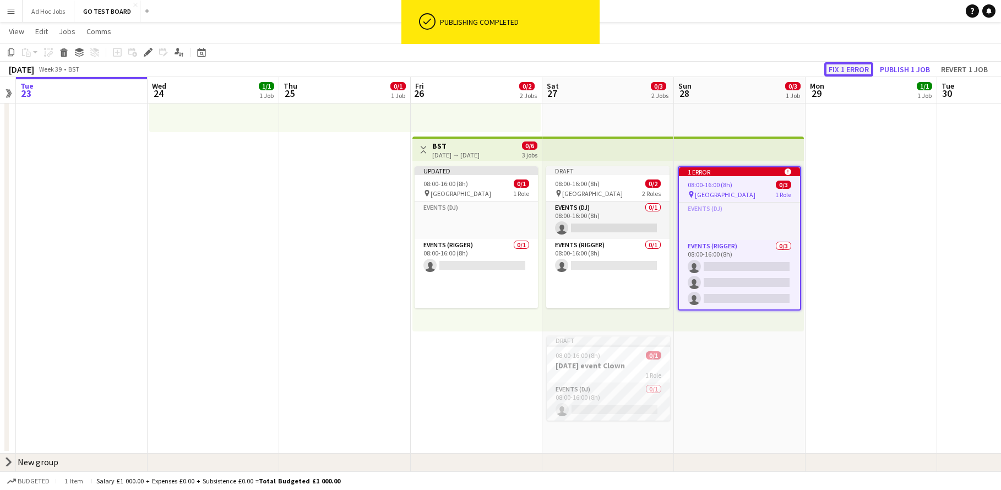
click at [861, 68] on button "Fix 1 error" at bounding box center [848, 69] width 49 height 14
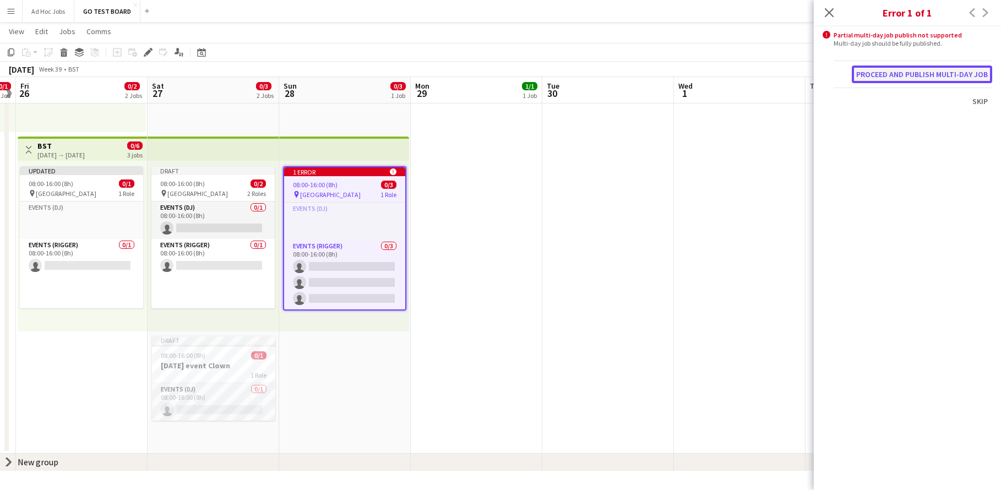
click at [899, 72] on button "Proceed and publish multi-day job" at bounding box center [921, 74] width 140 height 18
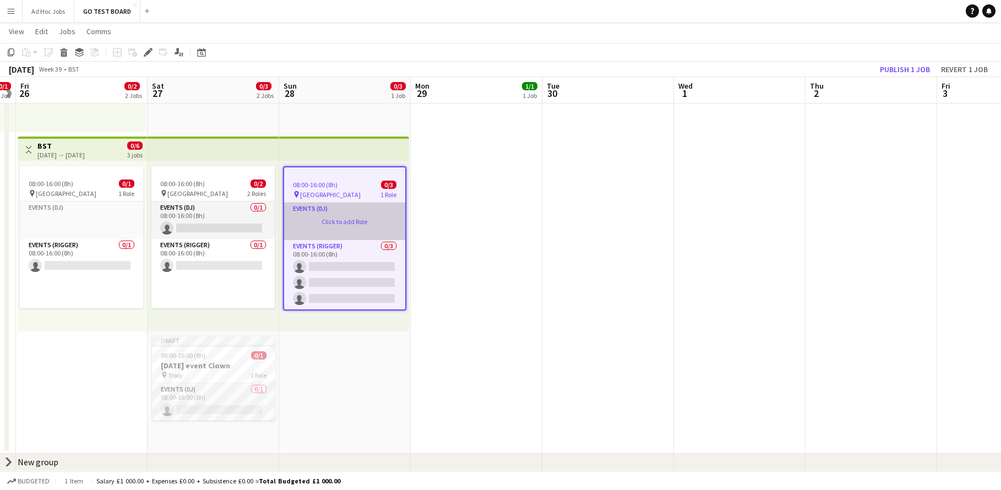
click at [334, 217] on app-card-role-placeholder "Events (DJ) Click to add Role" at bounding box center [344, 221] width 121 height 37
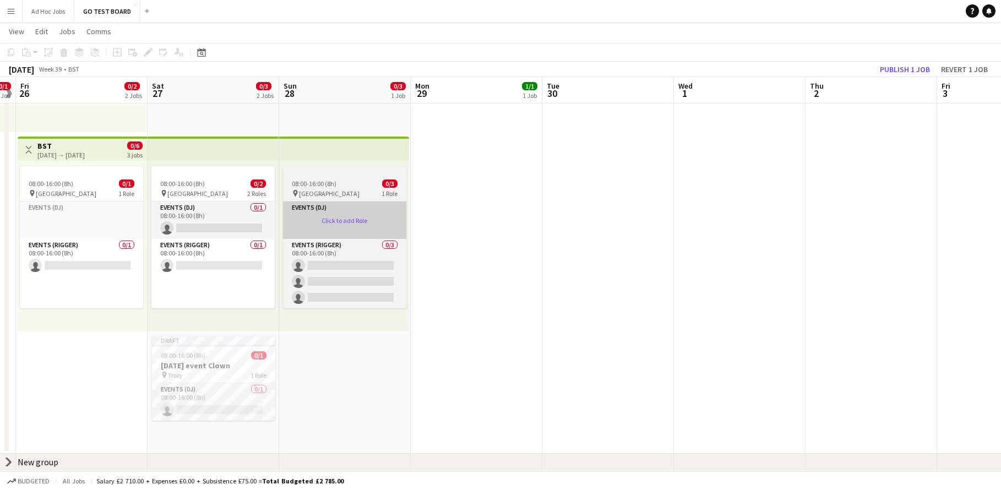
click at [334, 217] on app-card-role-placeholder "Events (DJ) Click to add Role" at bounding box center [344, 219] width 123 height 37
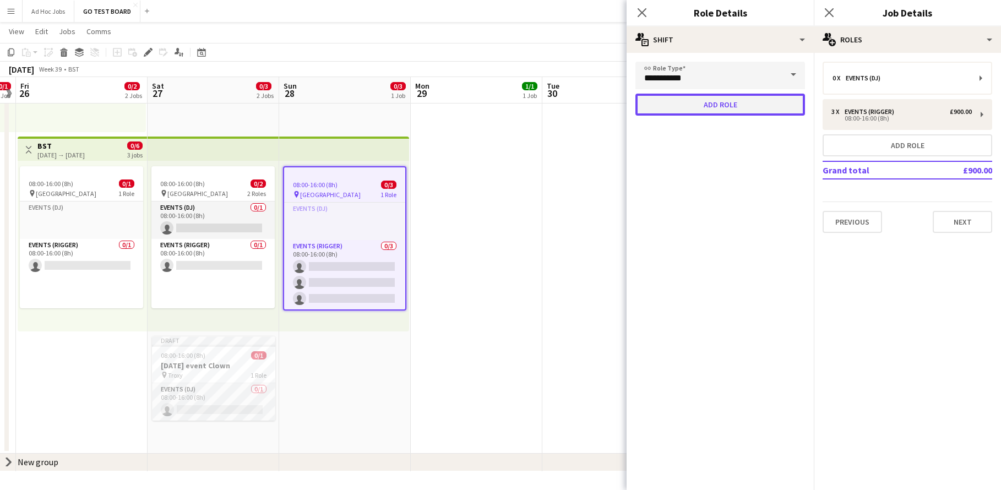
click at [759, 104] on button "Add role" at bounding box center [720, 105] width 170 height 22
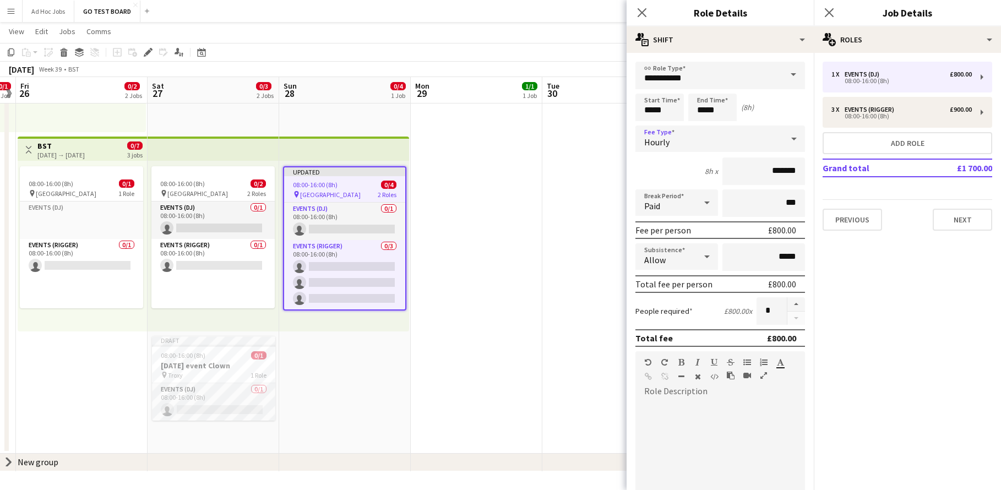
click at [787, 138] on icon at bounding box center [793, 139] width 13 height 22
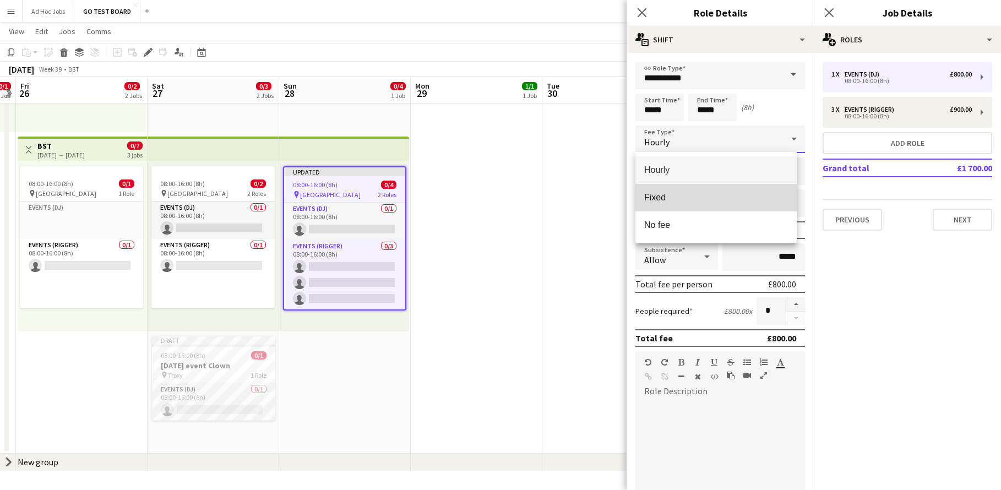
click at [673, 199] on span "Fixed" at bounding box center [716, 197] width 144 height 10
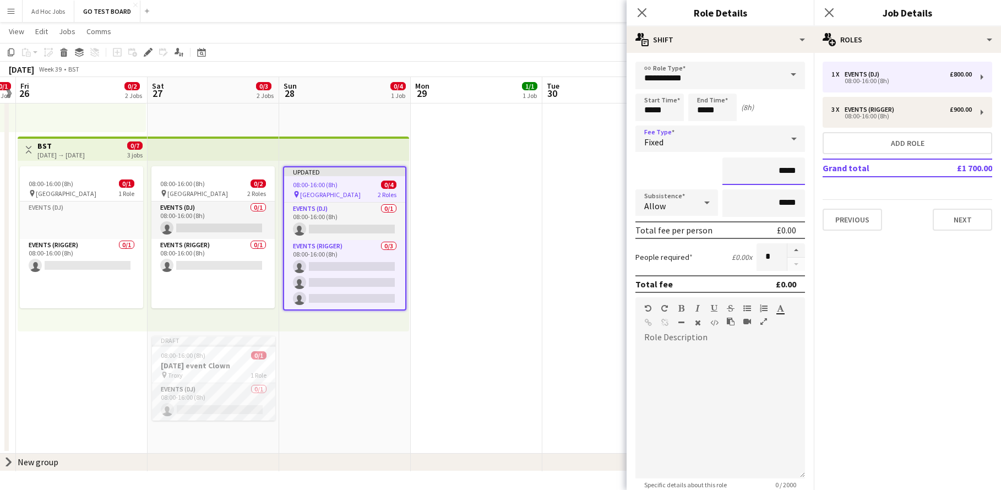
click at [774, 169] on input "*****" at bounding box center [763, 171] width 83 height 28
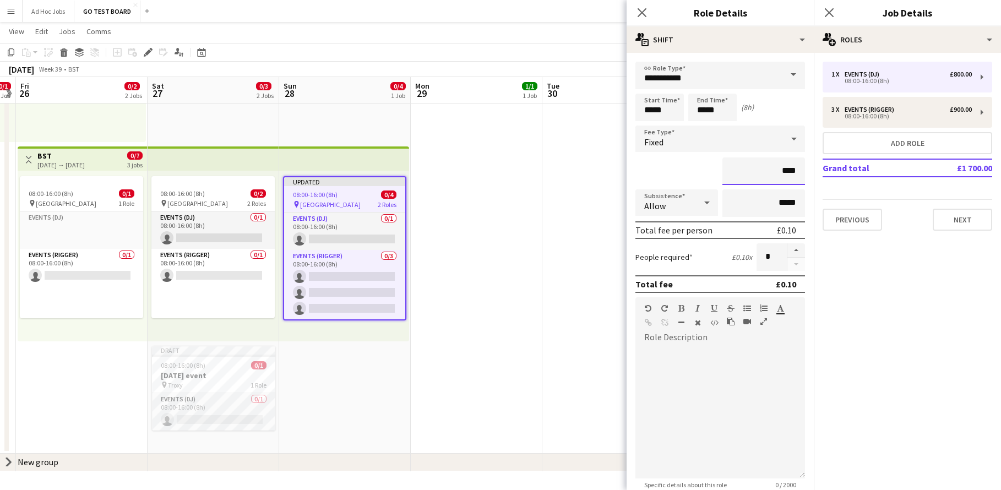
scroll to position [181, 0]
type input "**"
type input "*******"
click at [676, 101] on input "*****" at bounding box center [659, 108] width 48 height 28
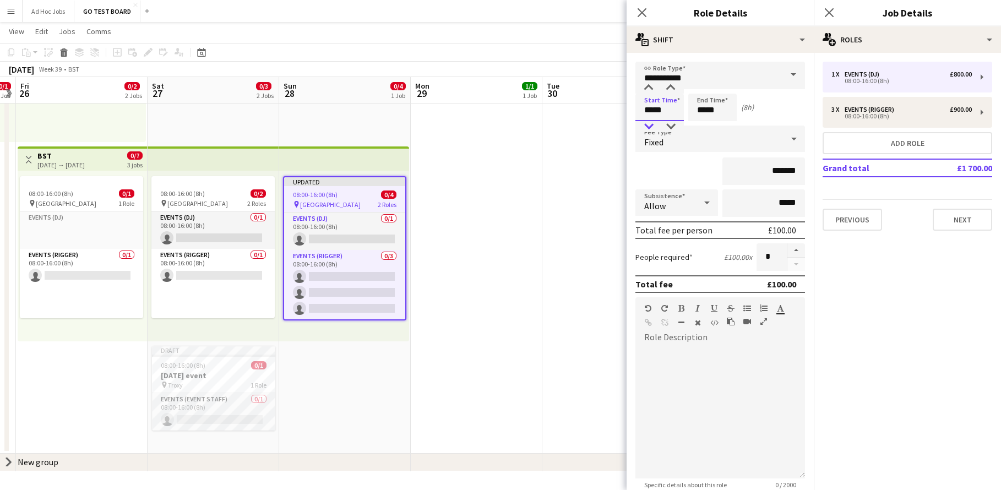
click at [648, 121] on div at bounding box center [648, 126] width 22 height 11
click at [649, 85] on div at bounding box center [648, 88] width 22 height 11
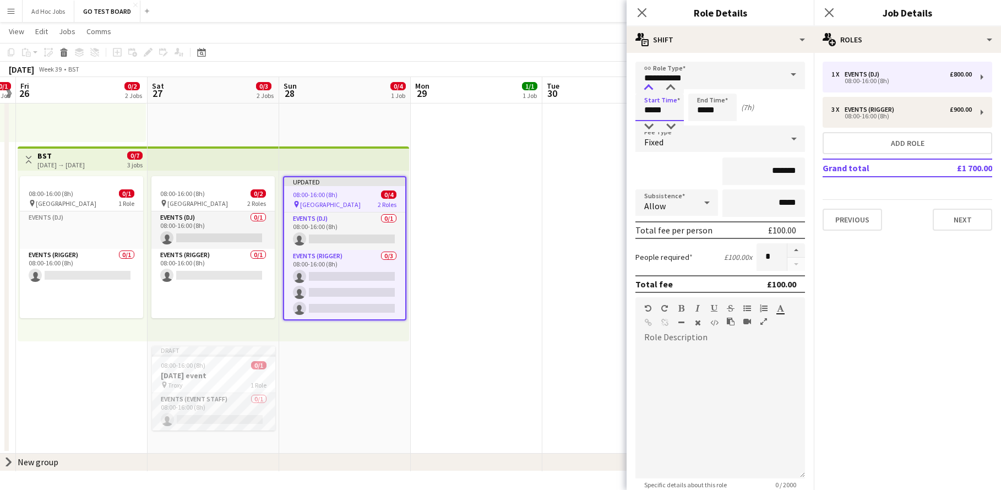
click at [649, 85] on div at bounding box center [648, 88] width 22 height 11
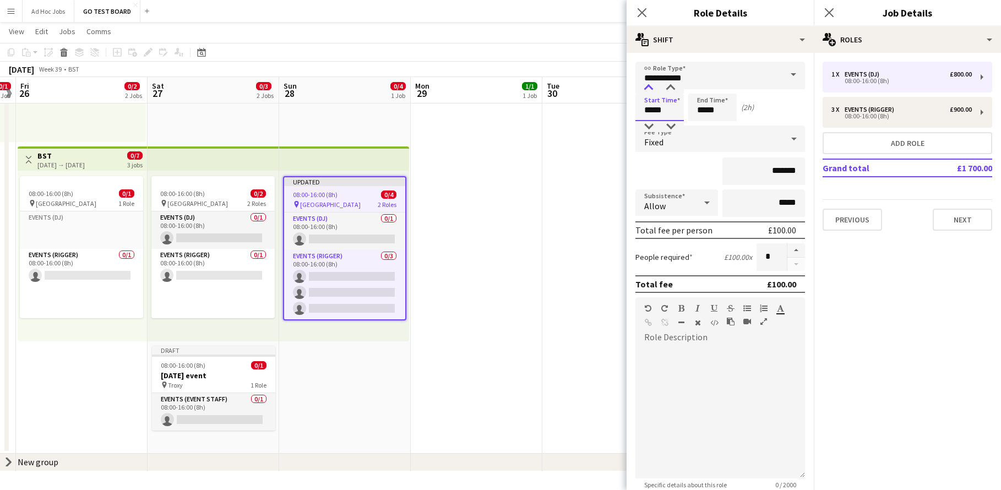
click at [649, 85] on div at bounding box center [648, 88] width 22 height 11
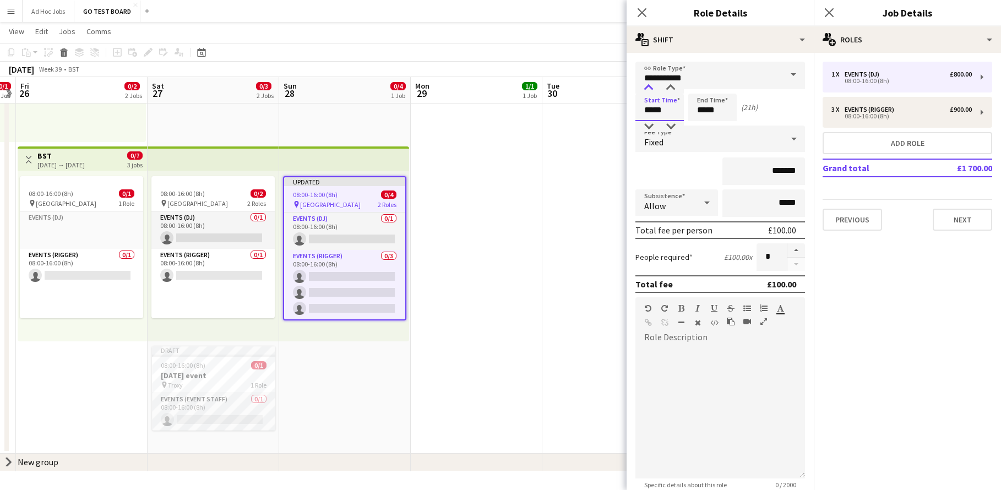
click at [649, 85] on div at bounding box center [648, 88] width 22 height 11
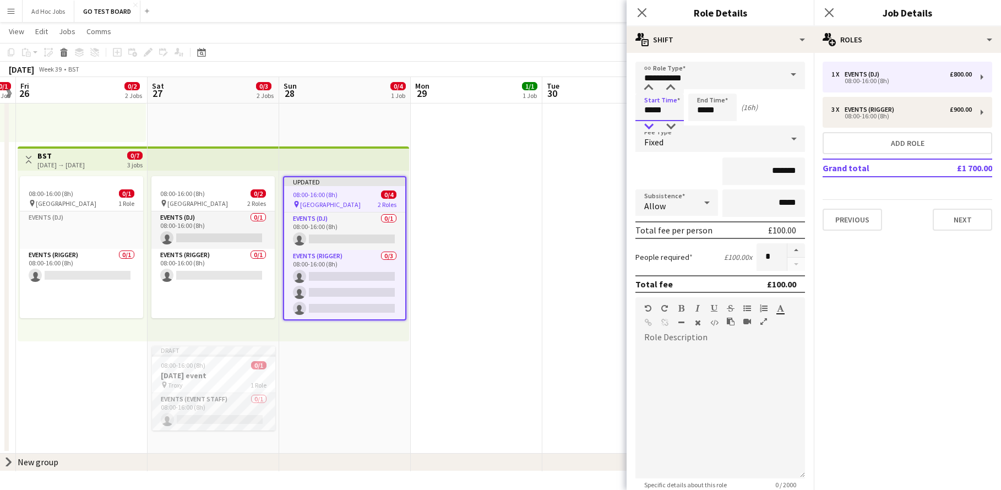
click at [649, 126] on div at bounding box center [648, 126] width 22 height 11
type input "*****"
click at [649, 126] on div at bounding box center [648, 126] width 22 height 11
click at [718, 108] on input "*****" at bounding box center [712, 108] width 48 height 28
click at [724, 90] on div at bounding box center [723, 88] width 22 height 11
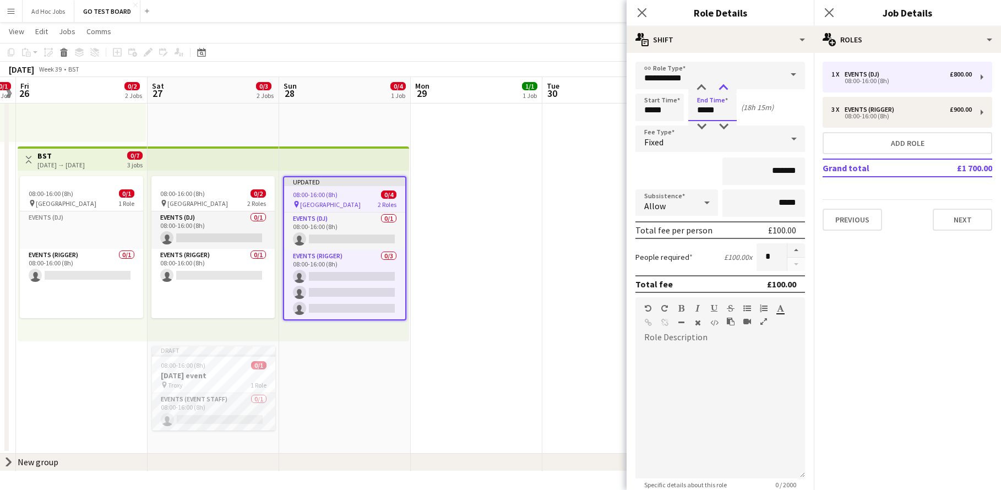
click at [724, 89] on div at bounding box center [723, 88] width 22 height 11
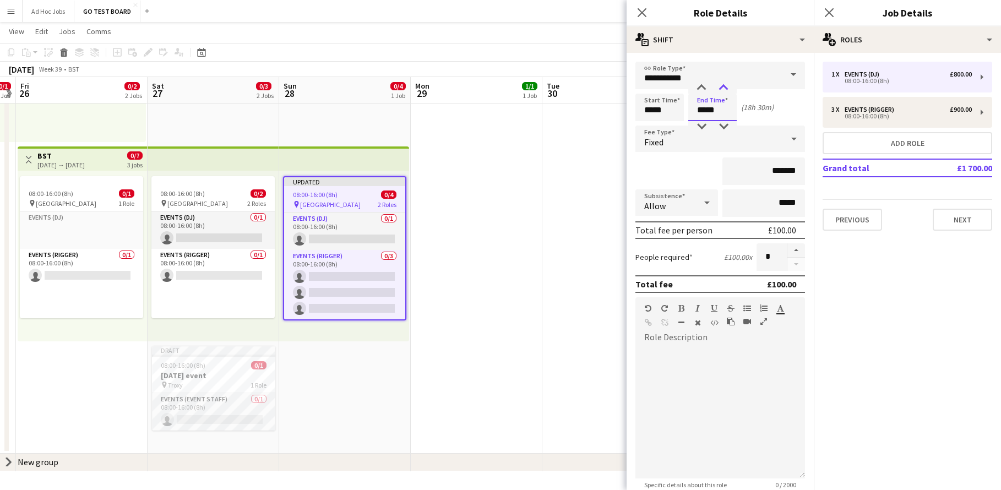
click at [724, 89] on div at bounding box center [723, 88] width 22 height 11
click at [696, 86] on div at bounding box center [701, 88] width 22 height 11
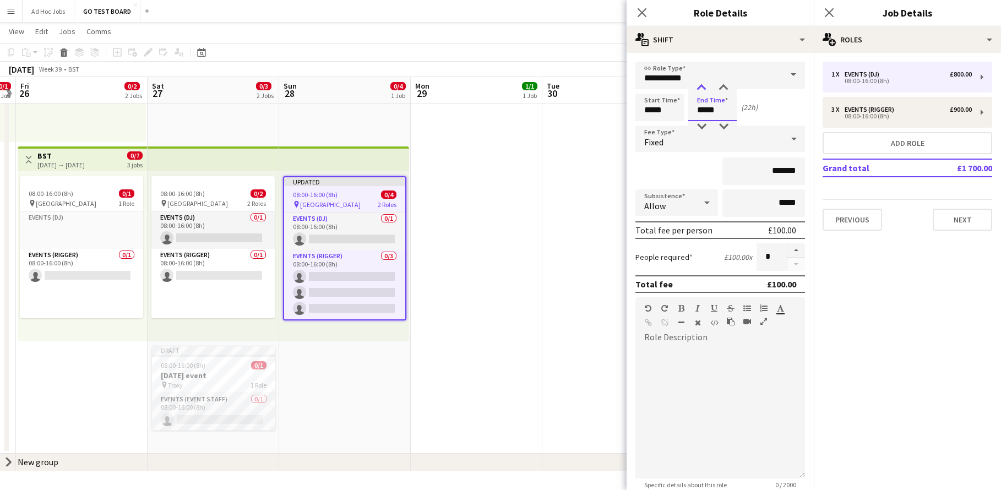
click at [696, 86] on div at bounding box center [701, 88] width 22 height 11
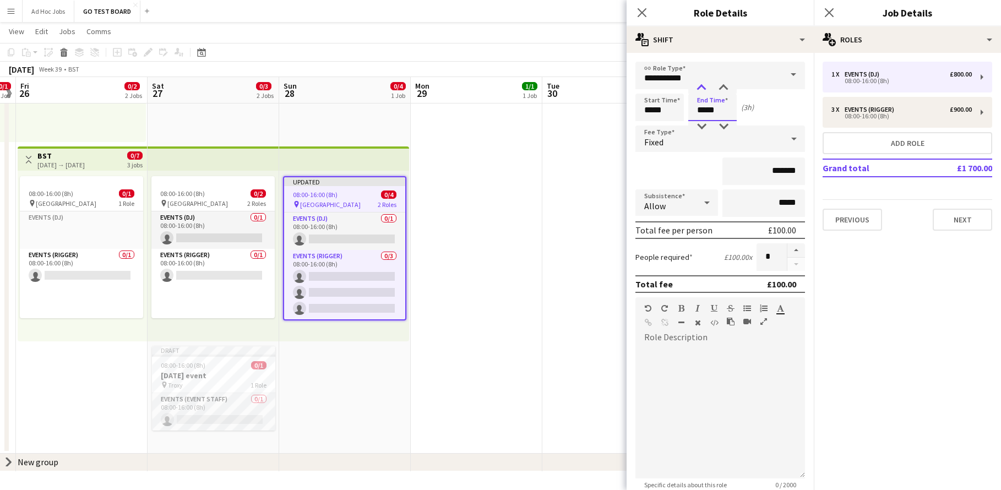
click at [696, 86] on div at bounding box center [701, 88] width 22 height 11
click at [704, 124] on div at bounding box center [701, 126] width 22 height 11
type input "*****"
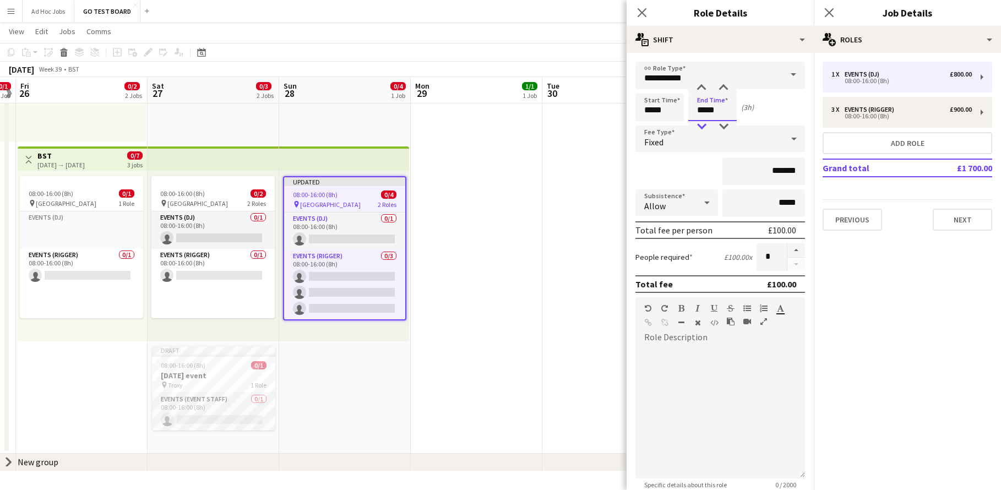
click at [704, 124] on div at bounding box center [701, 126] width 22 height 11
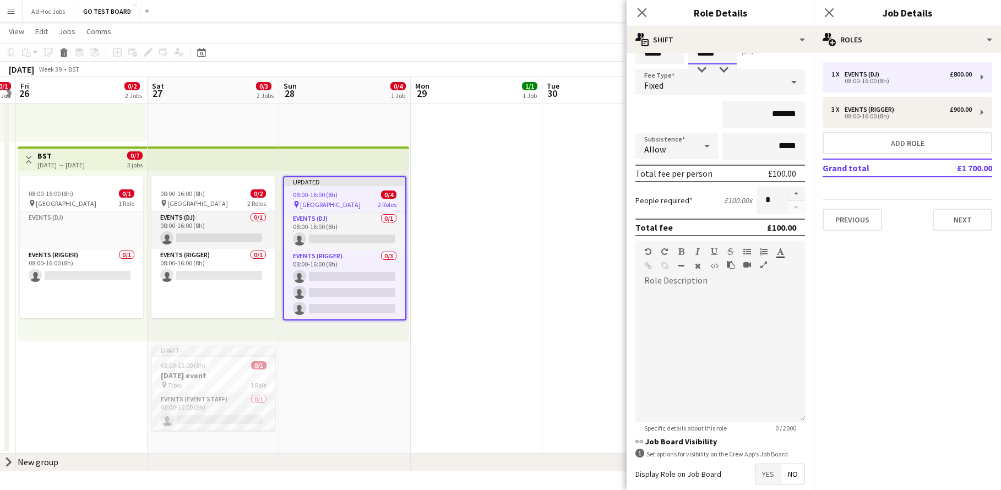
scroll to position [113, 0]
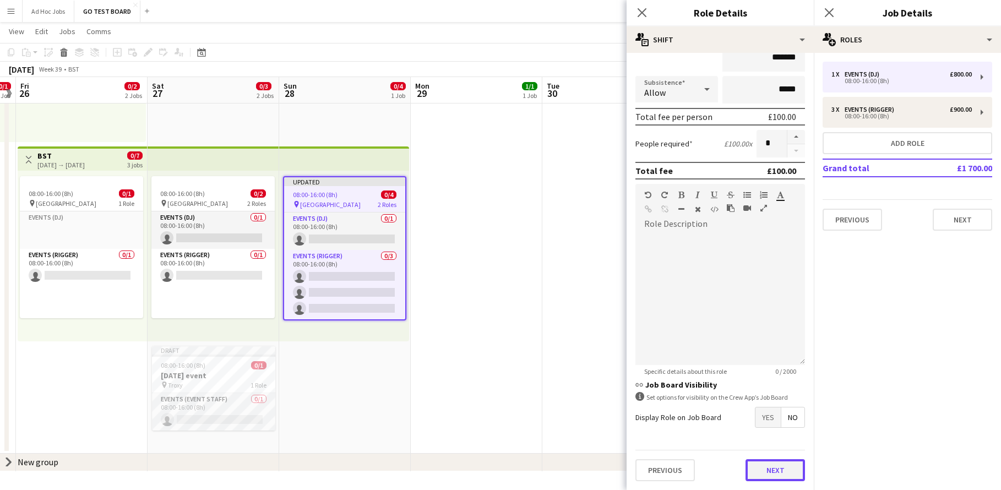
click at [780, 469] on button "Next" at bounding box center [774, 470] width 59 height 22
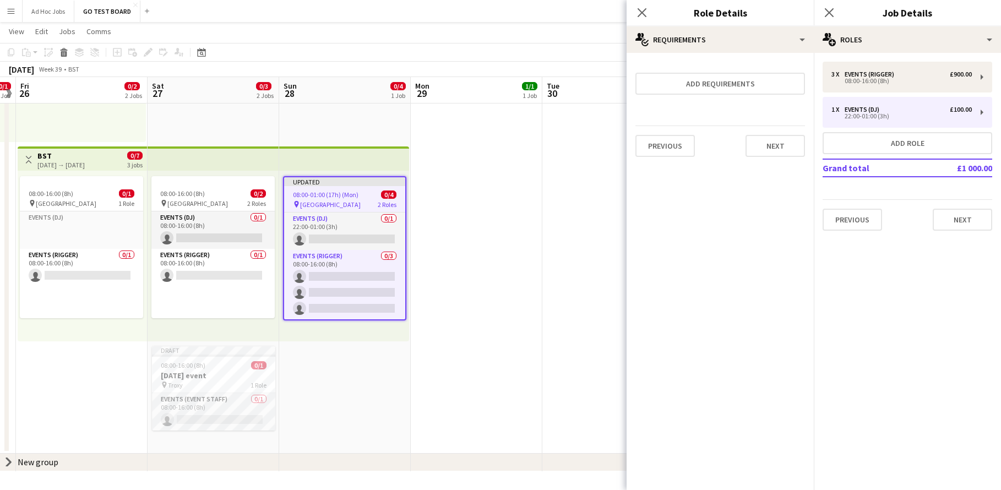
scroll to position [0, 0]
click at [764, 145] on button "Next" at bounding box center [774, 146] width 59 height 22
click at [773, 146] on button "Finish" at bounding box center [783, 147] width 41 height 22
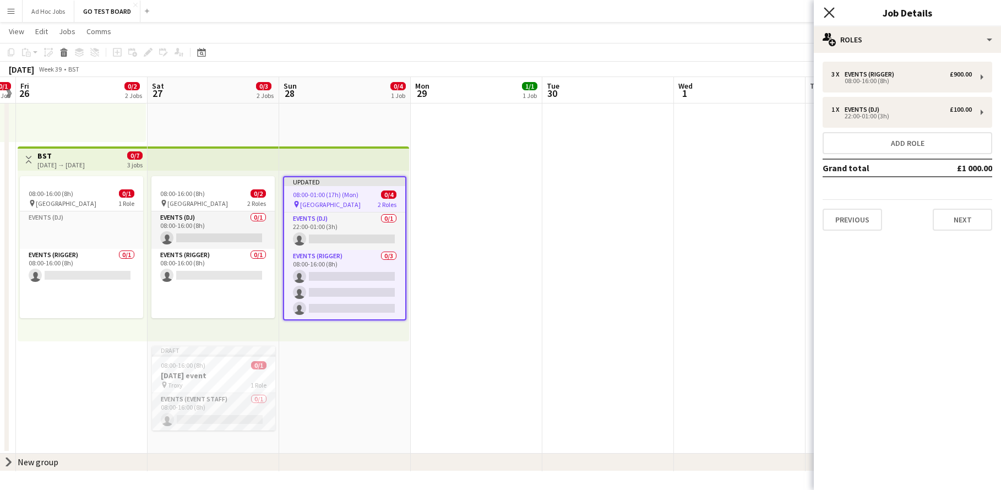
click at [832, 12] on icon "Close pop-in" at bounding box center [828, 12] width 10 height 10
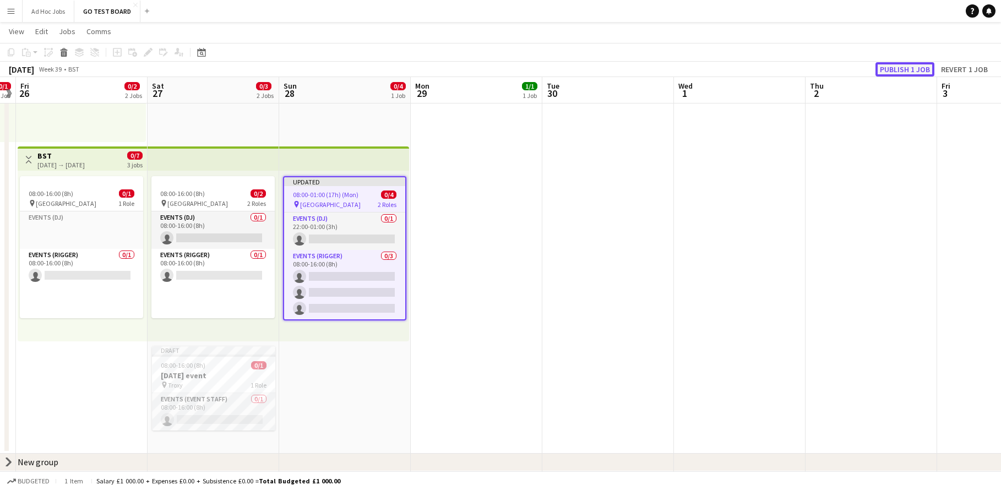
click at [910, 70] on button "Publish 1 job" at bounding box center [904, 69] width 59 height 14
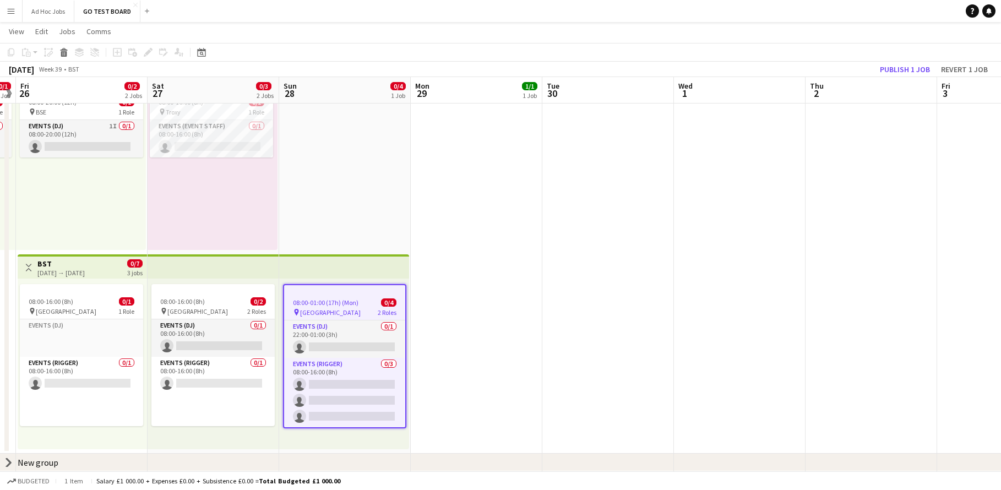
scroll to position [73, 0]
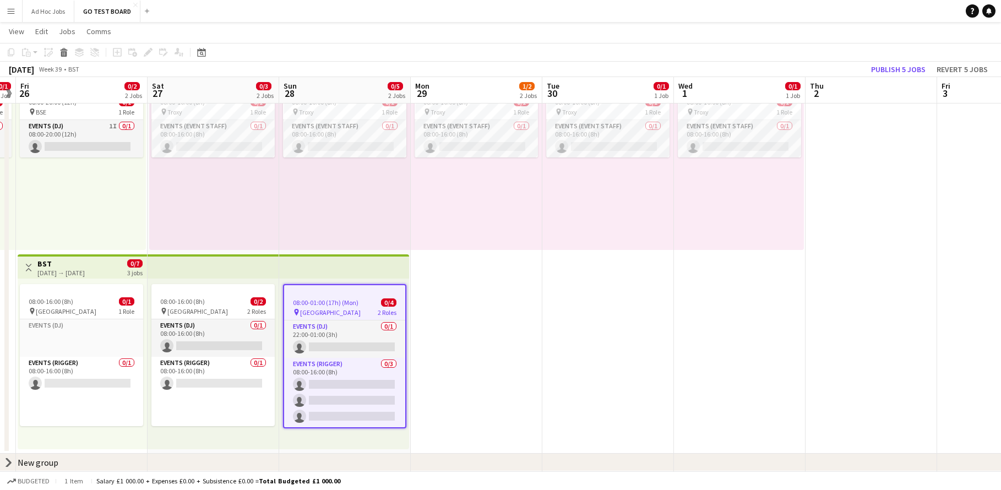
click at [596, 316] on app-date-cell "Draft 08:00-16:00 (8h) 0/1 pin Troxy 1 Role Events (Event Staff) 0/1 08:00-16:0…" at bounding box center [608, 252] width 132 height 403
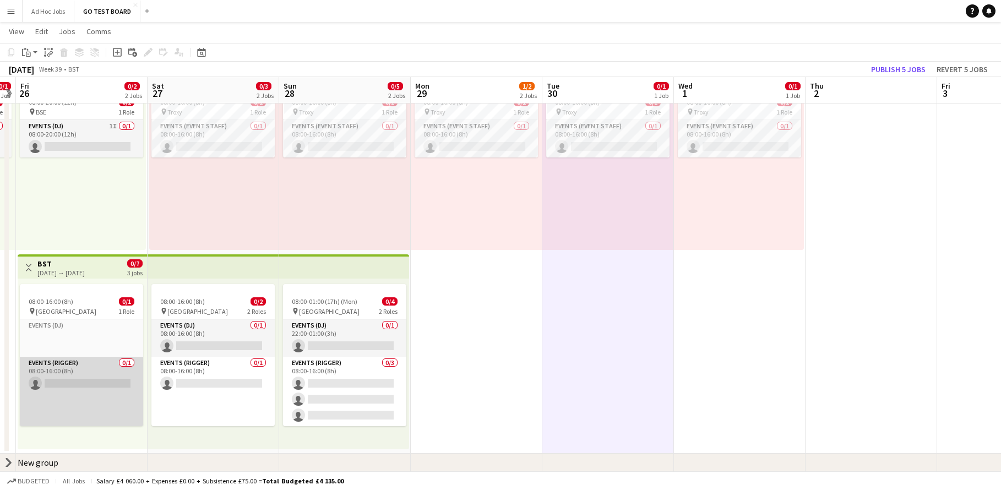
scroll to position [0, 377]
click at [73, 381] on app-card-role "Events (Rigger) 0/1 08:00-16:00 (8h) single-neutral-actions" at bounding box center [82, 391] width 123 height 69
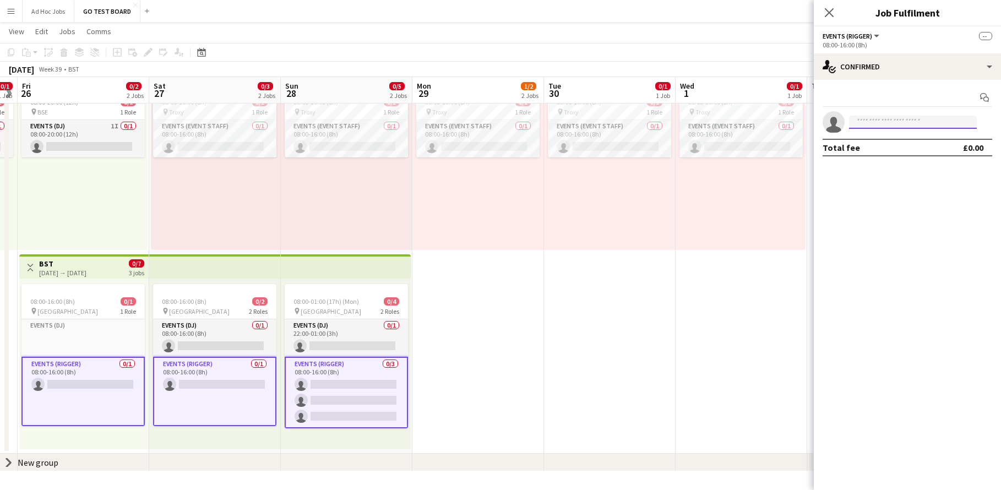
click at [880, 119] on input at bounding box center [913, 122] width 128 height 13
type input "*"
type input "****"
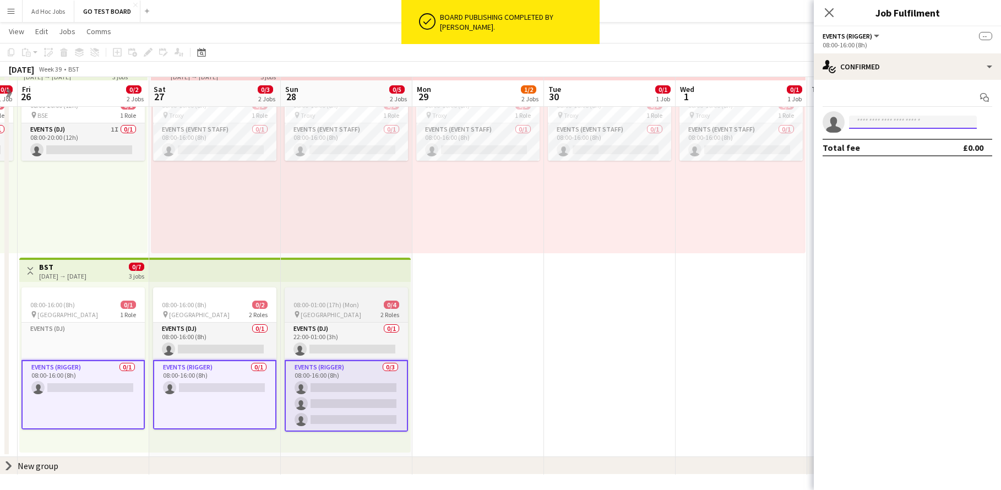
scroll to position [73, 0]
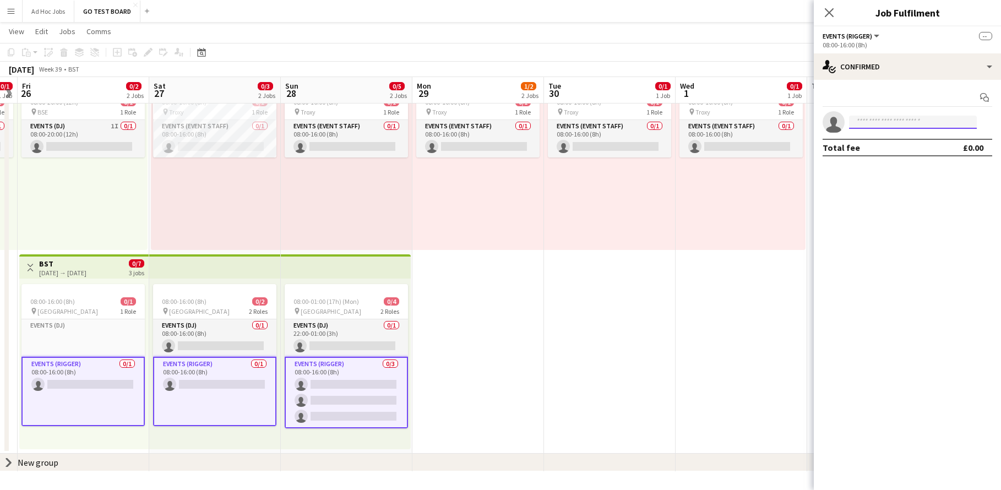
click at [880, 122] on input at bounding box center [913, 122] width 128 height 13
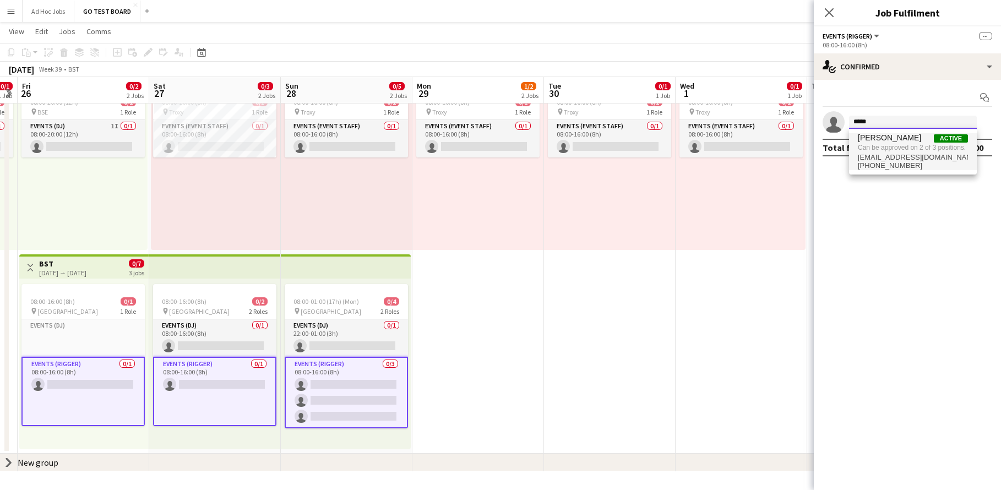
type input "*****"
click at [874, 140] on span "[PERSON_NAME]" at bounding box center [889, 137] width 63 height 9
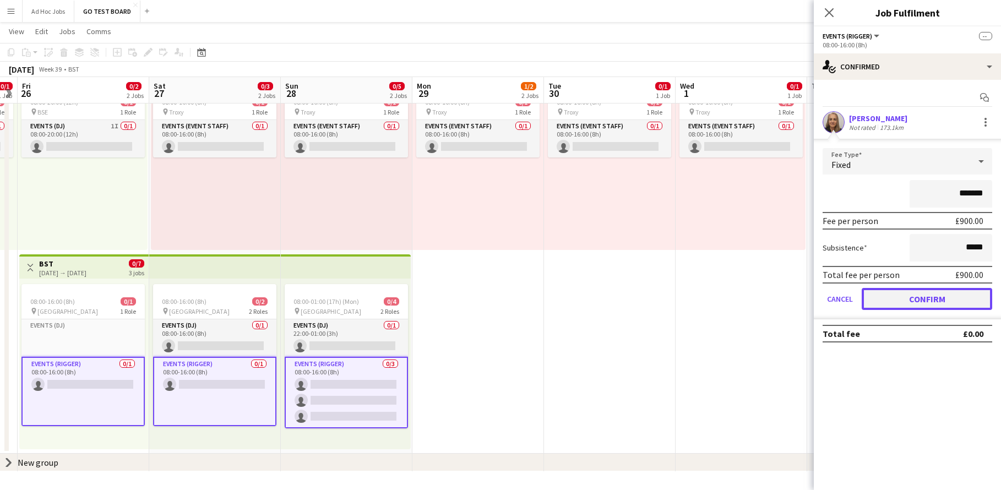
click at [903, 302] on button "Confirm" at bounding box center [926, 299] width 130 height 22
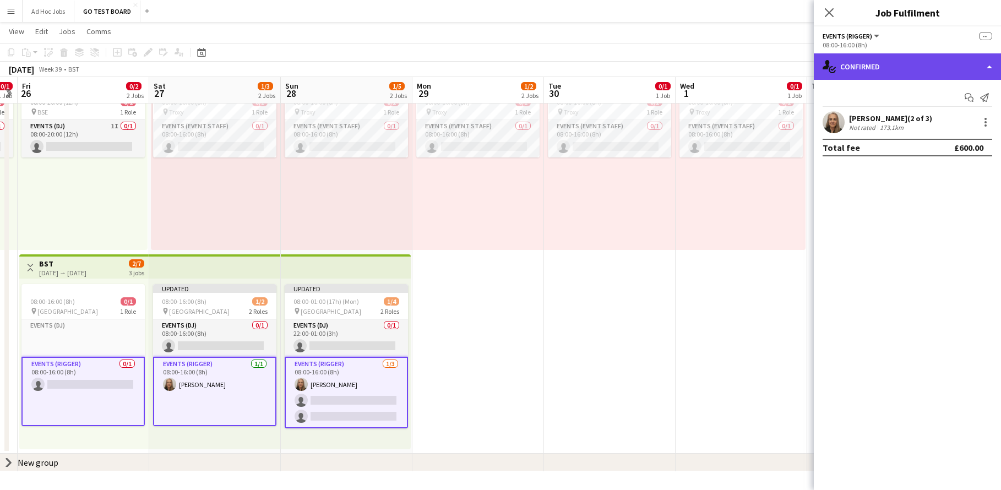
click at [992, 65] on div "single-neutral-actions-check-2 Confirmed" at bounding box center [906, 66] width 187 height 26
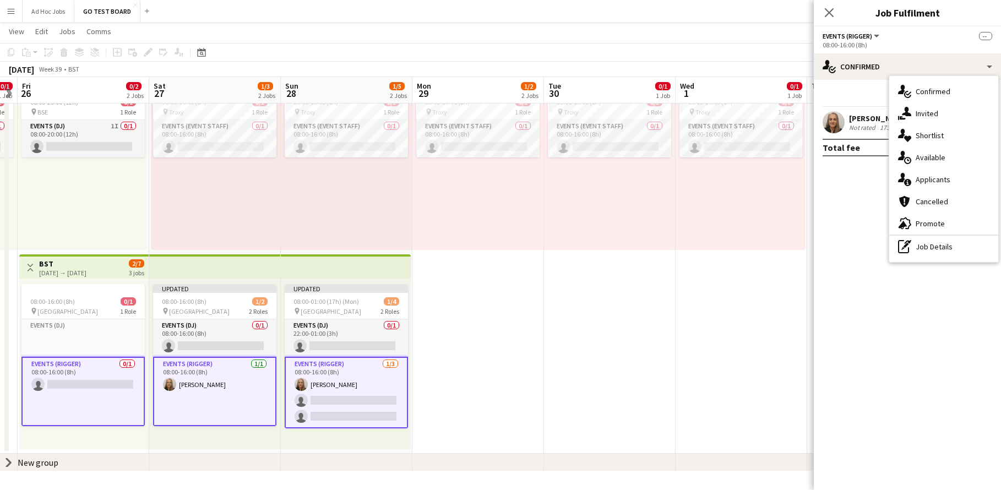
click at [18, 16] on button "Menu" at bounding box center [11, 11] width 22 height 22
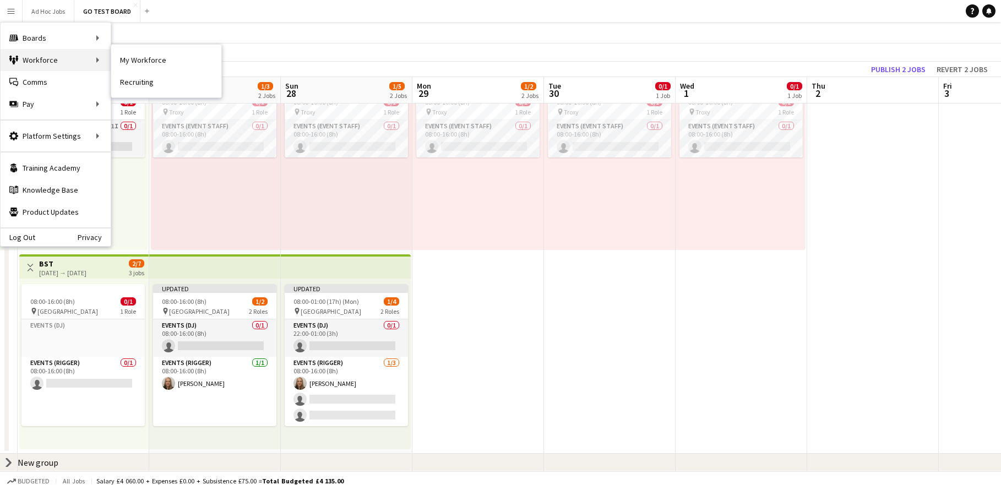
click at [52, 57] on div "Workforce Workforce" at bounding box center [56, 60] width 110 height 22
click at [57, 58] on div "Workforce Workforce" at bounding box center [56, 60] width 110 height 22
click at [97, 55] on div "Workforce Workforce" at bounding box center [56, 60] width 110 height 22
click at [86, 59] on div "Workforce Workforce" at bounding box center [56, 60] width 110 height 22
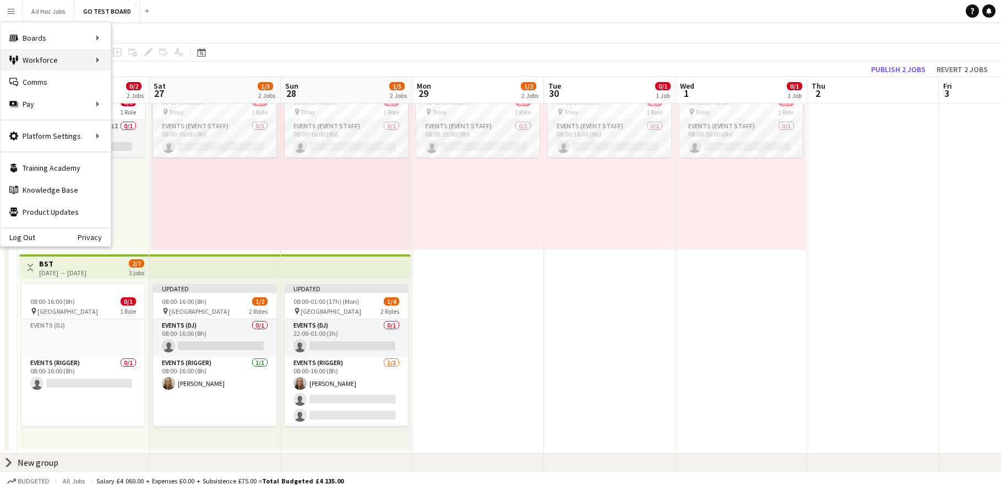
click at [52, 63] on div "Workforce Workforce" at bounding box center [56, 60] width 110 height 22
click at [495, 361] on app-date-cell "08:00-16:00 (8h) 0/1 pin Troxy 1 Role Events (Event Staff) 0/1 08:00-16:00 (8h)…" at bounding box center [478, 252] width 132 height 403
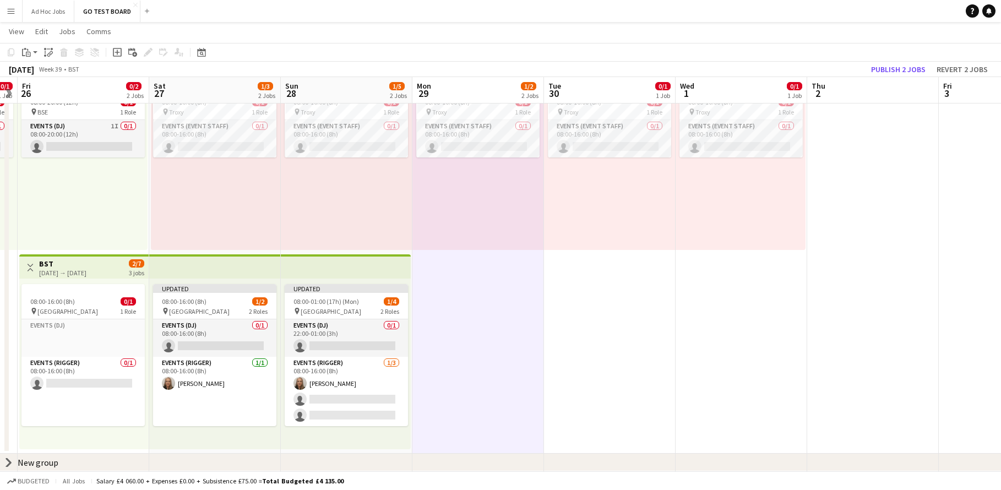
click at [11, 12] on app-icon "Menu" at bounding box center [11, 11] width 9 height 9
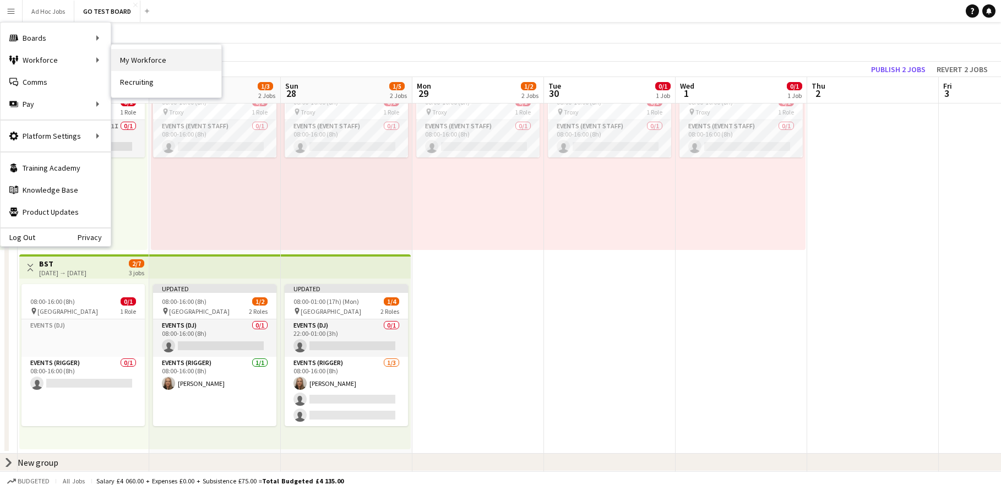
click at [136, 54] on link "My Workforce" at bounding box center [166, 60] width 110 height 22
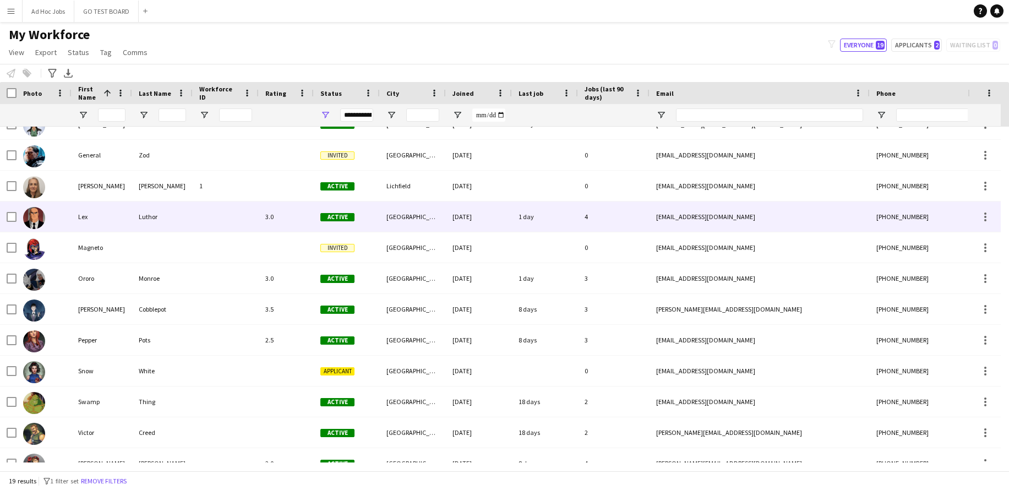
scroll to position [232, 0]
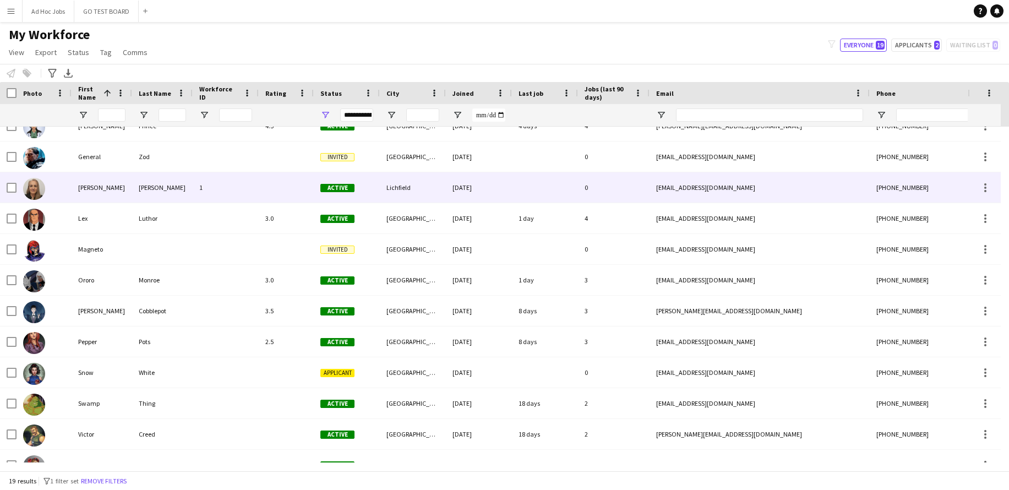
click at [86, 185] on div "[PERSON_NAME]" at bounding box center [102, 187] width 61 height 30
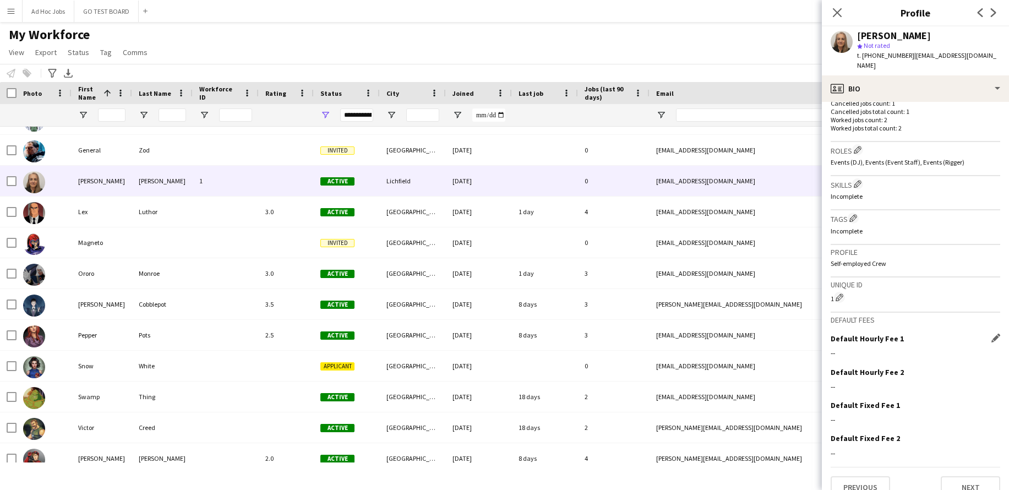
scroll to position [327, 0]
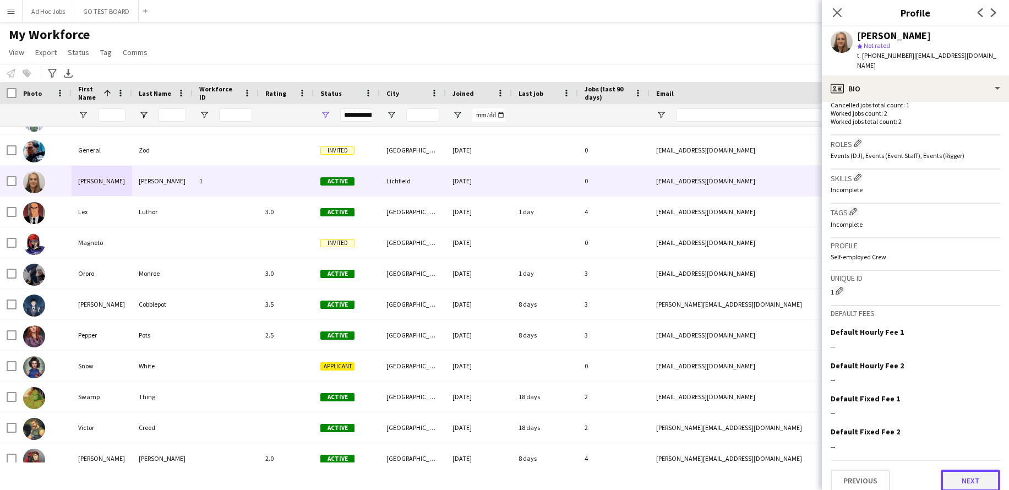
click at [976, 474] on button "Next" at bounding box center [970, 480] width 59 height 22
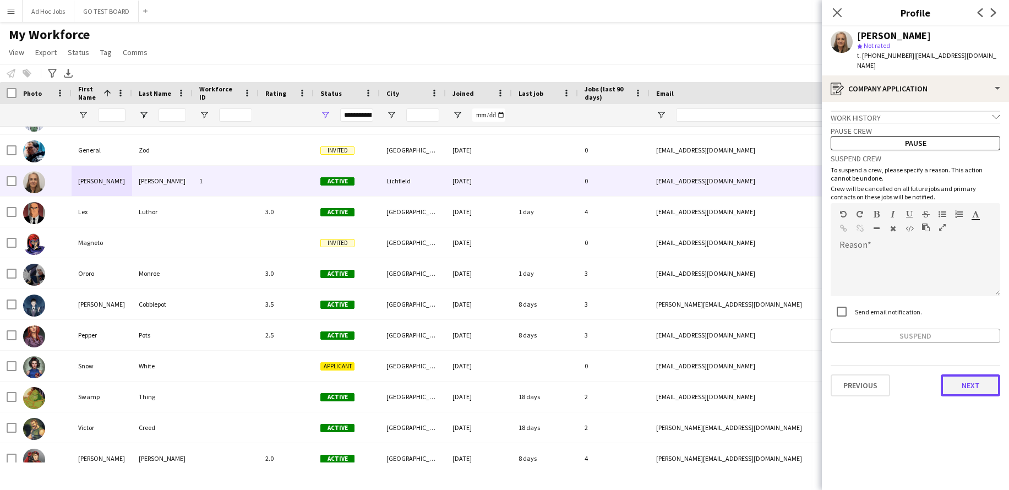
click at [957, 379] on button "Next" at bounding box center [970, 385] width 59 height 22
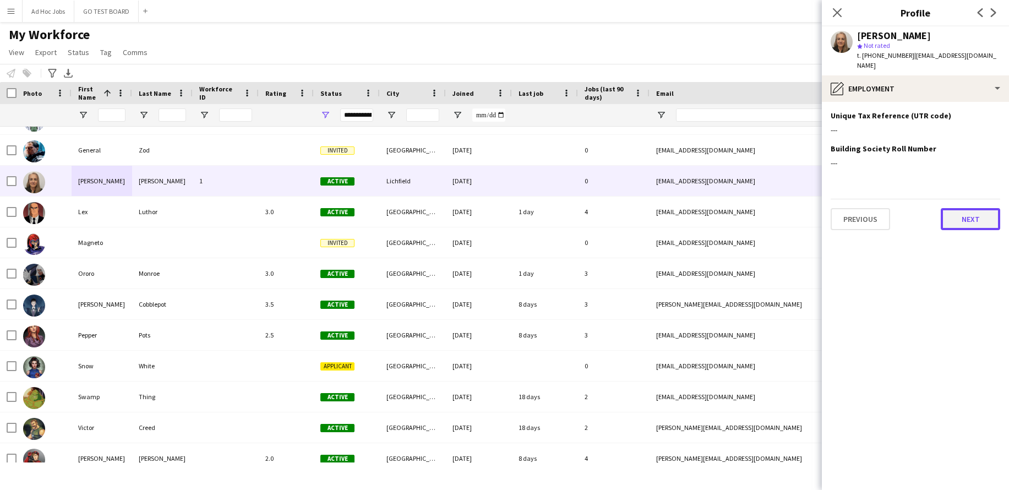
click at [971, 208] on button "Next" at bounding box center [970, 219] width 59 height 22
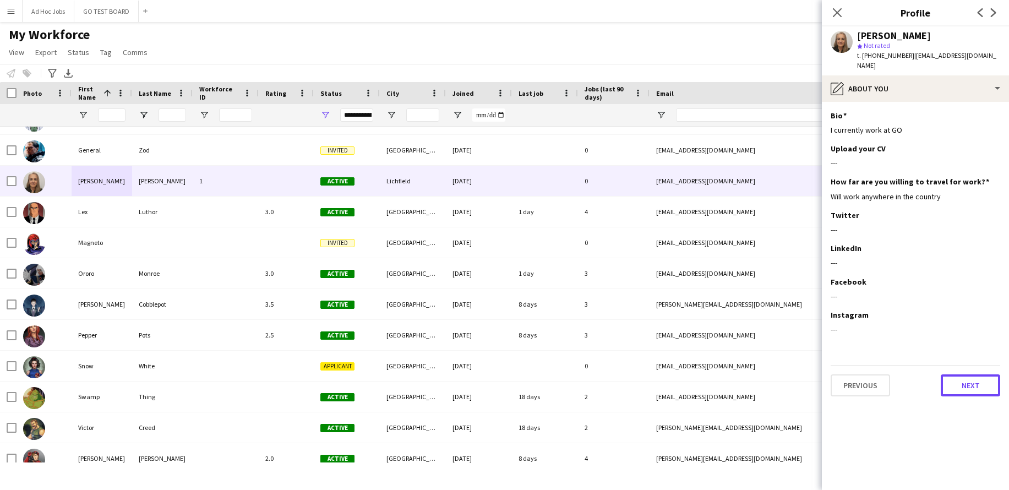
drag, startPoint x: 956, startPoint y: 374, endPoint x: 941, endPoint y: 320, distance: 56.5
click at [955, 374] on button "Next" at bounding box center [970, 385] width 59 height 22
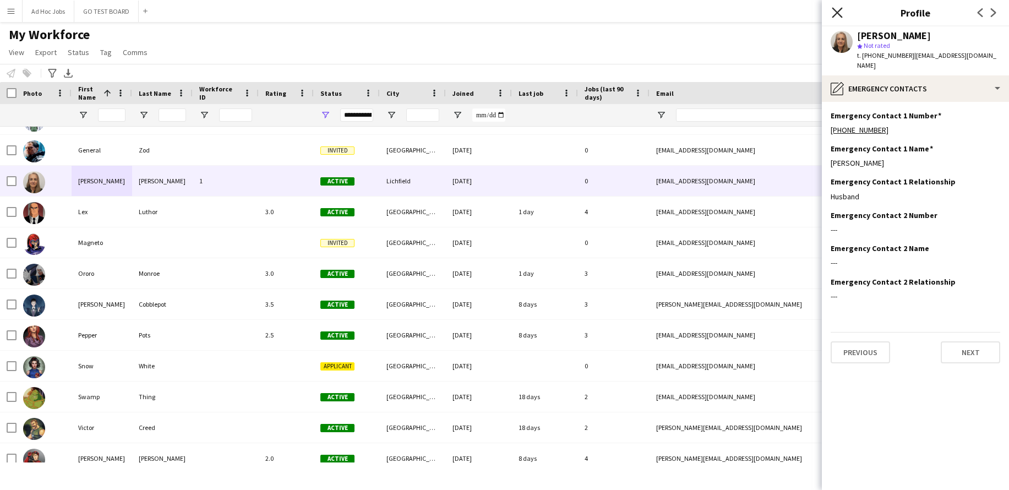
click at [832, 10] on icon "Close pop-in" at bounding box center [837, 12] width 10 height 10
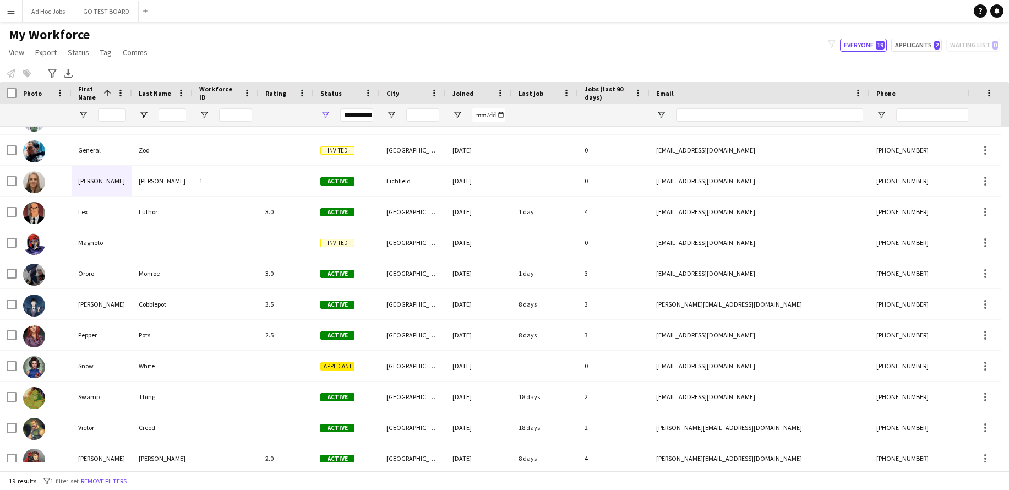
scroll to position [0, 0]
click at [7, 11] on app-icon "Menu" at bounding box center [11, 11] width 9 height 9
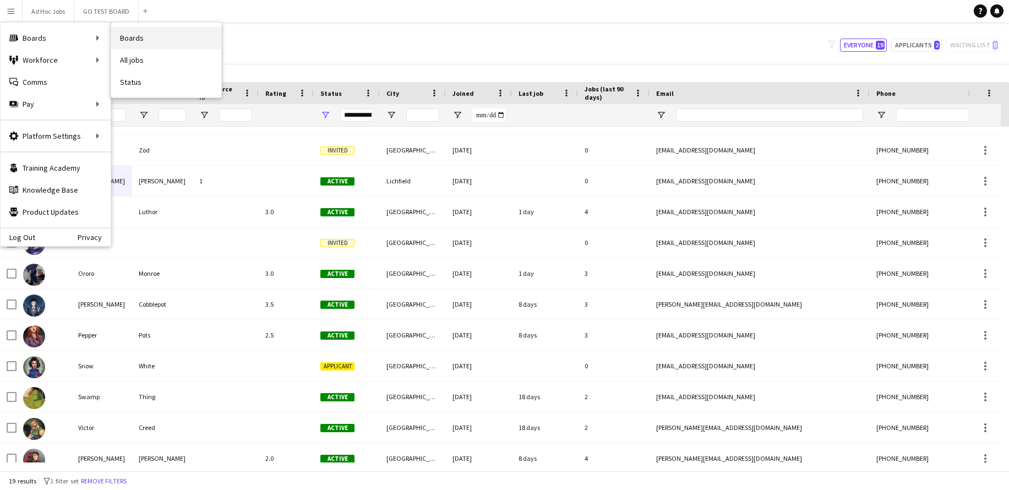
click at [130, 39] on link "Boards" at bounding box center [166, 38] width 110 height 22
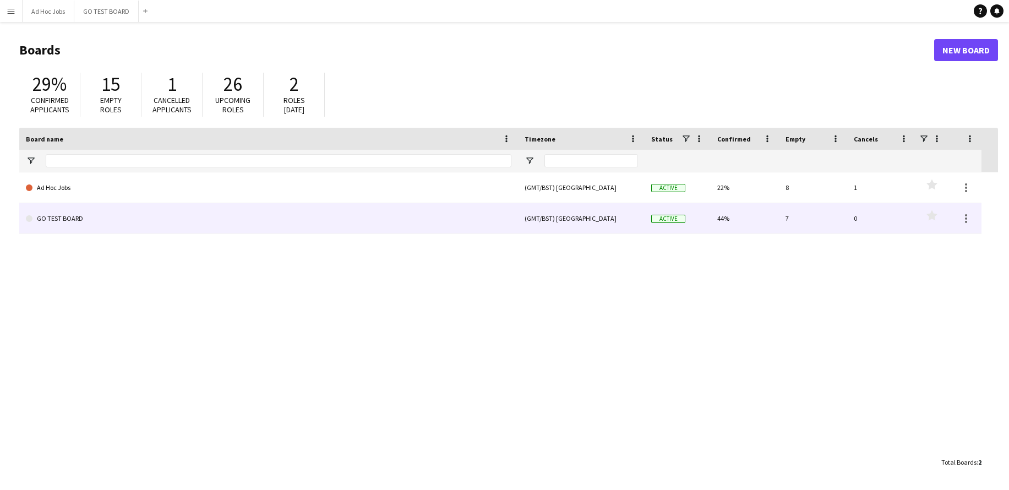
click at [61, 216] on link "GO TEST BOARD" at bounding box center [268, 218] width 485 height 31
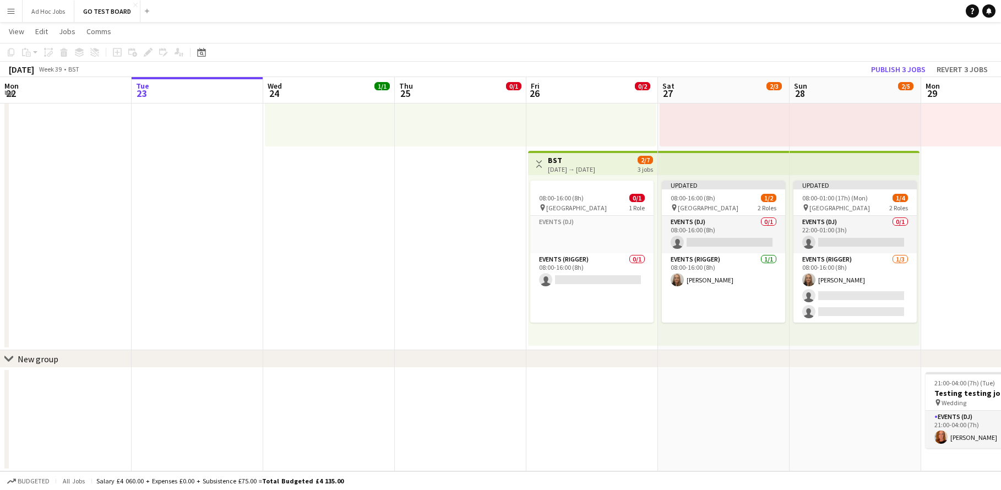
drag, startPoint x: 391, startPoint y: 471, endPoint x: 480, endPoint y: 456, distance: 89.9
click at [469, 458] on app-board "GO TEST BOARD user user View Day view expanded Day view collapsed Month view Da…" at bounding box center [500, 168] width 1001 height 644
drag, startPoint x: 576, startPoint y: 360, endPoint x: 485, endPoint y: 359, distance: 90.8
click at [485, 359] on div "chevron-right New group" at bounding box center [500, 359] width 1001 height 18
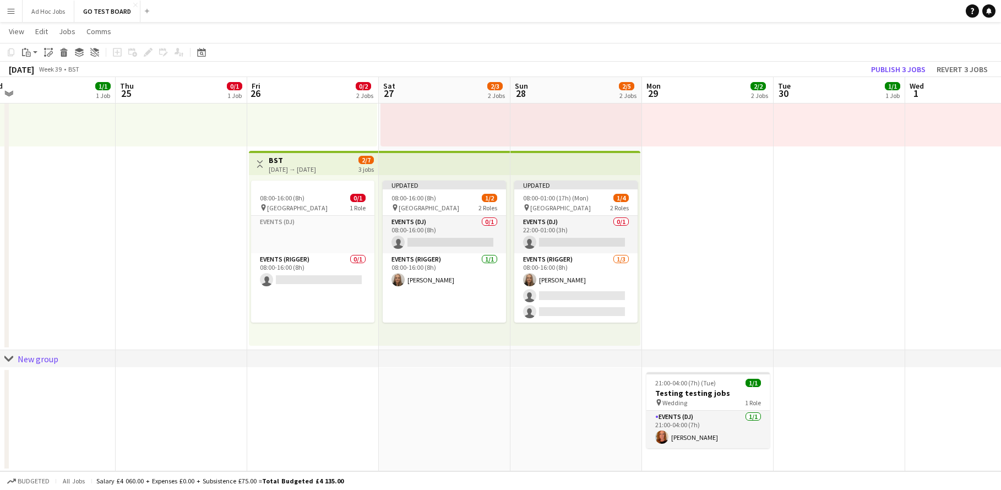
drag, startPoint x: 443, startPoint y: 194, endPoint x: 180, endPoint y: 167, distance: 264.5
click at [174, 168] on app-calendar-viewport "Sun 21 Mon 22 Tue 23 Wed 24 1/1 1 Job Thu 25 0/1 1 Job Fri 26 0/2 2 Jobs Sat 27…" at bounding box center [500, 169] width 1001 height 604
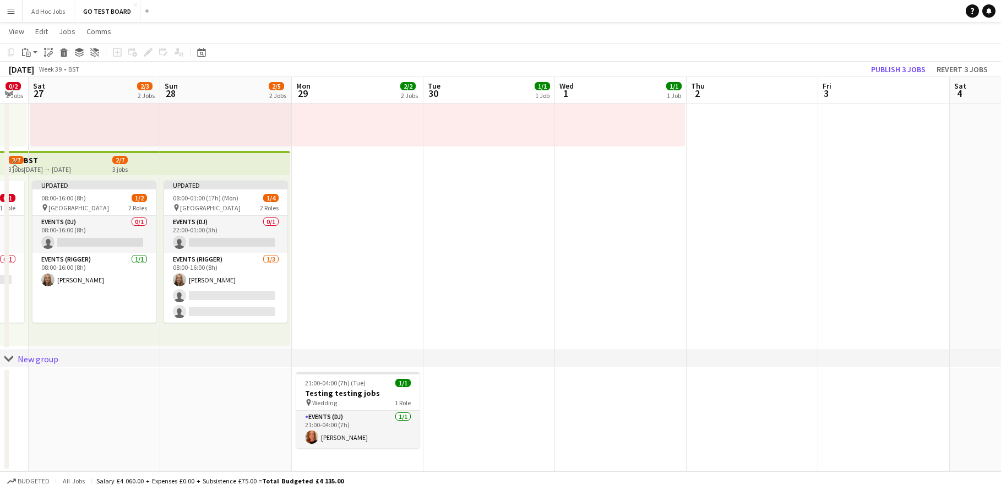
drag, startPoint x: 770, startPoint y: 222, endPoint x: 337, endPoint y: 208, distance: 433.4
click at [337, 208] on app-calendar-viewport "Wed 24 1/1 1 Job Thu 25 0/1 1 Job Fri 26 0/2 2 Jobs Sat 27 2/3 2 Jobs Sun 28 2/…" at bounding box center [500, 169] width 1001 height 604
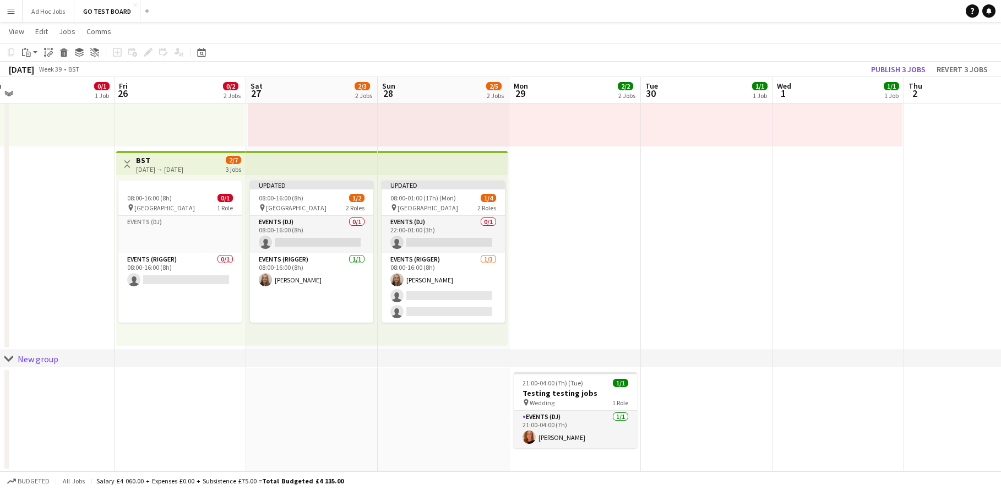
drag, startPoint x: 524, startPoint y: 243, endPoint x: 809, endPoint y: 252, distance: 284.7
click at [809, 252] on app-calendar-viewport "Tue 23 Wed 24 1/1 1 Job Thu 25 0/1 1 Job Fri 26 0/2 2 Jobs Sat 27 2/3 2 Jobs Su…" at bounding box center [500, 169] width 1001 height 604
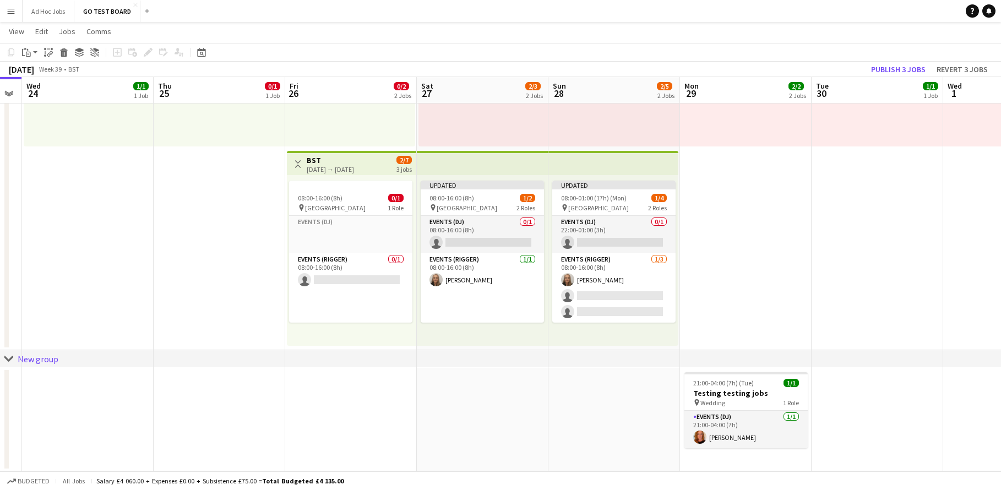
drag, startPoint x: 757, startPoint y: 285, endPoint x: 1004, endPoint y: 333, distance: 251.2
click at [998, 333] on app-calendar-viewport "Mon 22 Tue 23 Wed 24 1/1 1 Job Thu 25 0/1 1 Job Fri 26 0/2 2 Jobs Sat 27 2/3 2 …" at bounding box center [500, 169] width 1001 height 604
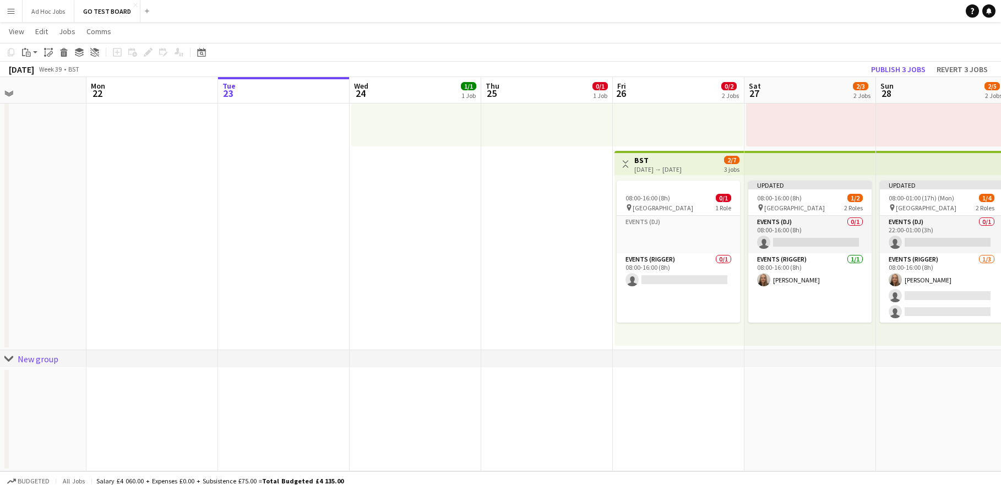
drag, startPoint x: 374, startPoint y: 343, endPoint x: 796, endPoint y: 340, distance: 422.2
click at [791, 340] on app-calendar-viewport "Fri 19 Sat 20 Sun 21 Mon 22 Tue 23 Wed 24 1/1 1 Job Thu 25 0/1 1 Job Fri 26 0/2…" at bounding box center [500, 169] width 1001 height 604
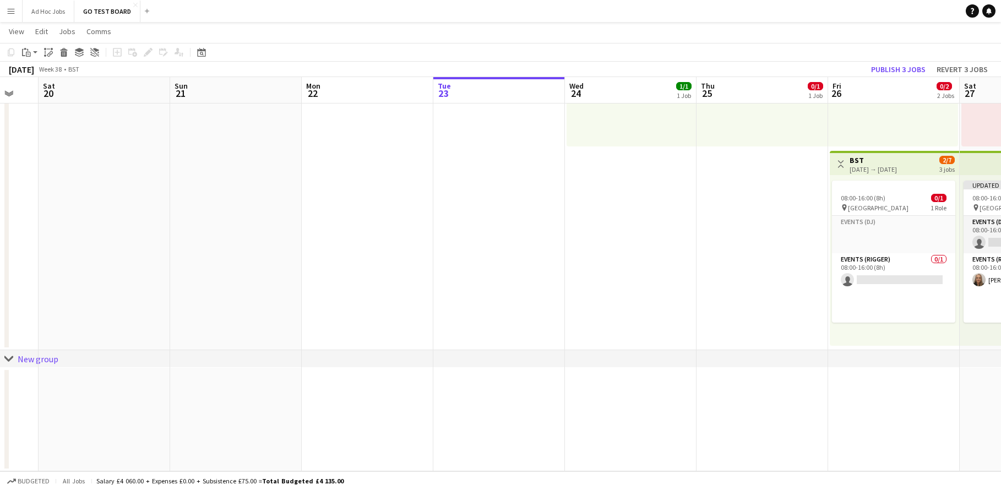
drag, startPoint x: 347, startPoint y: 304, endPoint x: 712, endPoint y: 302, distance: 364.9
click at [660, 302] on app-calendar-viewport "Thu 18 Fri 19 Sat 20 Sun 21 Mon 22 Tue 23 Wed 24 1/1 1 Job Thu 25 0/1 1 Job Fri…" at bounding box center [500, 169] width 1001 height 604
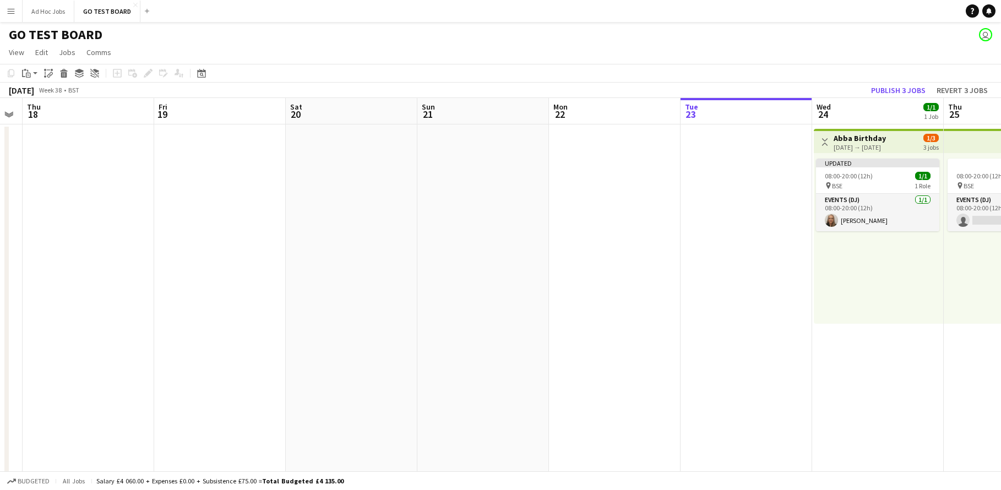
click at [13, 12] on app-icon "Menu" at bounding box center [11, 11] width 9 height 9
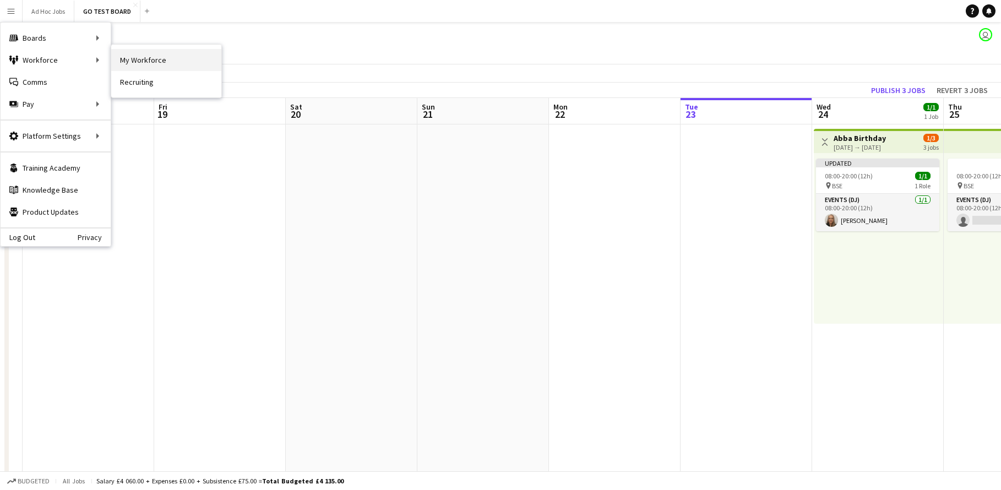
click at [132, 64] on link "My Workforce" at bounding box center [166, 60] width 110 height 22
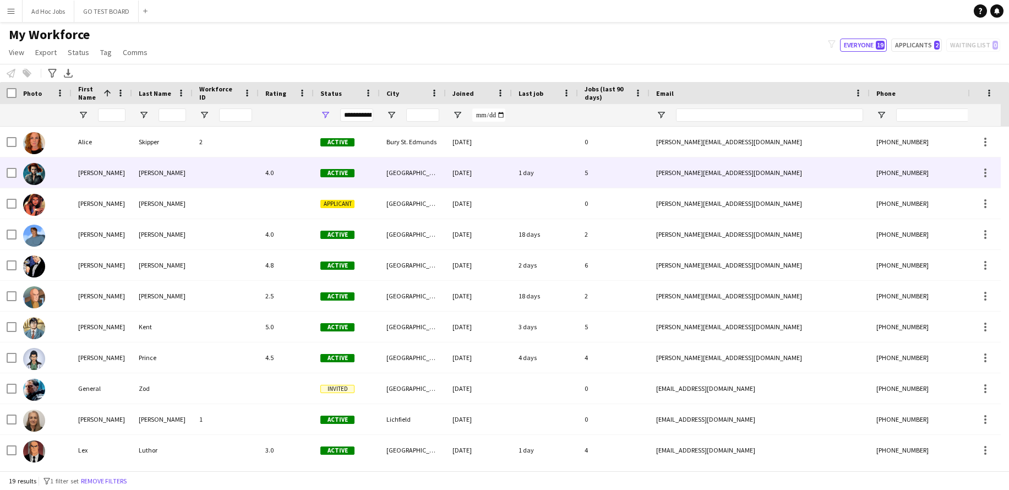
click at [88, 176] on div "[PERSON_NAME]" at bounding box center [102, 172] width 61 height 30
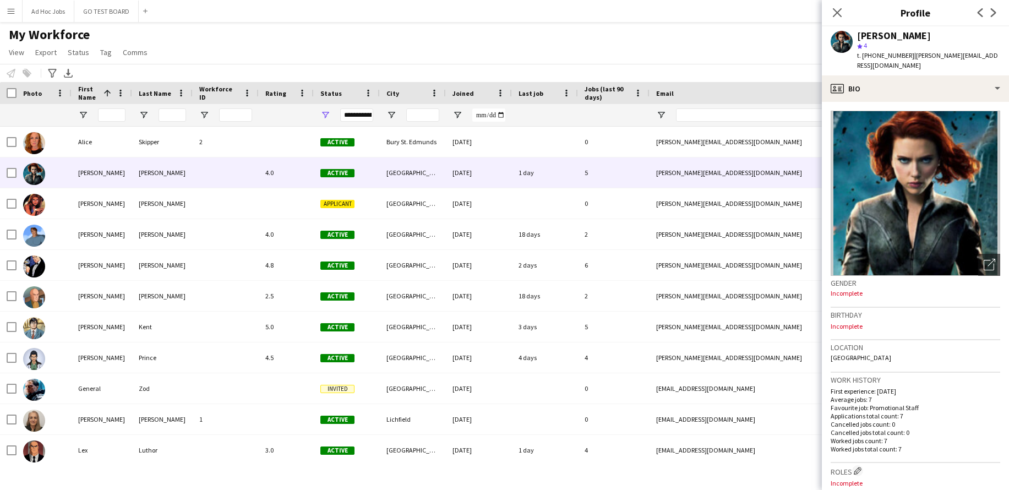
click at [861, 41] on span "star 4" at bounding box center [863, 45] width 12 height 8
click at [842, 40] on app-user-avatar at bounding box center [842, 42] width 22 height 22
click at [871, 36] on div "[PERSON_NAME]" at bounding box center [894, 36] width 74 height 10
click at [834, 10] on icon at bounding box center [837, 12] width 10 height 10
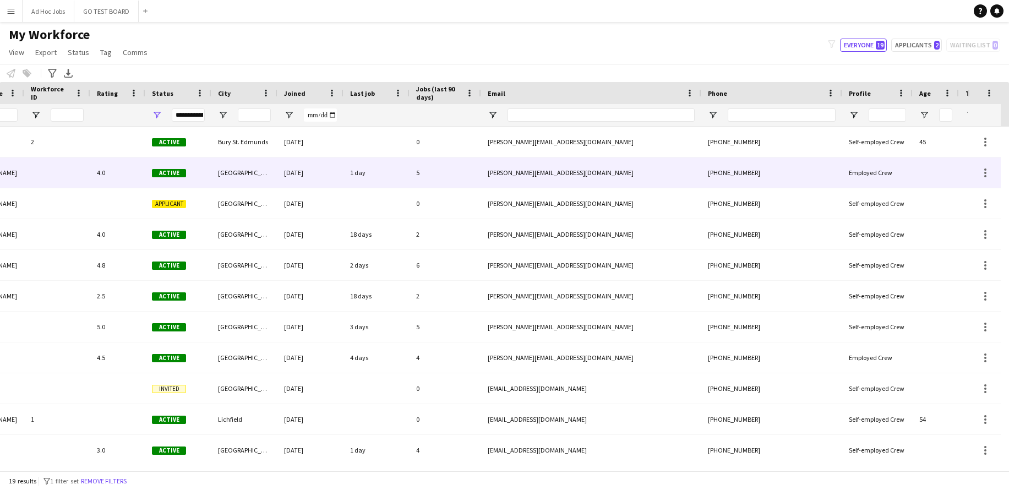
scroll to position [0, 53]
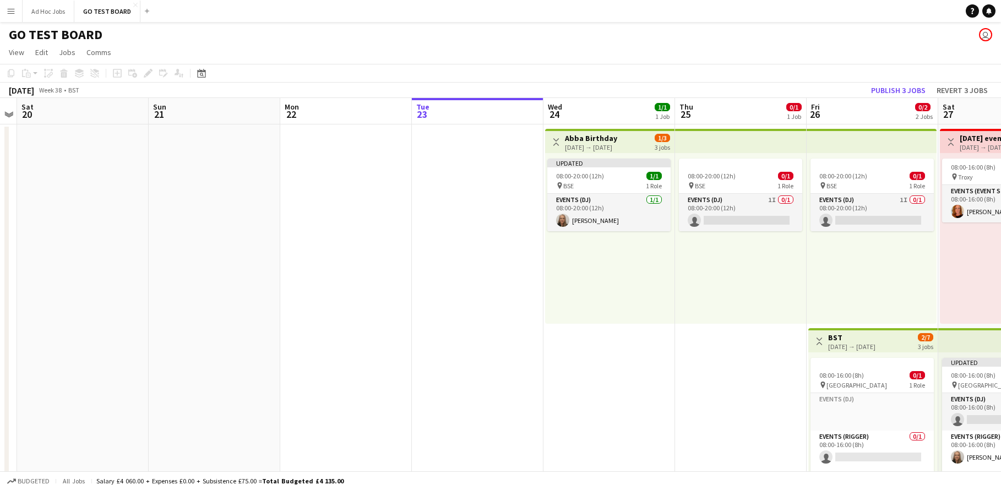
scroll to position [0, 315]
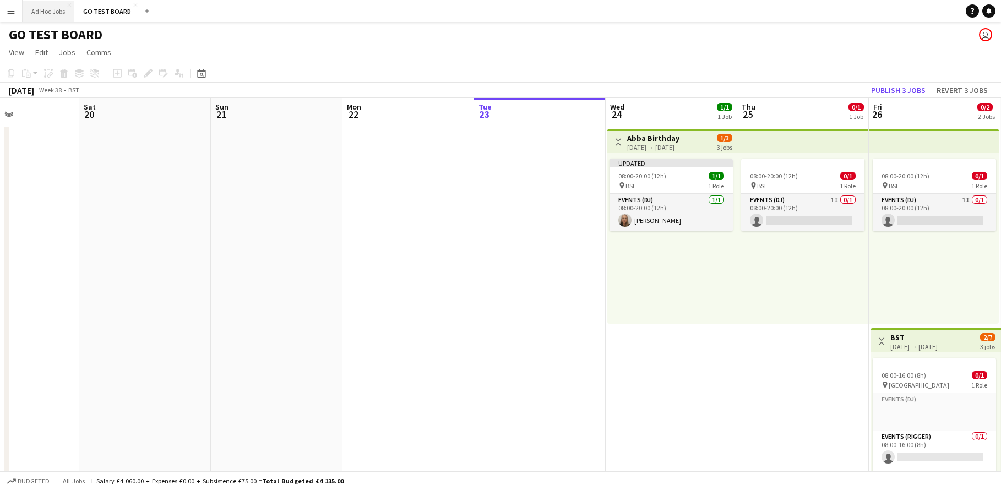
click at [43, 13] on button "Ad Hoc Jobs Close" at bounding box center [49, 11] width 52 height 21
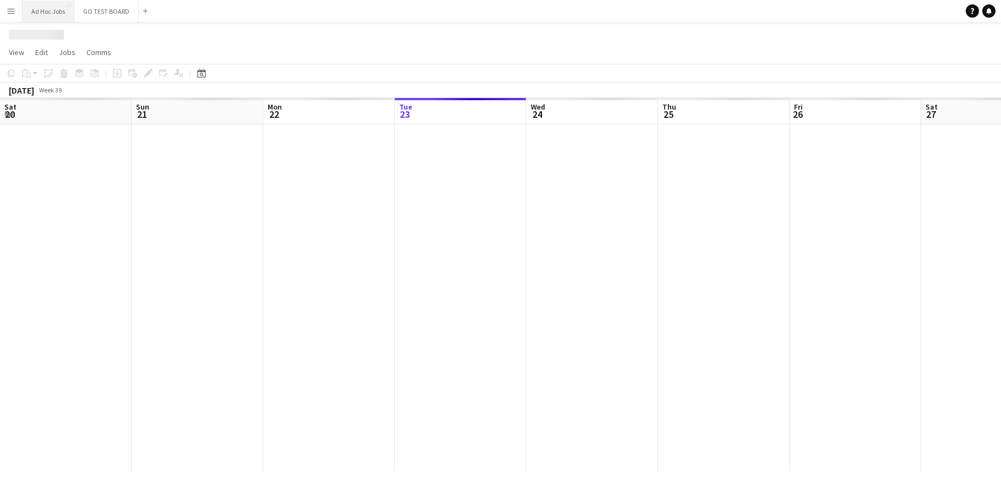
scroll to position [0, 263]
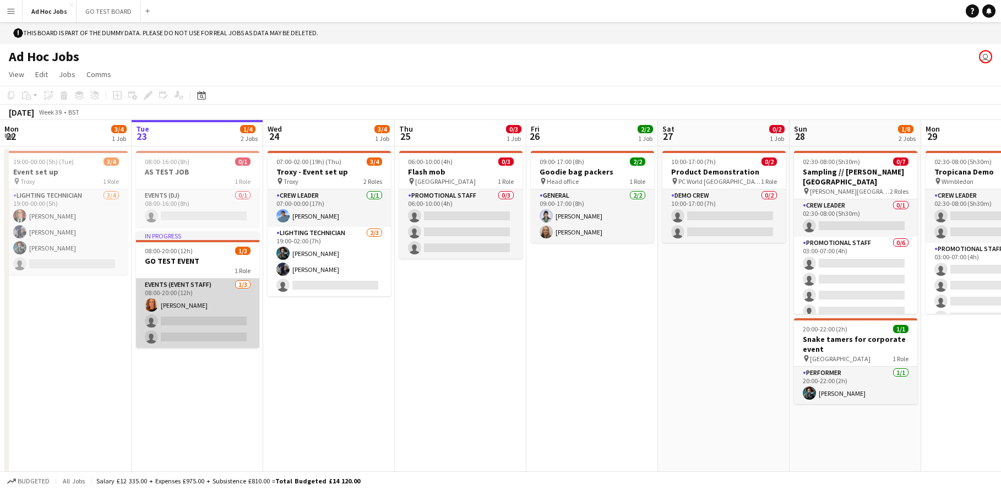
click at [199, 322] on app-card-role "Events (Event Staff) 1/3 08:00-20:00 (12h) Alice Skipper single-neutral-actions…" at bounding box center [197, 312] width 123 height 69
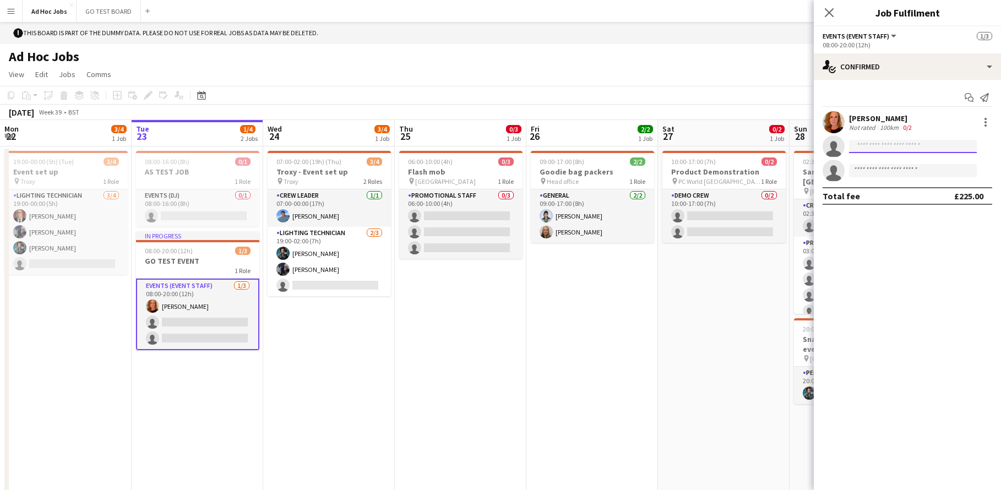
click at [884, 143] on input at bounding box center [913, 146] width 128 height 13
type input "*****"
click at [907, 167] on span "[EMAIL_ADDRESS][DOMAIN_NAME]" at bounding box center [913, 171] width 110 height 9
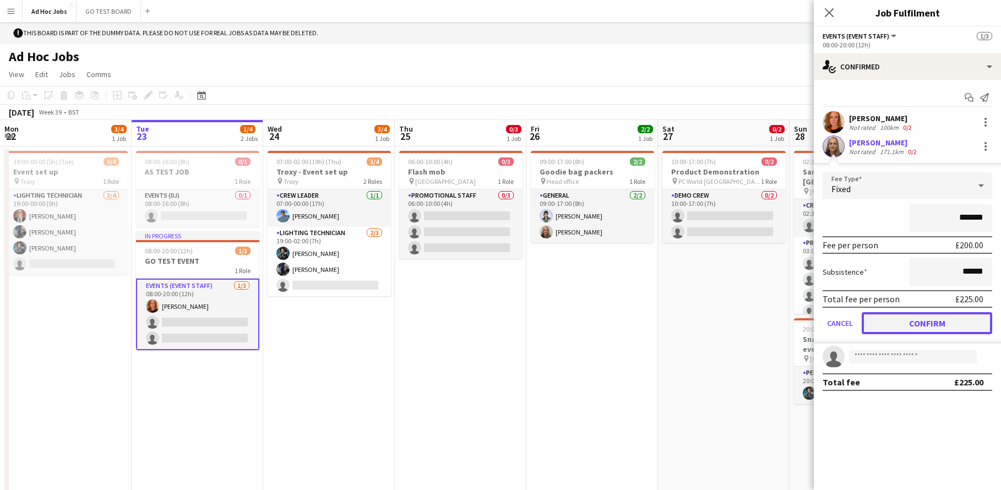
click at [934, 326] on button "Confirm" at bounding box center [926, 323] width 130 height 22
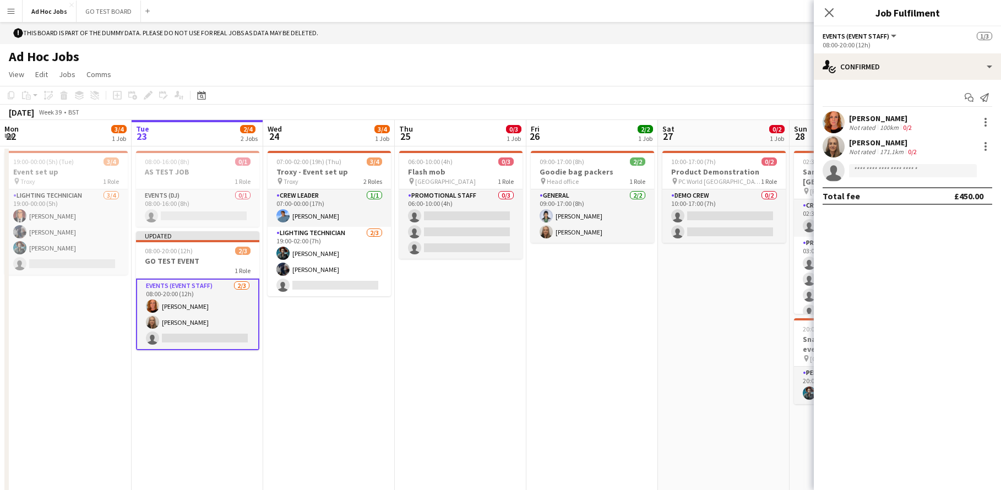
click at [177, 338] on app-card-role "Events (Event Staff) 2/3 08:00-20:00 (12h) Alice Skipper Kelly Munce single-neu…" at bounding box center [197, 314] width 123 height 72
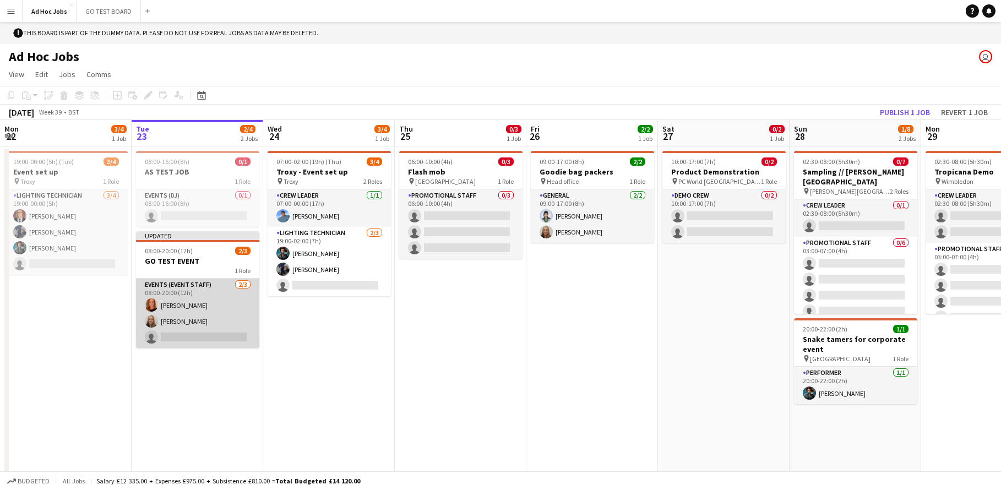
click at [177, 338] on app-card-role "Events (Event Staff) 2/3 08:00-20:00 (12h) Alice Skipper Kelly Munce single-neu…" at bounding box center [197, 312] width 123 height 69
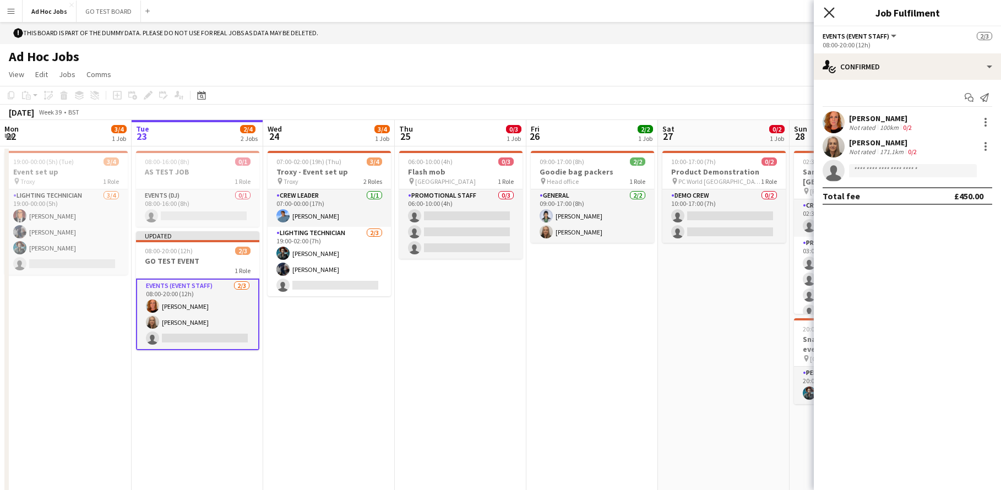
click at [832, 12] on icon "Close pop-in" at bounding box center [828, 12] width 10 height 10
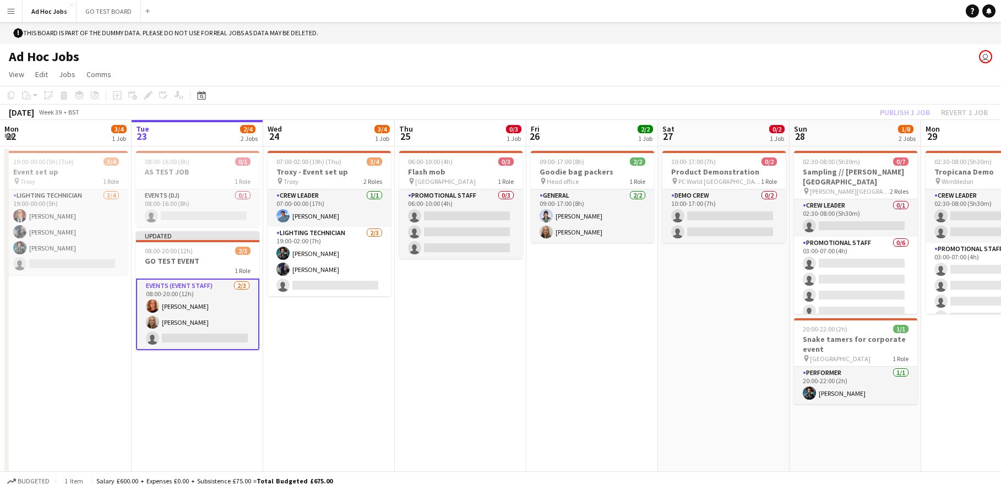
click at [201, 338] on app-card-role "Events (Event Staff) 2/3 08:00-20:00 (12h) Alice Skipper Kelly Munce single-neu…" at bounding box center [197, 314] width 123 height 72
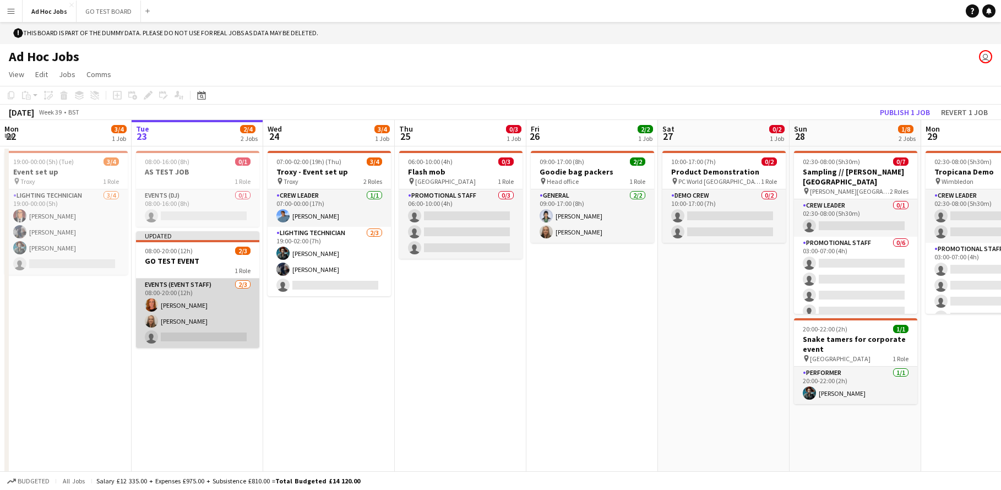
click at [201, 338] on app-card-role "Events (Event Staff) 2/3 08:00-20:00 (12h) Alice Skipper Kelly Munce single-neu…" at bounding box center [197, 312] width 123 height 69
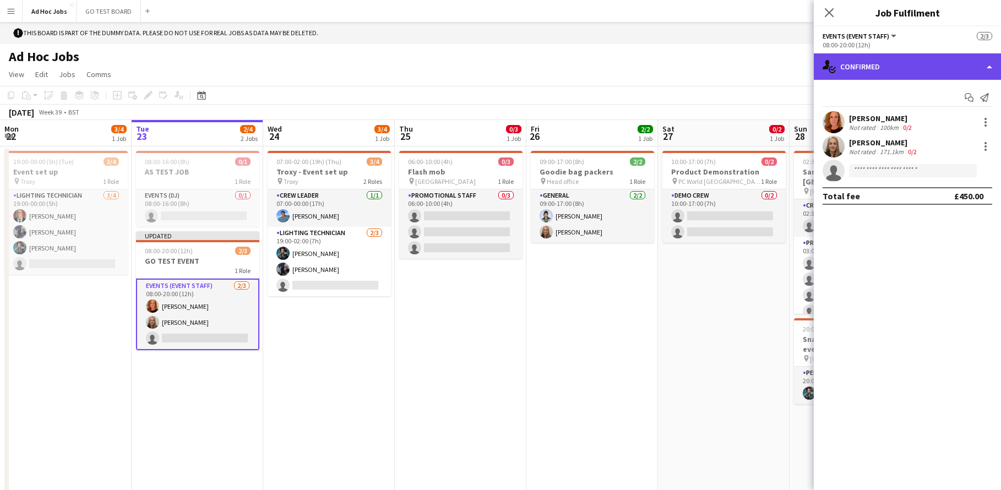
click at [991, 69] on div "single-neutral-actions-check-2 Confirmed" at bounding box center [906, 66] width 187 height 26
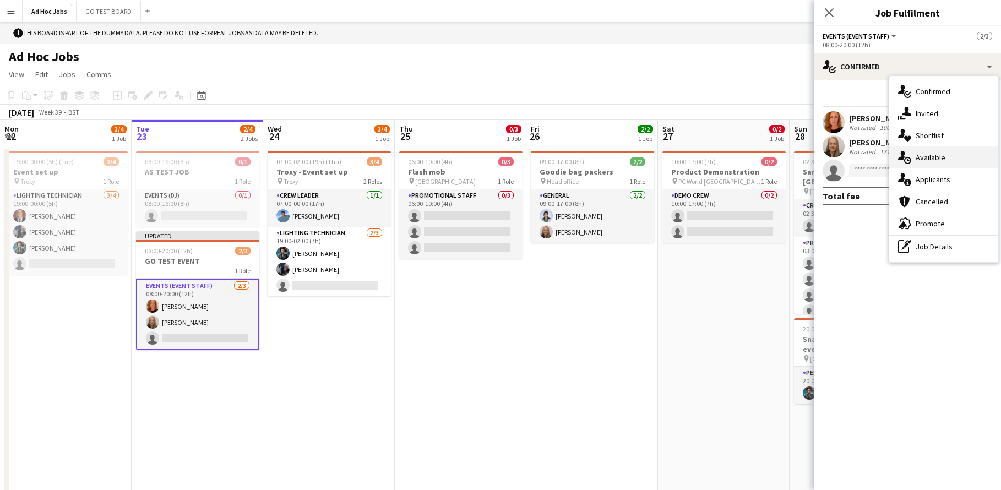
click at [955, 155] on div "single-neutral-actions-upload Available" at bounding box center [943, 157] width 109 height 22
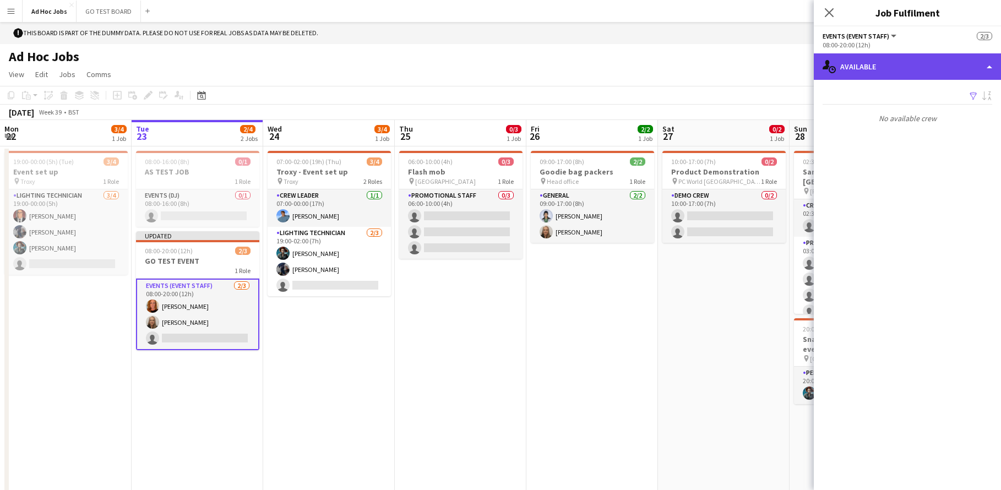
click at [990, 68] on div "single-neutral-actions-upload Available" at bounding box center [906, 66] width 187 height 26
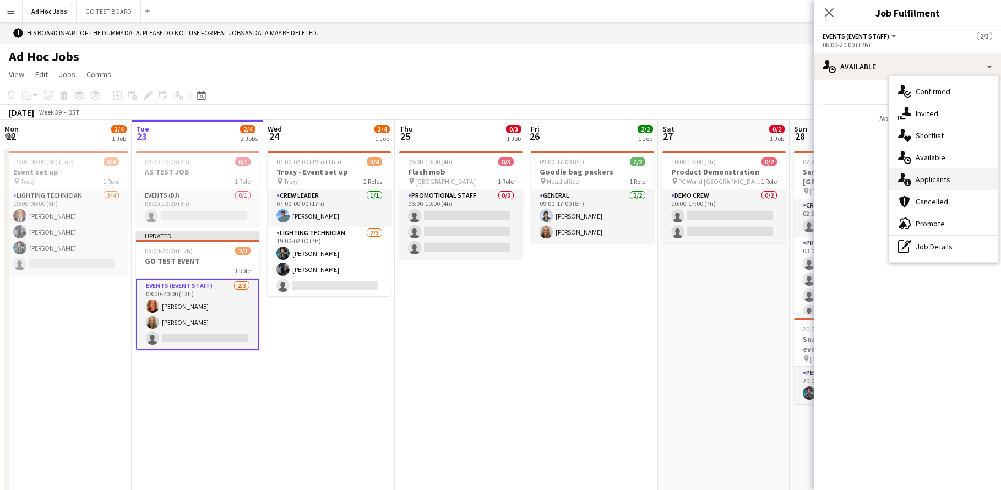
click at [953, 178] on div "single-neutral-actions-information Applicants" at bounding box center [943, 179] width 109 height 22
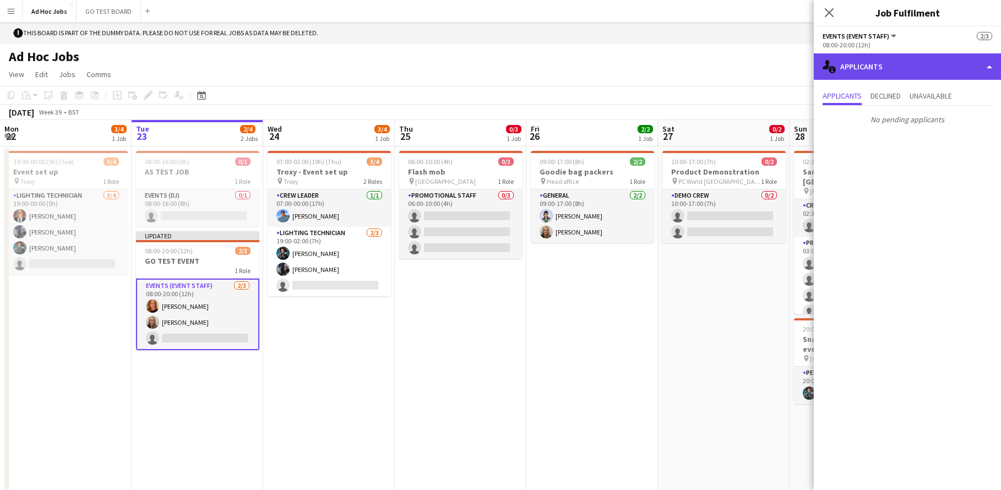
click at [984, 64] on div "single-neutral-actions-information Applicants" at bounding box center [906, 66] width 187 height 26
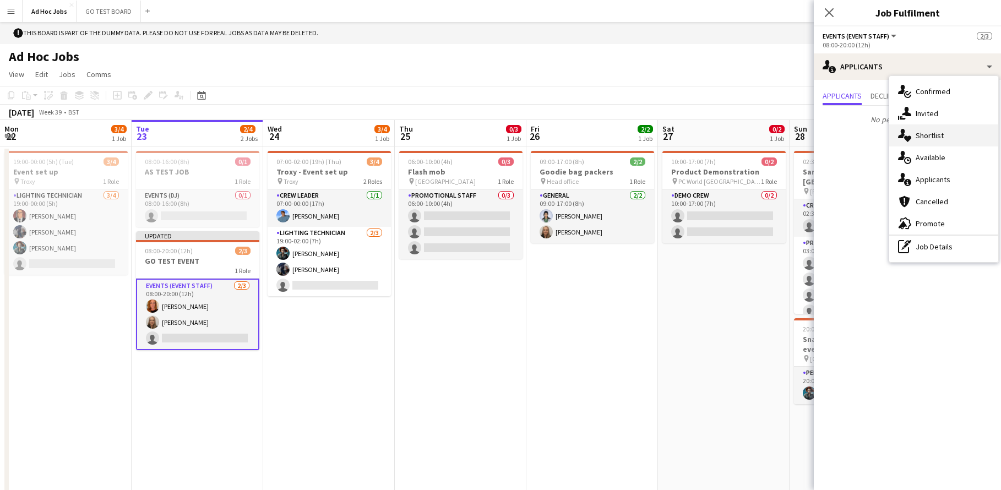
click at [949, 134] on div "single-neutral-actions-heart Shortlist" at bounding box center [943, 135] width 109 height 22
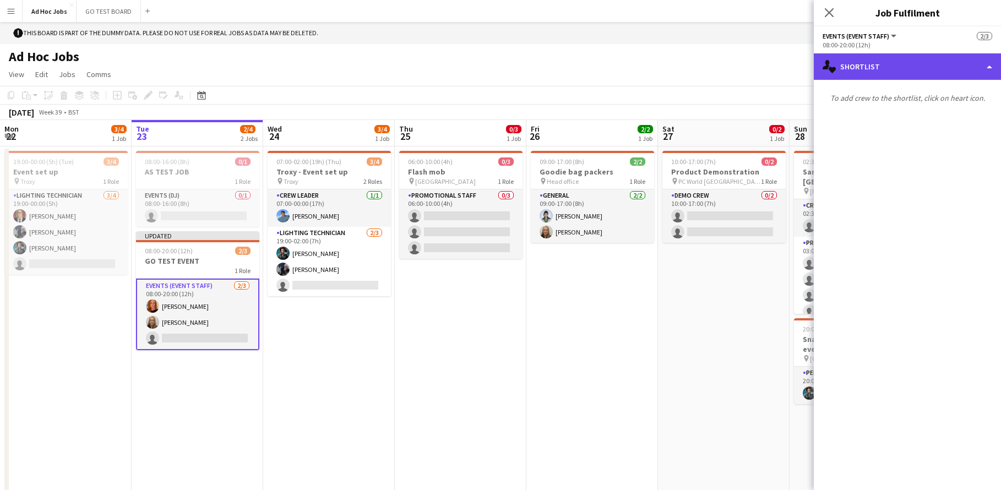
click at [988, 67] on div "single-neutral-actions-heart Shortlist" at bounding box center [906, 66] width 187 height 26
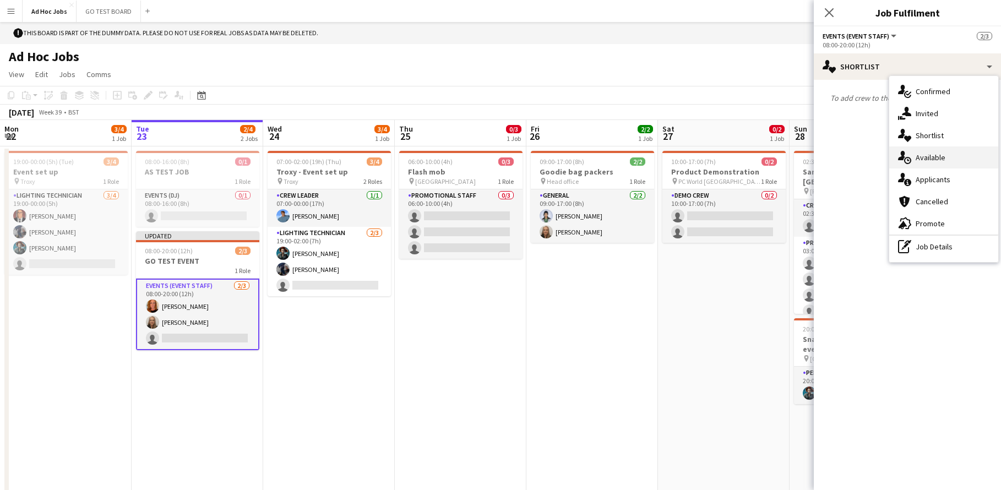
click at [949, 155] on div "single-neutral-actions-upload Available" at bounding box center [943, 157] width 109 height 22
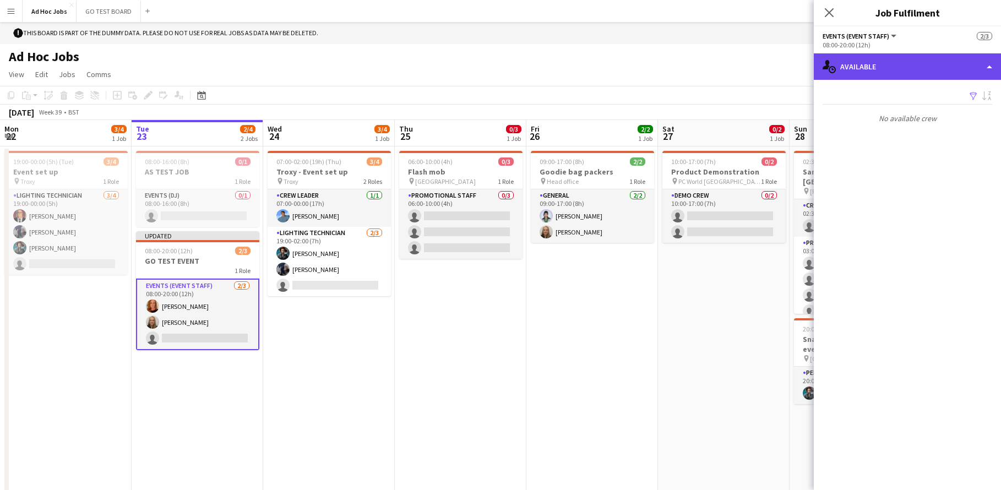
click at [989, 71] on div "single-neutral-actions-upload Available" at bounding box center [906, 66] width 187 height 26
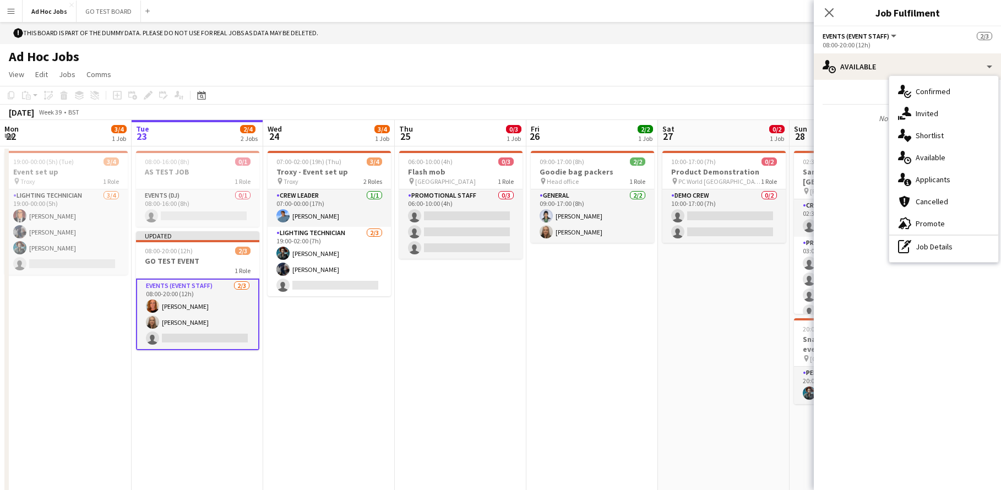
click at [200, 337] on app-card-role "Events (Event Staff) 2/3 08:00-20:00 (12h) Alice Skipper Kelly Munce single-neu…" at bounding box center [197, 314] width 123 height 72
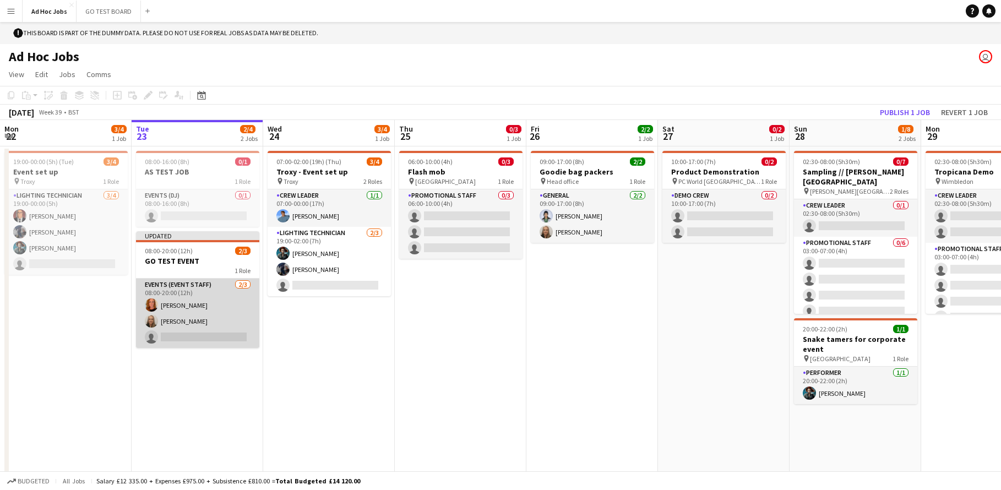
click at [200, 337] on app-card-role "Events (Event Staff) 2/3 08:00-20:00 (12h) Alice Skipper Kelly Munce single-neu…" at bounding box center [197, 312] width 123 height 69
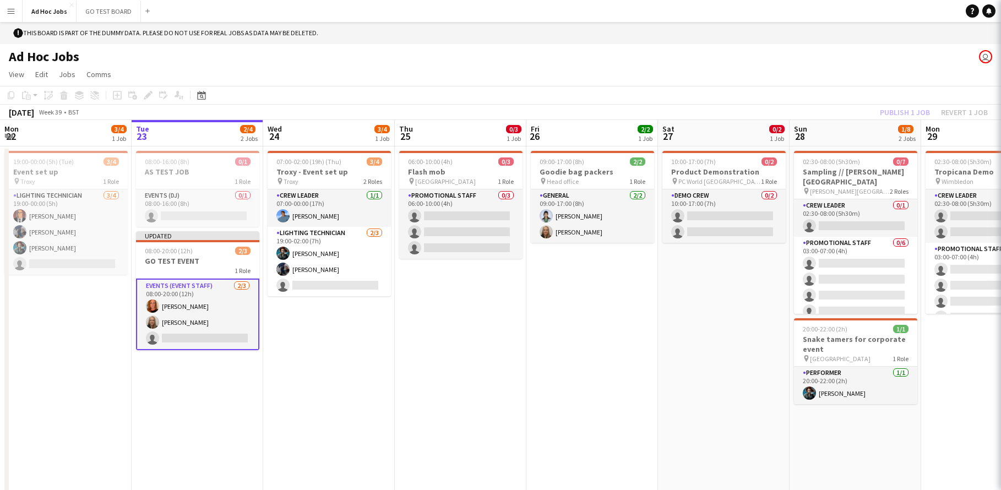
click at [200, 337] on app-card-role "Events (Event Staff) 2/3 08:00-20:00 (12h) Alice Skipper Kelly Munce single-neu…" at bounding box center [197, 314] width 123 height 72
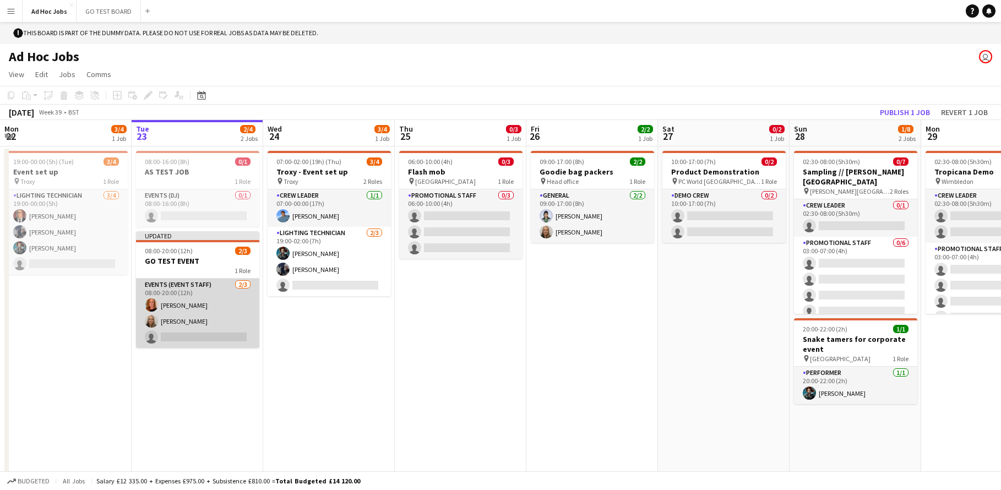
click at [200, 337] on app-card-role "Events (Event Staff) 2/3 08:00-20:00 (12h) Alice Skipper Kelly Munce single-neu…" at bounding box center [197, 312] width 123 height 69
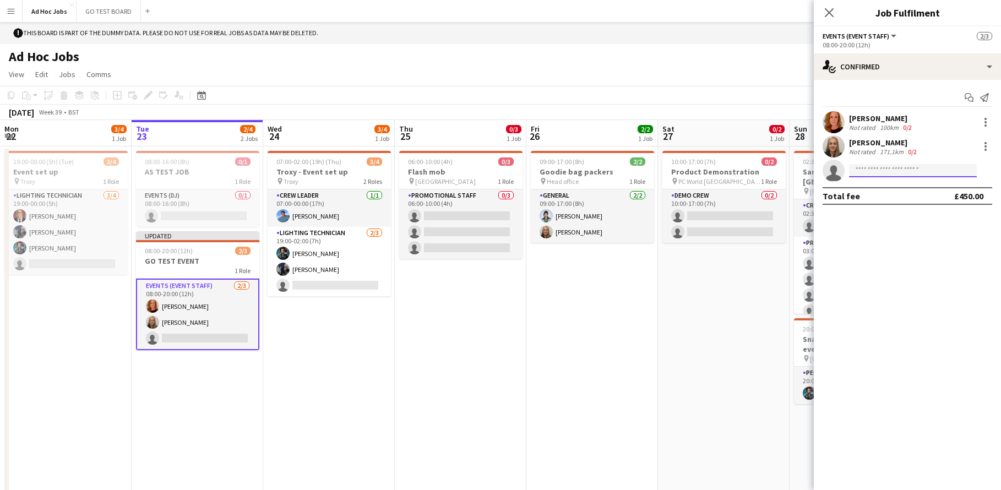
click at [907, 173] on input at bounding box center [913, 170] width 128 height 13
type input "*****"
click at [903, 189] on span "[PERSON_NAME]" at bounding box center [889, 186] width 63 height 9
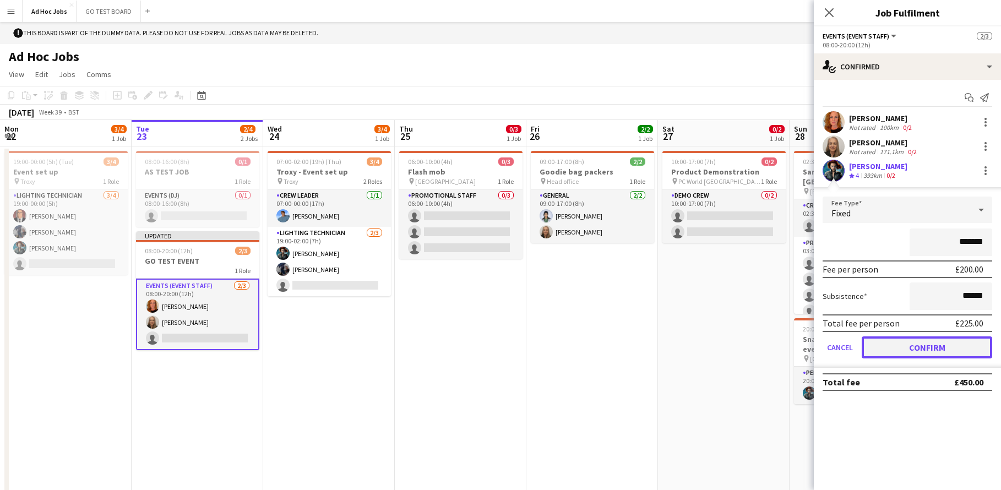
click at [929, 345] on button "Confirm" at bounding box center [926, 347] width 130 height 22
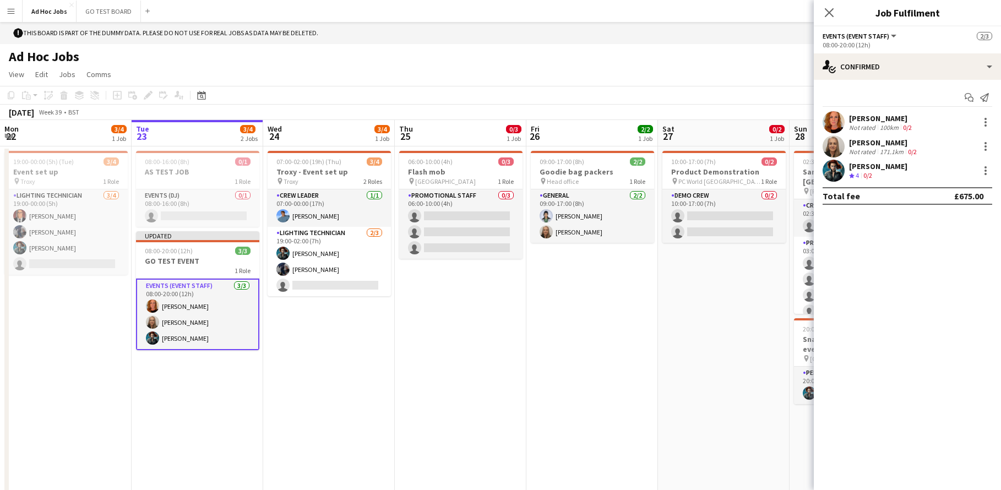
click at [344, 332] on app-date-cell "07:00-02:00 (19h) (Thu) 3/4 Troxy - Event set up pin Troxy 2 Roles Crew Leader …" at bounding box center [329, 319] width 132 height 347
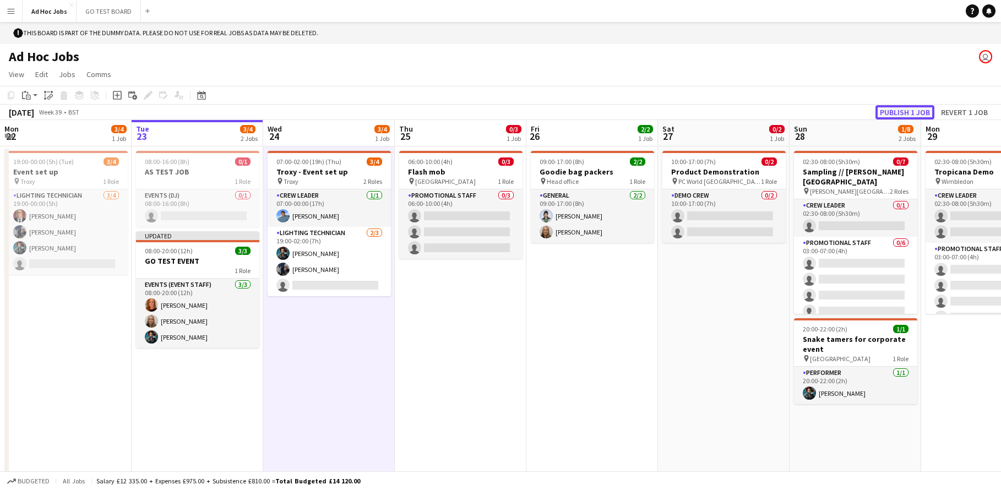
click at [915, 107] on button "Publish 1 job" at bounding box center [904, 112] width 59 height 14
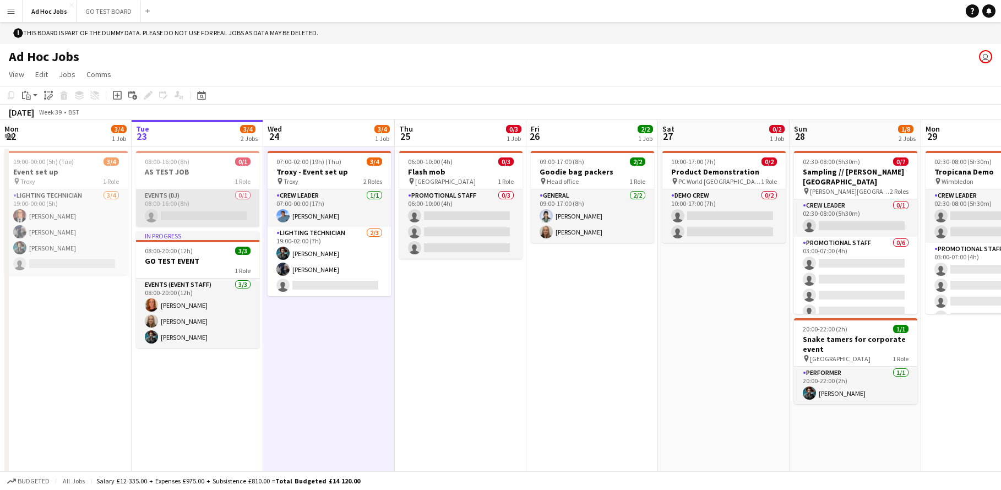
click at [186, 209] on app-card-role "Events (DJ) 0/1 08:00-16:00 (8h) single-neutral-actions" at bounding box center [197, 207] width 123 height 37
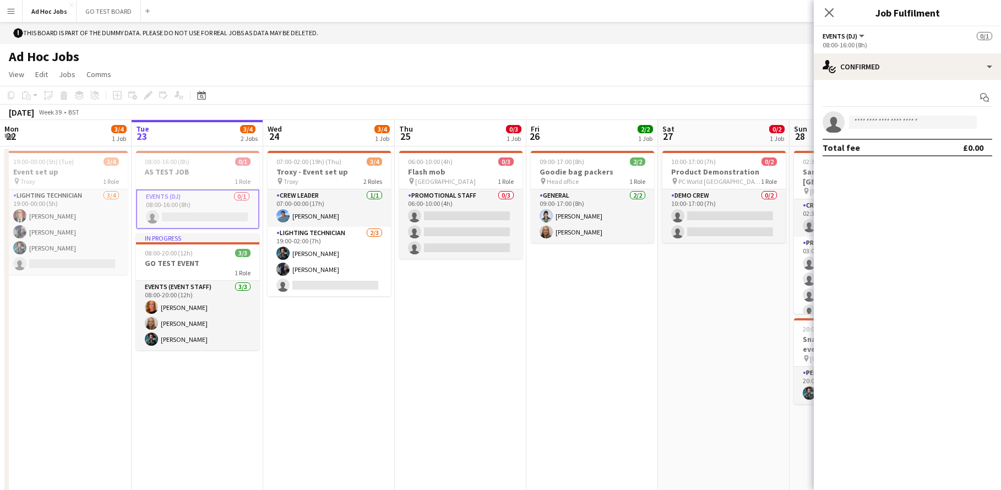
click at [859, 40] on button "Events (DJ)" at bounding box center [843, 36] width 43 height 8
click at [868, 75] on li "Events (DJ)" at bounding box center [859, 73] width 55 height 10
click at [830, 15] on icon "Close pop-in" at bounding box center [828, 12] width 10 height 10
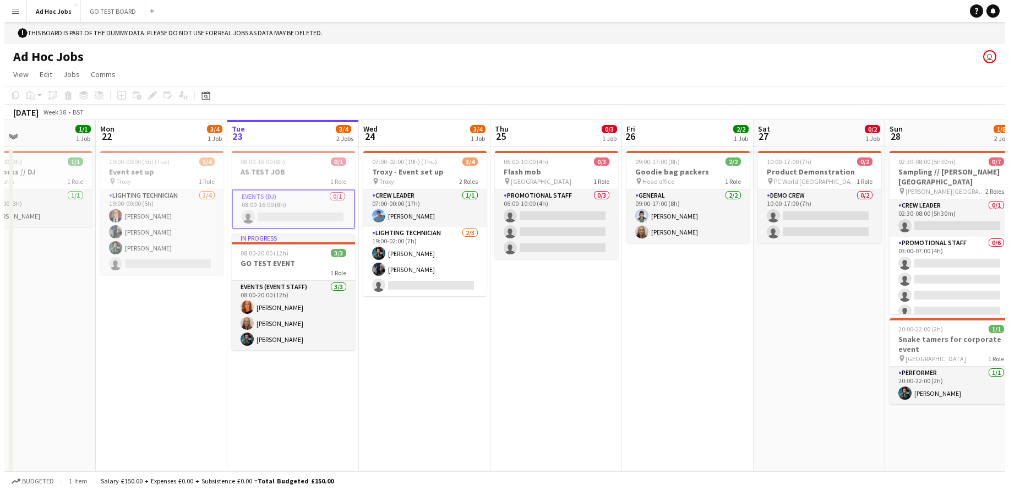
scroll to position [0, 303]
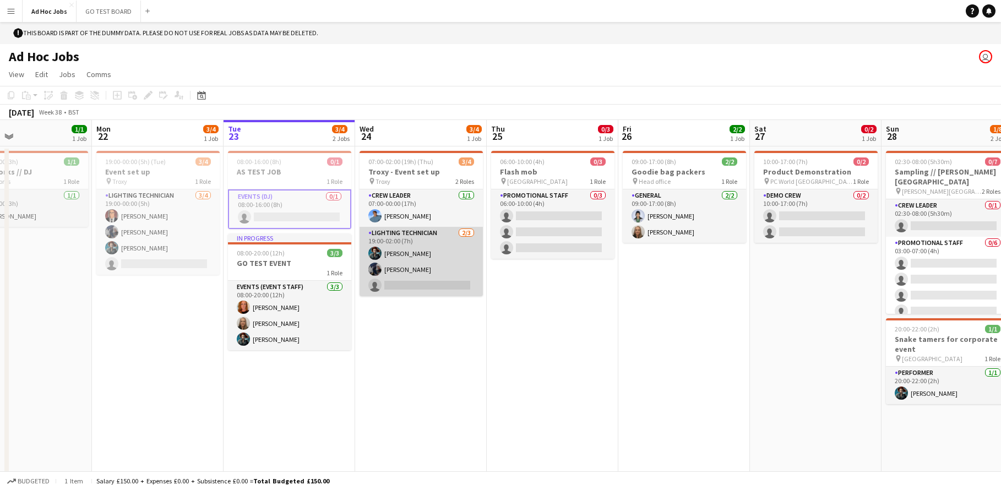
click at [449, 290] on app-card-role "Lighting technician 2/3 19:00-02:00 (7h) Amanda Briggs Ororo Monroe single-neut…" at bounding box center [420, 261] width 123 height 69
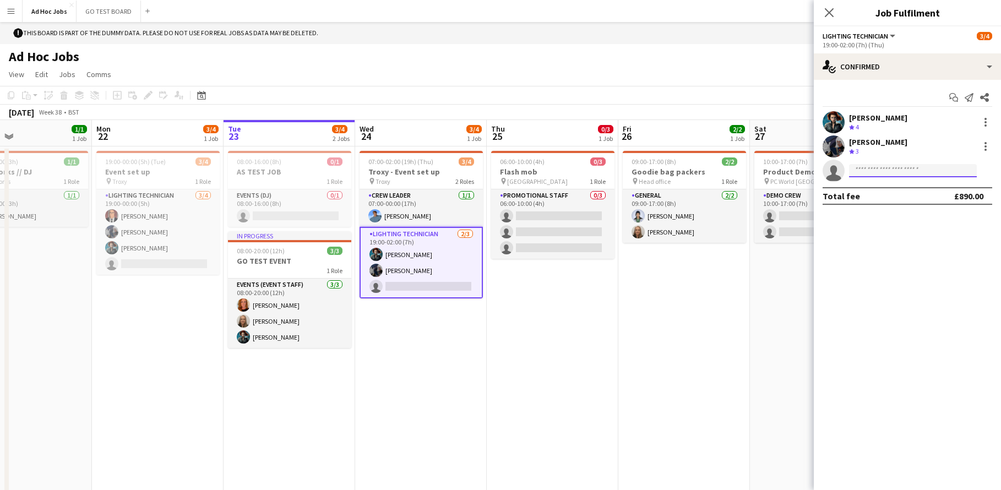
click at [895, 176] on input at bounding box center [913, 170] width 128 height 13
type input "*****"
click at [920, 190] on span "Alice Skipper Active" at bounding box center [913, 186] width 110 height 9
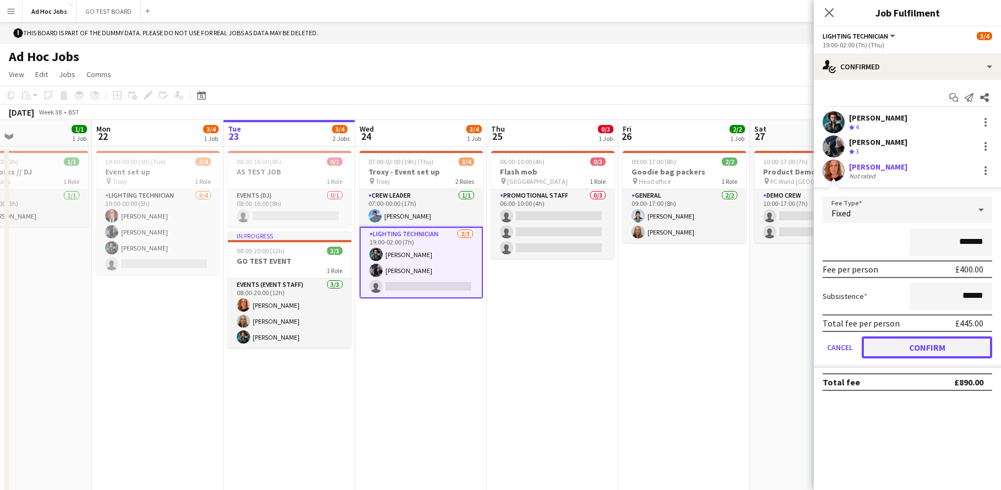
click at [930, 348] on button "Confirm" at bounding box center [926, 347] width 130 height 22
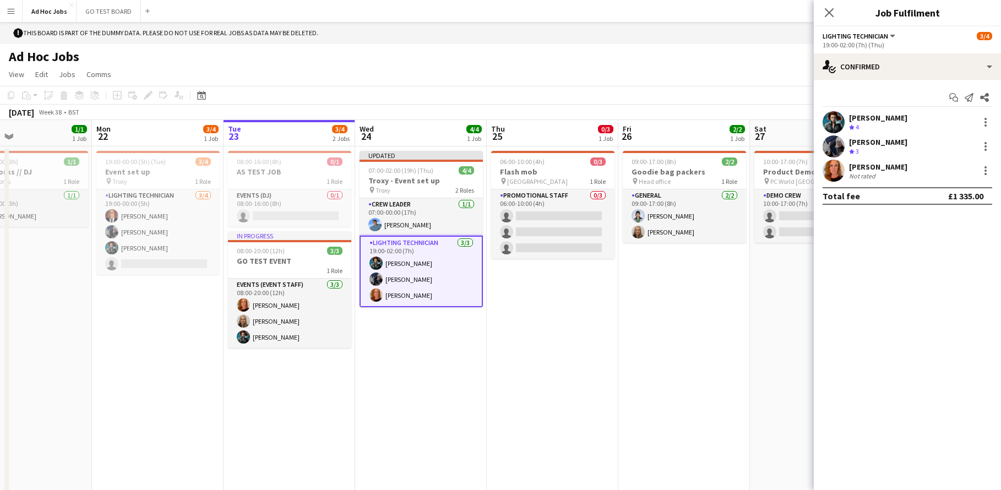
click at [822, 19] on div "Close pop-in" at bounding box center [828, 12] width 31 height 25
click at [832, 13] on icon "Close pop-in" at bounding box center [828, 12] width 10 height 10
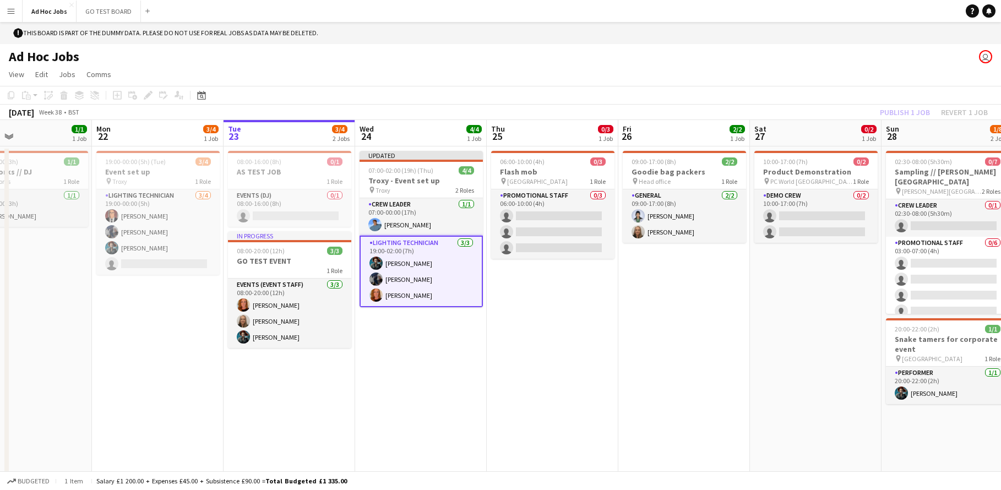
click at [916, 113] on div "Publish 1 job Revert 1 job" at bounding box center [933, 112] width 134 height 14
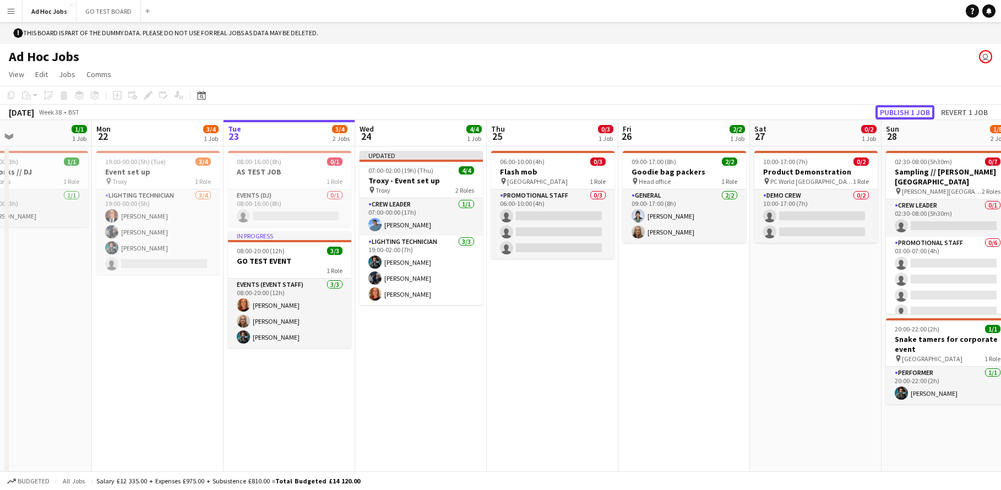
click at [916, 113] on button "Publish 1 job" at bounding box center [904, 112] width 59 height 14
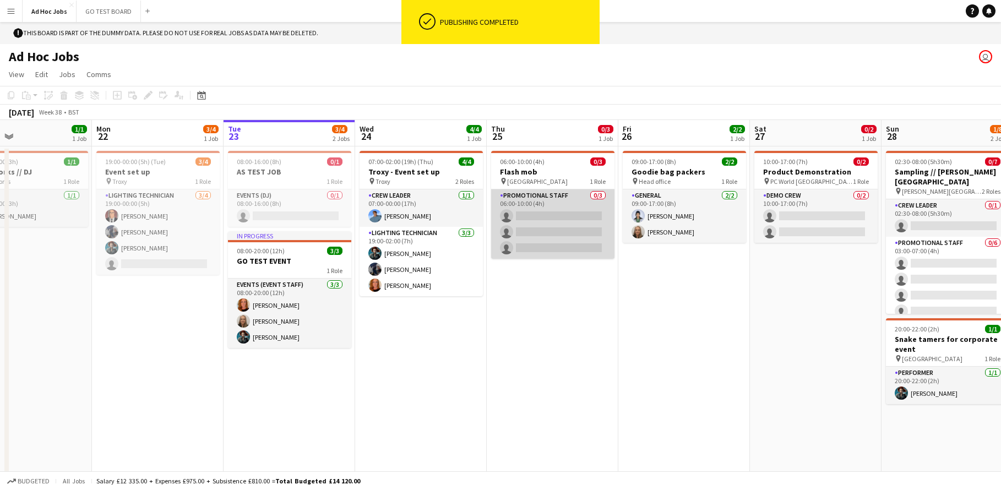
click at [532, 213] on app-card-role "Promotional Staff 0/3 06:00-10:00 (4h) single-neutral-actions single-neutral-ac…" at bounding box center [552, 223] width 123 height 69
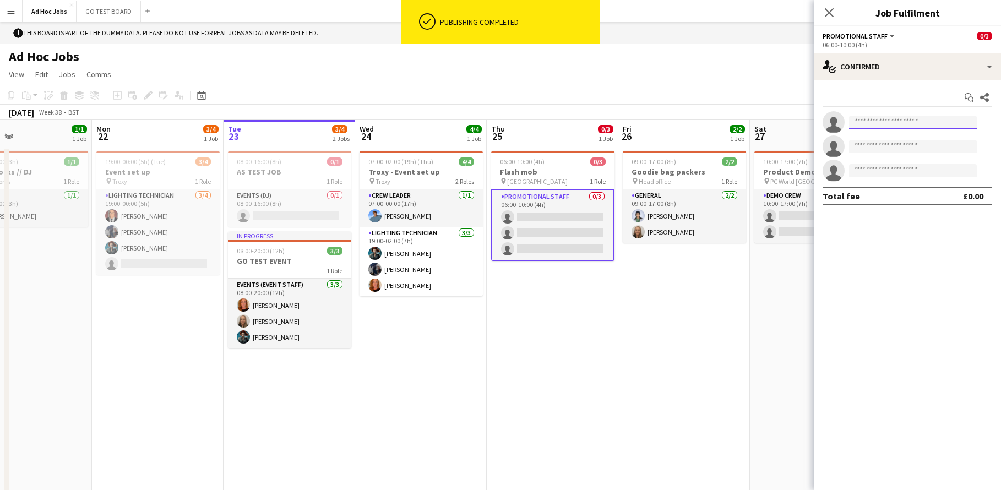
click at [886, 122] on input at bounding box center [913, 122] width 128 height 13
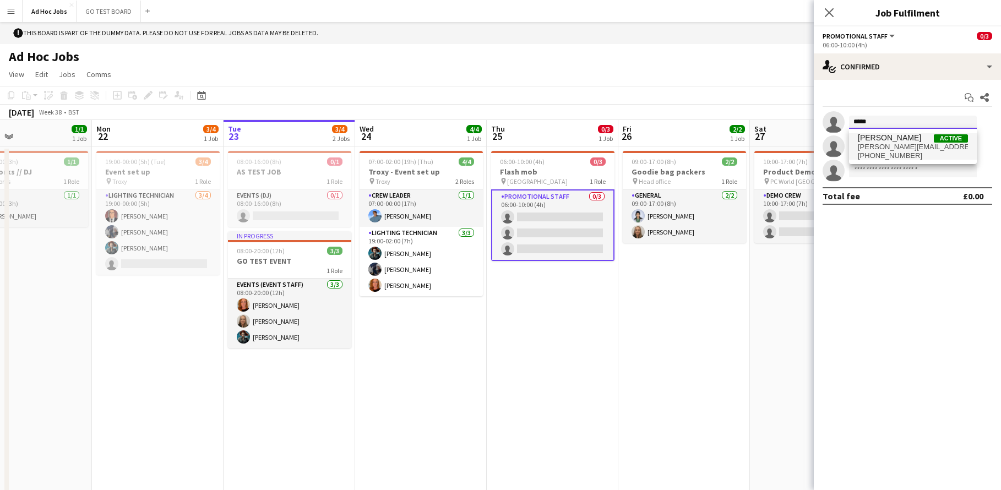
type input "*****"
click at [899, 140] on span "[PERSON_NAME]" at bounding box center [889, 137] width 63 height 9
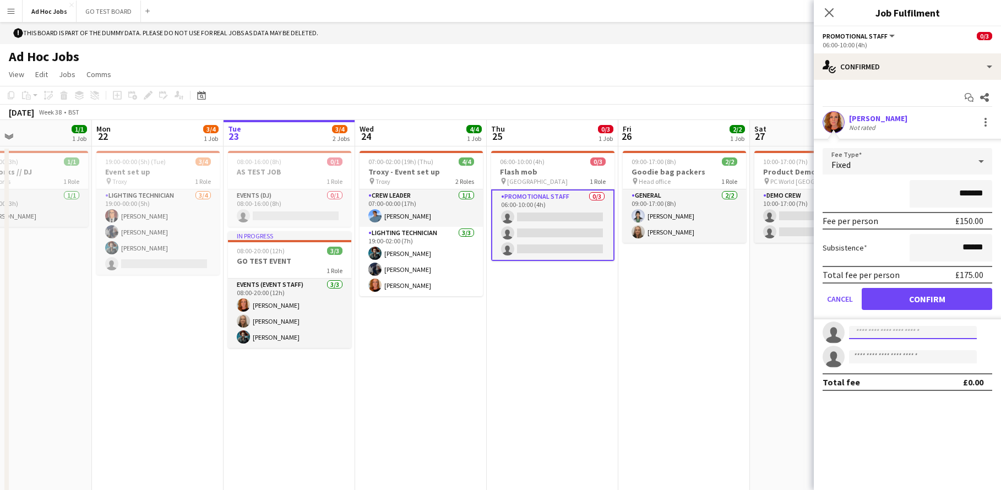
click at [882, 329] on input at bounding box center [913, 332] width 128 height 13
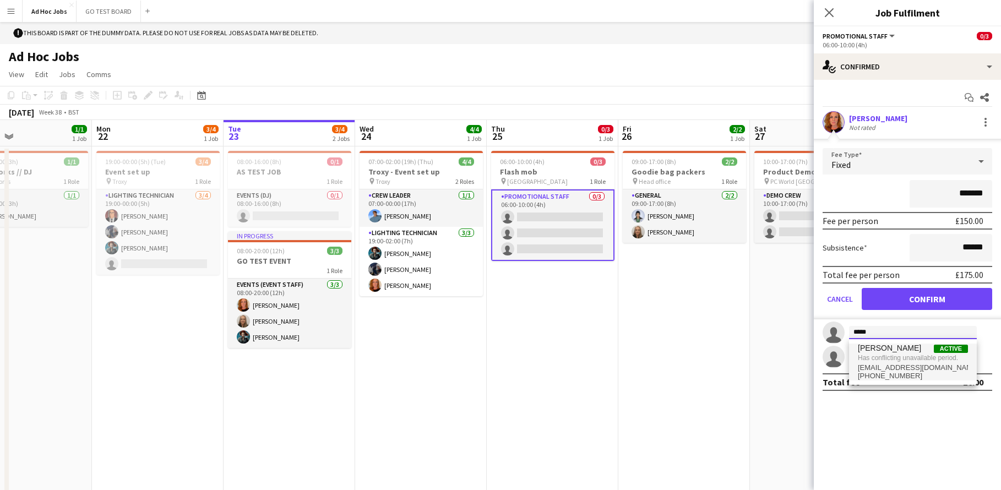
type input "*****"
click at [881, 345] on span "[PERSON_NAME]" at bounding box center [889, 347] width 63 height 9
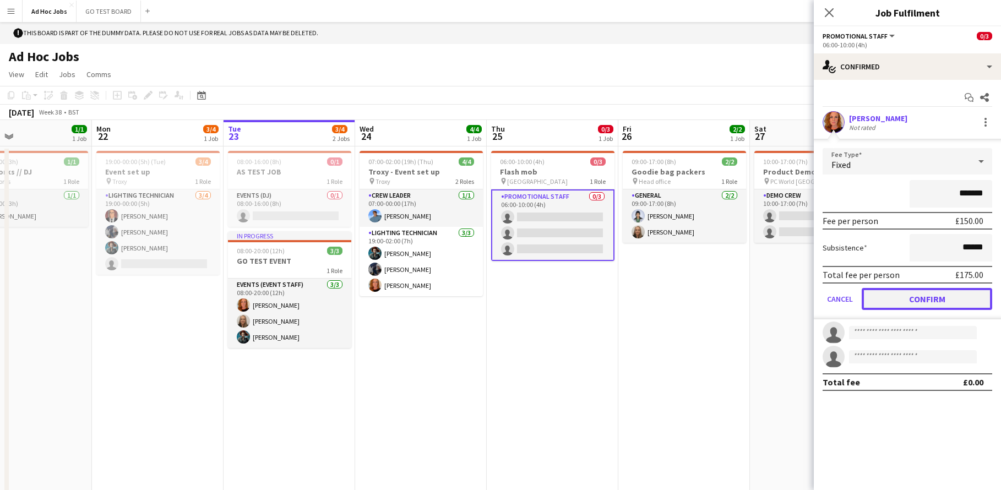
click at [915, 298] on button "Confirm" at bounding box center [926, 299] width 130 height 22
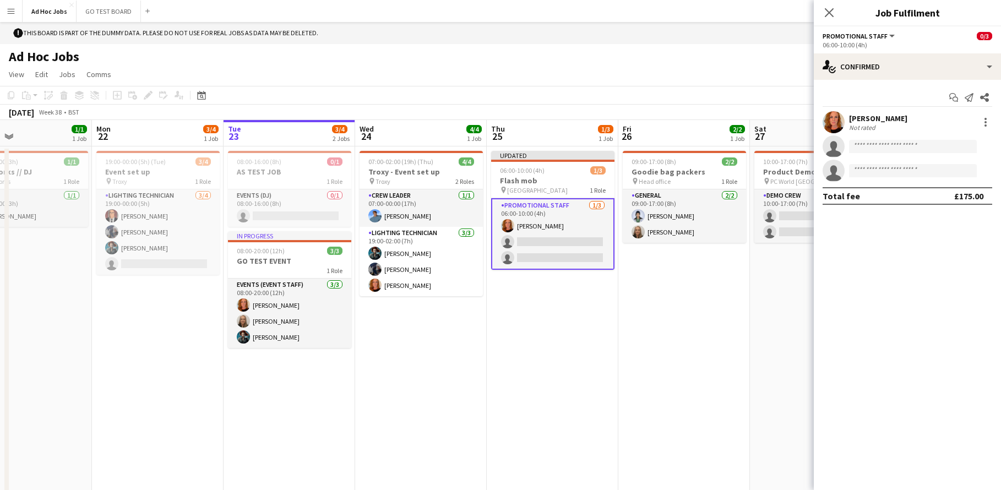
click at [14, 13] on app-icon "Menu" at bounding box center [11, 11] width 9 height 9
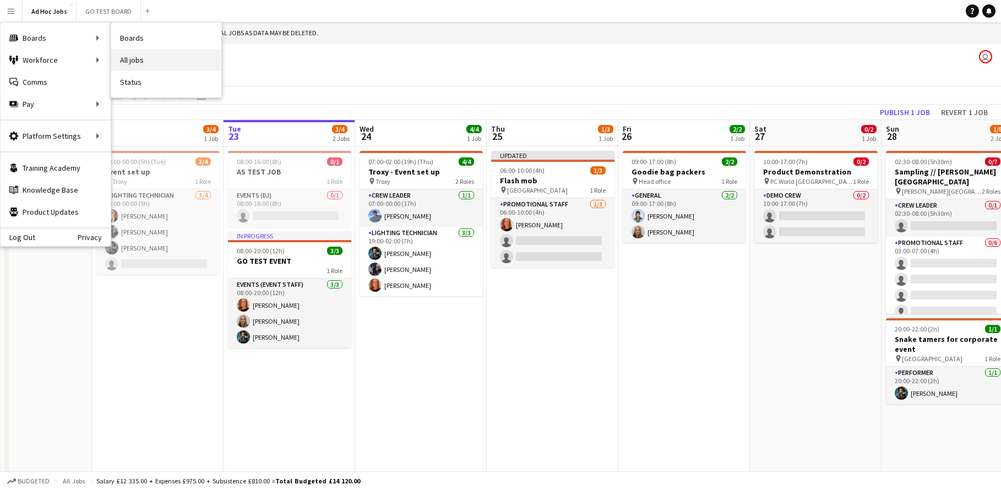
click at [132, 68] on link "All jobs" at bounding box center [166, 60] width 110 height 22
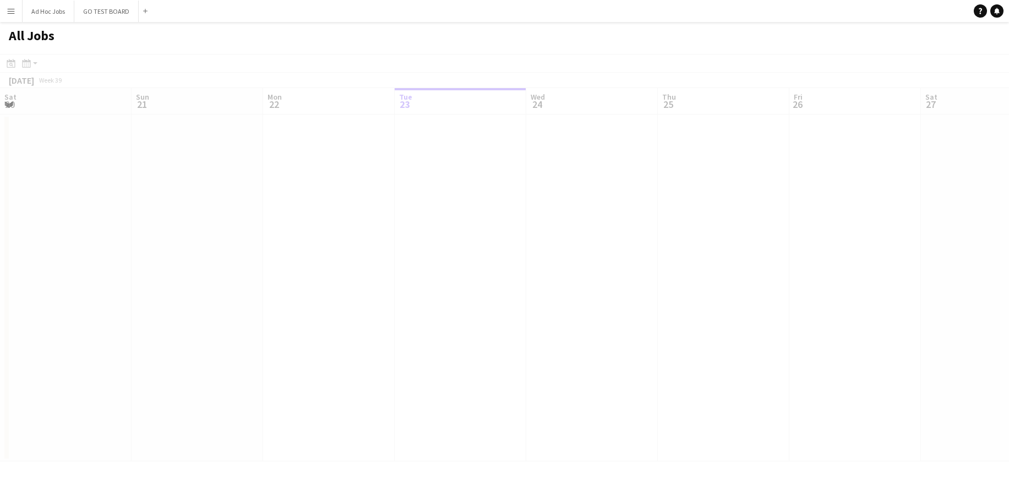
scroll to position [0, 263]
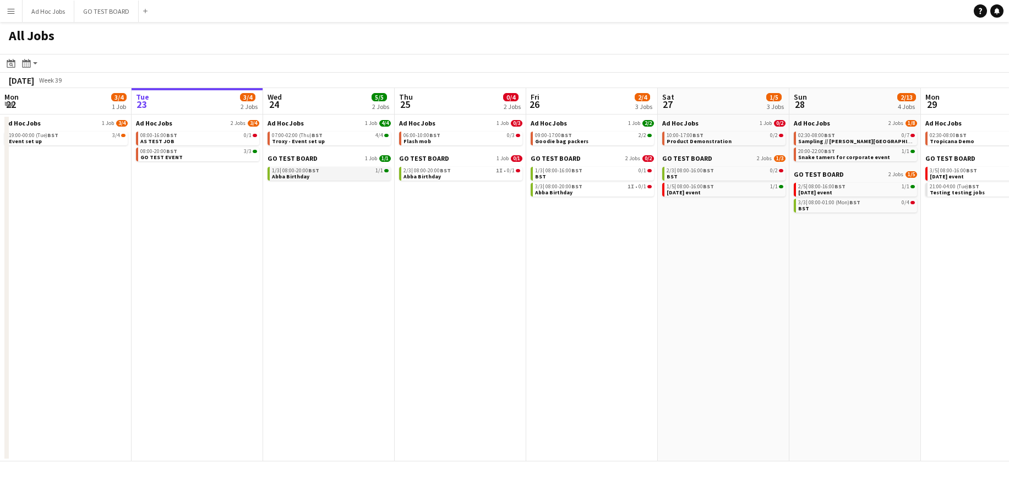
click at [291, 173] on span "Abba Birthday" at bounding box center [290, 176] width 37 height 7
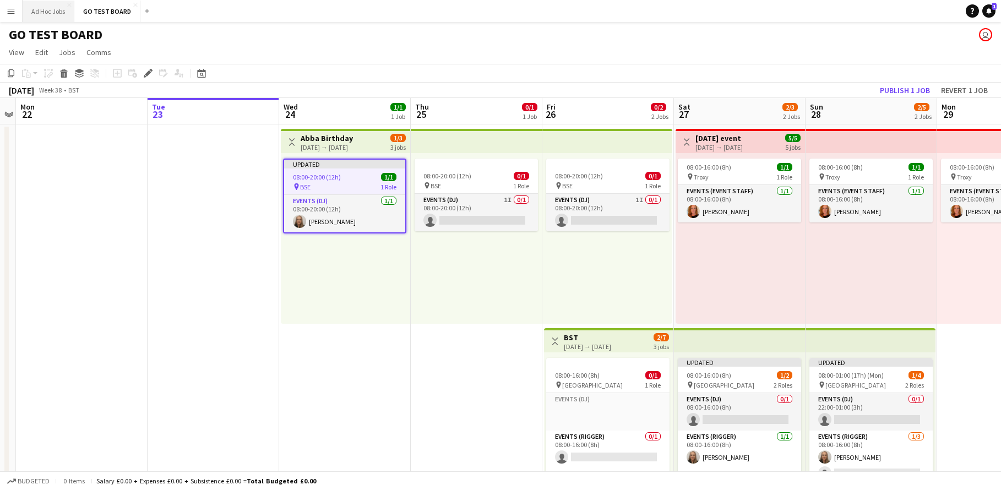
click at [45, 16] on button "Ad Hoc Jobs Close" at bounding box center [49, 11] width 52 height 21
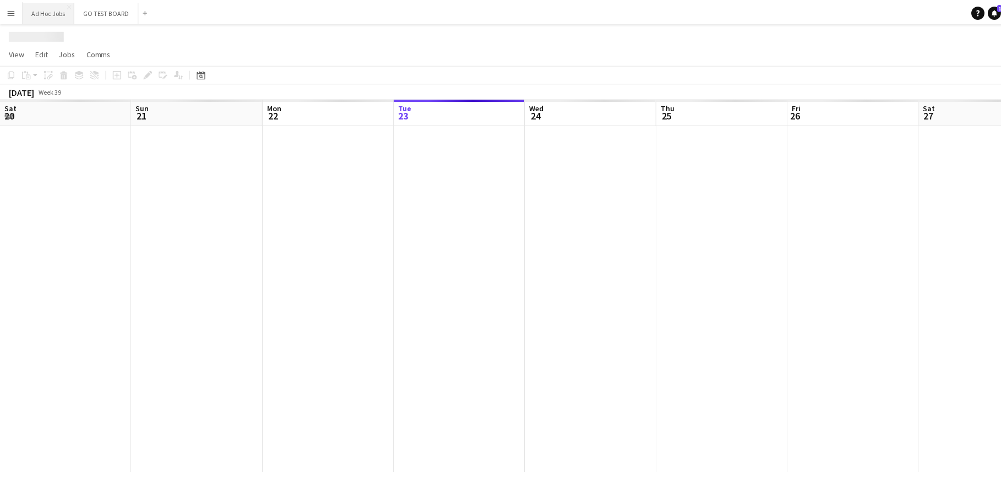
scroll to position [0, 263]
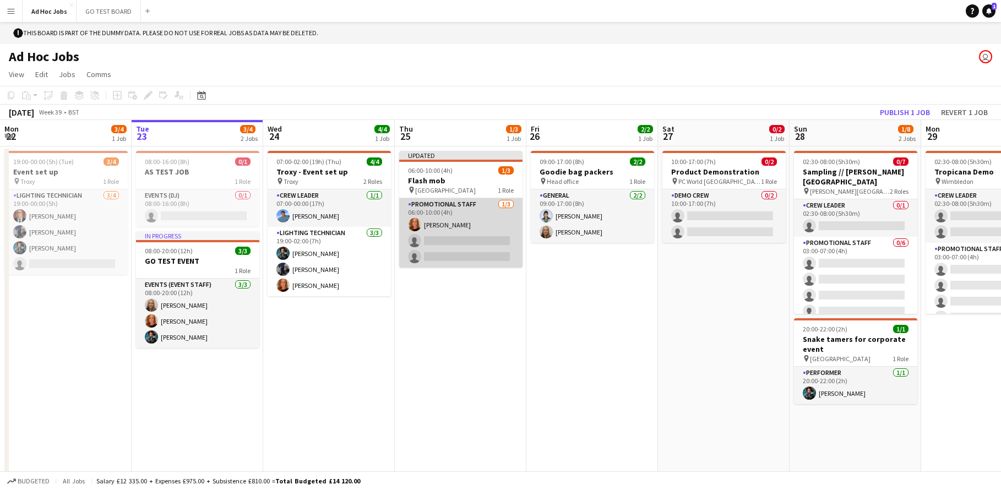
click at [434, 241] on app-card-role "Promotional Staff [DATE] 06:00-10:00 (4h) [PERSON_NAME] single-neutral-actions …" at bounding box center [460, 232] width 123 height 69
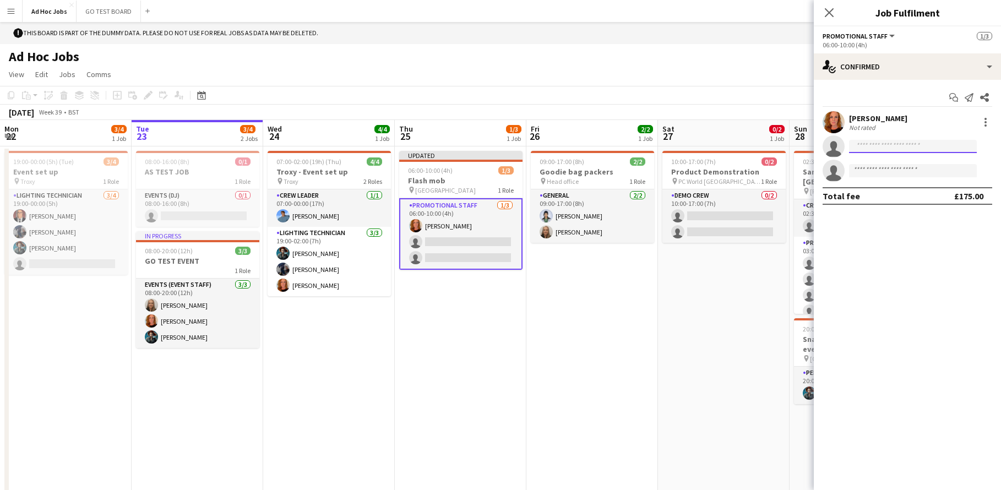
click at [881, 146] on input at bounding box center [913, 146] width 128 height 13
type input "*****"
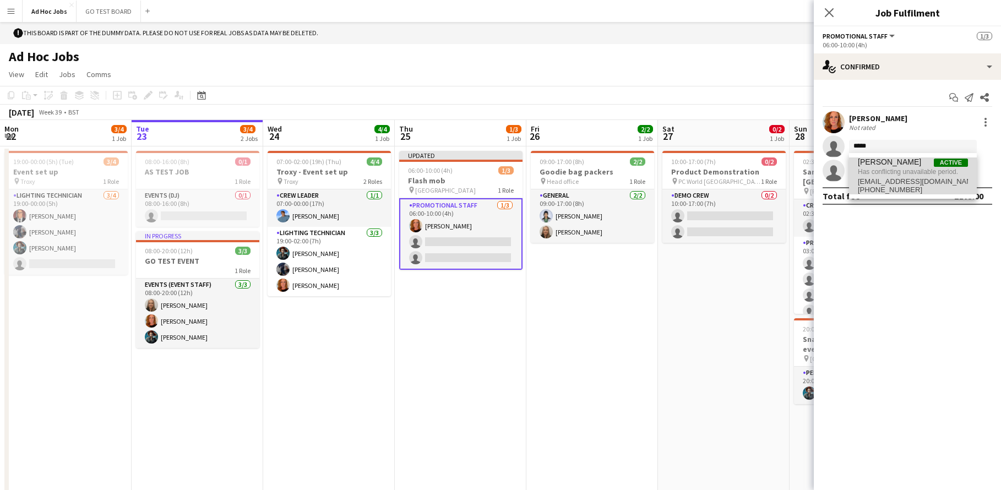
click at [905, 177] on span "[EMAIL_ADDRESS][DOMAIN_NAME]" at bounding box center [913, 181] width 110 height 9
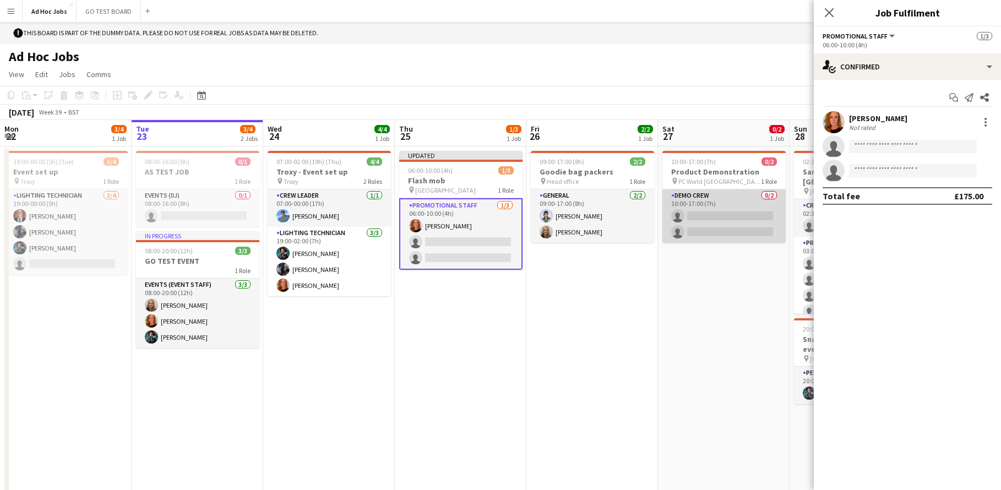
click at [731, 215] on app-card-role "Demo crew 0/2 10:00-17:00 (7h) single-neutral-actions single-neutral-actions" at bounding box center [723, 215] width 123 height 53
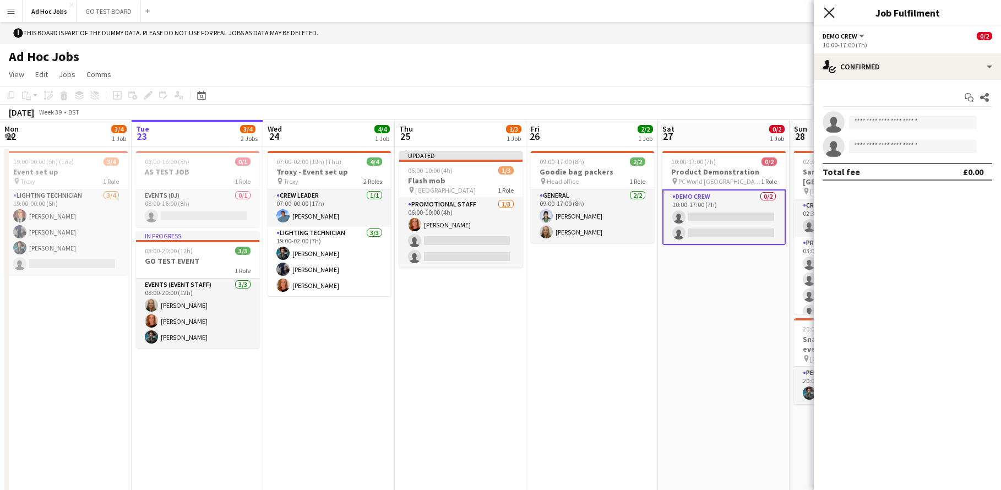
click at [832, 12] on icon "Close pop-in" at bounding box center [828, 12] width 10 height 10
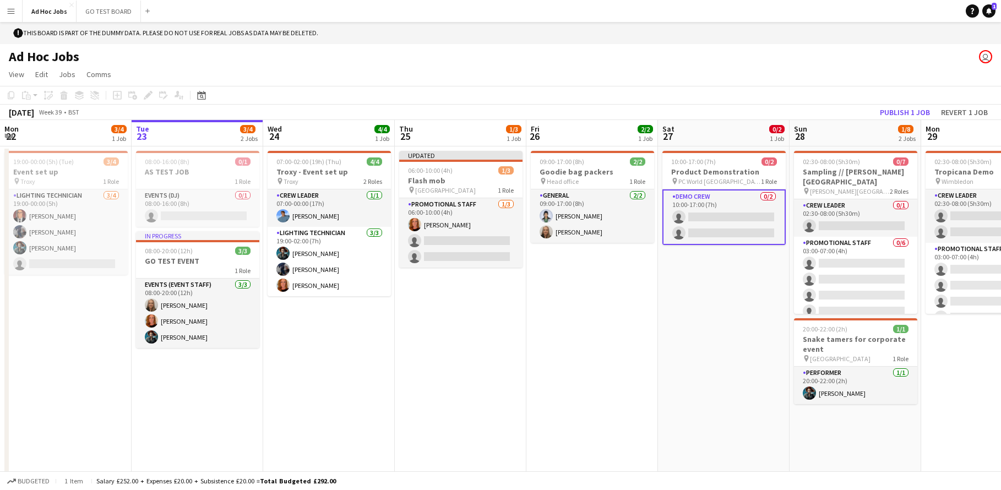
click at [703, 219] on app-card-role "Demo crew 0/2 10:00-17:00 (7h) single-neutral-actions single-neutral-actions" at bounding box center [723, 217] width 123 height 56
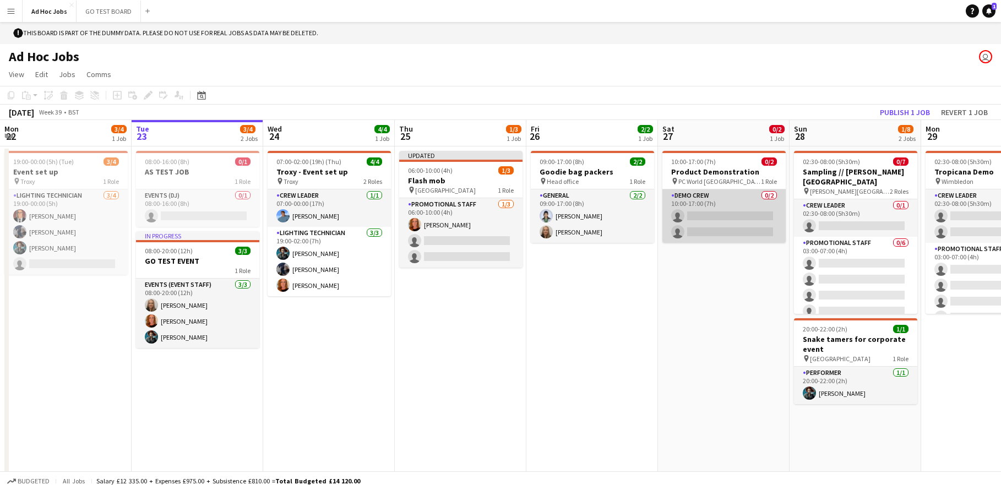
click at [703, 219] on app-card-role "Demo crew 0/2 10:00-17:00 (7h) single-neutral-actions single-neutral-actions" at bounding box center [723, 215] width 123 height 53
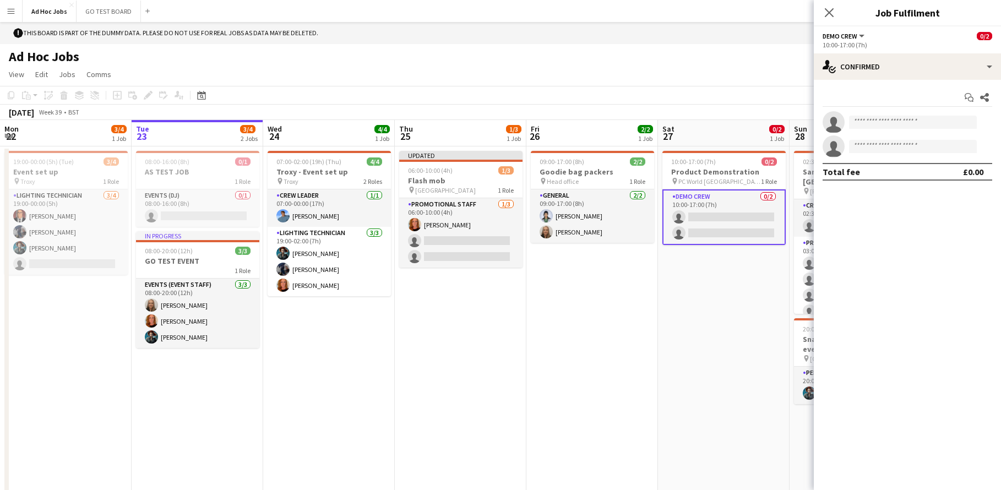
click at [703, 219] on app-card-role "Demo crew 0/2 10:00-17:00 (7h) single-neutral-actions single-neutral-actions" at bounding box center [723, 217] width 123 height 56
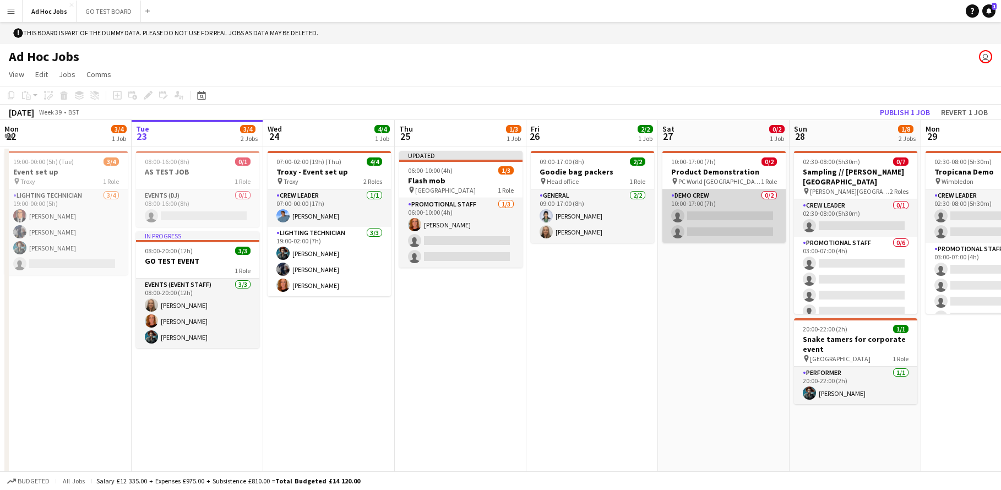
click at [705, 219] on app-card-role "Demo crew 0/2 10:00-17:00 (7h) single-neutral-actions single-neutral-actions" at bounding box center [723, 215] width 123 height 53
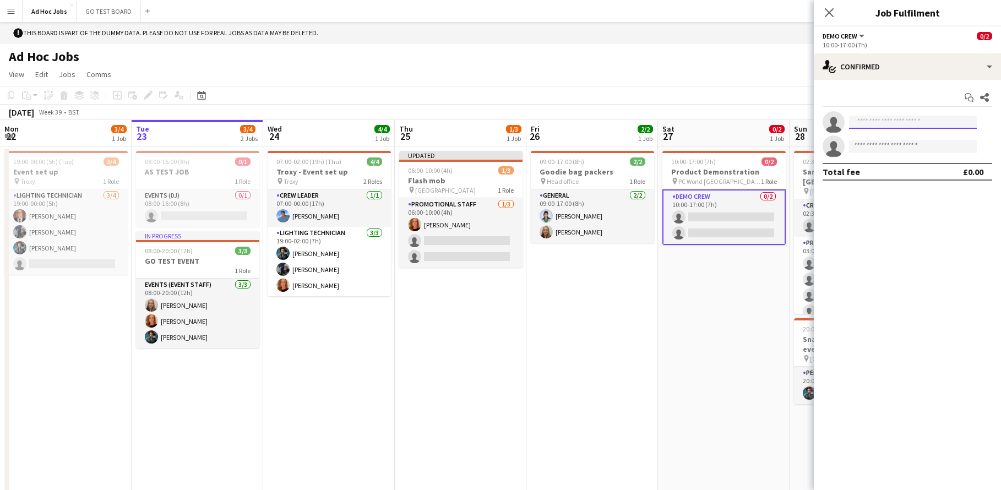
click at [872, 122] on input at bounding box center [913, 122] width 128 height 13
type input "*****"
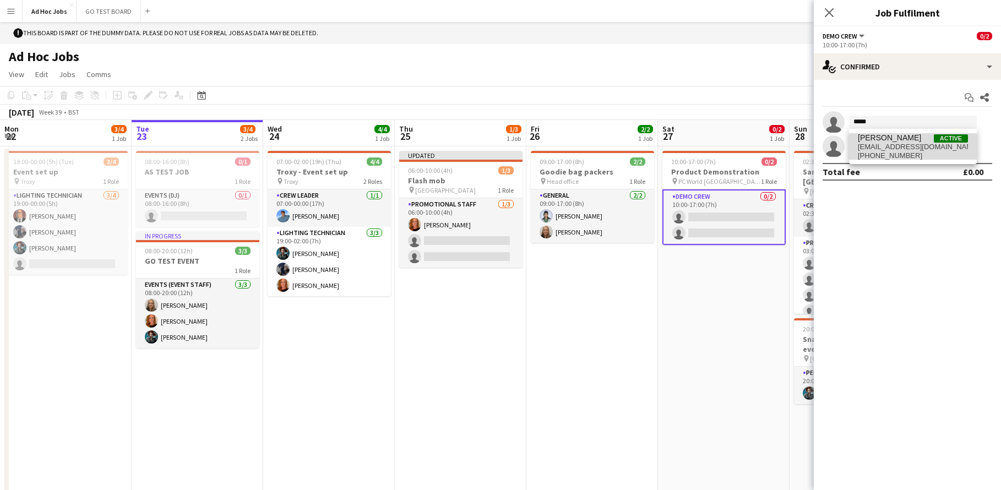
click at [900, 150] on span "[EMAIL_ADDRESS][DOMAIN_NAME]" at bounding box center [913, 147] width 110 height 9
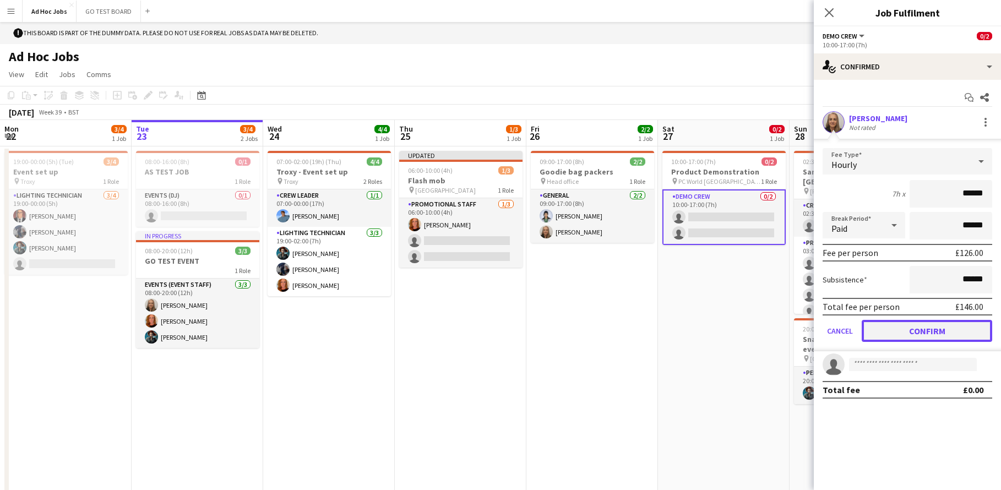
click at [900, 329] on button "Confirm" at bounding box center [926, 331] width 130 height 22
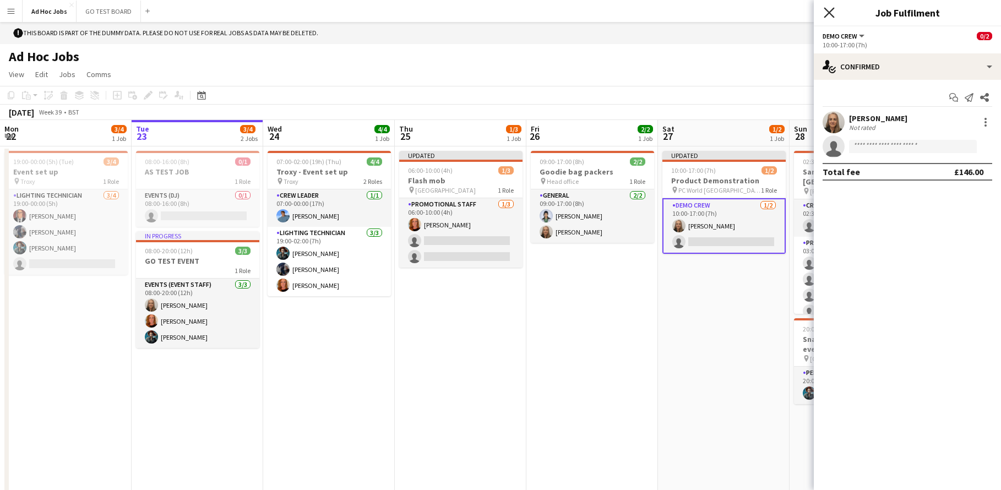
click at [831, 17] on icon "Close pop-in" at bounding box center [828, 12] width 10 height 10
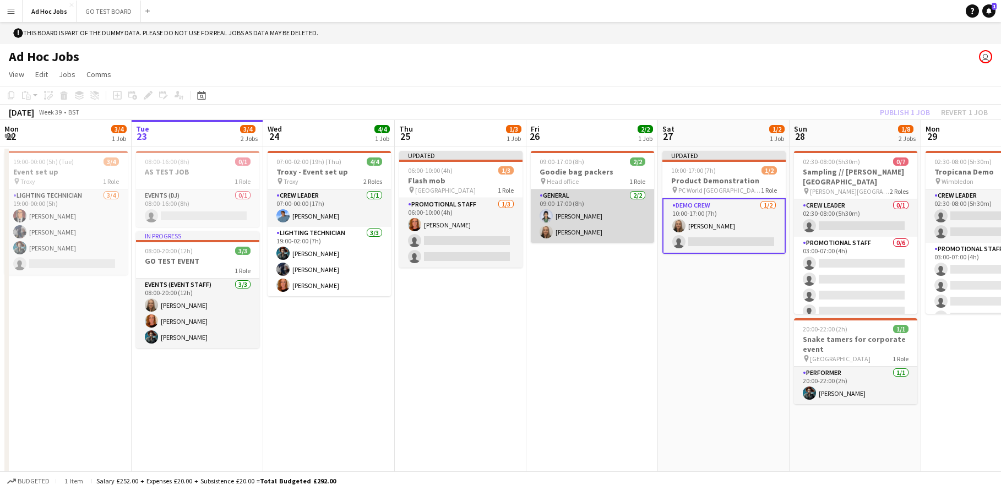
click at [600, 232] on app-card-role "General 2/2 09:00-17:00 (8h) Diana Prince Kelly Munce" at bounding box center [592, 215] width 123 height 53
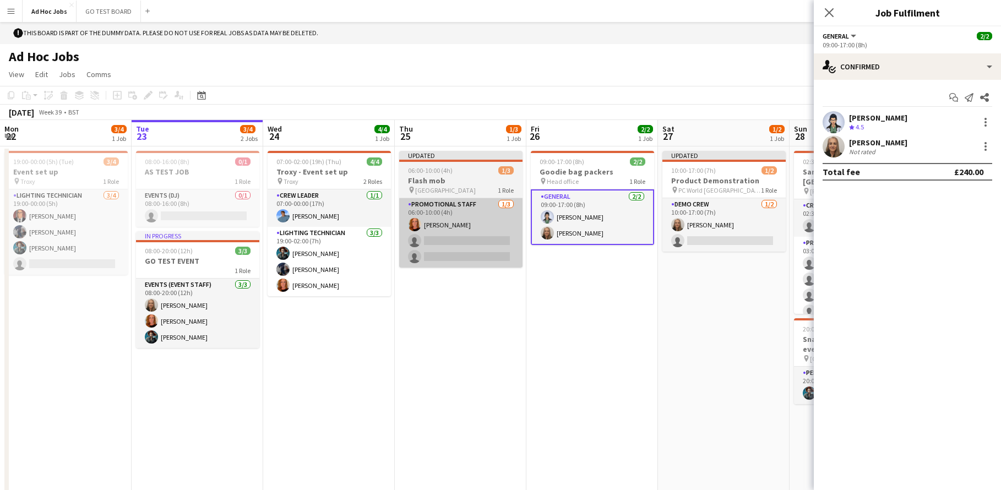
drag, startPoint x: 608, startPoint y: 231, endPoint x: 504, endPoint y: 230, distance: 104.0
click at [605, 231] on app-card-role "General 2/2 09:00-17:00 (8h) Diana Prince Kelly Munce" at bounding box center [592, 217] width 123 height 56
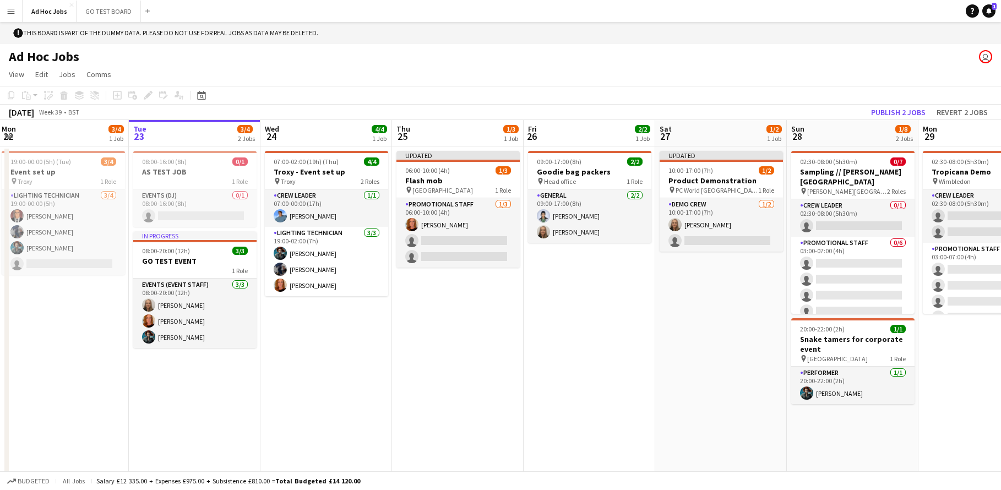
scroll to position [0, 374]
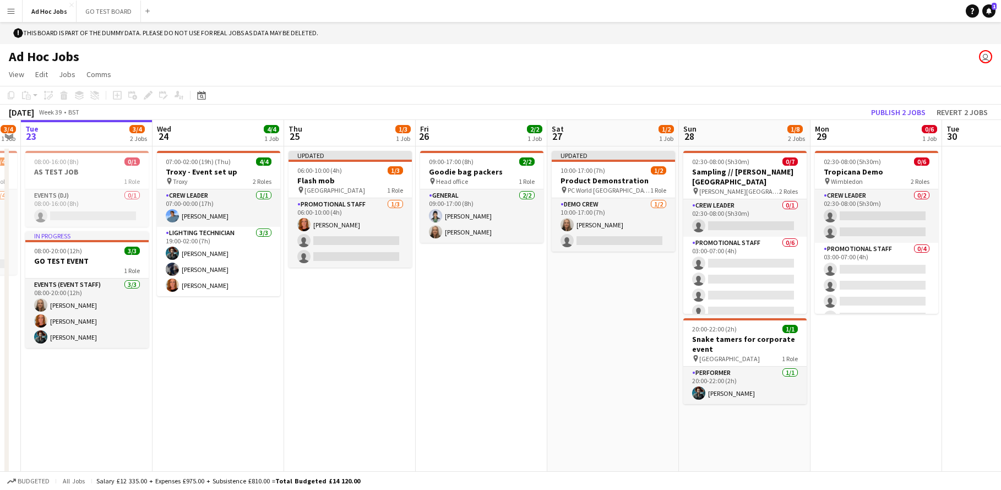
drag, startPoint x: 176, startPoint y: 361, endPoint x: 64, endPoint y: 321, distance: 119.1
click at [68, 324] on app-calendar-viewport "Sat 20 2/3 1 Job Sun 21 1/1 1 Job Mon 22 3/4 1 Job Tue 23 3/4 2 Jobs Wed 24 4/4…" at bounding box center [500, 306] width 1001 height 373
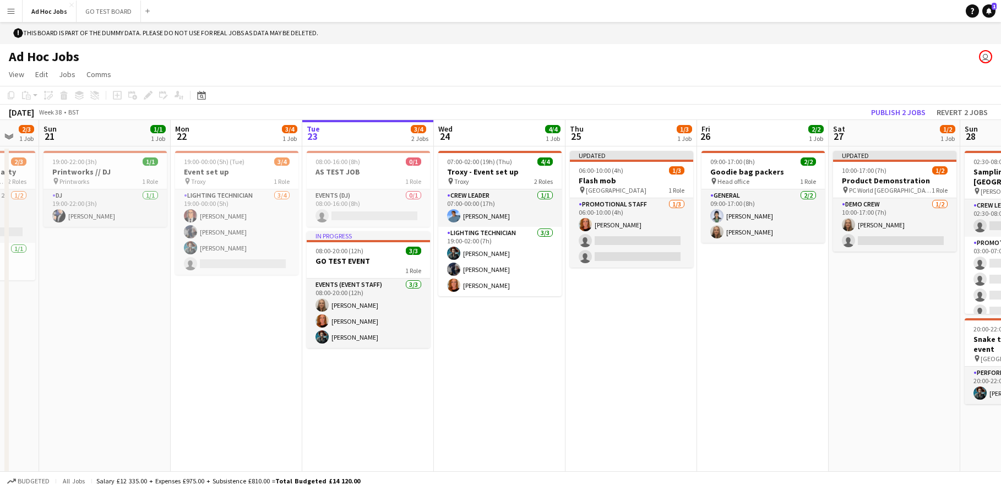
scroll to position [0, 223]
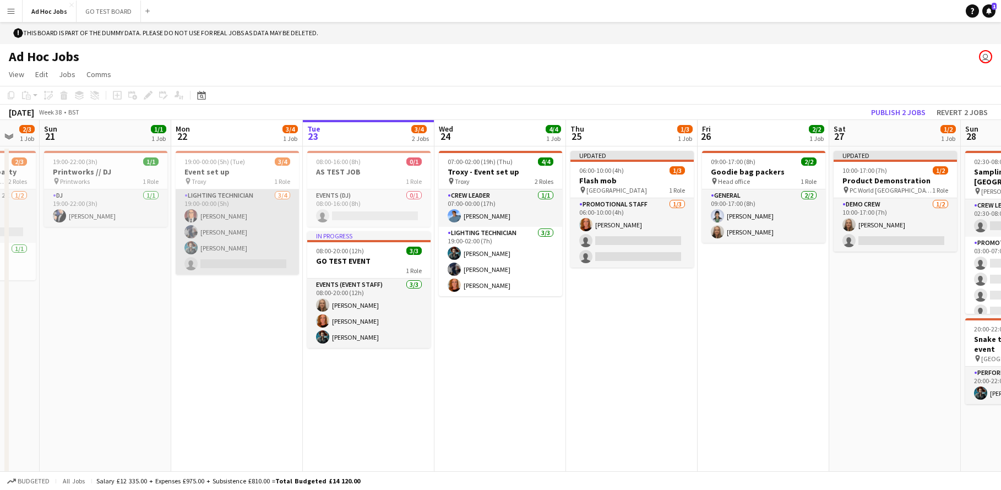
click at [239, 245] on app-card-role "Lighting technician 3/4 19:00-00:00 (5h) Lex Luthor Ororo Monroe Amanda Briggs …" at bounding box center [237, 231] width 123 height 85
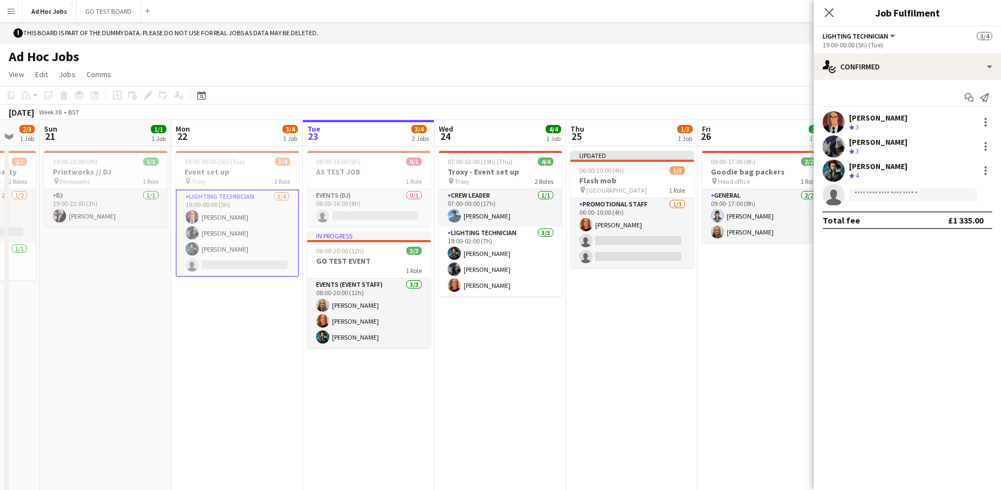
click at [223, 264] on app-card-role "Lighting technician 3/4 19:00-00:00 (5h) Lex Luthor Ororo Monroe Amanda Briggs …" at bounding box center [237, 233] width 123 height 88
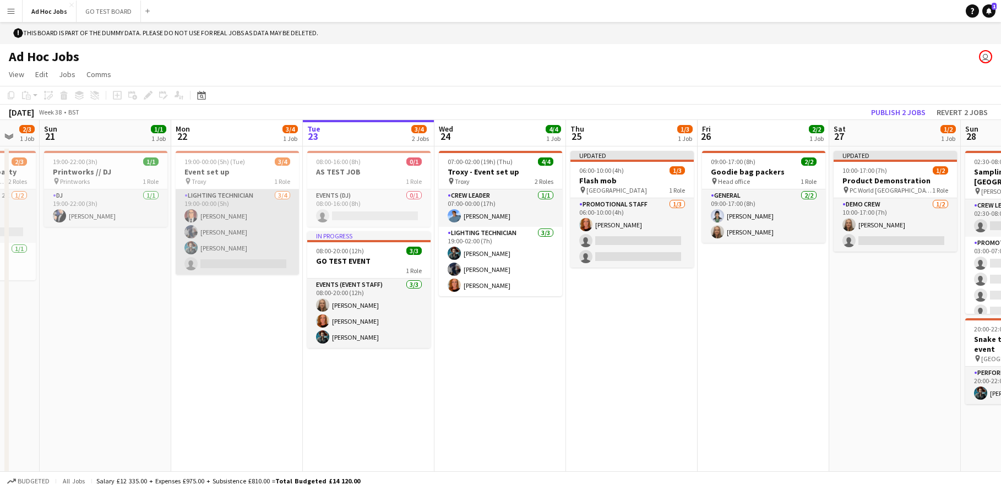
click at [234, 263] on app-card-role "Lighting technician 3/4 19:00-00:00 (5h) Lex Luthor Ororo Monroe Amanda Briggs …" at bounding box center [237, 231] width 123 height 85
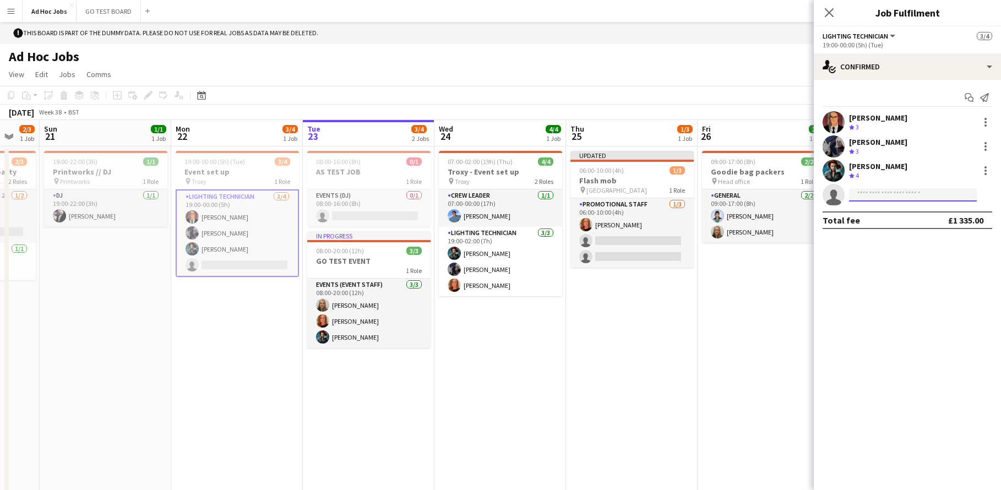
click at [893, 195] on input at bounding box center [913, 194] width 128 height 13
type input "*****"
click at [876, 214] on span "[PERSON_NAME]" at bounding box center [889, 210] width 63 height 9
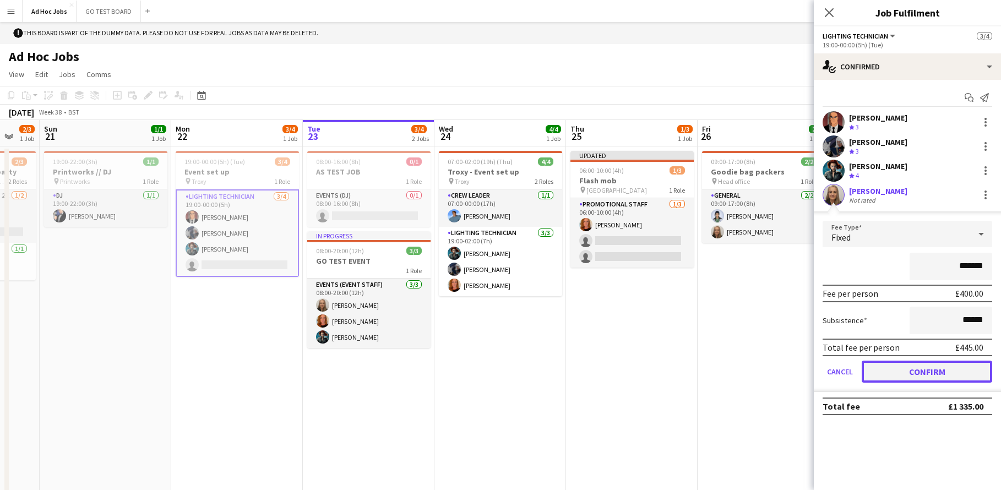
click at [918, 372] on button "Confirm" at bounding box center [926, 372] width 130 height 22
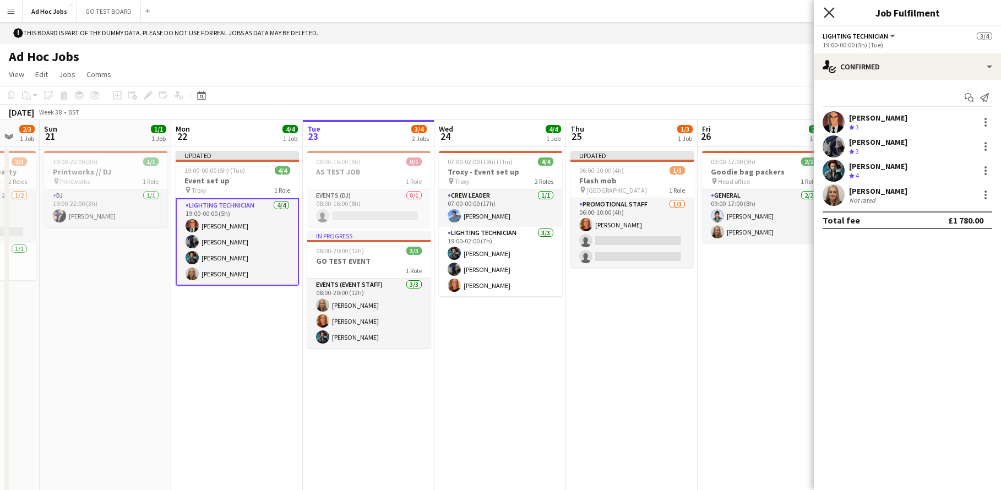
click at [826, 14] on icon at bounding box center [828, 12] width 10 height 10
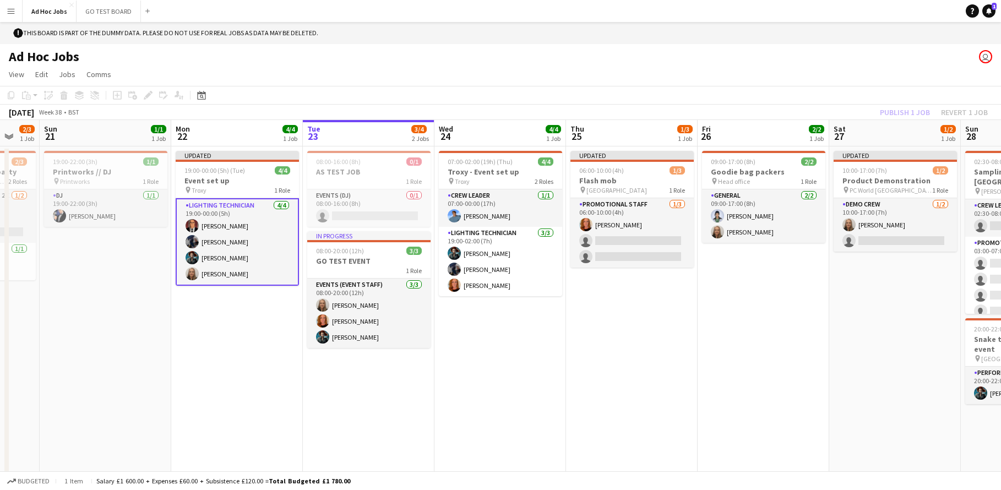
click at [898, 117] on div "Publish 1 job Revert 1 job" at bounding box center [933, 112] width 134 height 14
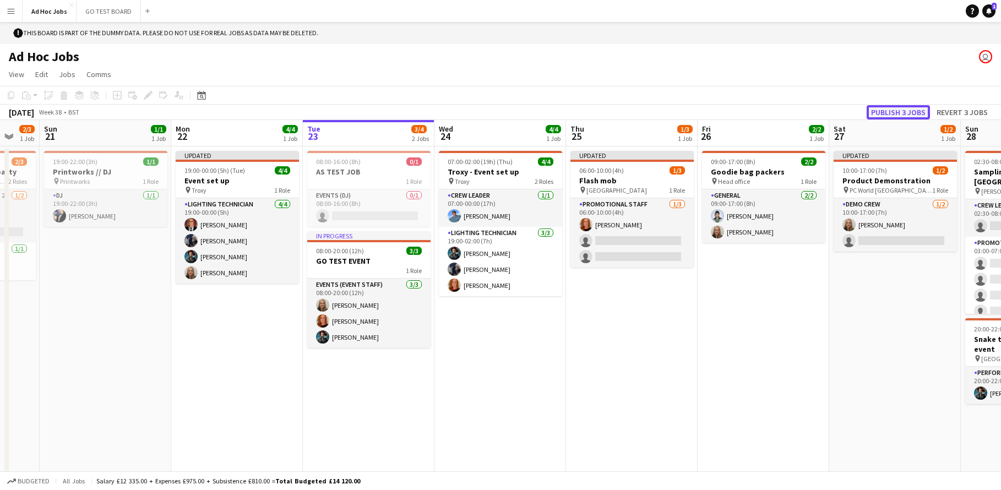
click at [902, 114] on button "Publish 3 jobs" at bounding box center [897, 112] width 63 height 14
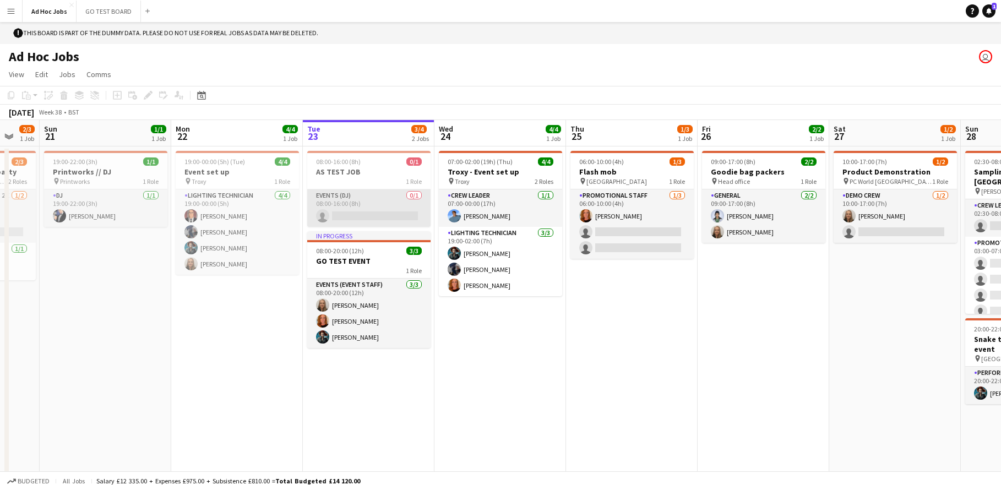
click at [374, 221] on app-card-role "Events (DJ) 0/1 08:00-16:00 (8h) single-neutral-actions" at bounding box center [368, 207] width 123 height 37
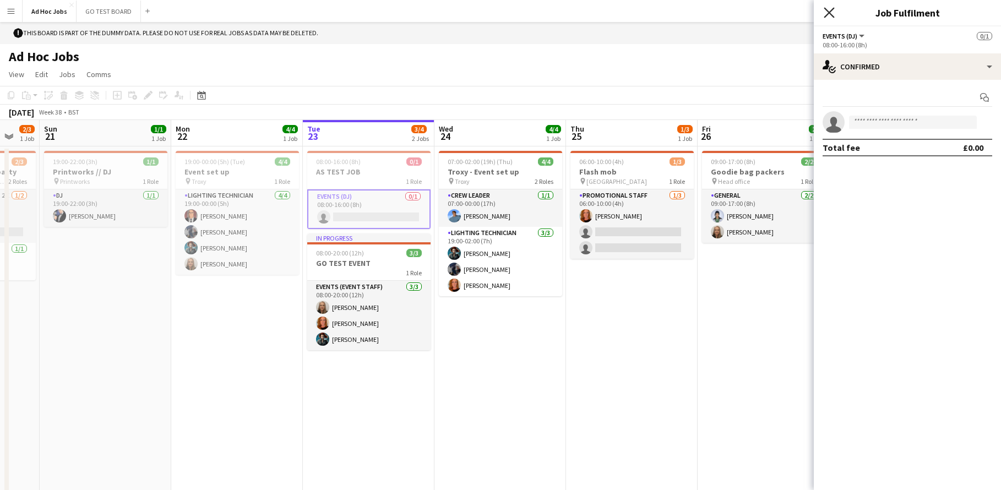
click at [831, 8] on icon "Close pop-in" at bounding box center [828, 12] width 10 height 10
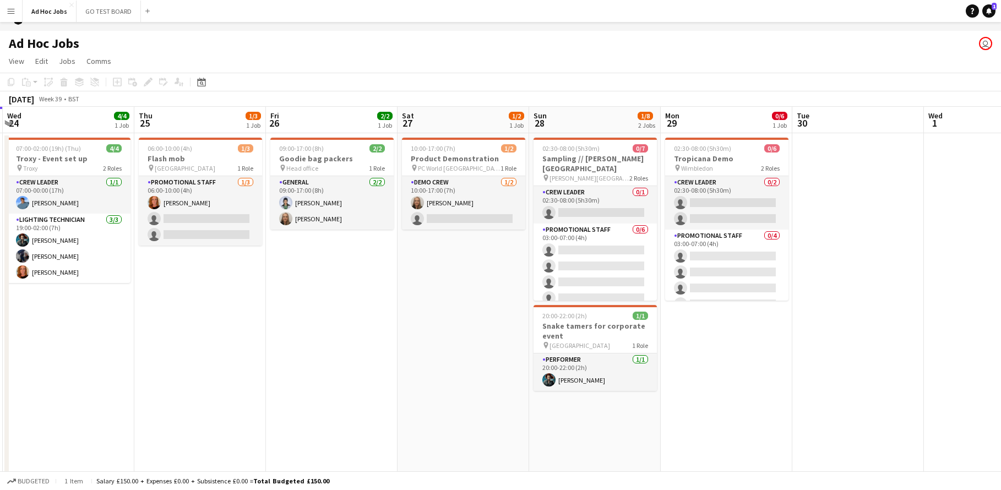
scroll to position [0, 393]
click at [9, 10] on app-icon "Menu" at bounding box center [11, 11] width 9 height 9
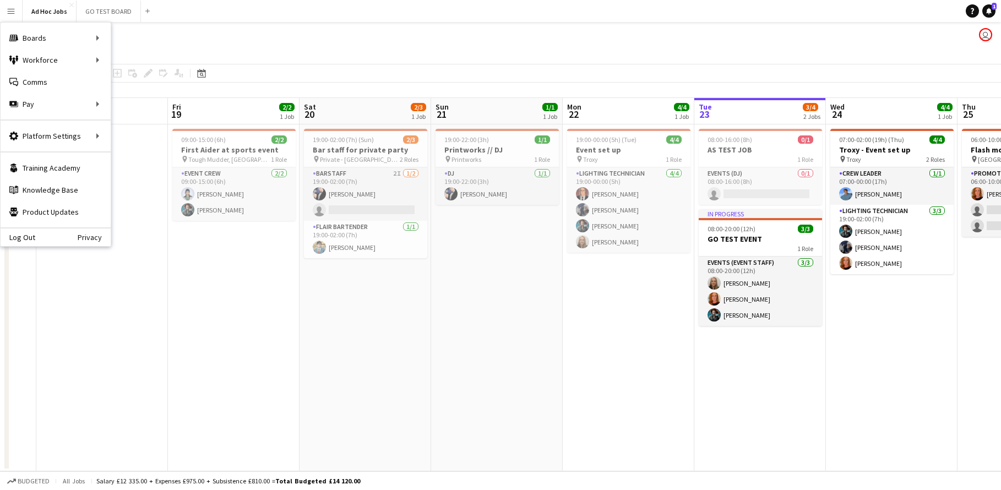
scroll to position [0, 365]
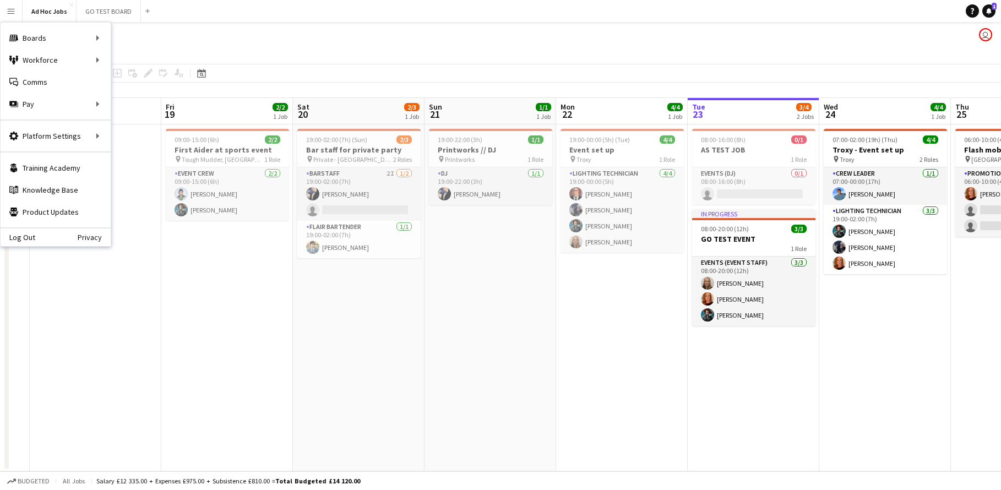
click at [287, 290] on app-date-cell "09:00-15:00 (6h) 2/2 First Aider at sports event pin Tough Mudder, South London…" at bounding box center [227, 297] width 132 height 347
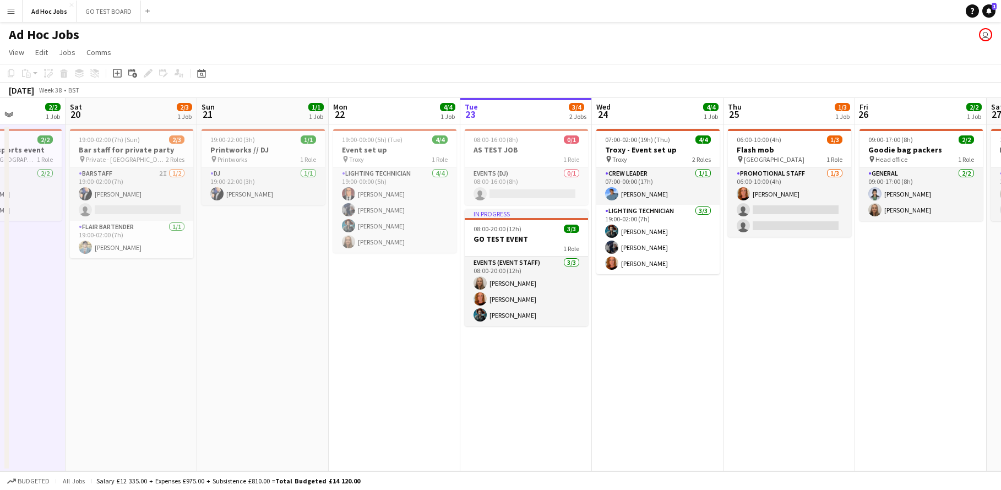
scroll to position [0, 227]
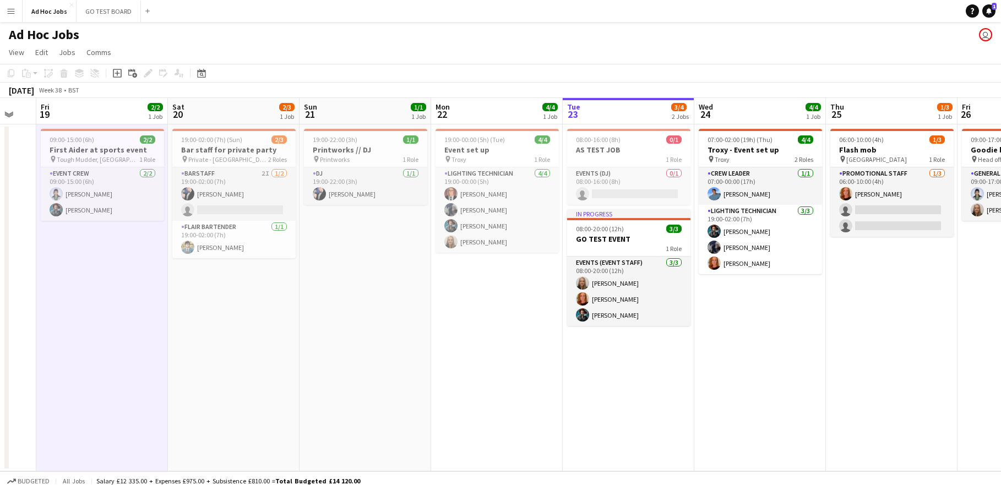
click at [19, 15] on button "Menu" at bounding box center [11, 11] width 22 height 22
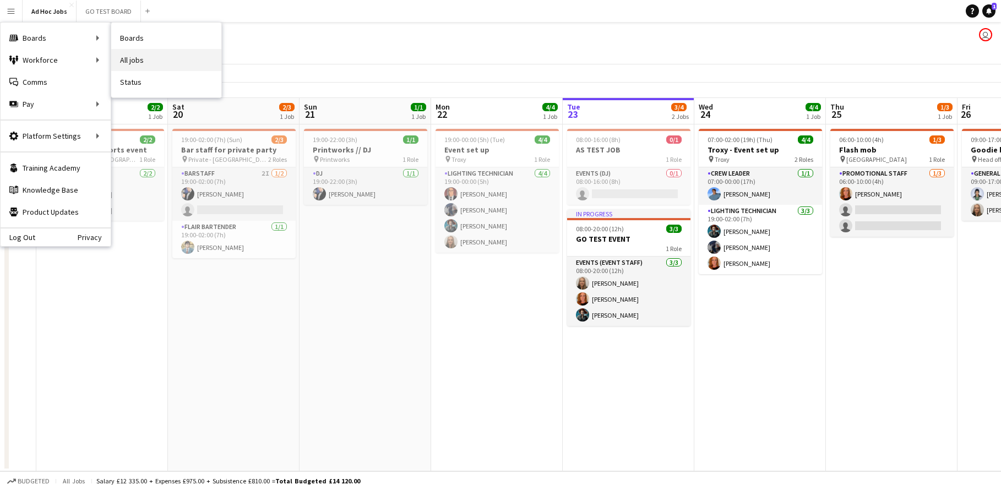
click at [144, 57] on link "All jobs" at bounding box center [166, 60] width 110 height 22
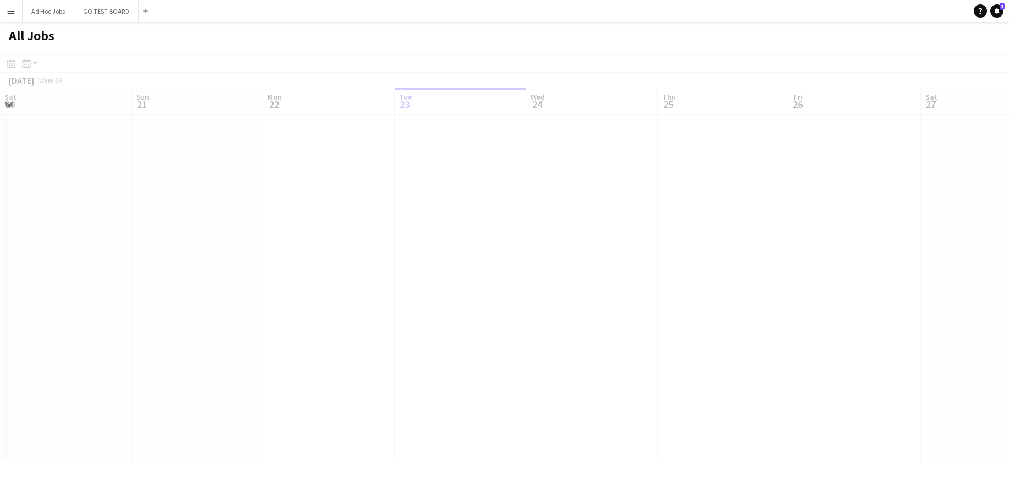
scroll to position [0, 263]
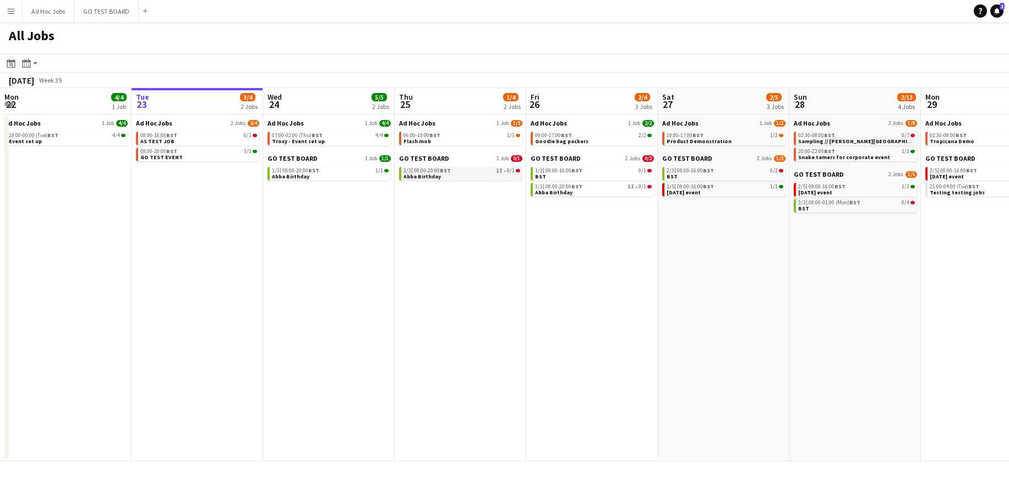
click at [476, 177] on link "2/3 | 08:00-20:00 BST 1I • 0/1 Abba Birthday" at bounding box center [461, 173] width 117 height 13
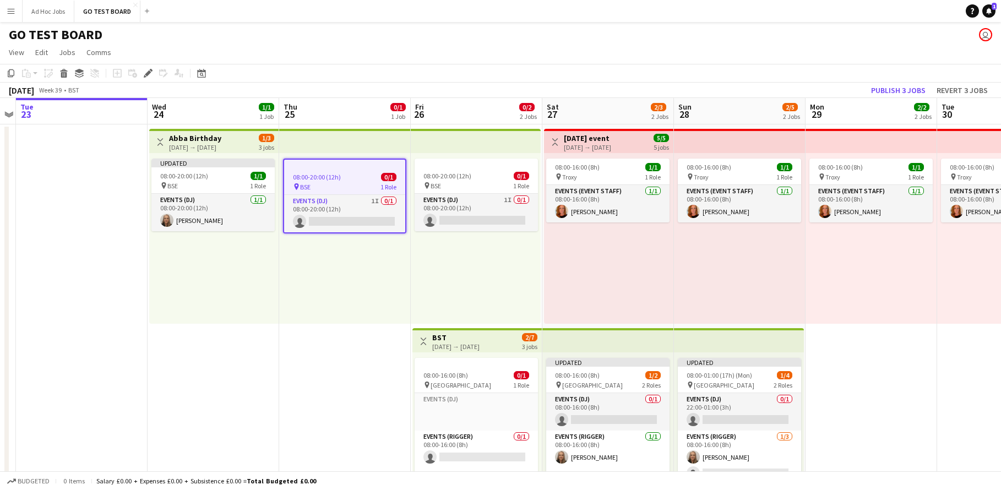
click at [10, 11] on app-icon "Menu" at bounding box center [11, 11] width 9 height 9
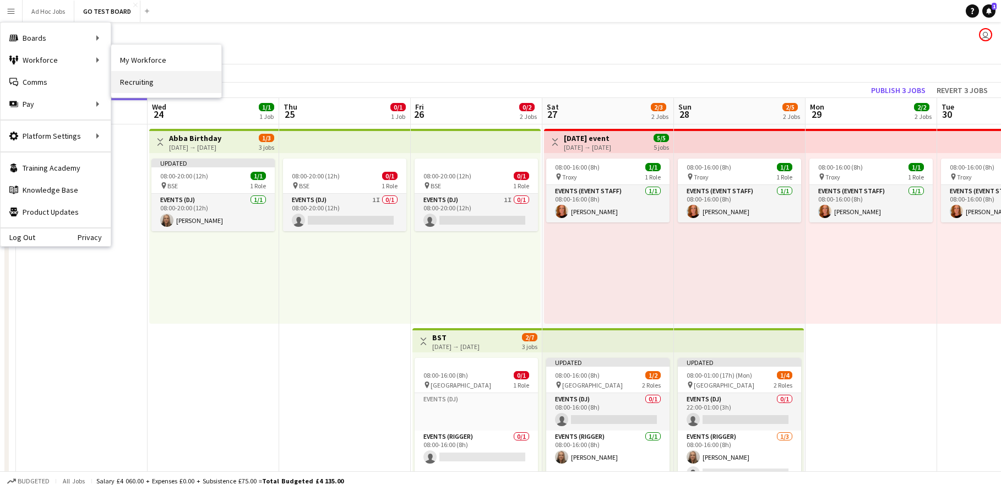
click at [130, 83] on link "Recruiting" at bounding box center [166, 82] width 110 height 22
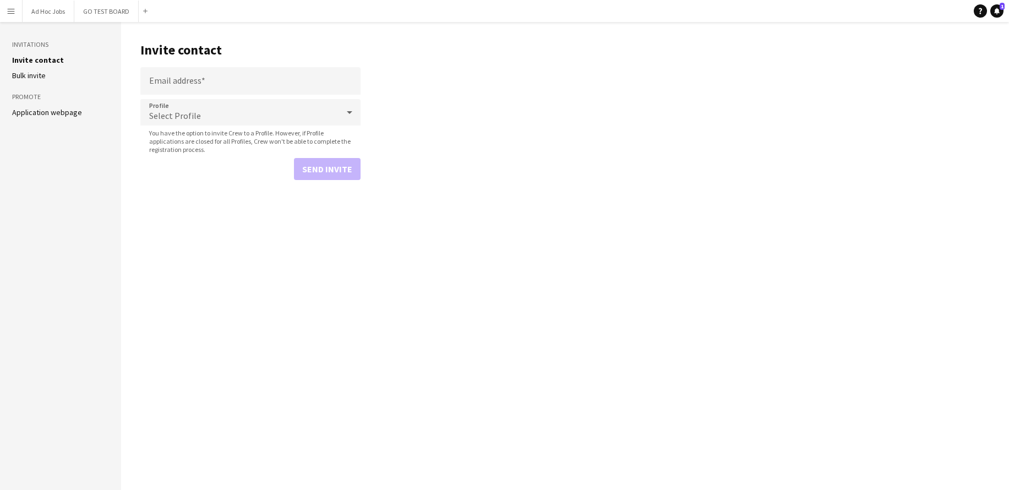
click at [13, 14] on app-icon "Menu" at bounding box center [11, 11] width 9 height 9
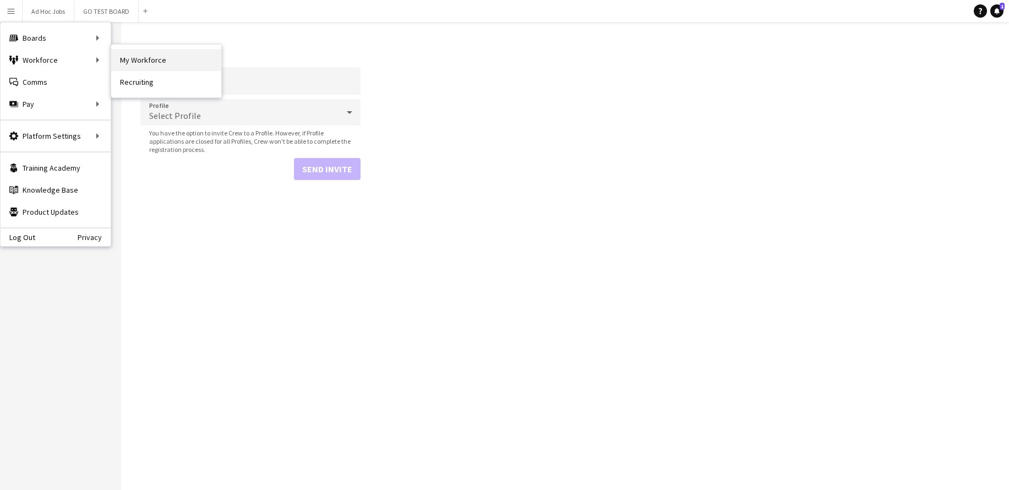
click at [138, 58] on link "My Workforce" at bounding box center [166, 60] width 110 height 22
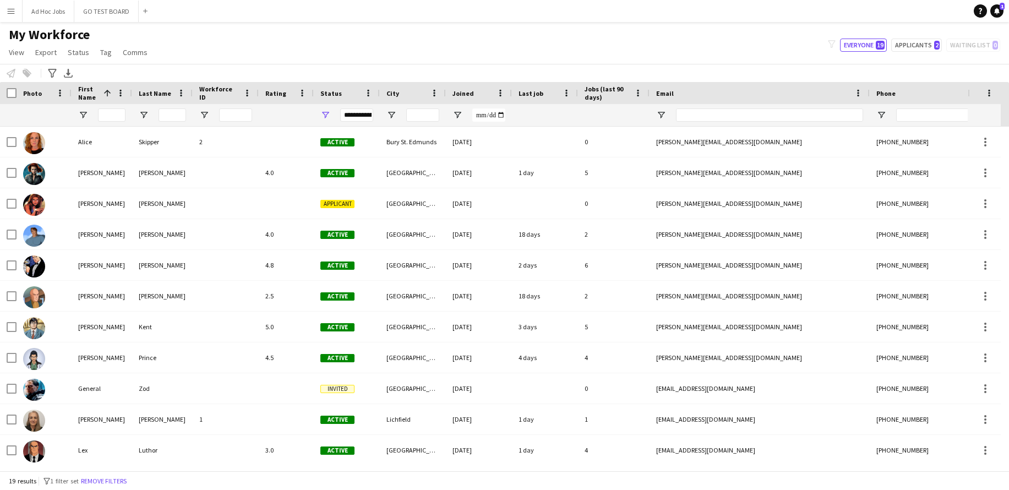
click at [17, 8] on button "Menu" at bounding box center [11, 11] width 22 height 22
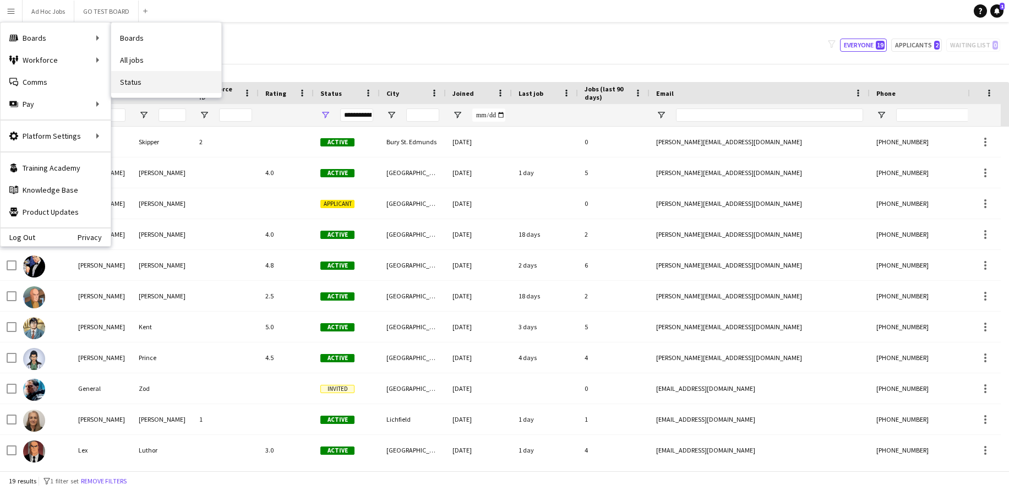
click at [142, 79] on link "Status" at bounding box center [166, 82] width 110 height 22
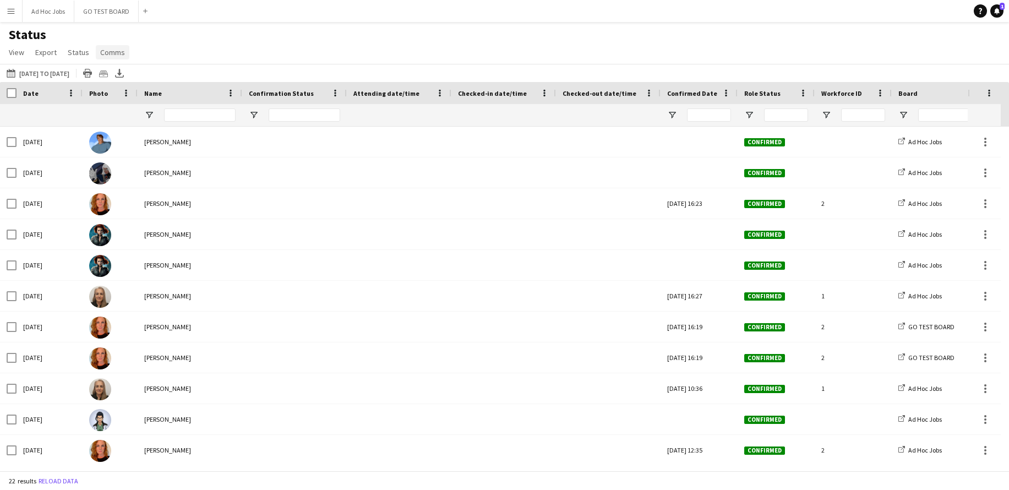
click at [109, 57] on span "Comms" at bounding box center [112, 52] width 25 height 10
click at [86, 52] on span "Status" at bounding box center [78, 52] width 21 height 10
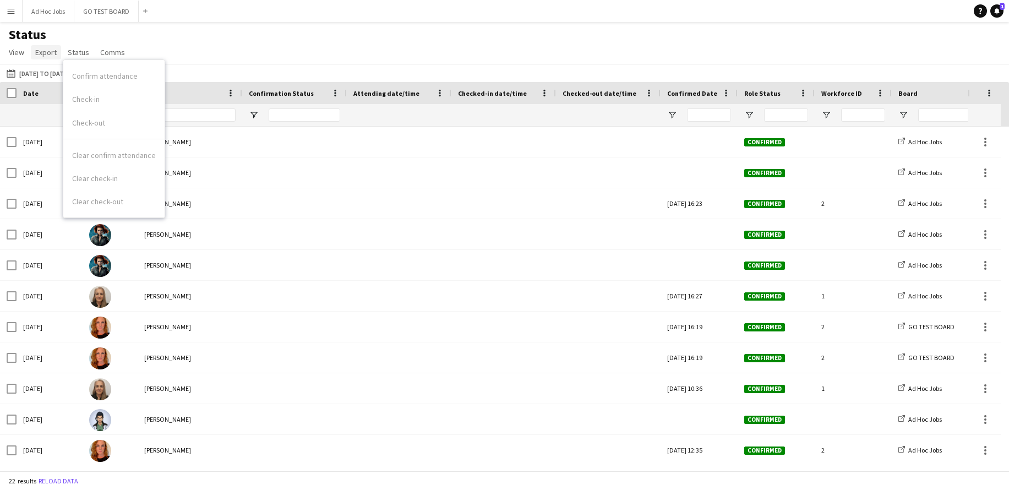
click at [50, 52] on span "Export" at bounding box center [45, 52] width 21 height 10
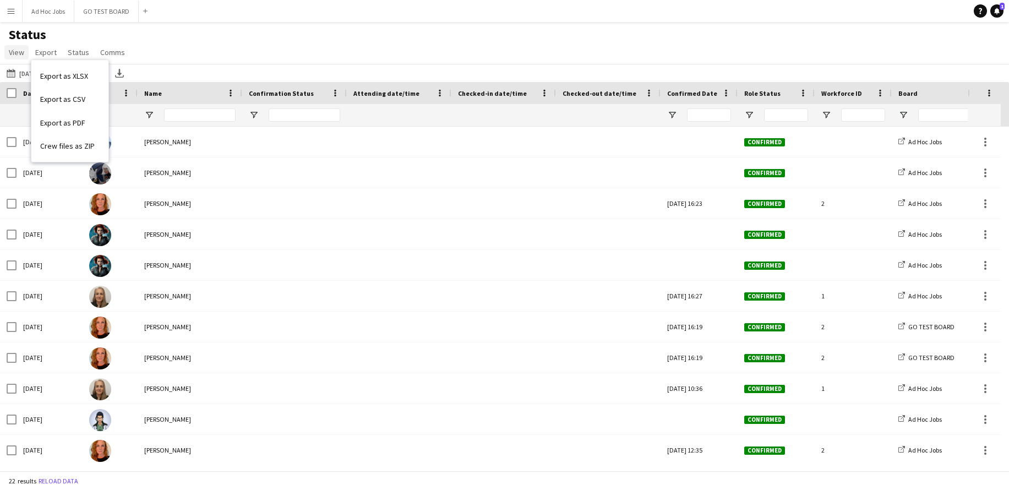
click at [23, 54] on span "View" at bounding box center [16, 52] width 15 height 10
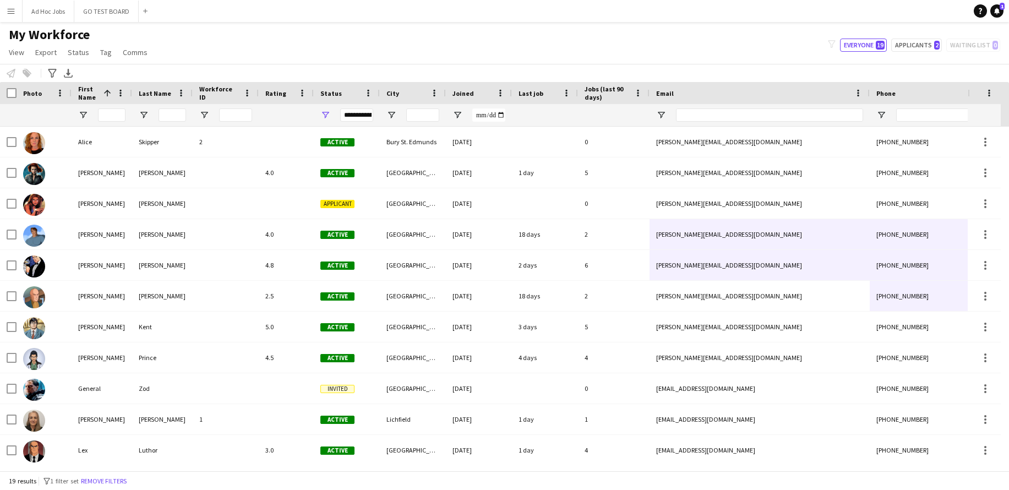
drag, startPoint x: 745, startPoint y: 283, endPoint x: 1016, endPoint y: 61, distance: 350.4
click at [1008, 61] on html "Menu Boards Boards Boards All jobs Status Workforce Workforce My Workforce Recr…" at bounding box center [504, 245] width 1009 height 490
click at [1000, 10] on icon "Notifications" at bounding box center [996, 11] width 7 height 7
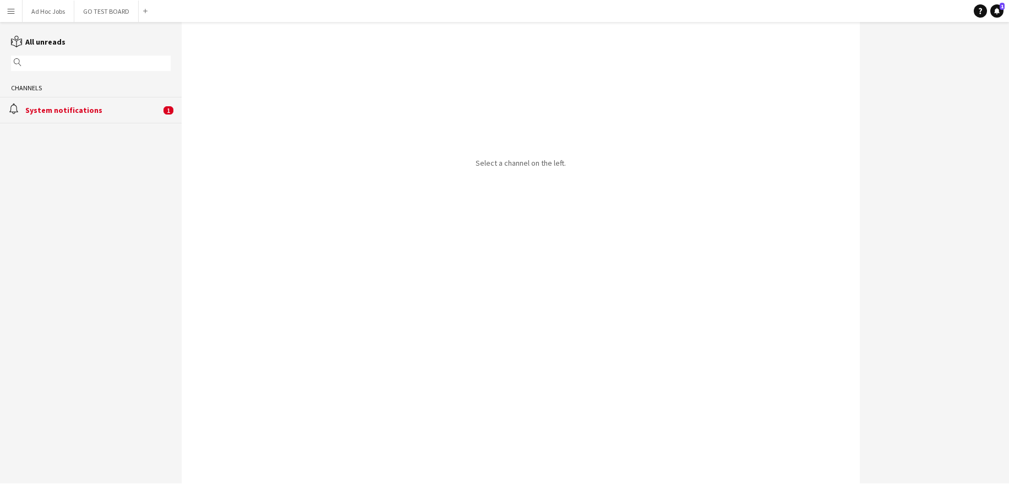
click at [74, 110] on div "System notifications" at bounding box center [92, 110] width 135 height 10
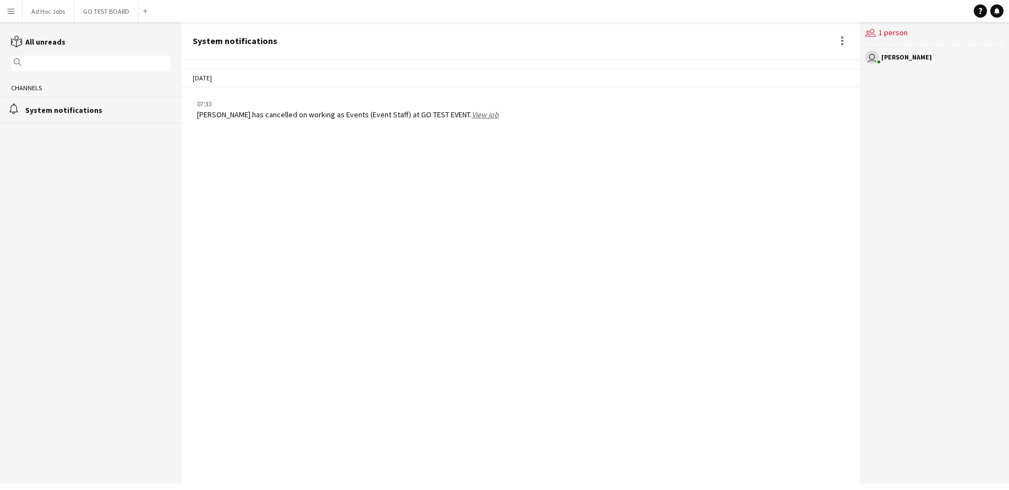
click at [472, 114] on link "View job" at bounding box center [485, 115] width 27 height 10
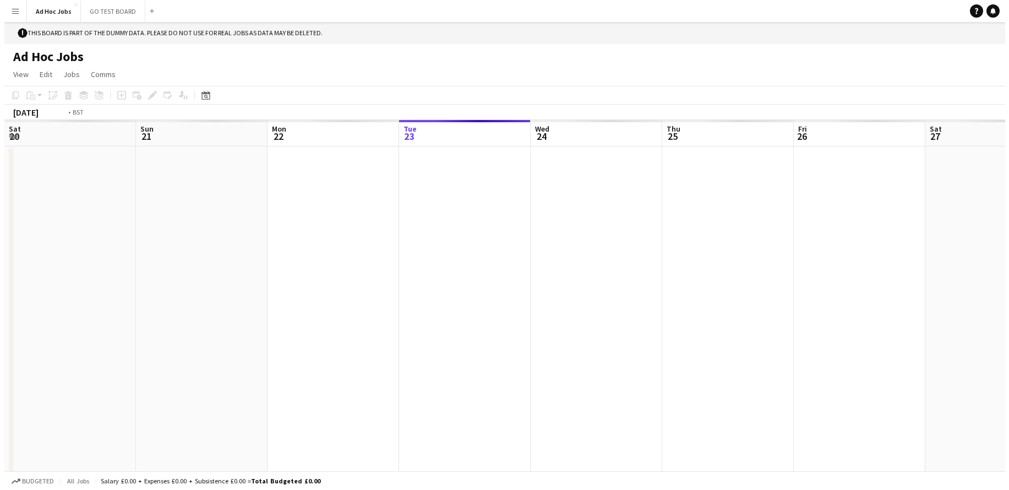
scroll to position [0, 379]
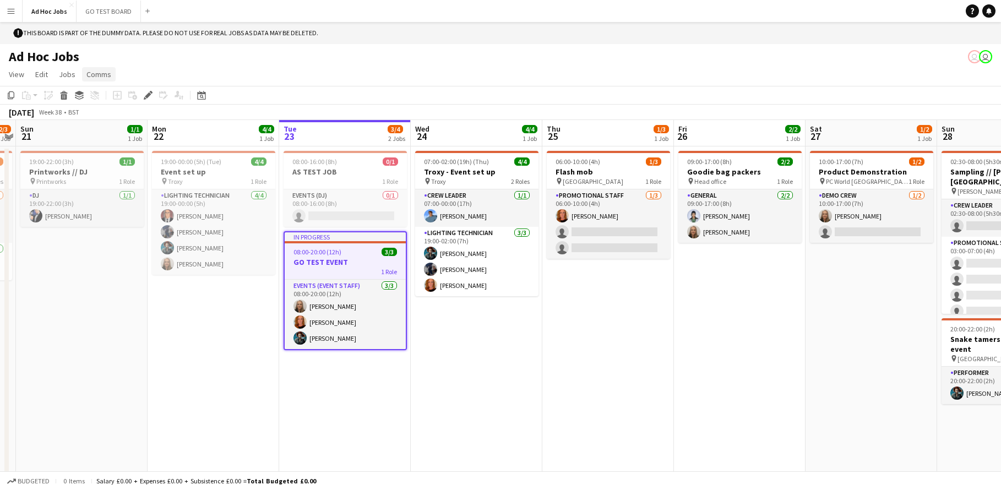
click at [95, 77] on span "Comms" at bounding box center [98, 74] width 25 height 10
click at [104, 130] on link "Create chat" at bounding box center [126, 121] width 91 height 23
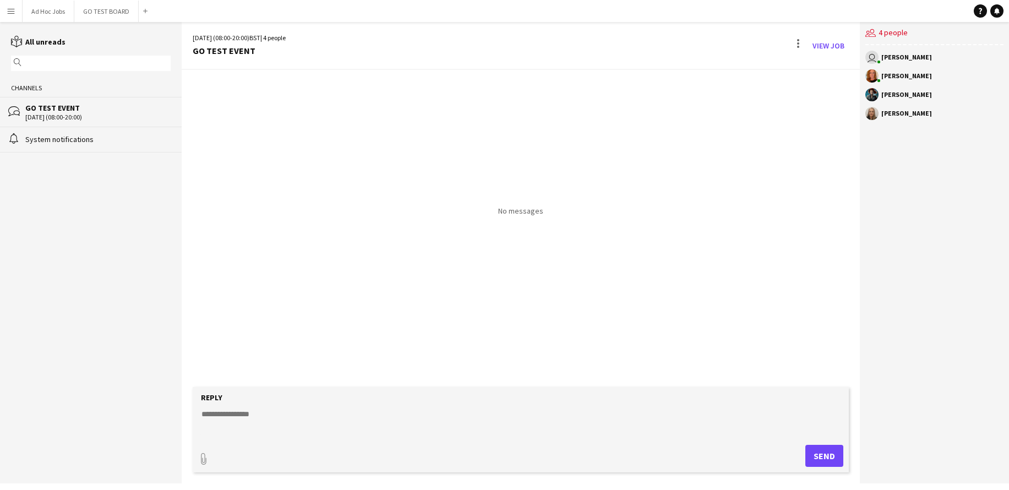
click at [886, 62] on div "user [PERSON_NAME]" at bounding box center [934, 57] width 138 height 13
click at [888, 56] on div "[PERSON_NAME]" at bounding box center [906, 57] width 51 height 7
click at [887, 114] on div "[PERSON_NAME]" at bounding box center [906, 113] width 51 height 7
click at [884, 40] on div "users2 4 people" at bounding box center [934, 33] width 138 height 23
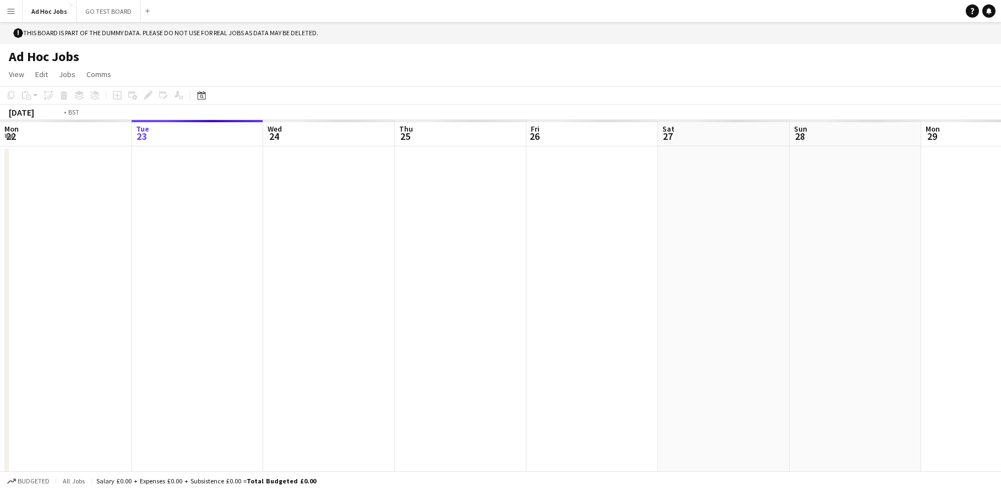
scroll to position [0, 379]
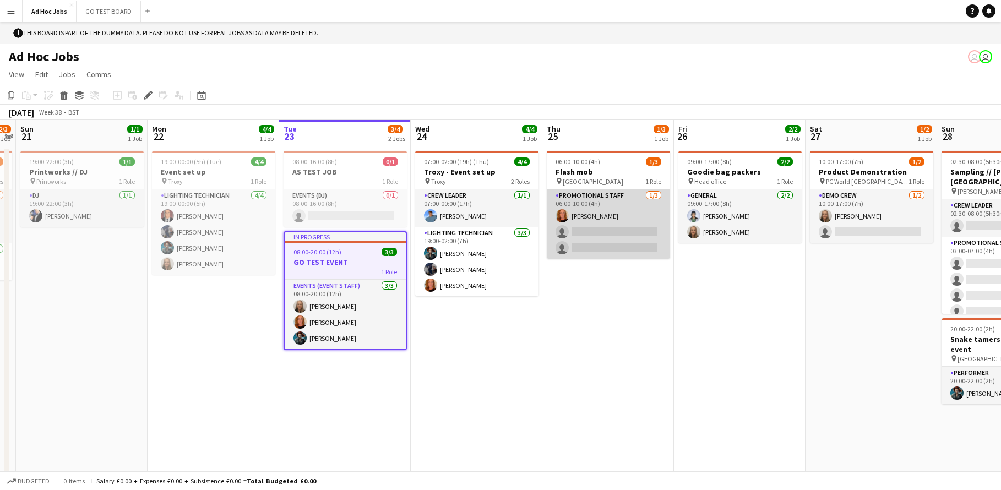
click at [615, 231] on app-card-role "Promotional Staff [DATE] 06:00-10:00 (4h) [PERSON_NAME] single-neutral-actions …" at bounding box center [608, 223] width 123 height 69
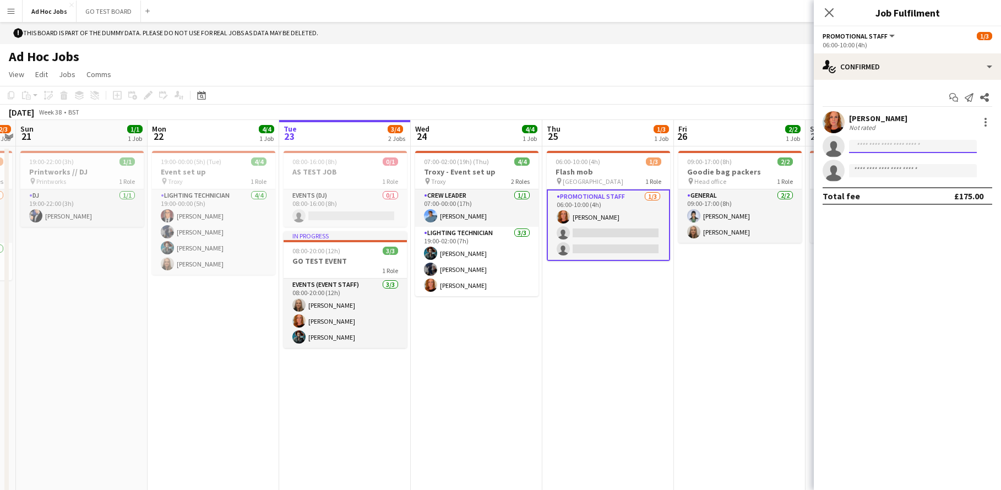
click at [864, 145] on input at bounding box center [913, 146] width 128 height 13
type input "****"
click at [767, 92] on app-toolbar "Copy Paste Paste Command V Paste with crew Command Shift V Paste linked Job [GE…" at bounding box center [500, 95] width 1001 height 19
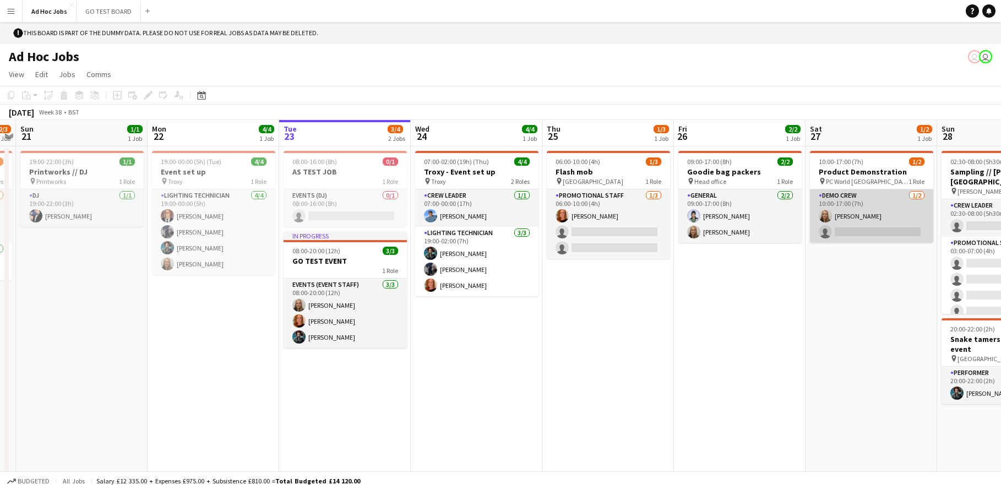
click at [866, 233] on app-card-role "Demo crew [DATE] 10:00-17:00 (7h) [PERSON_NAME] single-neutral-actions" at bounding box center [871, 215] width 123 height 53
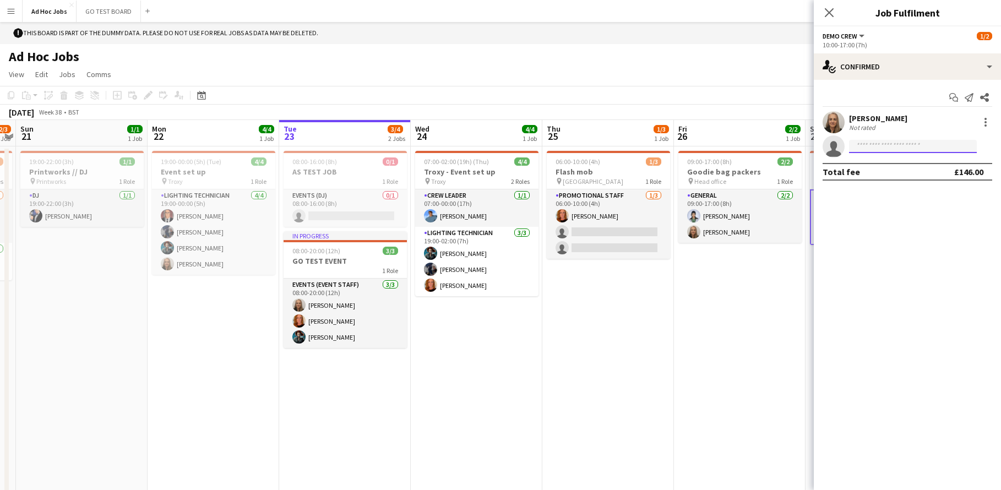
click at [881, 144] on input at bounding box center [913, 146] width 128 height 13
type input "****"
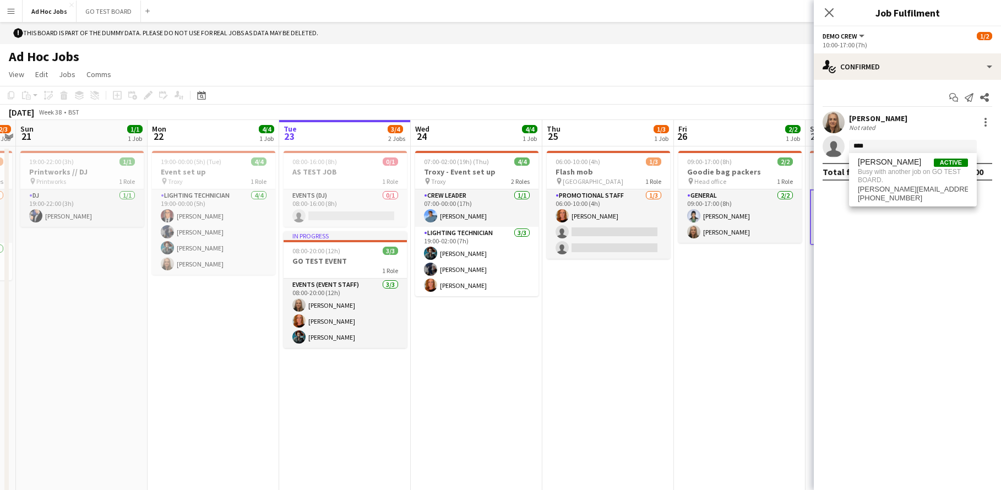
click at [796, 92] on app-toolbar "Copy Paste Paste Command V Paste with crew Command Shift V Paste linked Job [GE…" at bounding box center [500, 95] width 1001 height 19
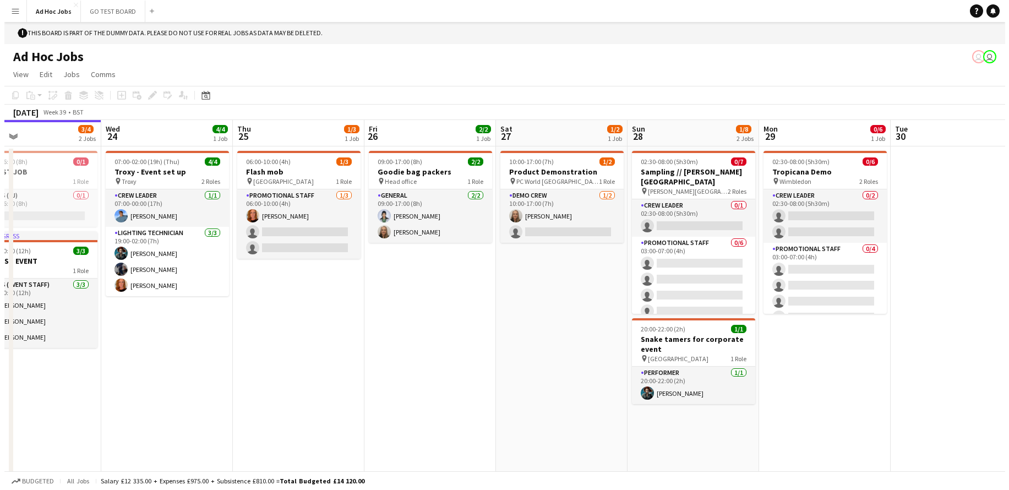
scroll to position [0, 430]
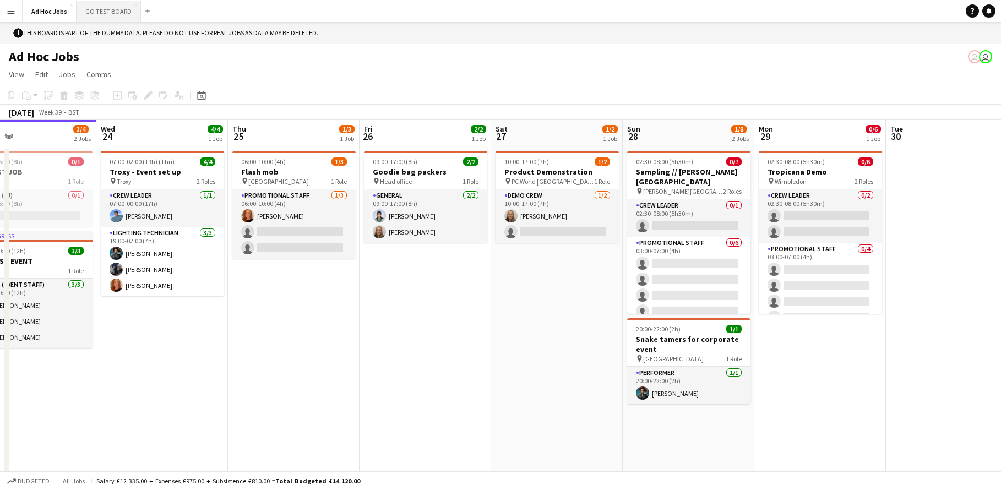
click at [110, 10] on button "GO TEST BOARD Close" at bounding box center [109, 11] width 64 height 21
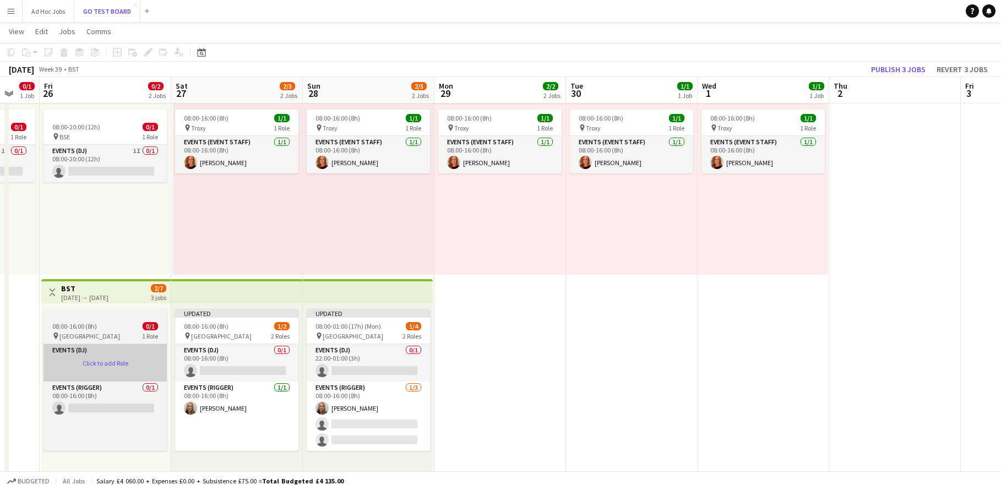
scroll to position [0, 370]
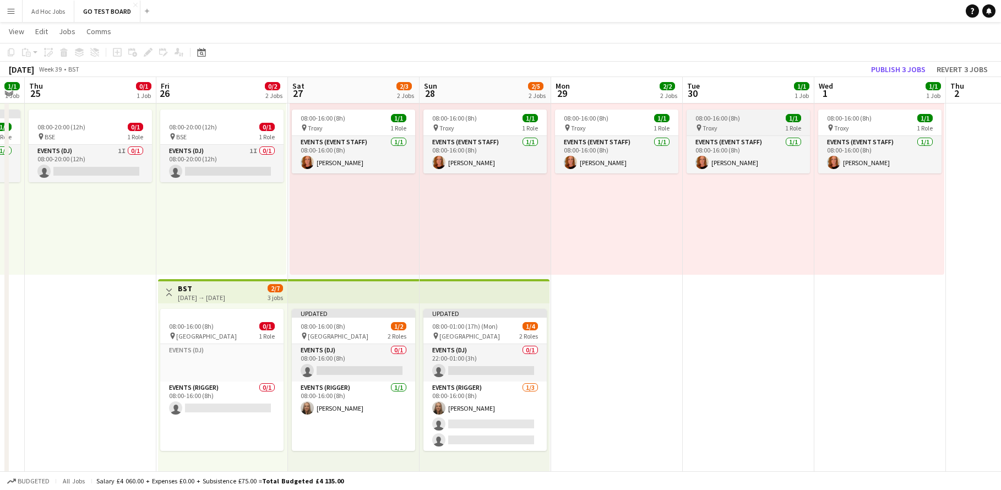
click at [717, 131] on div "pin Troxy 1 Role" at bounding box center [747, 127] width 123 height 9
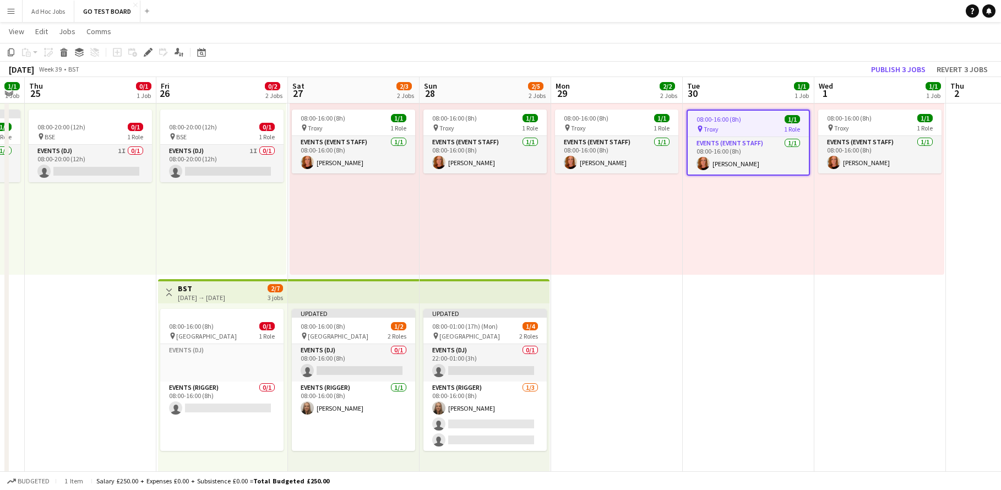
click at [717, 131] on span "Troxy" at bounding box center [710, 129] width 15 height 8
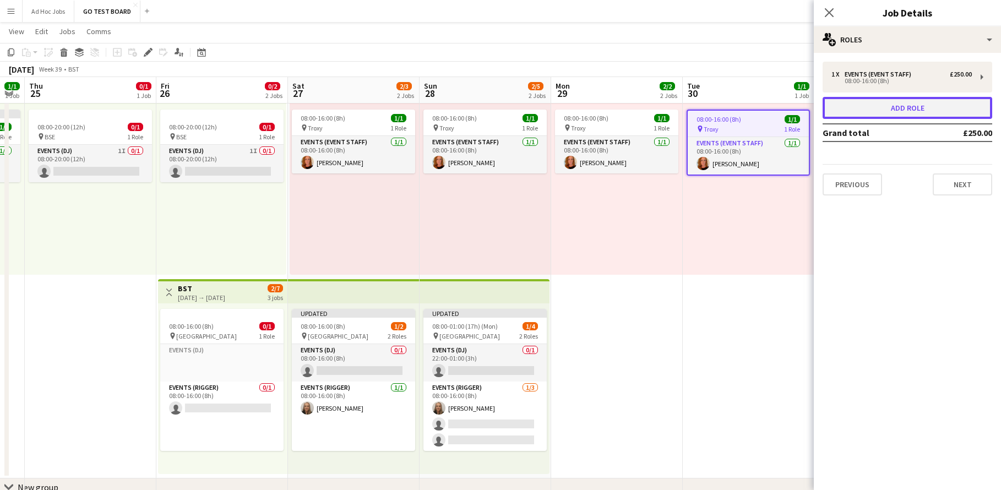
click at [927, 105] on button "Add role" at bounding box center [907, 108] width 170 height 22
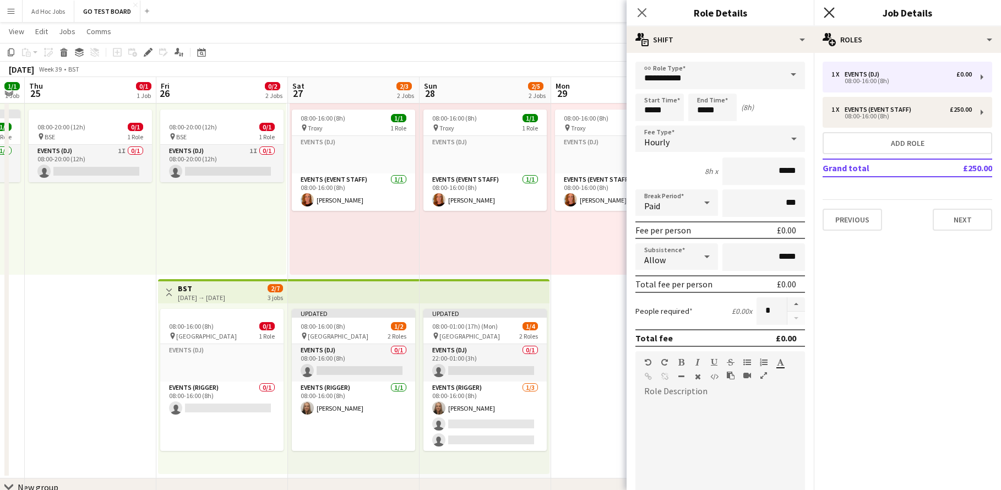
click at [826, 16] on icon at bounding box center [828, 12] width 10 height 10
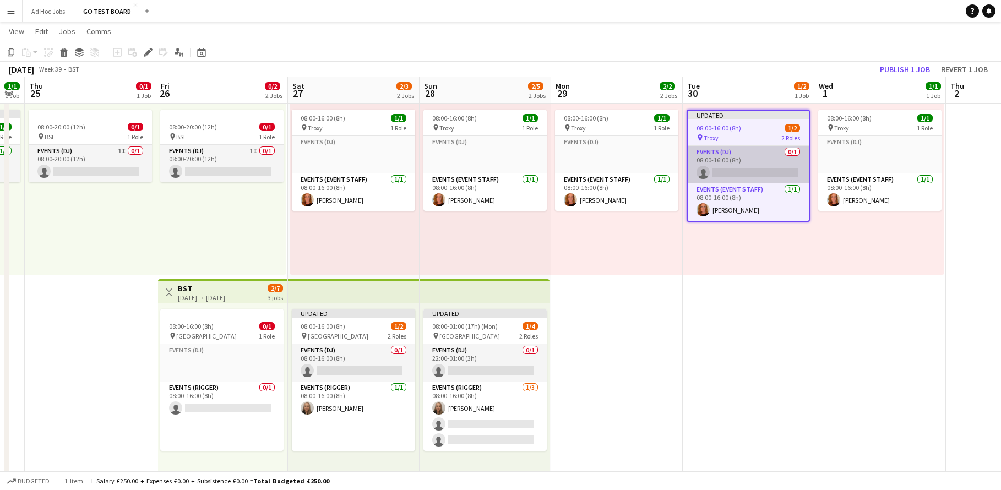
click at [780, 157] on app-card-role "Events (DJ) 0/1 08:00-16:00 (8h) single-neutral-actions" at bounding box center [747, 164] width 121 height 37
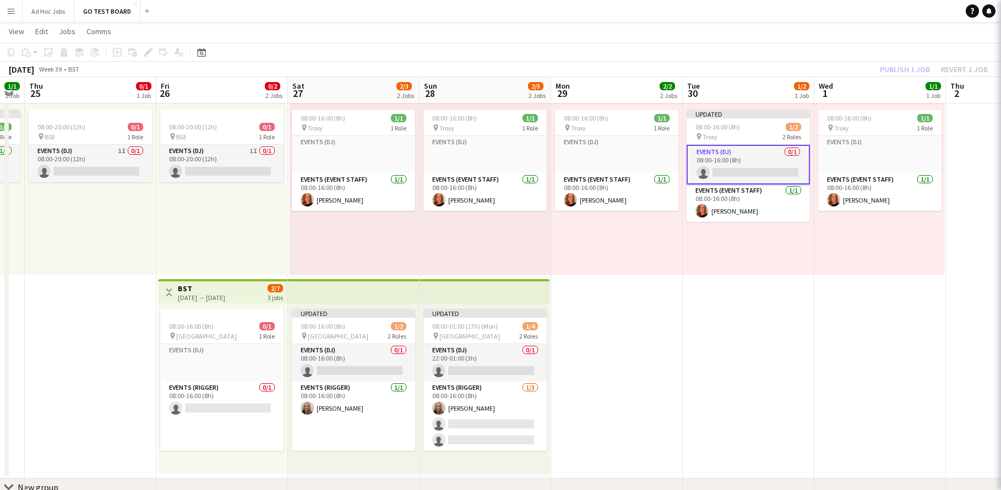
click at [780, 157] on app-card-role "Events (DJ) 0/1 08:00-16:00 (8h) single-neutral-actions" at bounding box center [747, 165] width 123 height 40
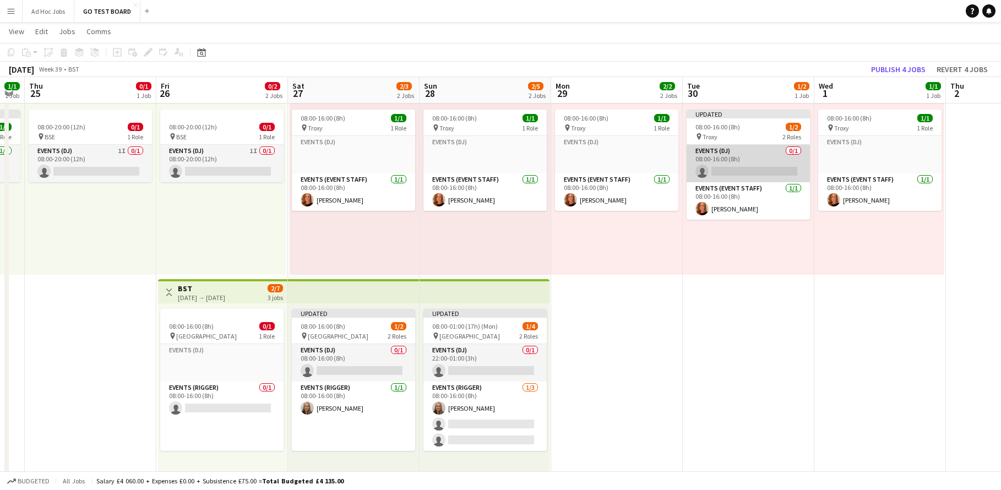
click at [780, 157] on app-card-role "Events (DJ) 0/1 08:00-16:00 (8h) single-neutral-actions" at bounding box center [747, 163] width 123 height 37
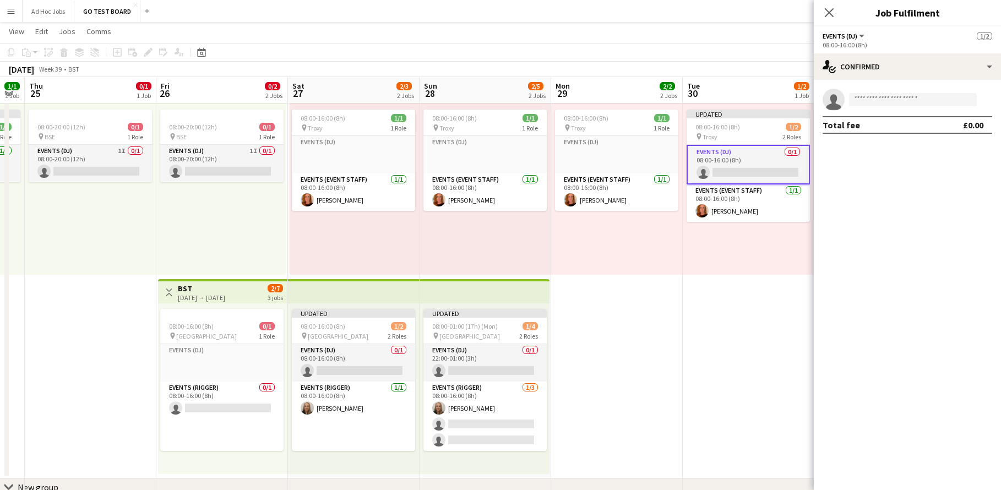
click at [798, 152] on app-card-role "Events (DJ) 0/1 08:00-16:00 (8h) single-neutral-actions" at bounding box center [747, 165] width 123 height 40
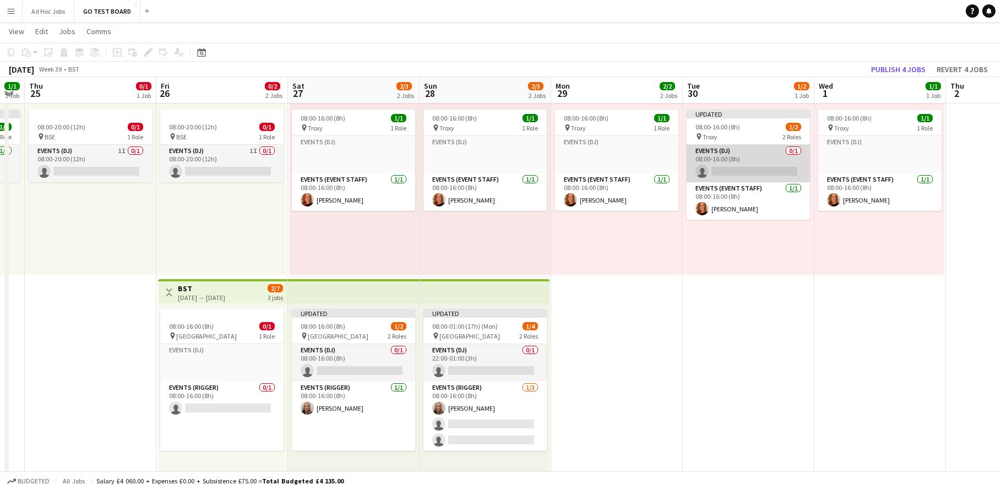
click at [798, 152] on app-card-role "Events (DJ) 0/1 08:00-16:00 (8h) single-neutral-actions" at bounding box center [747, 163] width 123 height 37
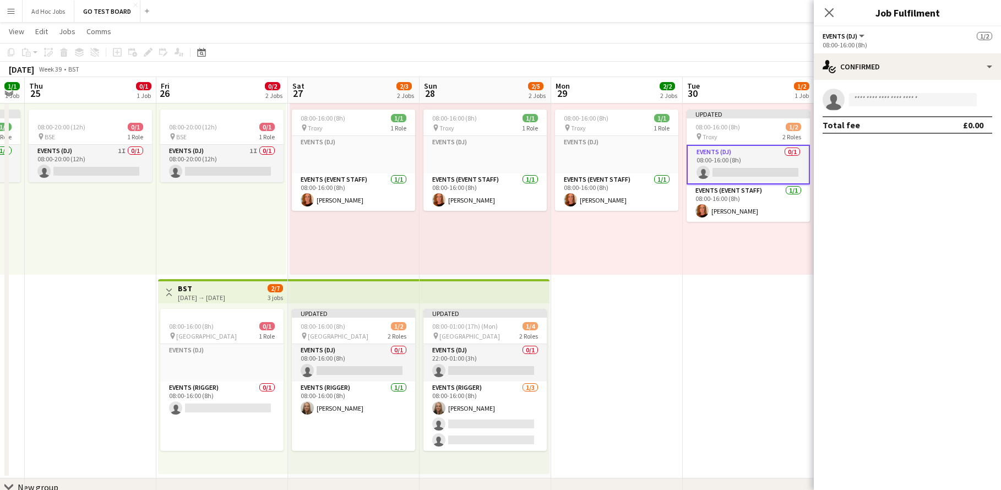
click at [764, 154] on app-card-role "Events (DJ) 0/1 08:00-16:00 (8h) single-neutral-actions" at bounding box center [747, 165] width 123 height 40
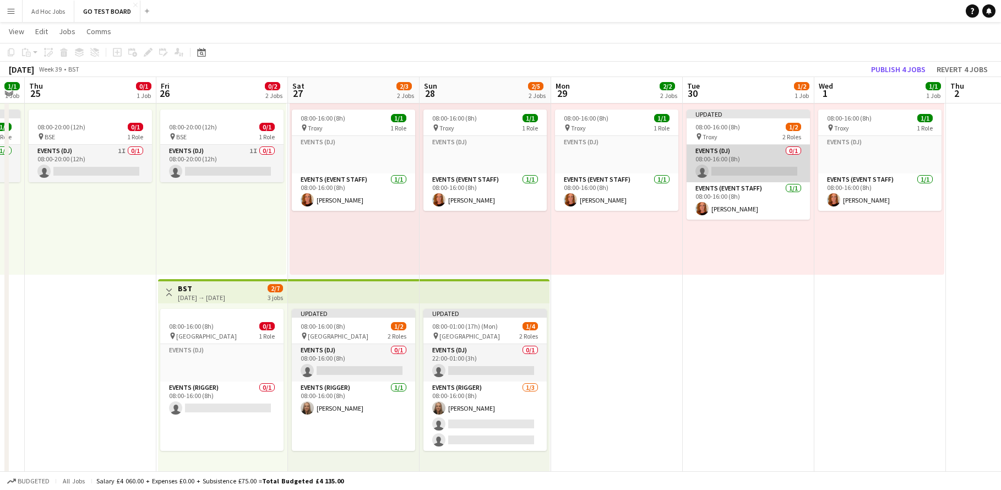
click at [764, 154] on app-card-role "Events (DJ) 0/1 08:00-16:00 (8h) single-neutral-actions" at bounding box center [747, 163] width 123 height 37
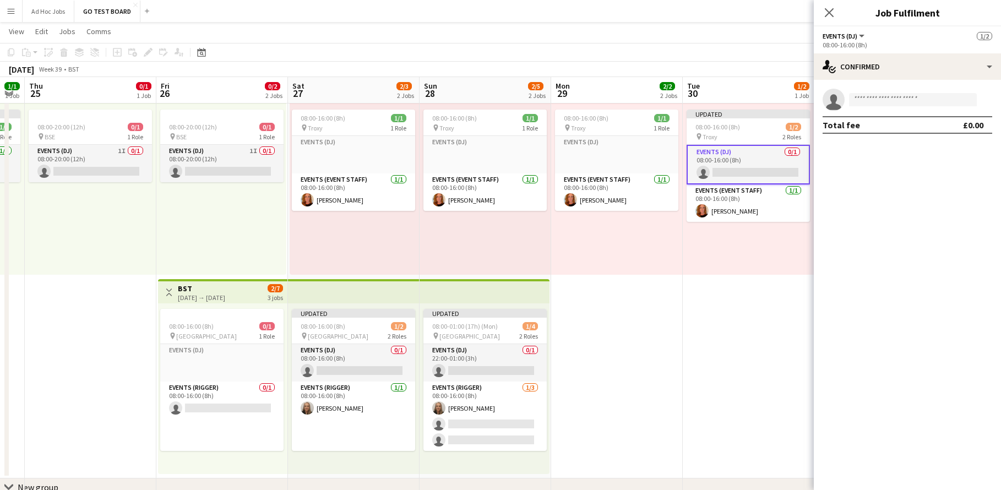
click at [963, 36] on div "Events (DJ) All roles Events (DJ) 1/2" at bounding box center [907, 36] width 170 height 10
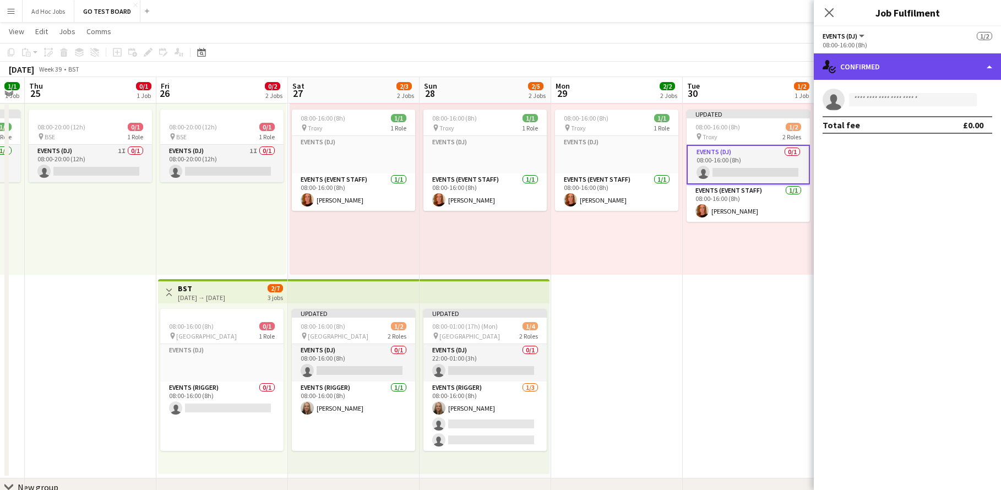
click at [983, 61] on div "single-neutral-actions-check-2 Confirmed" at bounding box center [906, 66] width 187 height 26
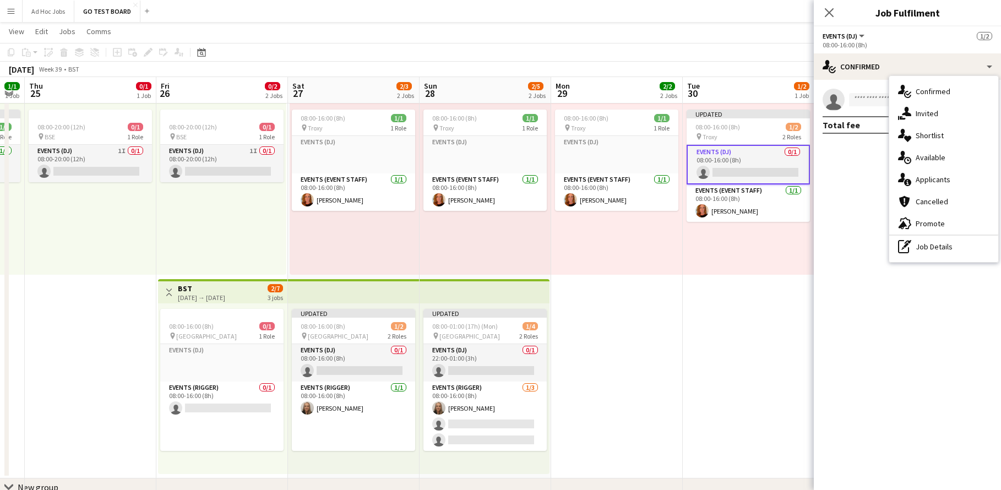
click at [837, 40] on span "Events (DJ)" at bounding box center [839, 36] width 35 height 8
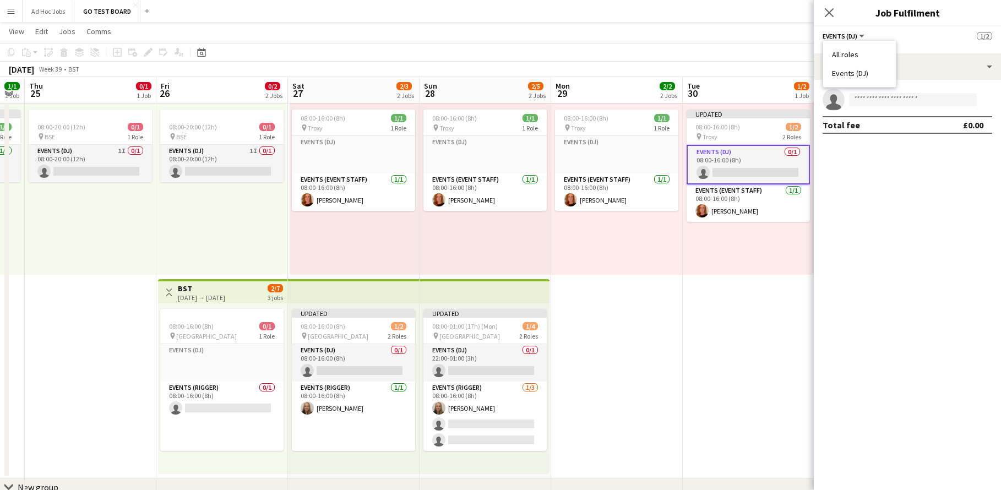
click at [848, 73] on li "Events (DJ)" at bounding box center [859, 73] width 55 height 10
click at [850, 35] on span "Events (DJ)" at bounding box center [839, 36] width 35 height 8
click at [861, 35] on button "Events (DJ)" at bounding box center [843, 36] width 43 height 8
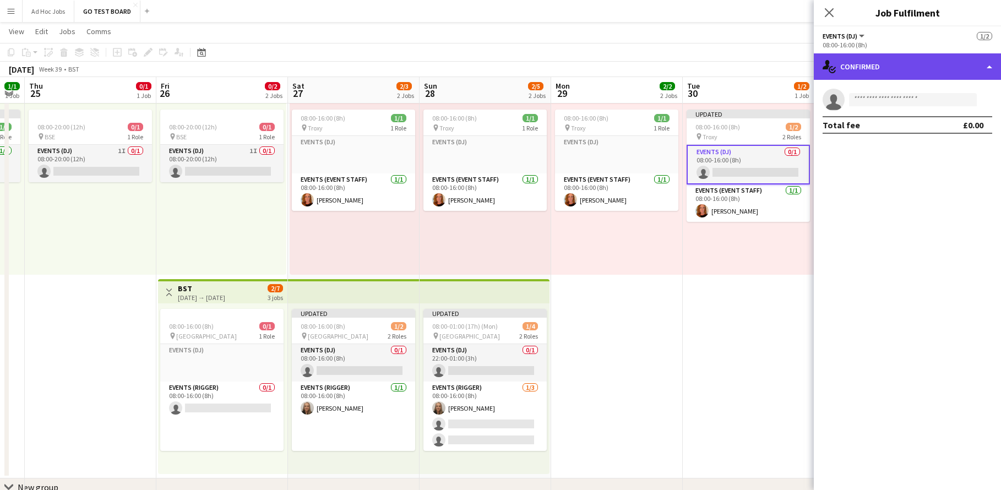
click at [981, 64] on div "single-neutral-actions-check-2 Confirmed" at bounding box center [906, 66] width 187 height 26
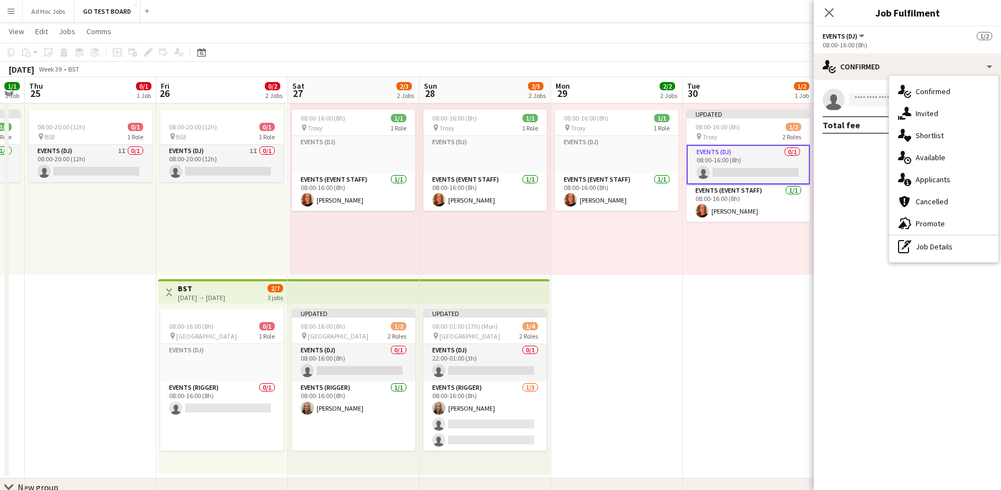
click at [856, 43] on div "08:00-16:00 (8h)" at bounding box center [907, 45] width 170 height 8
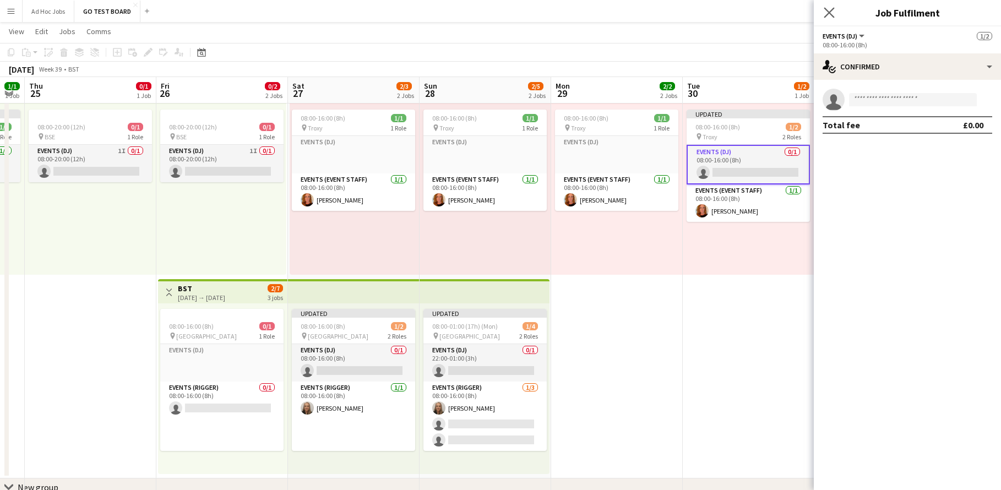
click at [823, 17] on app-icon "Close pop-in" at bounding box center [829, 13] width 16 height 16
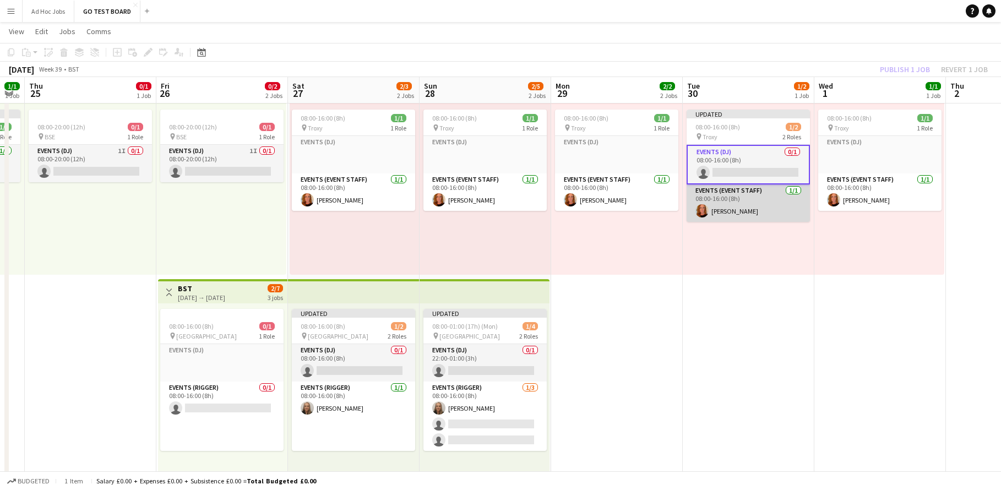
click at [755, 219] on app-card-role "Events (Event Staff) [DATE] 08:00-16:00 (8h) [PERSON_NAME]" at bounding box center [747, 202] width 123 height 37
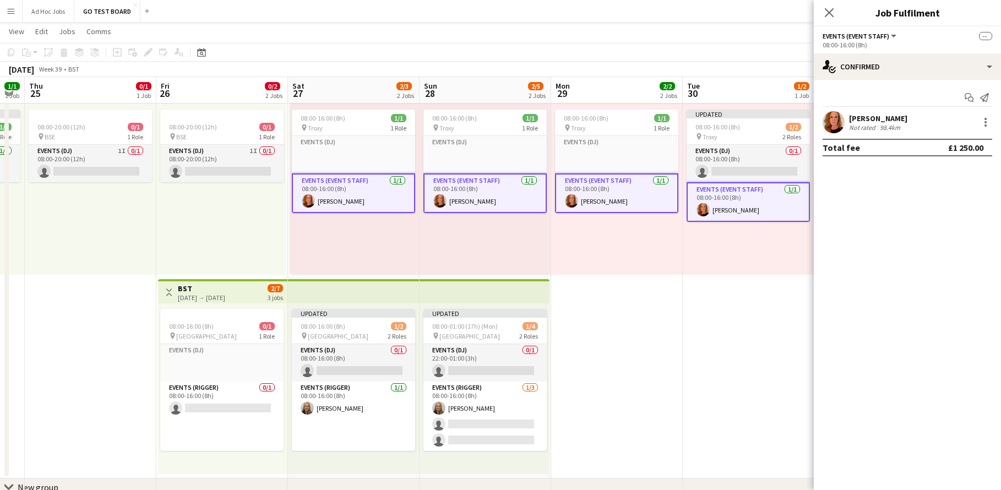
click at [759, 243] on div "Updated 08:00-16:00 (8h) 1/2 pin Troxy 2 Roles Events (DJ) 0/1 08:00-16:00 (8h)…" at bounding box center [748, 189] width 132 height 171
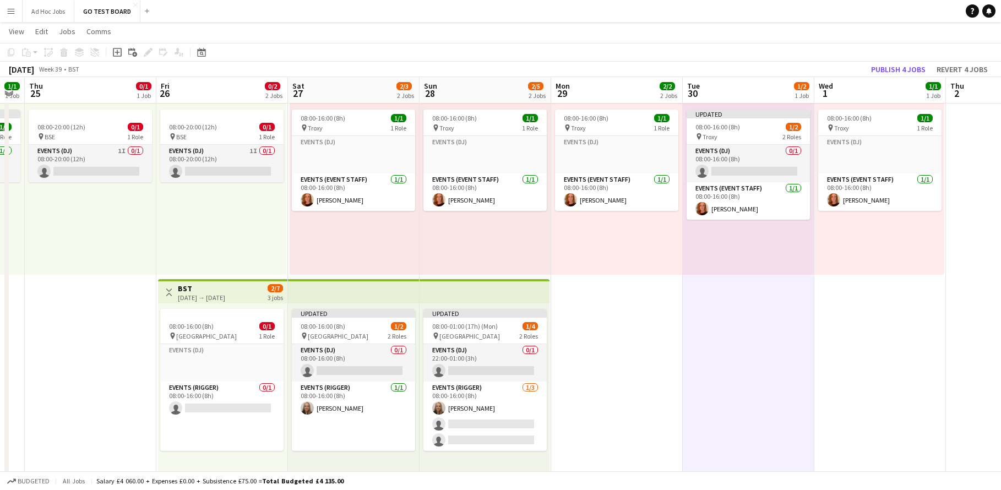
click at [759, 243] on div "Updated 08:00-16:00 (8h) 1/2 pin Troxy 2 Roles Events (DJ) 0/1 08:00-16:00 (8h)…" at bounding box center [748, 189] width 132 height 171
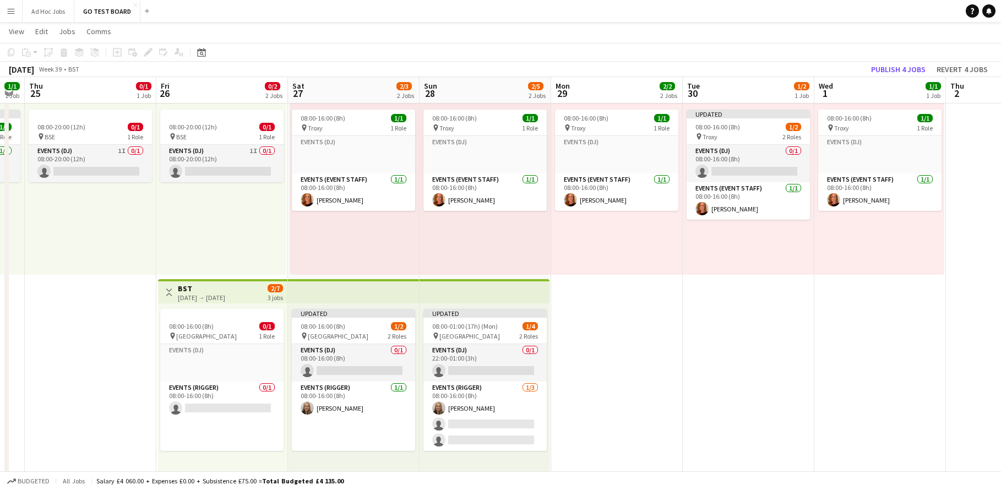
click at [759, 243] on div "Updated 08:00-16:00 (8h) 1/2 pin Troxy 2 Roles Events (DJ) 0/1 08:00-16:00 (8h)…" at bounding box center [748, 189] width 132 height 171
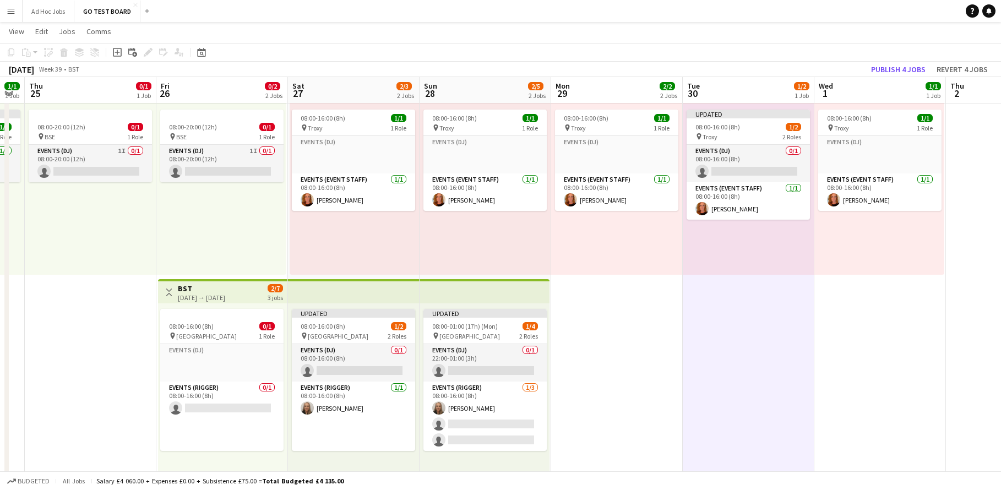
click at [759, 243] on div "Updated 08:00-16:00 (8h) 1/2 pin Troxy 2 Roles Events (DJ) 0/1 08:00-16:00 (8h)…" at bounding box center [748, 189] width 132 height 171
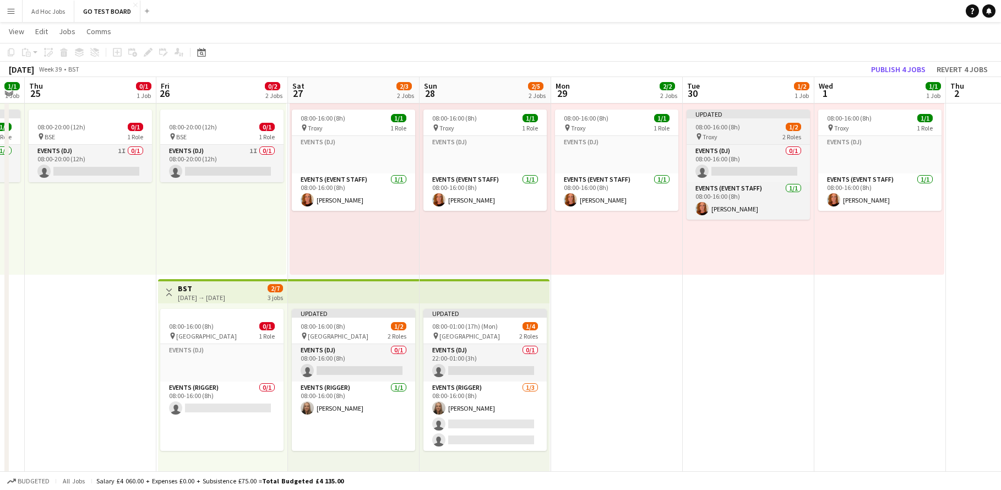
click at [728, 132] on div "pin Troxy 2 Roles" at bounding box center [747, 136] width 123 height 9
click at [728, 132] on app-job-card "Updated 08:00-16:00 (8h) 1/2 pin Troxy 2 Roles Events (DJ) 0/1 08:00-16:00 (8h)…" at bounding box center [747, 165] width 123 height 110
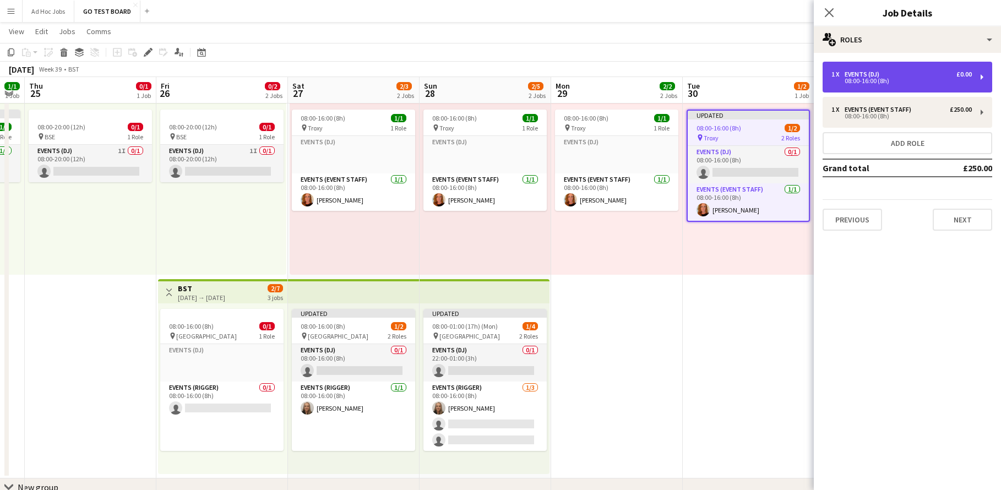
click at [984, 75] on div "1 x Events (DJ) £0.00 08:00-16:00 (8h)" at bounding box center [907, 77] width 170 height 31
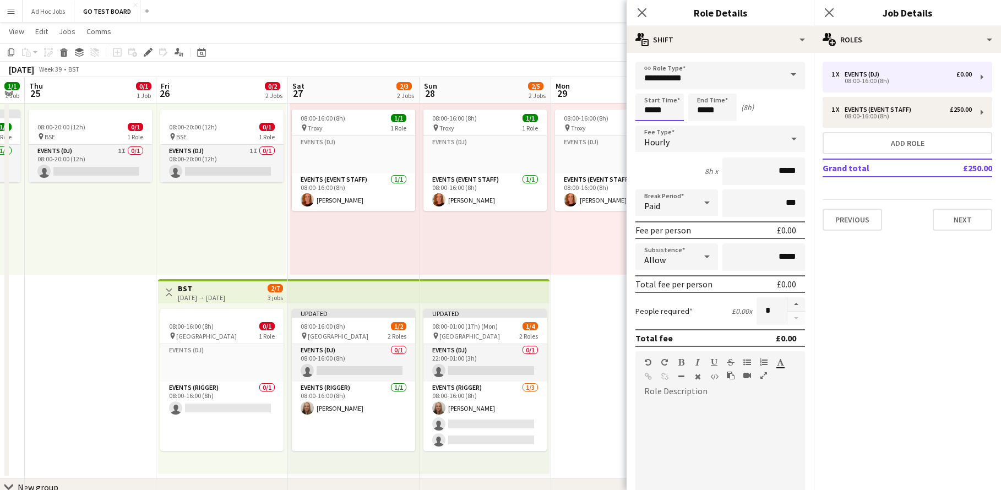
click at [663, 113] on input "*****" at bounding box center [659, 108] width 48 height 28
click at [649, 91] on div at bounding box center [648, 88] width 22 height 11
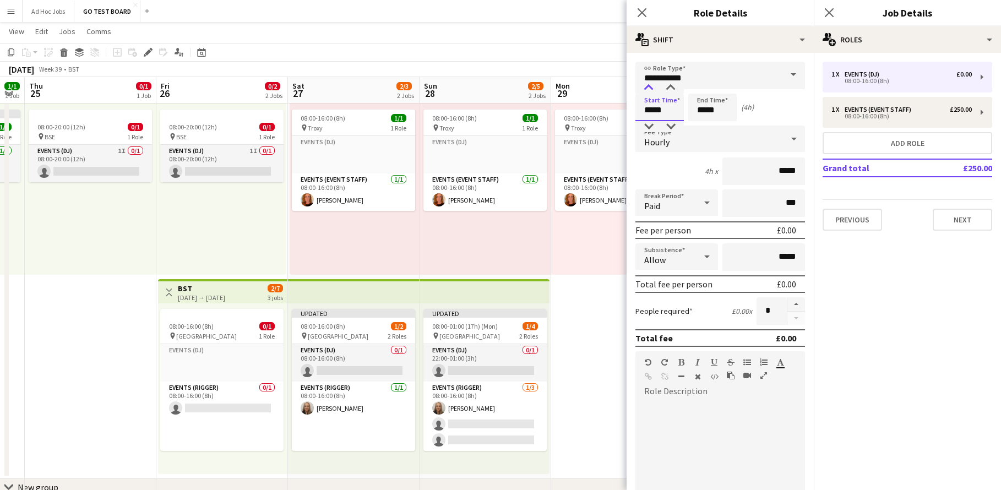
click at [649, 91] on div at bounding box center [648, 88] width 22 height 11
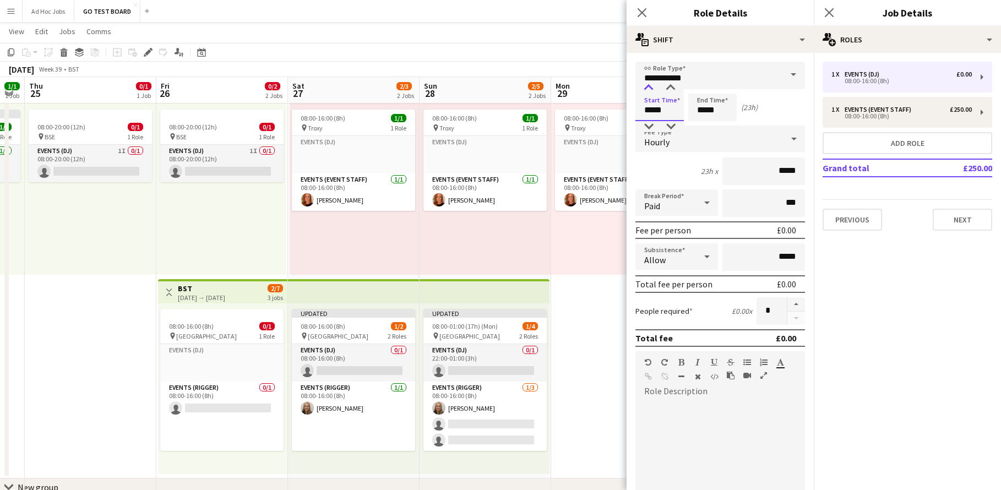
click at [649, 91] on div at bounding box center [648, 88] width 22 height 11
type input "*****"
click at [649, 91] on div at bounding box center [648, 88] width 22 height 11
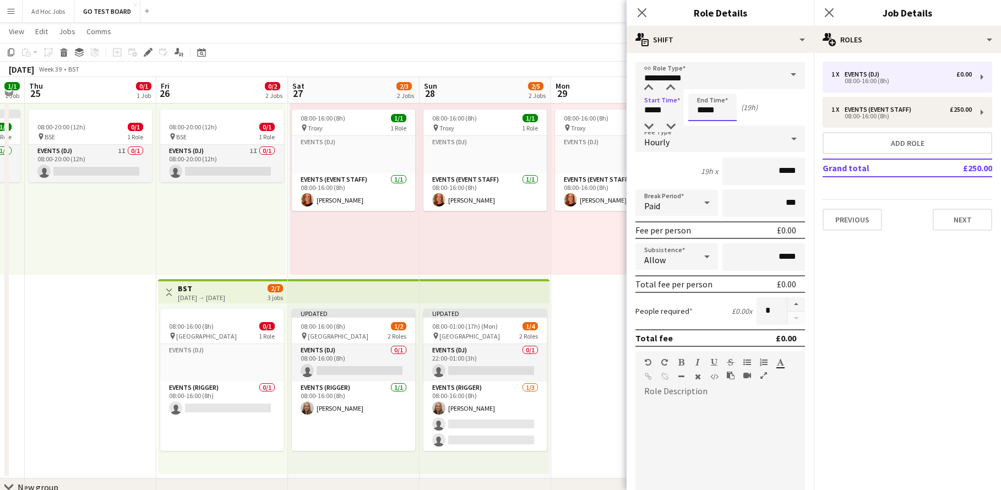
click at [720, 101] on input "*****" at bounding box center [712, 108] width 48 height 28
click at [703, 87] on div at bounding box center [701, 88] width 22 height 11
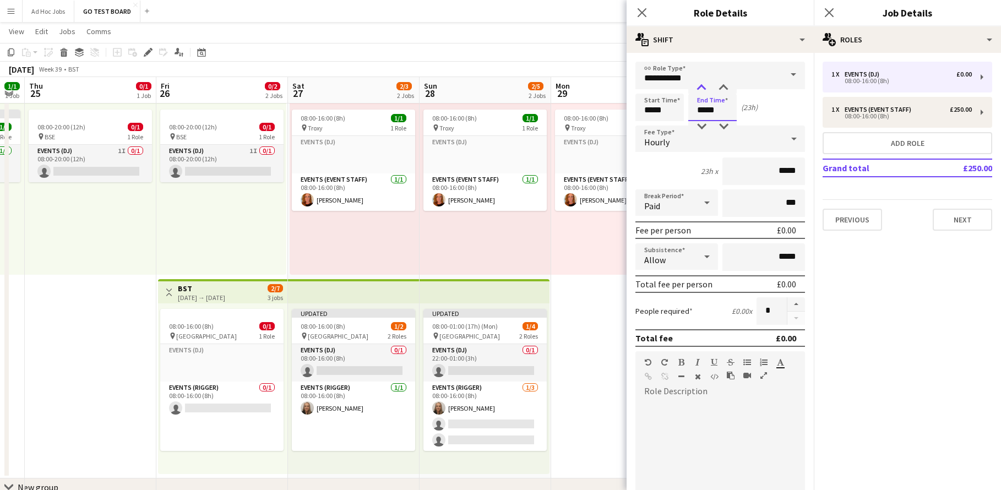
click at [703, 87] on div at bounding box center [701, 88] width 22 height 11
type input "*****"
click at [703, 87] on div at bounding box center [701, 88] width 22 height 11
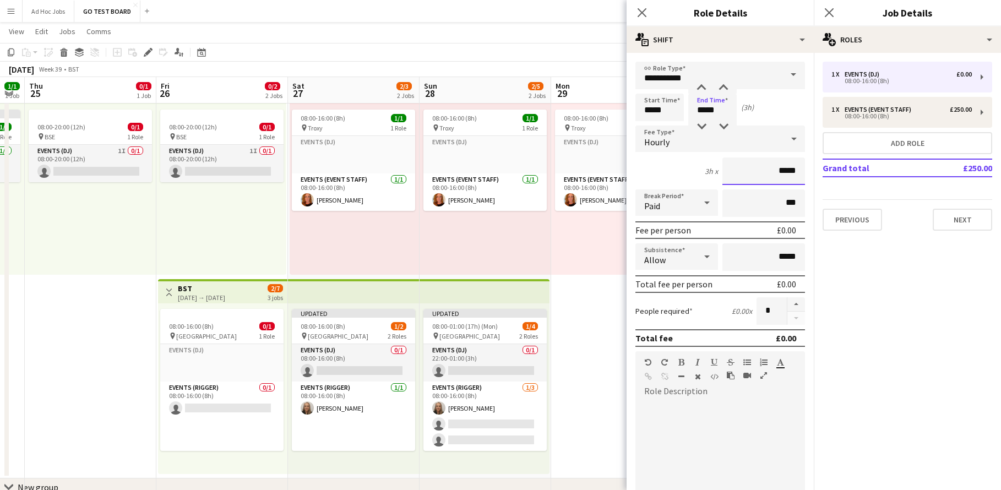
click at [772, 171] on input "*****" at bounding box center [763, 171] width 83 height 28
click at [791, 138] on icon at bounding box center [794, 139] width 6 height 3
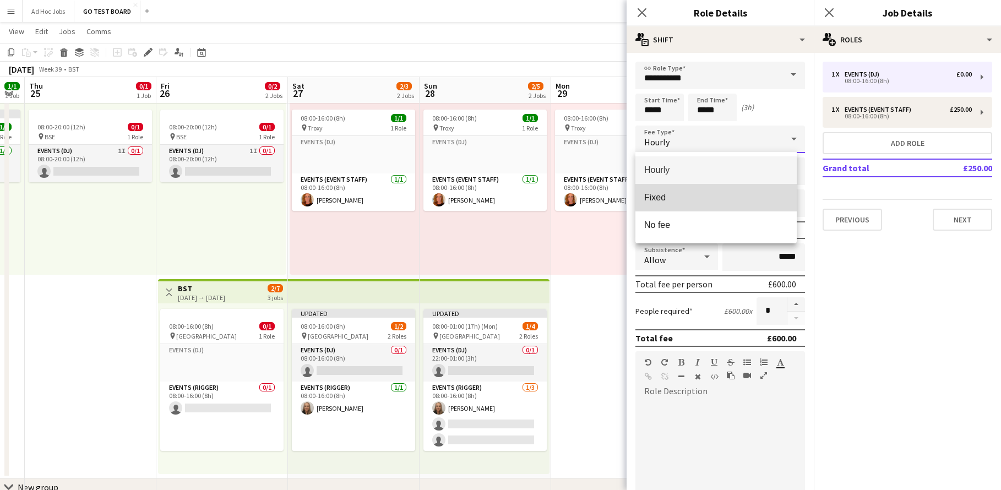
click at [724, 197] on span "Fixed" at bounding box center [716, 197] width 144 height 10
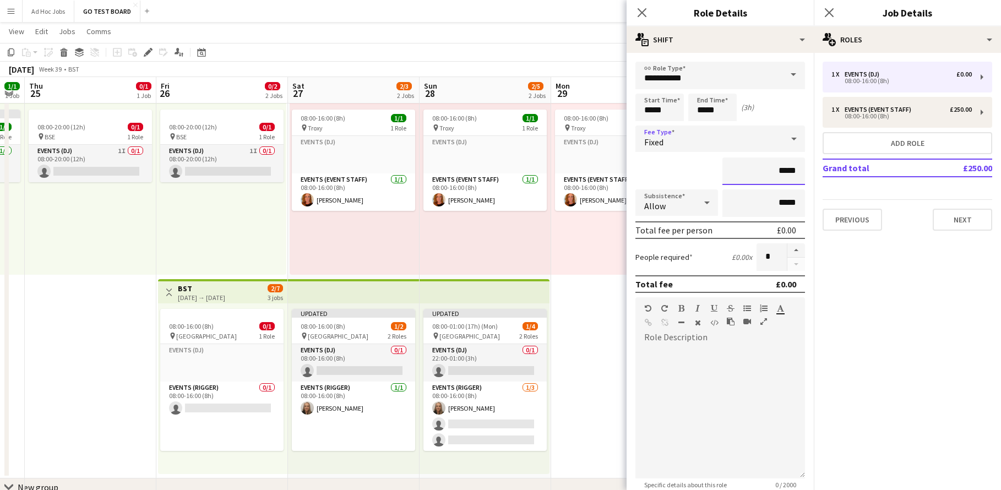
click at [772, 172] on input "*****" at bounding box center [763, 171] width 83 height 28
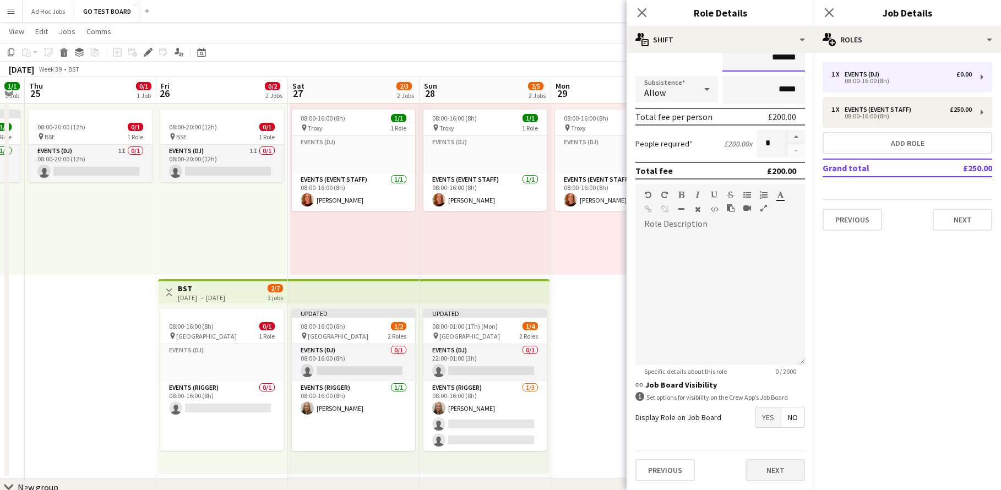
type input "*******"
click at [761, 474] on button "Next" at bounding box center [774, 470] width 59 height 22
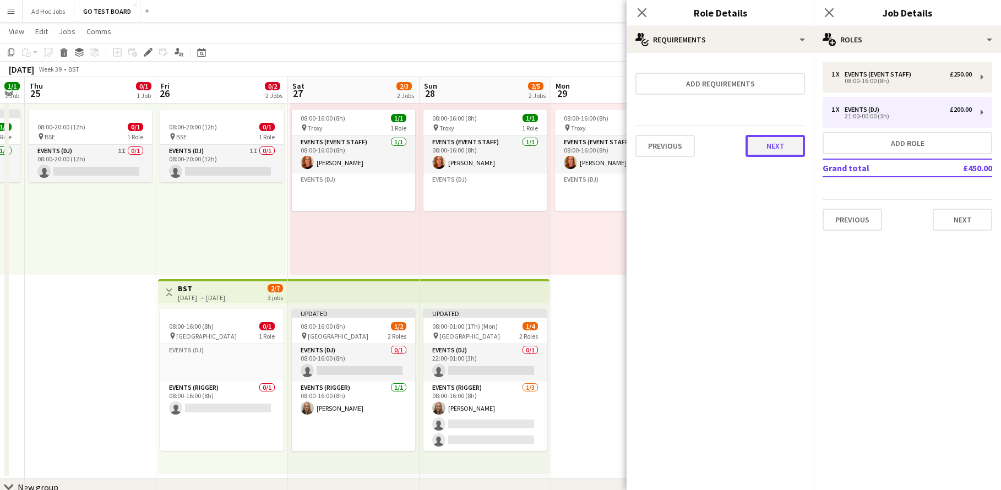
click at [764, 144] on button "Next" at bounding box center [774, 146] width 59 height 22
click at [764, 144] on button "Finish" at bounding box center [783, 147] width 41 height 22
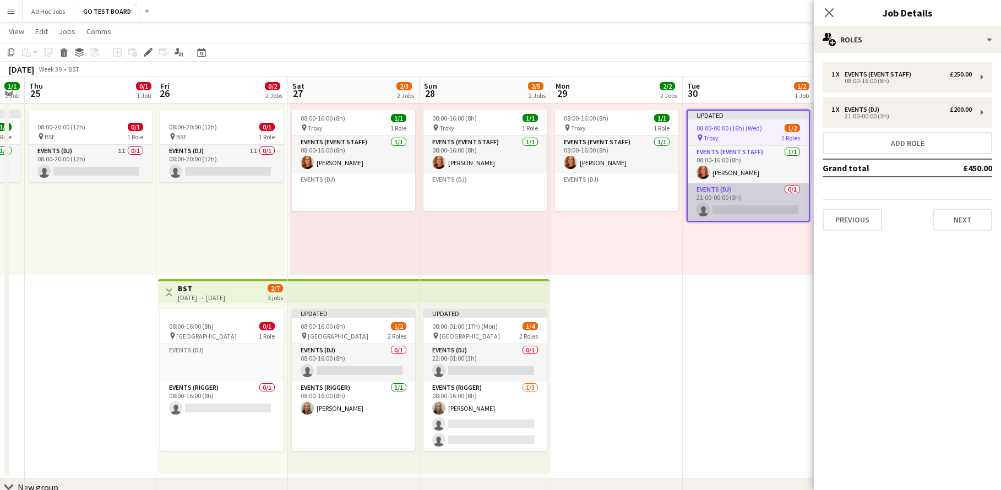
click at [756, 197] on app-card-role "Events (DJ) 0/1 21:00-00:00 (3h) single-neutral-actions" at bounding box center [747, 201] width 121 height 37
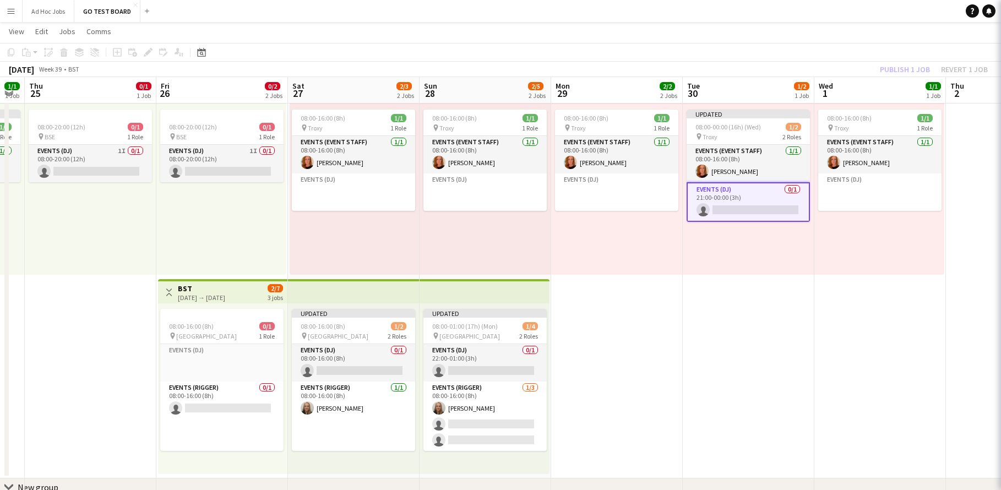
click at [756, 197] on app-card-role "Events (DJ) 0/1 21:00-00:00 (3h) single-neutral-actions" at bounding box center [747, 202] width 123 height 40
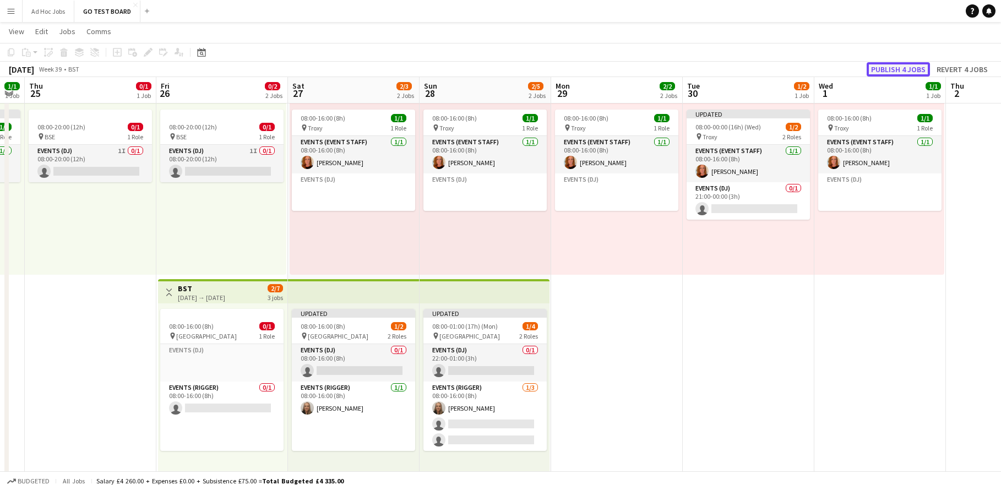
click at [897, 70] on button "Publish 4 jobs" at bounding box center [897, 69] width 63 height 14
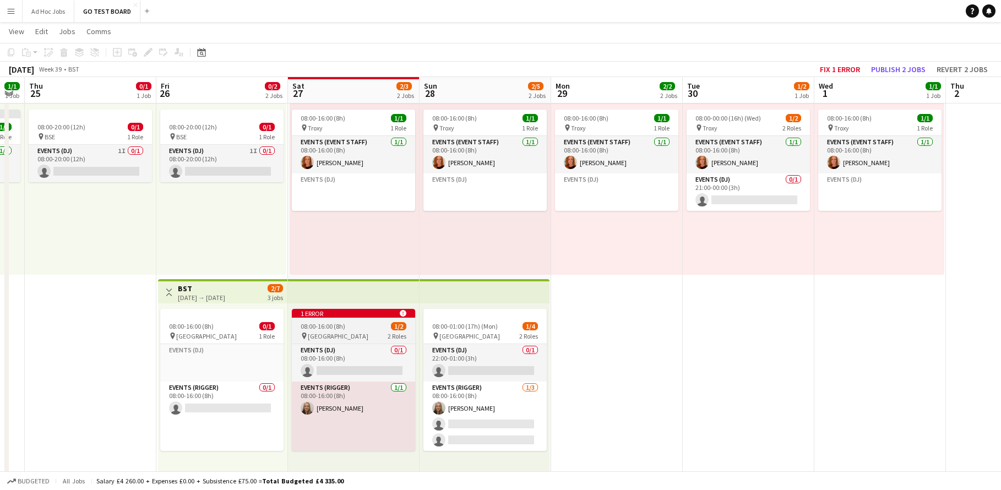
click at [360, 329] on div "08:00-16:00 (8h) 1/2" at bounding box center [353, 326] width 123 height 8
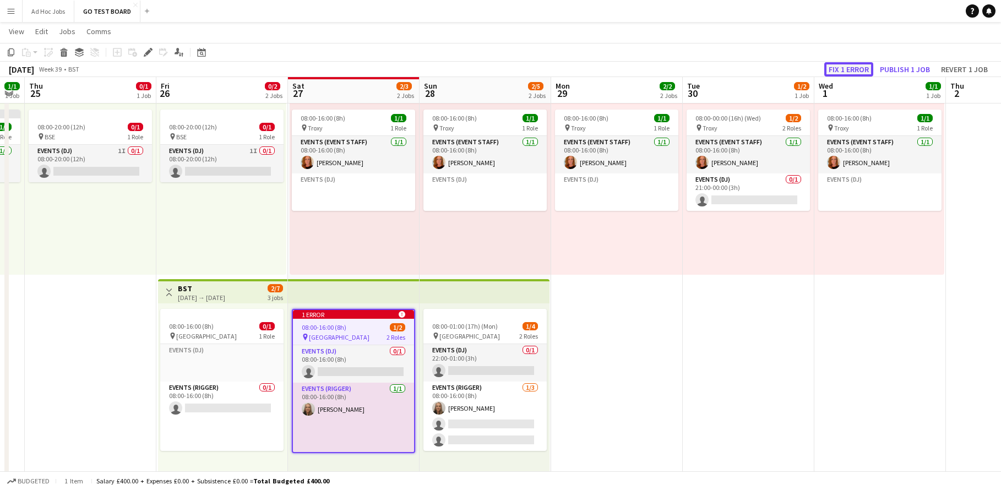
click at [851, 68] on button "Fix 1 error" at bounding box center [848, 69] width 49 height 14
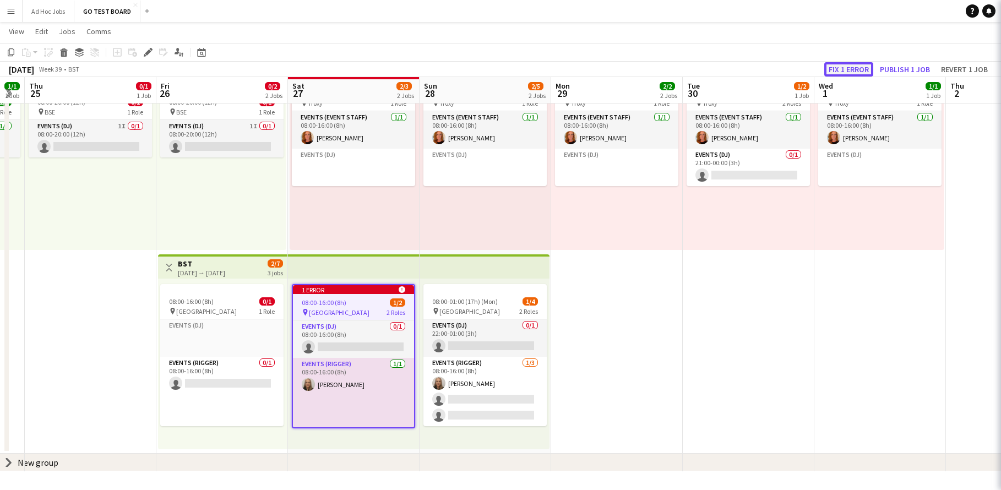
scroll to position [0, 379]
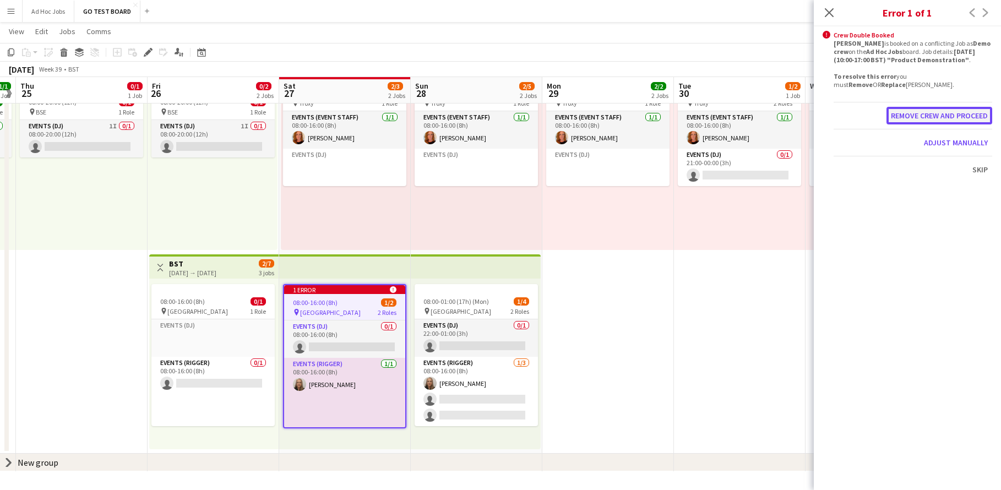
click at [905, 118] on button "Remove crew and proceed" at bounding box center [939, 116] width 106 height 18
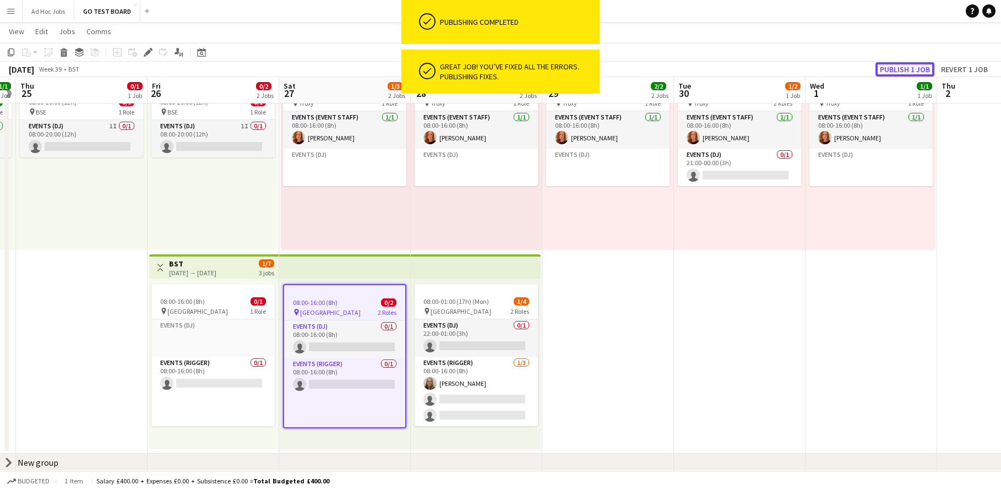
click at [893, 70] on button "Publish 1 job" at bounding box center [904, 69] width 59 height 14
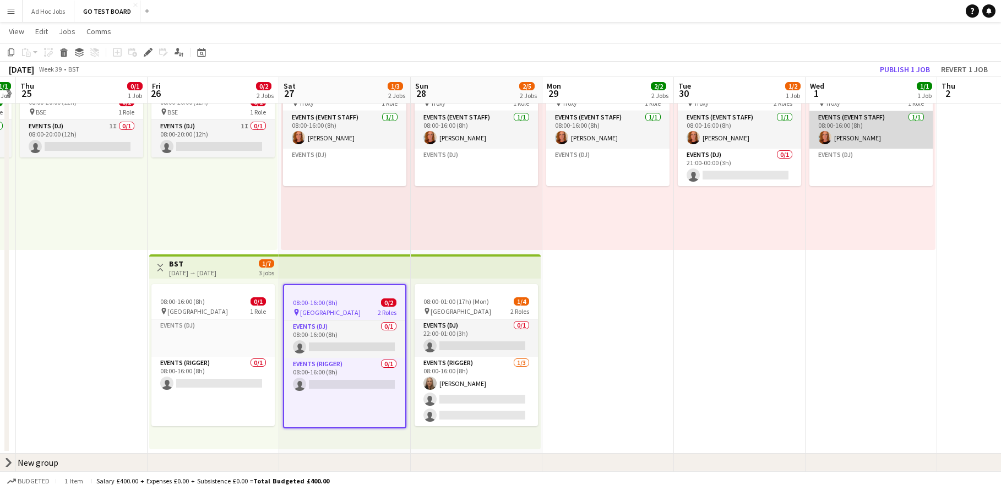
click at [833, 141] on app-card-role "Events (Event Staff) [DATE] 08:00-16:00 (8h) [PERSON_NAME]" at bounding box center [870, 129] width 123 height 37
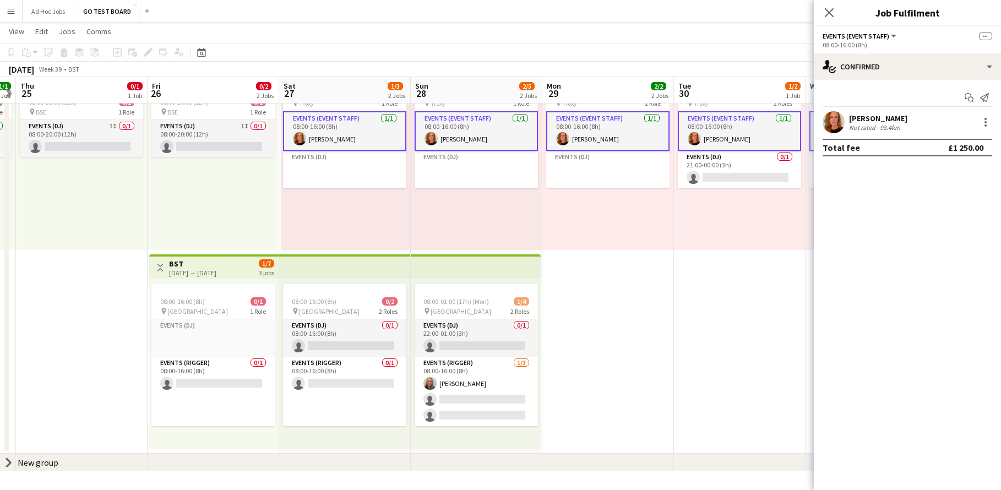
click at [795, 219] on div "08:00-00:00 (16h) (Wed) 1/2 pin Troxy 2 Roles Events (Event Staff) [DATE] 08:00…" at bounding box center [740, 164] width 132 height 171
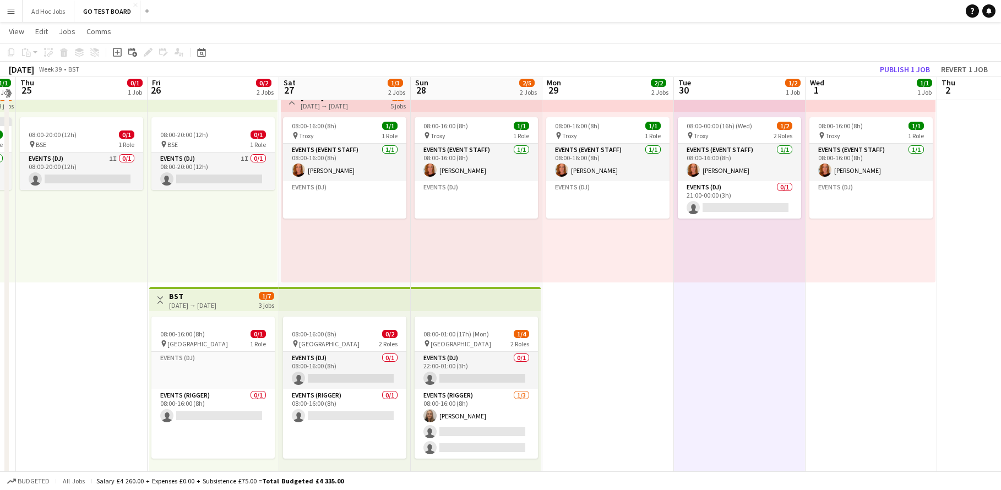
scroll to position [73, 0]
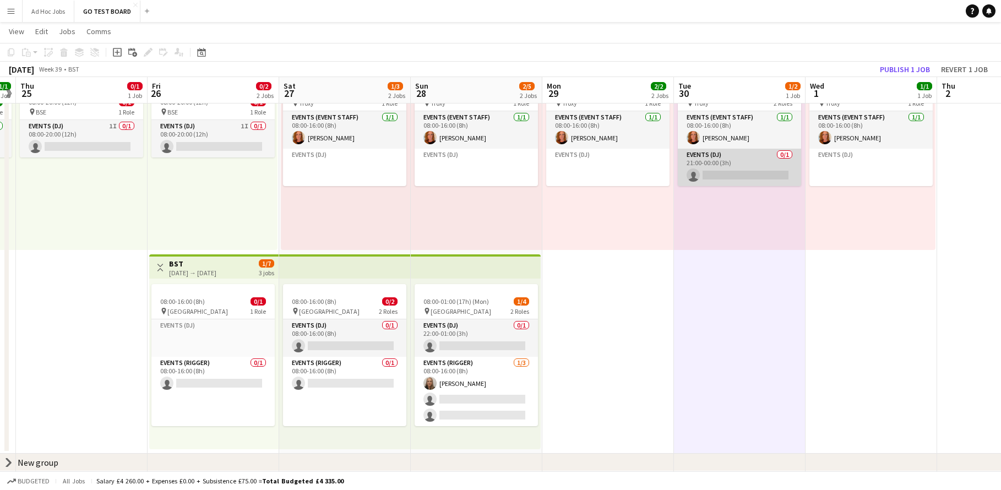
click at [758, 176] on app-card-role "Events (DJ) 0/1 21:00-00:00 (3h) single-neutral-actions" at bounding box center [739, 167] width 123 height 37
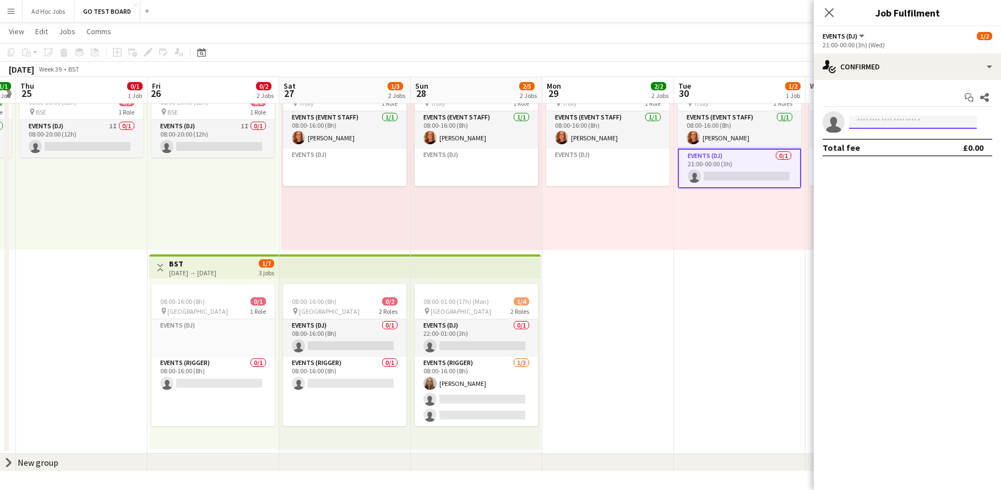
click at [872, 125] on input at bounding box center [913, 122] width 128 height 13
type input "*****"
click at [913, 135] on span "[PERSON_NAME] Active" at bounding box center [913, 137] width 110 height 9
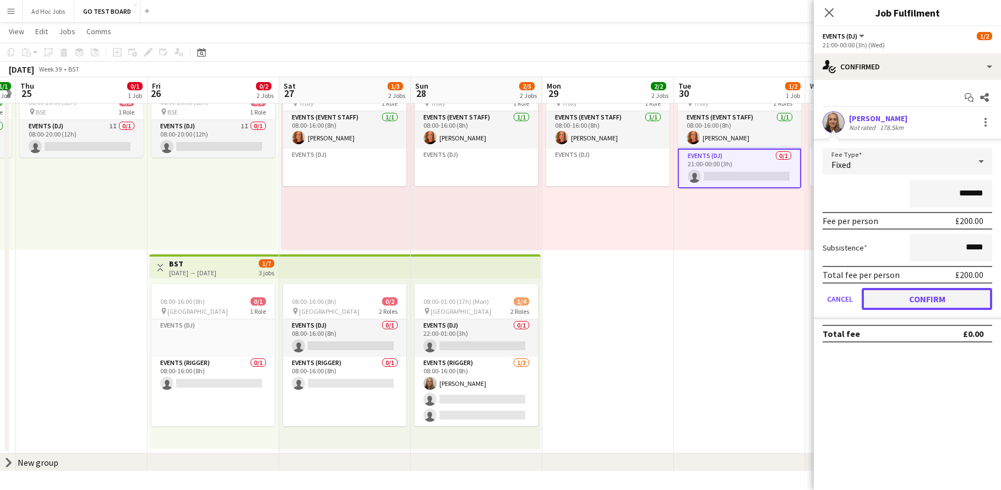
click at [950, 298] on button "Confirm" at bounding box center [926, 299] width 130 height 22
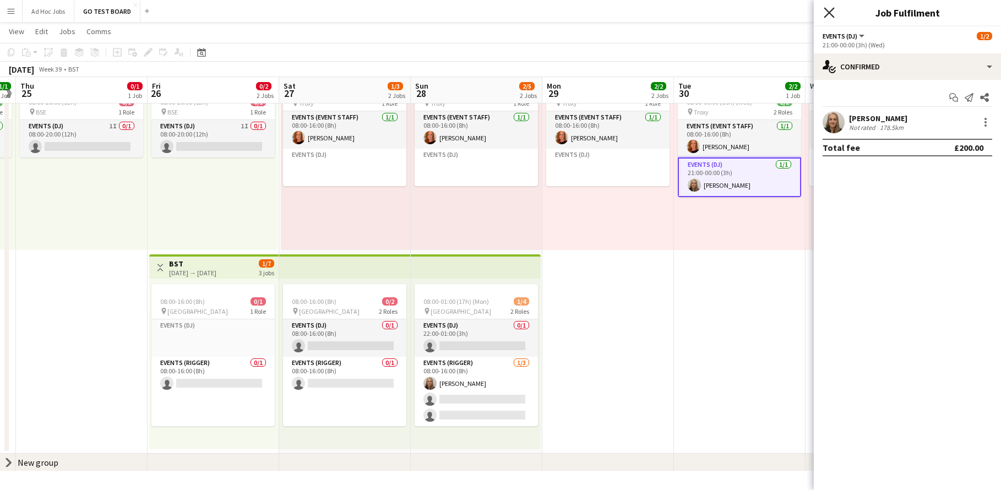
click at [829, 15] on icon "Close pop-in" at bounding box center [828, 12] width 10 height 10
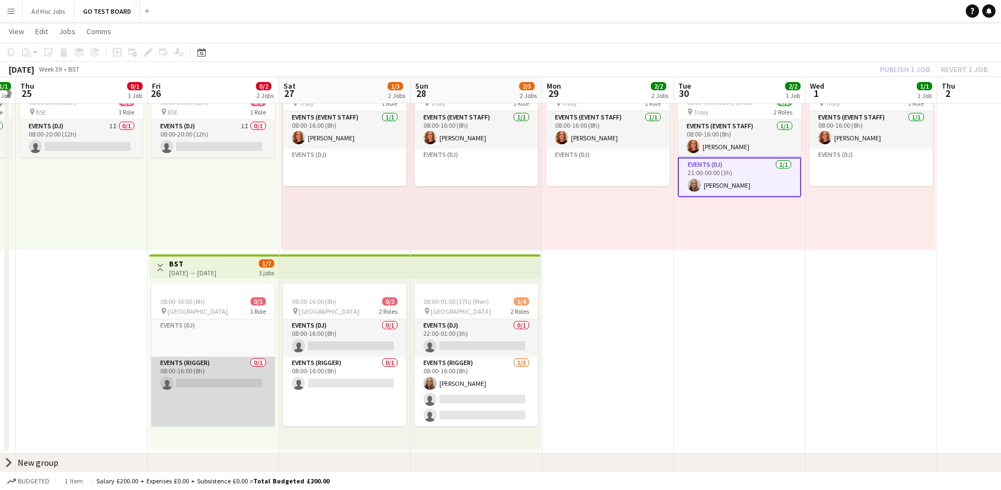
click at [211, 380] on app-card-role "Events (Rigger) 0/1 08:00-16:00 (8h) single-neutral-actions" at bounding box center [212, 391] width 123 height 69
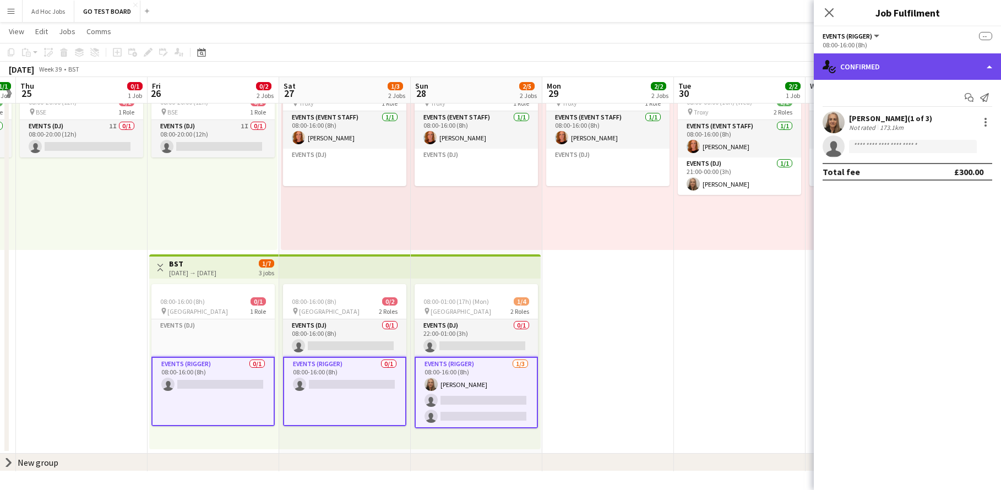
click at [991, 70] on div "single-neutral-actions-check-2 Confirmed" at bounding box center [906, 66] width 187 height 26
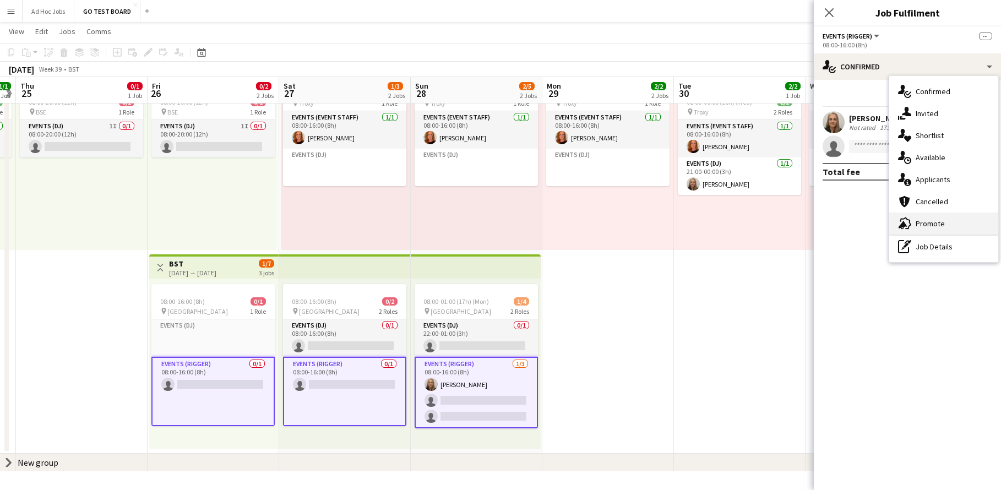
click at [935, 221] on span "Promote" at bounding box center [929, 224] width 29 height 10
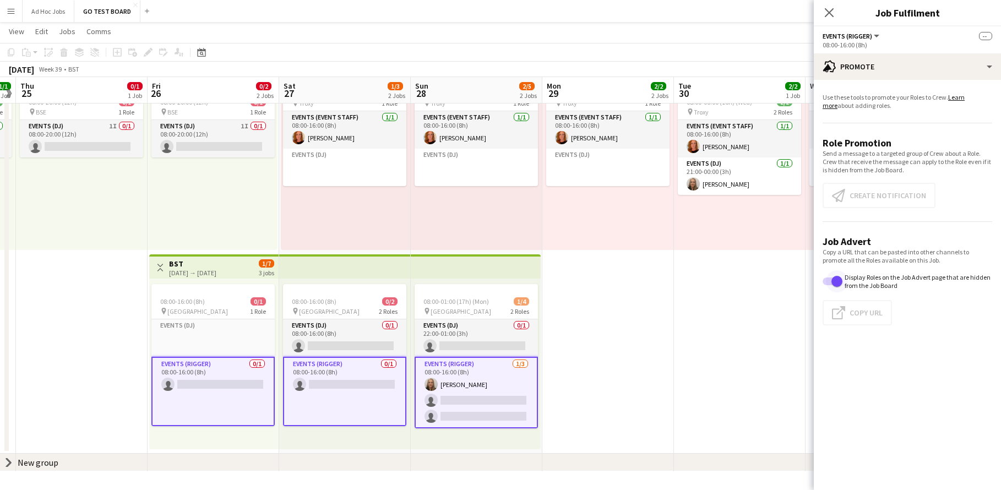
click at [840, 281] on span "button" at bounding box center [836, 281] width 11 height 11
click at [887, 194] on app-promote-tab "Use these tools to promote your Roles to Crew. Learn more about adding roles. R…" at bounding box center [906, 211] width 187 height 245
click at [857, 152] on p "Send a message to a targeted group of Crew about a Role. Crew that receive the …" at bounding box center [907, 161] width 170 height 25
click at [827, 281] on span "button" at bounding box center [827, 281] width 11 height 11
click at [911, 173] on p "Send a message to a targeted group of Crew about a Role. Crew that receive the …" at bounding box center [907, 161] width 170 height 25
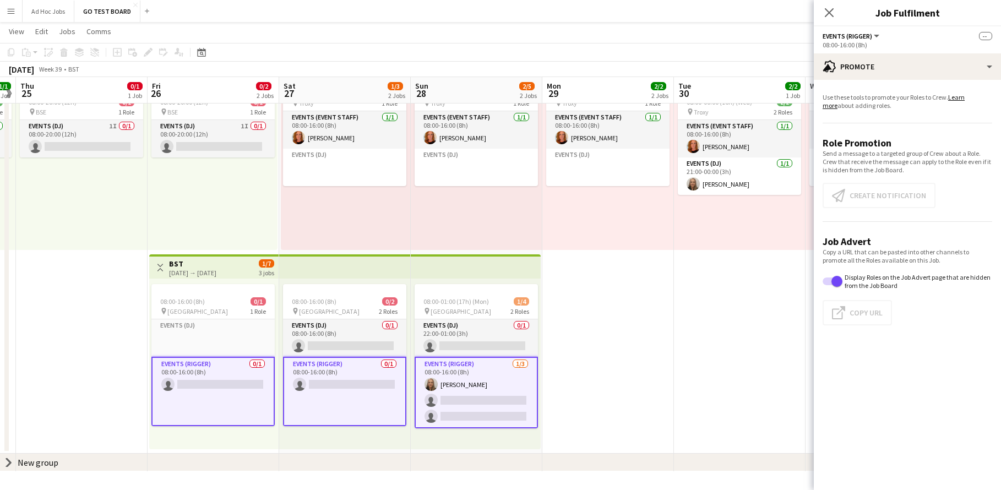
click at [889, 195] on app-promote-tab "Use these tools to promote your Roles to Crew. Learn more about adding roles. R…" at bounding box center [906, 211] width 187 height 245
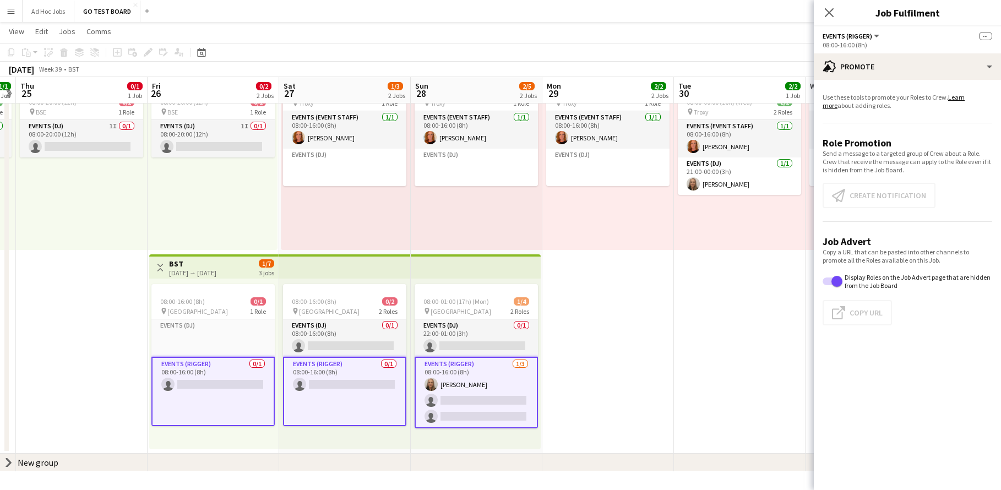
click at [889, 195] on app-promote-tab "Use these tools to promote your Roles to Crew. Learn more about adding roles. R…" at bounding box center [906, 211] width 187 height 245
click at [831, 18] on app-icon "Close pop-in" at bounding box center [829, 13] width 16 height 16
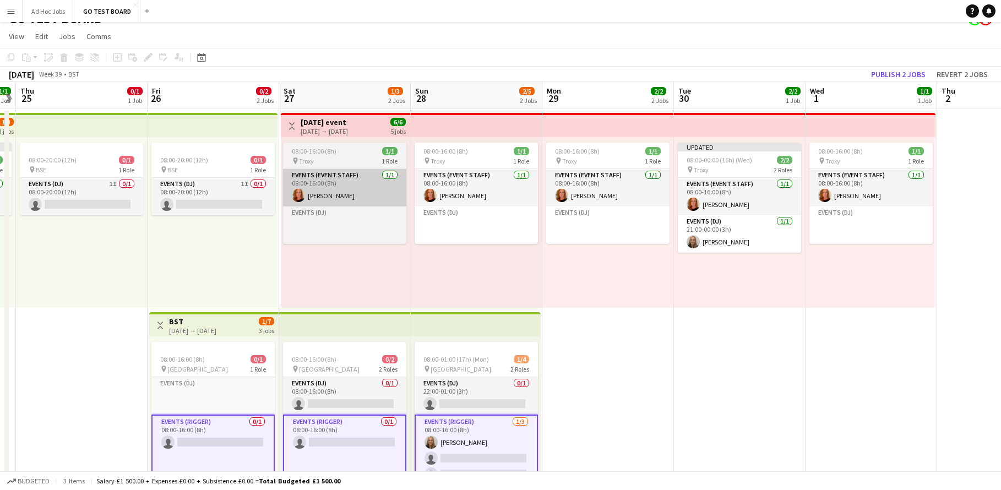
scroll to position [0, 0]
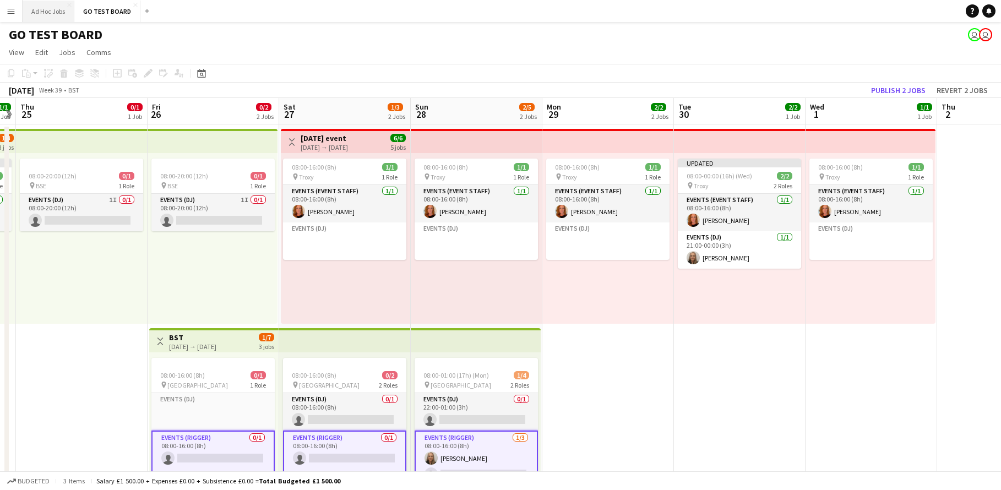
click at [53, 12] on button "Ad Hoc Jobs Close" at bounding box center [49, 11] width 52 height 21
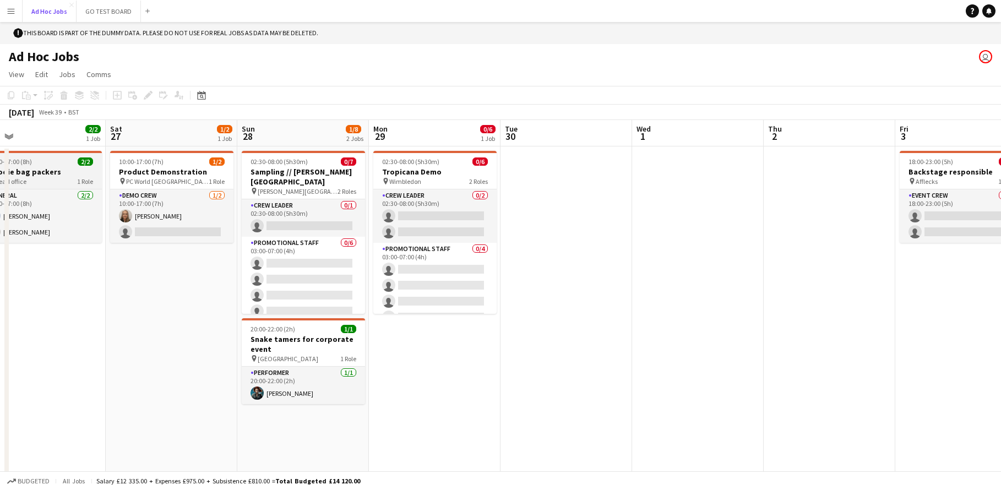
scroll to position [0, 422]
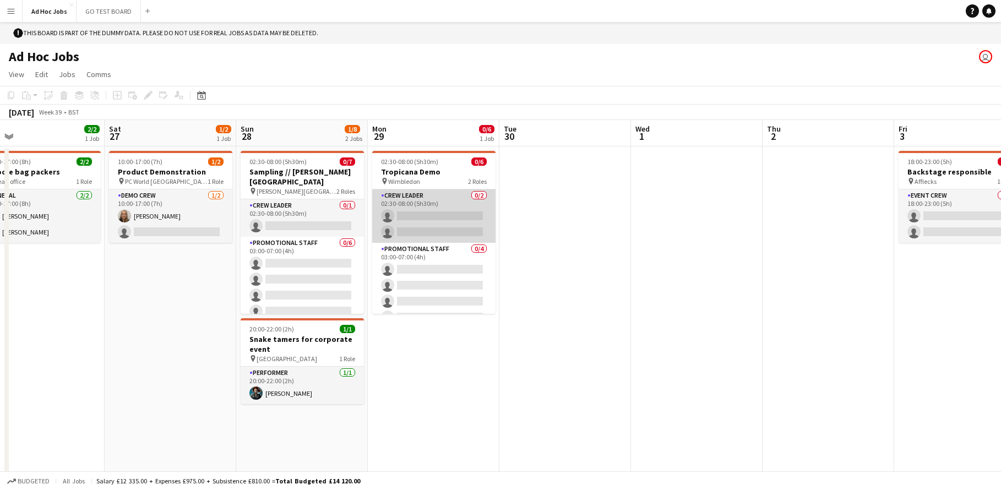
click at [437, 215] on app-card-role "Crew Leader 0/2 02:30-08:00 (5h30m) single-neutral-actions single-neutral-actio…" at bounding box center [433, 215] width 123 height 53
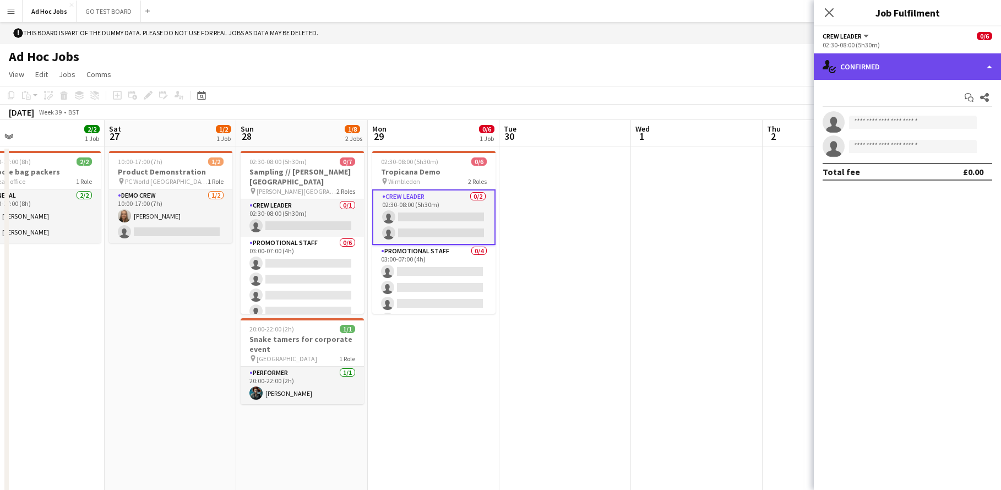
click at [992, 72] on div "single-neutral-actions-check-2 Confirmed" at bounding box center [906, 66] width 187 height 26
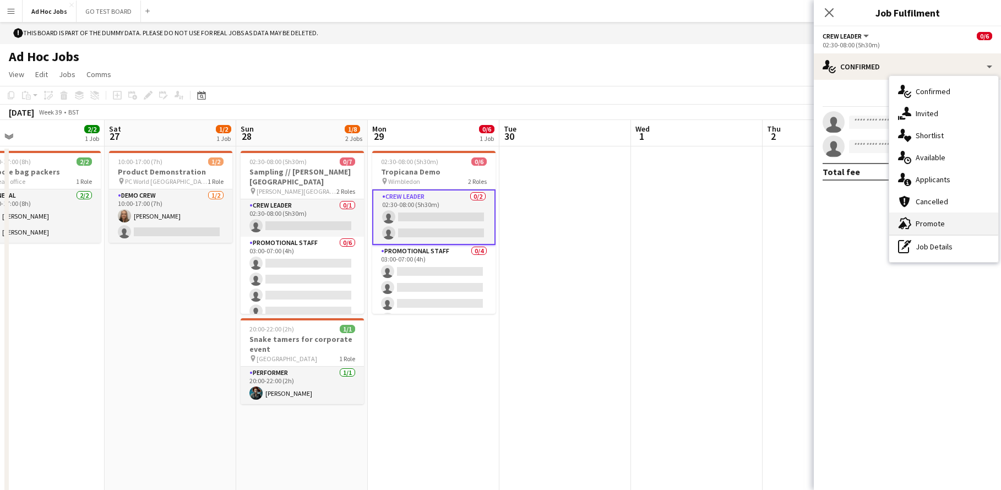
click at [945, 221] on div "advertising-megaphone Promote" at bounding box center [943, 223] width 109 height 22
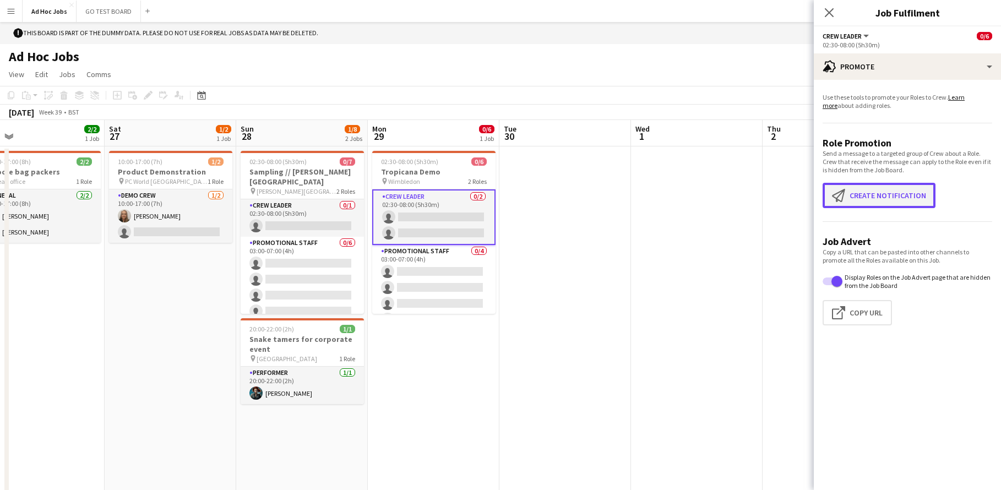
click at [878, 189] on button "Create notification Create notification" at bounding box center [878, 195] width 113 height 25
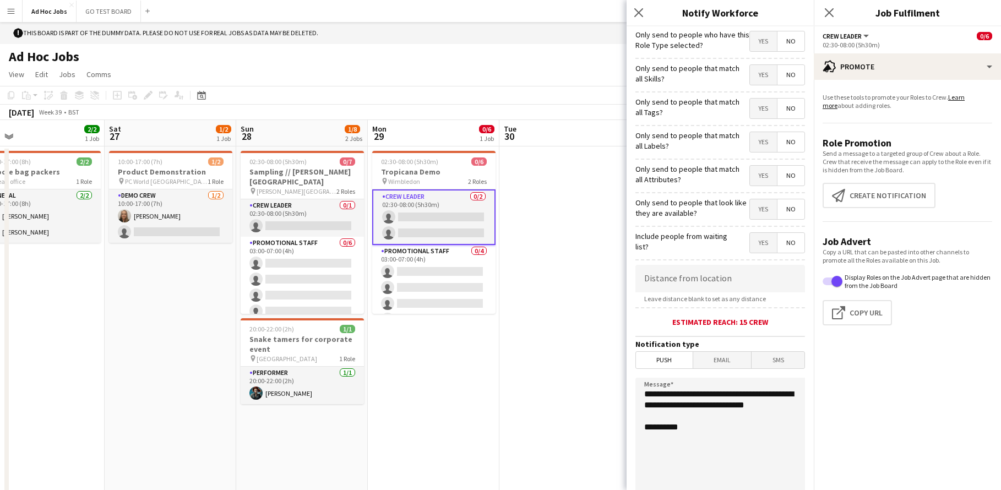
click at [762, 211] on span "Yes" at bounding box center [763, 209] width 27 height 20
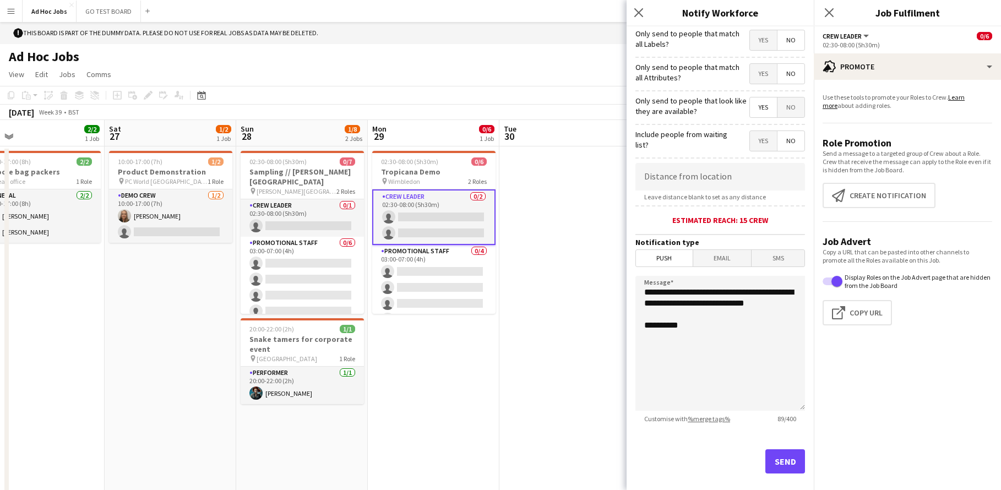
scroll to position [116, 0]
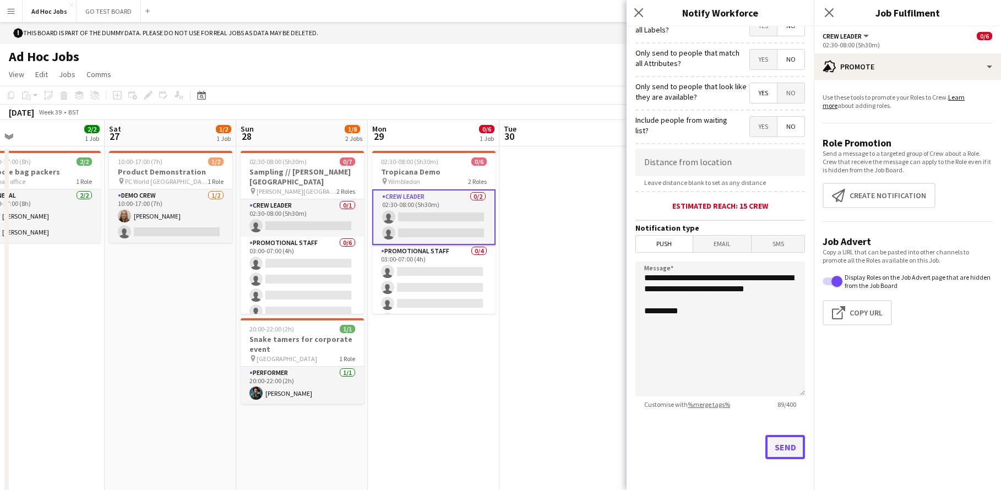
click at [774, 440] on button "Send" at bounding box center [785, 447] width 40 height 24
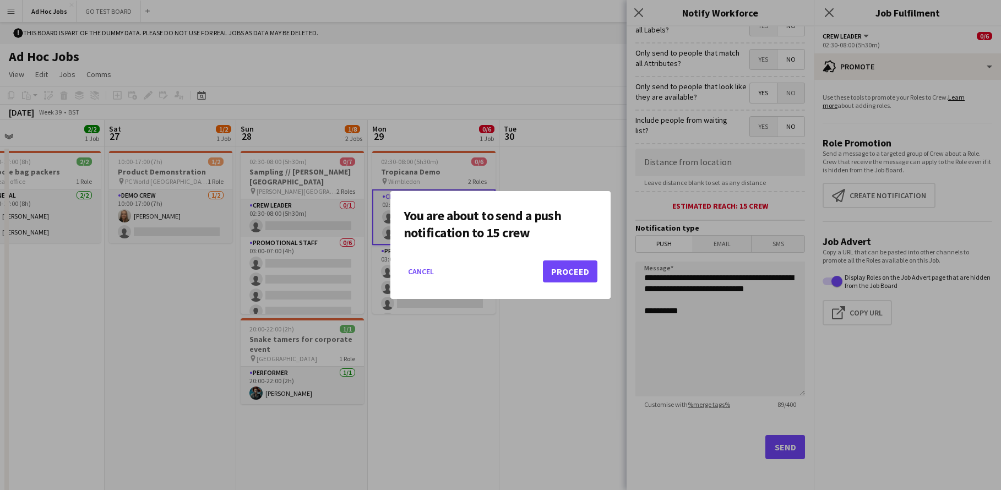
click at [575, 282] on mat-dialog-actions "Cancel Proceed" at bounding box center [500, 275] width 194 height 47
click at [575, 276] on button "Proceed" at bounding box center [570, 271] width 54 height 22
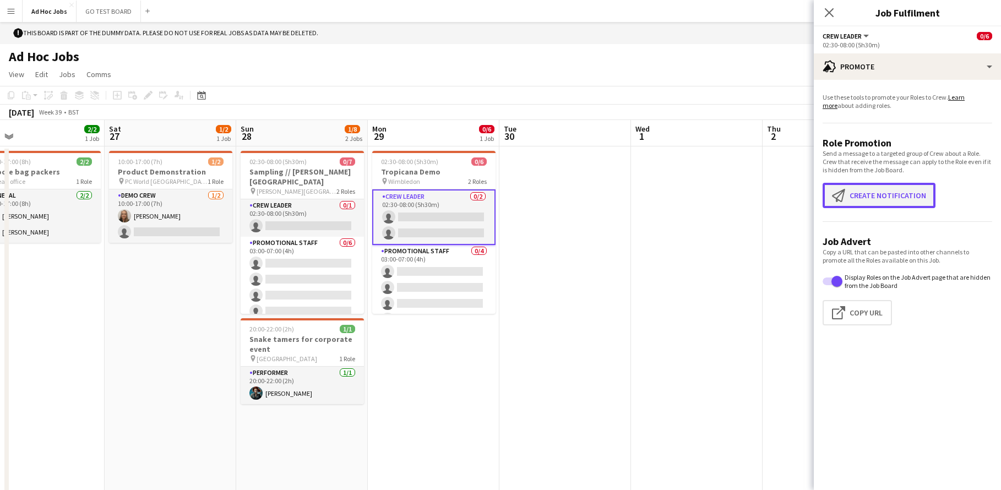
click at [837, 201] on app-icon "Create notification" at bounding box center [841, 195] width 18 height 13
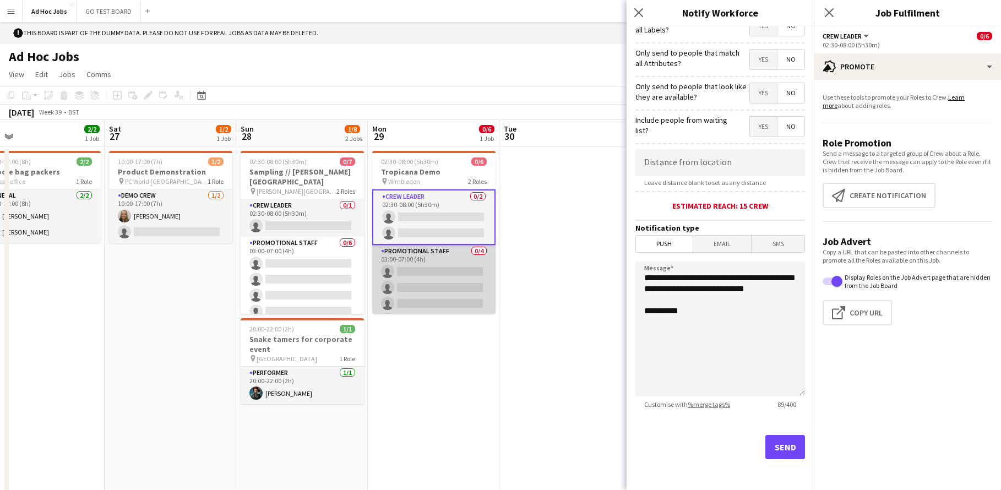
click at [437, 264] on app-card-role "Promotional Staff 0/4 03:00-07:00 (4h) single-neutral-actions single-neutral-ac…" at bounding box center [433, 287] width 123 height 85
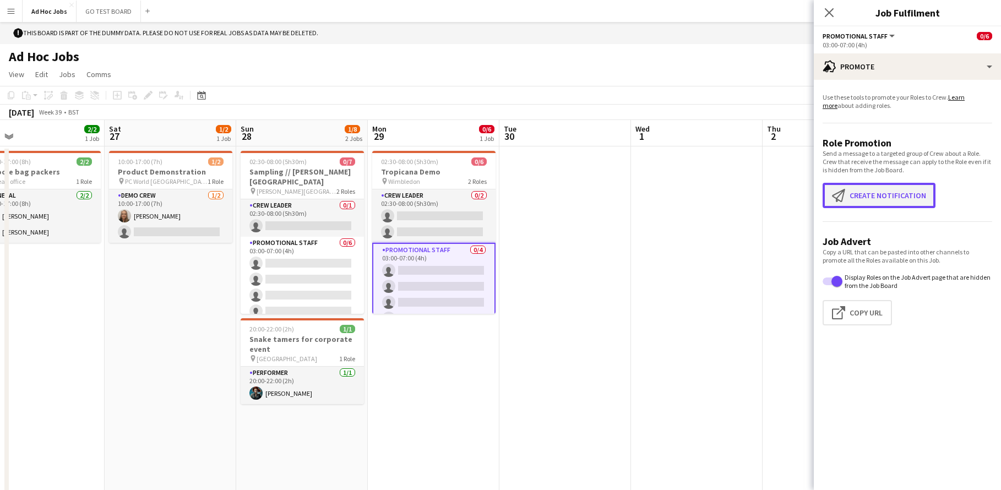
click at [920, 191] on button "Create notification Create notification" at bounding box center [878, 195] width 113 height 25
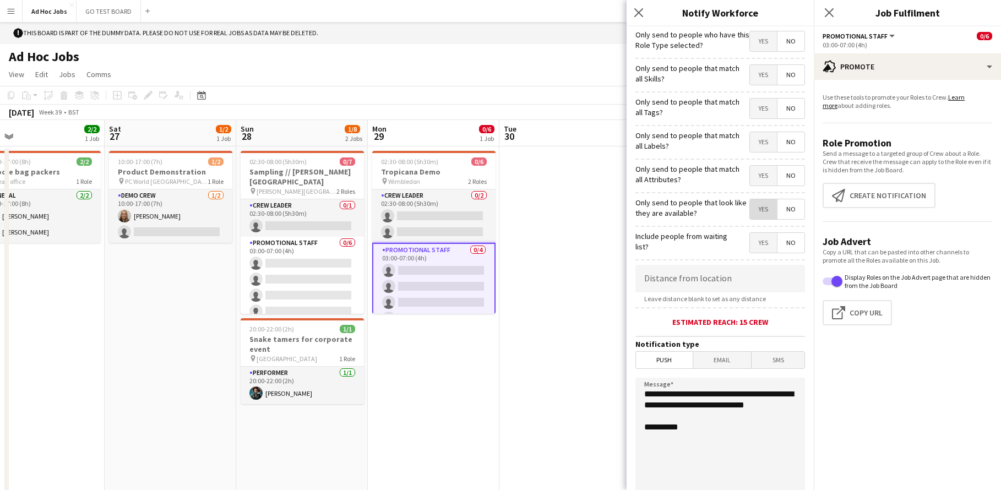
click at [755, 210] on span "Yes" at bounding box center [763, 209] width 27 height 20
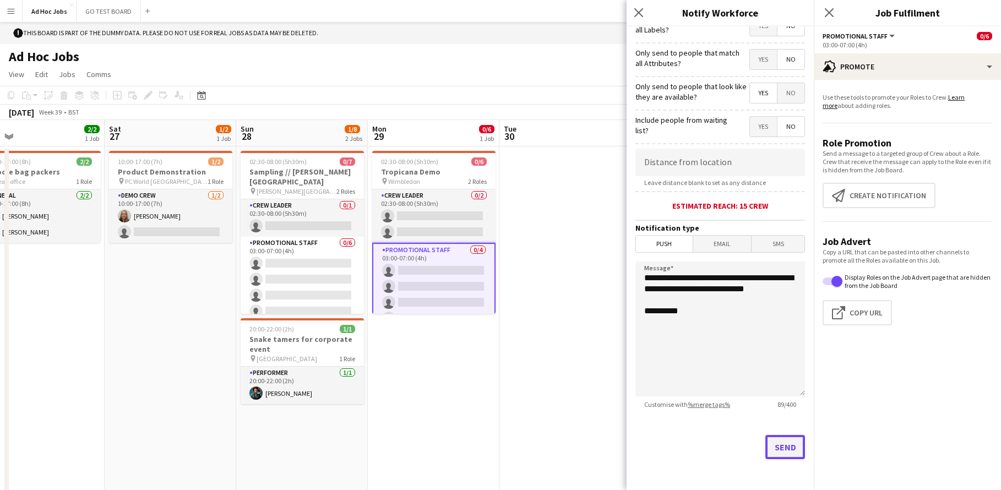
click at [766, 441] on button "Send" at bounding box center [785, 447] width 40 height 24
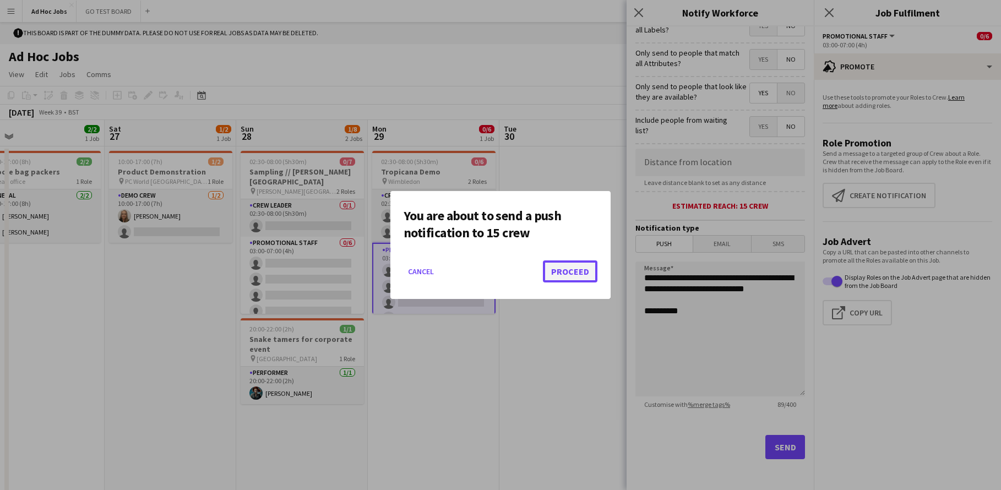
click at [587, 278] on button "Proceed" at bounding box center [570, 271] width 54 height 22
